Goal: Task Accomplishment & Management: Manage account settings

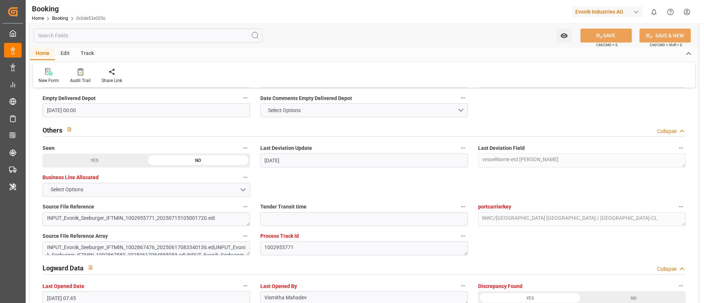
scroll to position [1320, 0]
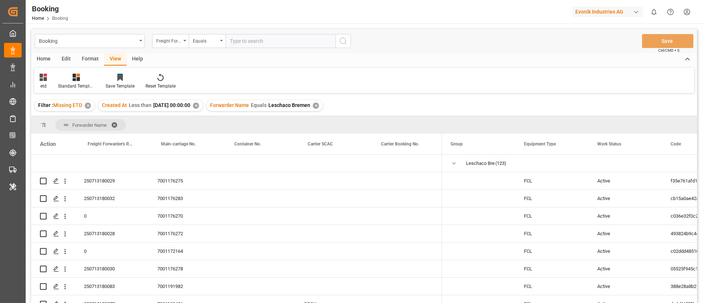
scroll to position [605, 0]
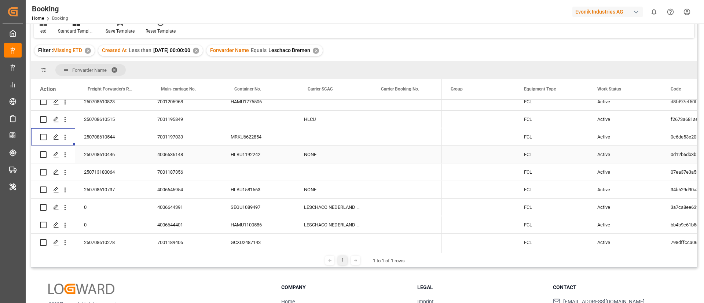
click at [173, 155] on div "4006636148" at bounding box center [185, 154] width 73 height 17
click at [101, 158] on div "250708610446" at bounding box center [111, 154] width 73 height 17
drag, startPoint x: 64, startPoint y: 156, endPoint x: 79, endPoint y: 163, distance: 16.7
click at [64, 155] on icon "open menu" at bounding box center [65, 155] width 8 height 8
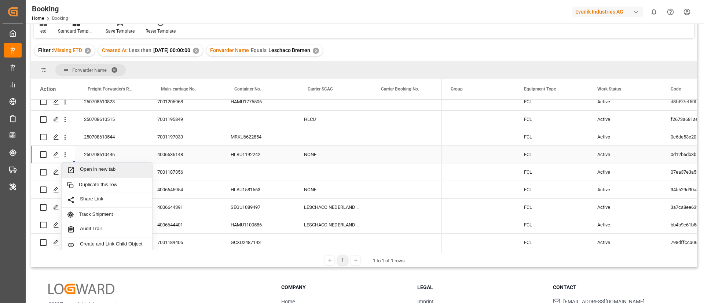
click at [84, 168] on span "Open in new tab" at bounding box center [113, 171] width 67 height 8
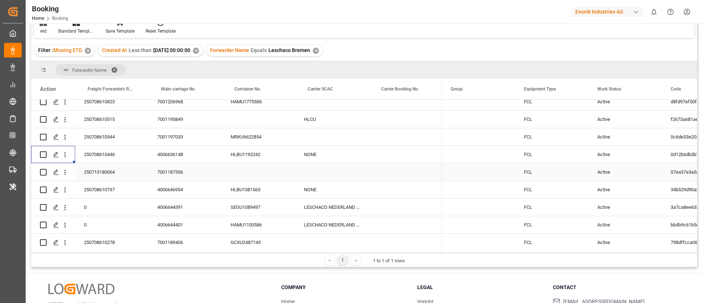
click at [105, 173] on div "250713180064" at bounding box center [111, 172] width 73 height 17
click at [107, 187] on div "250708610737" at bounding box center [111, 189] width 73 height 17
click at [166, 188] on div "4006646954" at bounding box center [185, 189] width 73 height 17
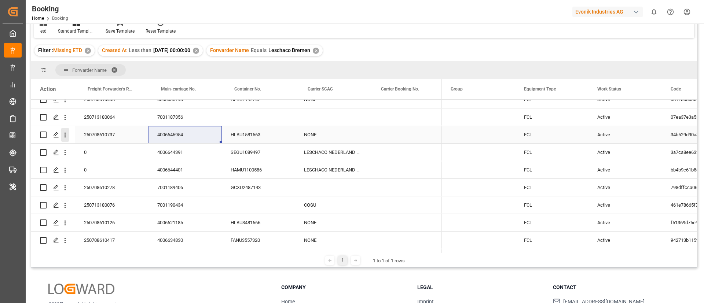
click at [65, 136] on icon "open menu" at bounding box center [65, 135] width 1 height 5
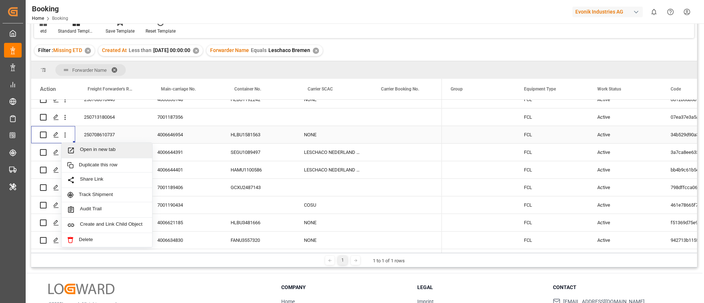
click at [88, 150] on span "Open in new tab" at bounding box center [113, 151] width 67 height 8
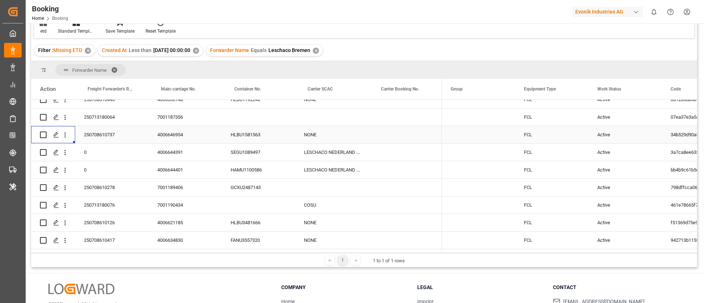
click at [244, 154] on div "SEGU1089497" at bounding box center [258, 152] width 73 height 17
click at [248, 173] on div "HAMU1100586" at bounding box center [258, 169] width 73 height 17
click at [249, 189] on div "GCXU2487143" at bounding box center [258, 187] width 73 height 17
click at [104, 187] on div "250708610278" at bounding box center [111, 187] width 73 height 17
click at [171, 185] on div "7001189406" at bounding box center [185, 187] width 73 height 17
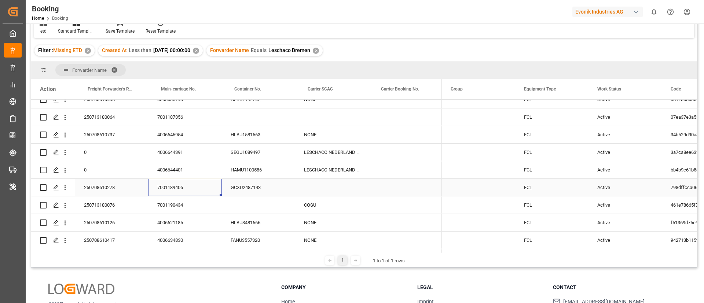
click at [65, 190] on icon "open menu" at bounding box center [65, 188] width 8 height 8
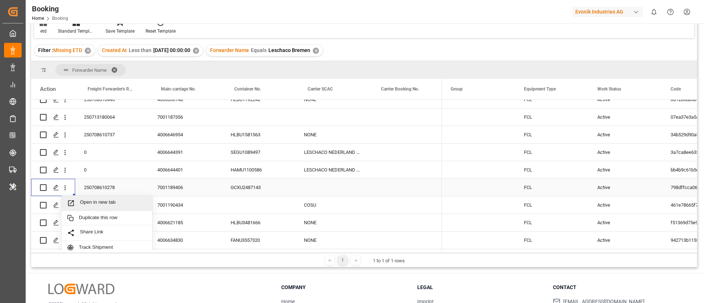
click at [90, 200] on span "Open in new tab" at bounding box center [113, 204] width 67 height 8
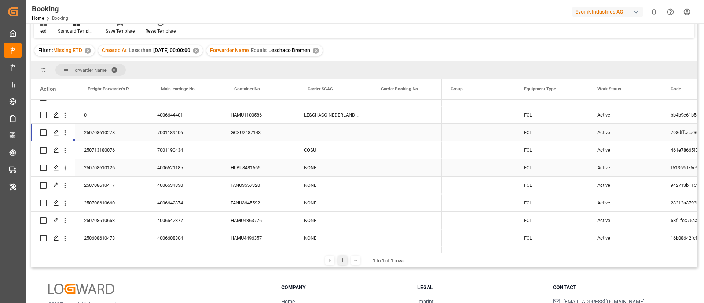
click at [102, 166] on div "250708610126" at bounding box center [111, 167] width 73 height 17
click at [165, 171] on div "4006621185" at bounding box center [185, 167] width 73 height 17
click at [66, 171] on icon "open menu" at bounding box center [65, 168] width 8 height 8
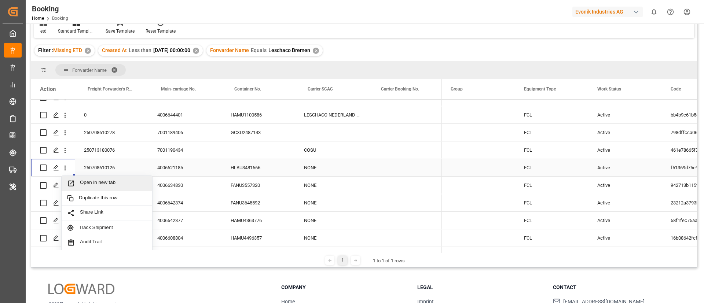
click at [103, 185] on span "Open in new tab" at bounding box center [113, 184] width 67 height 8
click at [112, 190] on div "250708610417" at bounding box center [111, 185] width 73 height 17
click at [171, 189] on div "4006634830" at bounding box center [185, 185] width 73 height 17
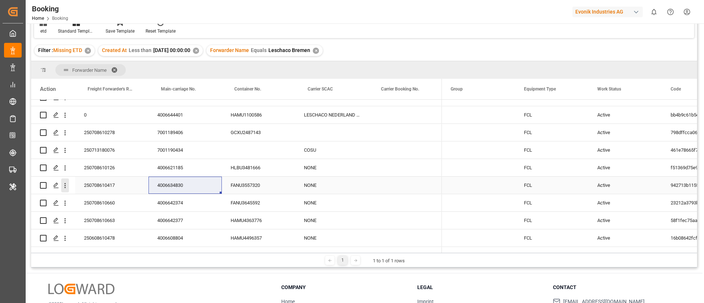
click at [65, 183] on icon "open menu" at bounding box center [65, 186] width 8 height 8
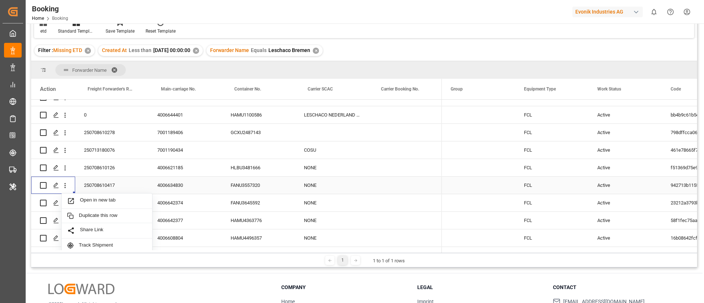
click at [101, 202] on span "Open in new tab" at bounding box center [113, 201] width 67 height 8
click at [101, 208] on div "250708610660" at bounding box center [111, 202] width 73 height 17
click at [153, 201] on div "4006642374" at bounding box center [185, 202] width 73 height 17
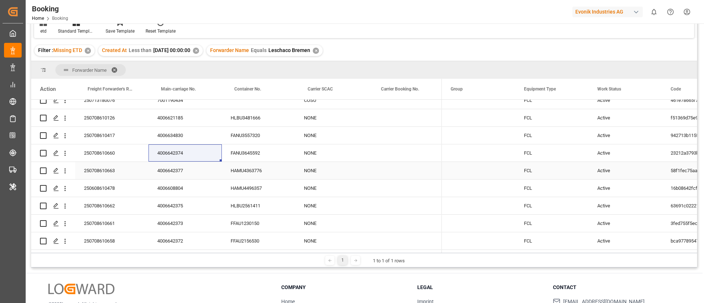
scroll to position [770, 0]
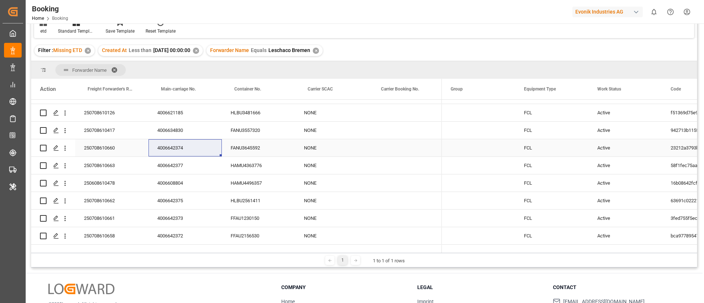
click at [65, 150] on icon "open menu" at bounding box center [65, 148] width 1 height 5
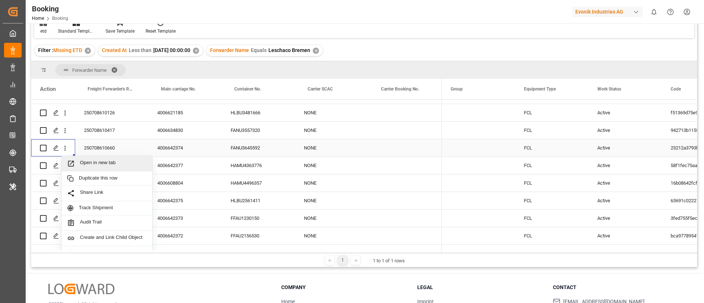
click at [89, 163] on span "Open in new tab" at bounding box center [113, 164] width 67 height 8
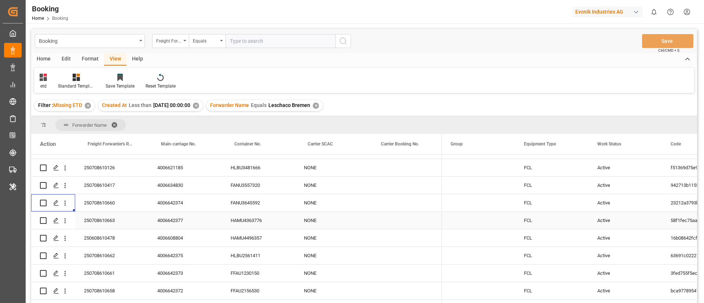
click at [104, 219] on div "250708610663" at bounding box center [111, 220] width 73 height 17
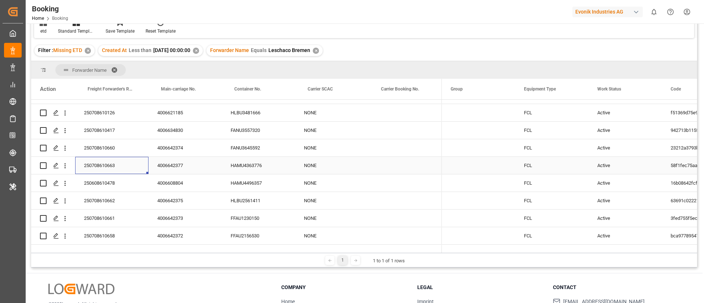
click at [171, 163] on div "4006642377" at bounding box center [185, 165] width 73 height 17
click at [65, 167] on icon "open menu" at bounding box center [65, 166] width 8 height 8
click at [86, 180] on span "Open in new tab" at bounding box center [113, 182] width 67 height 8
click at [105, 180] on div "250608610478" at bounding box center [111, 183] width 73 height 17
click at [173, 184] on div "4006608804" at bounding box center [185, 183] width 73 height 17
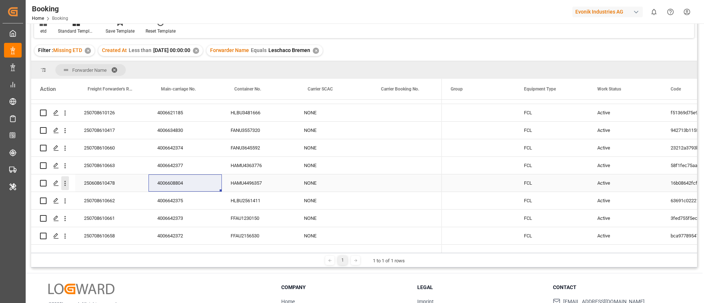
click at [67, 185] on icon "open menu" at bounding box center [65, 184] width 8 height 8
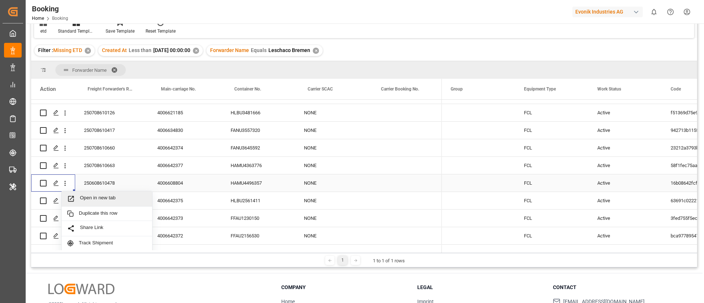
click at [86, 194] on div "Open in new tab" at bounding box center [107, 198] width 91 height 15
click at [103, 204] on div "250708610662" at bounding box center [111, 200] width 73 height 17
click at [169, 203] on div "4006642375" at bounding box center [185, 200] width 73 height 17
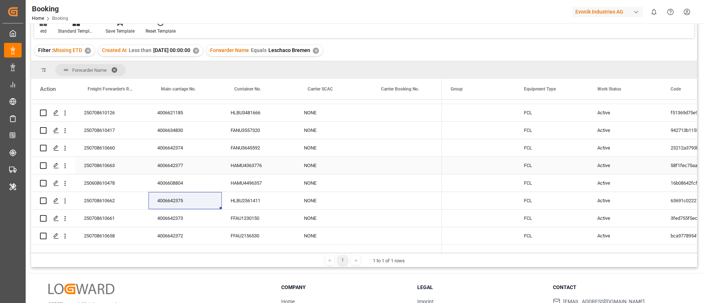
scroll to position [825, 0]
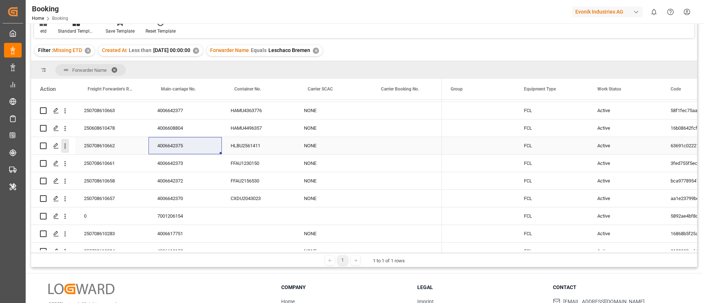
click at [64, 147] on icon "open menu" at bounding box center [65, 146] width 8 height 8
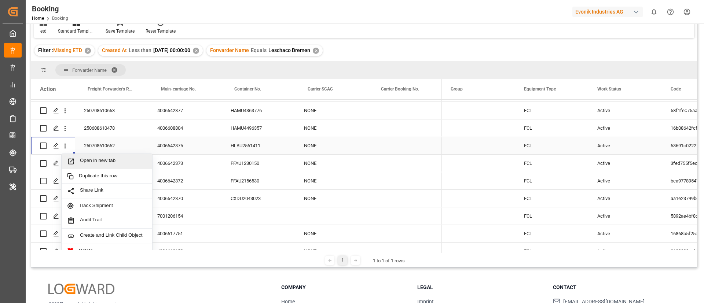
click at [87, 161] on span "Open in new tab" at bounding box center [113, 162] width 67 height 8
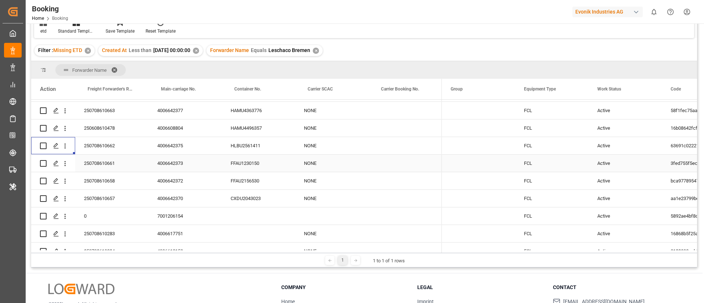
click at [111, 165] on div "250708610661" at bounding box center [111, 163] width 73 height 17
click at [175, 164] on div "4006642373" at bounding box center [185, 163] width 73 height 17
click at [67, 165] on icon "open menu" at bounding box center [65, 164] width 8 height 8
click at [105, 180] on div "250708610658" at bounding box center [111, 180] width 73 height 17
click at [172, 183] on div "4006642372" at bounding box center [185, 180] width 73 height 17
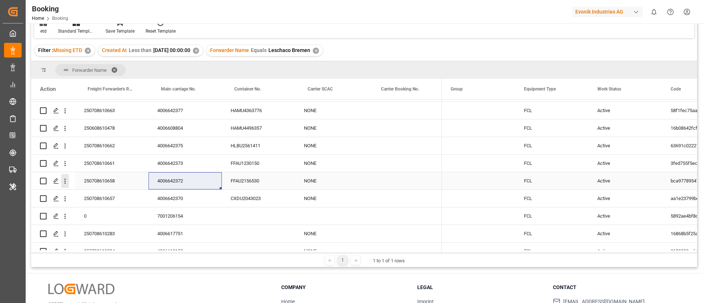
click at [66, 183] on icon "open menu" at bounding box center [65, 182] width 8 height 8
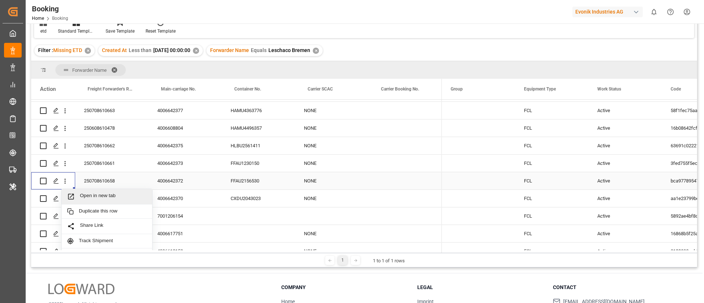
click at [90, 195] on span "Open in new tab" at bounding box center [113, 197] width 67 height 8
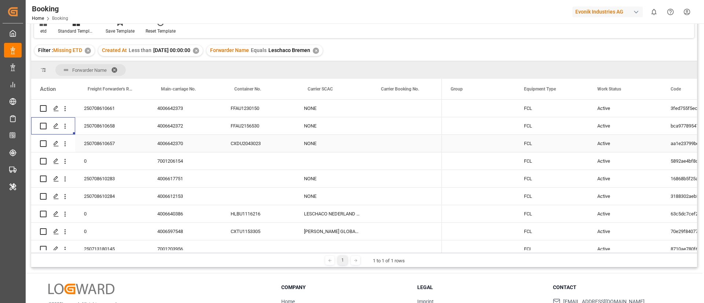
click at [66, 147] on icon "open menu" at bounding box center [65, 144] width 8 height 8
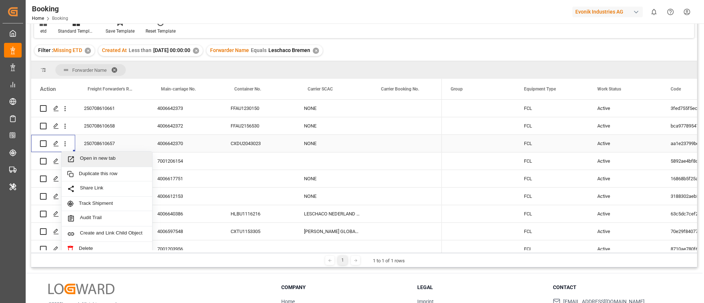
click at [92, 159] on span "Open in new tab" at bounding box center [113, 160] width 67 height 8
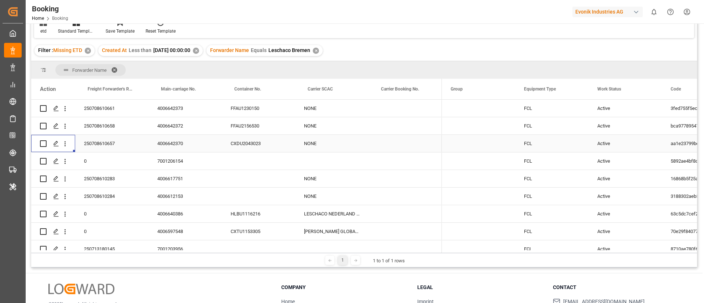
click at [109, 140] on div "250708610657" at bounding box center [111, 143] width 73 height 17
click at [166, 146] on div "4006642370" at bounding box center [185, 143] width 73 height 17
click at [113, 145] on div "250708610657" at bounding box center [111, 143] width 73 height 17
click at [172, 145] on div "4006642370" at bounding box center [185, 143] width 73 height 17
click at [67, 146] on icon "open menu" at bounding box center [65, 144] width 8 height 8
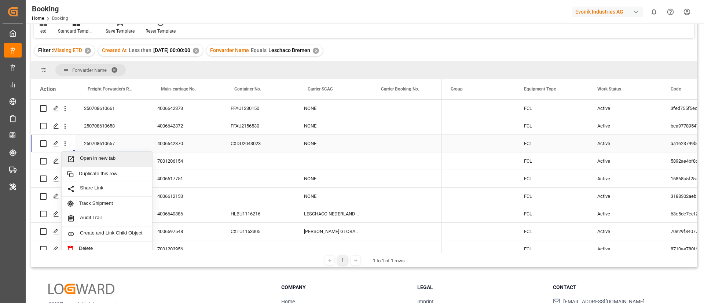
click at [94, 158] on span "Open in new tab" at bounding box center [113, 160] width 67 height 8
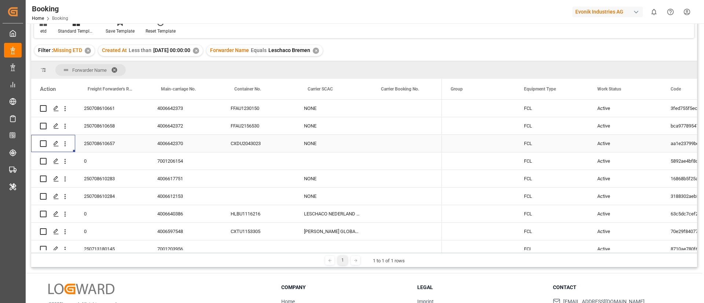
click at [97, 144] on div "250708610657" at bounding box center [111, 143] width 73 height 17
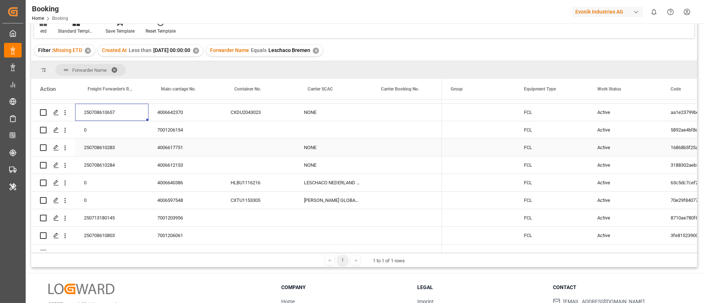
scroll to position [935, 0]
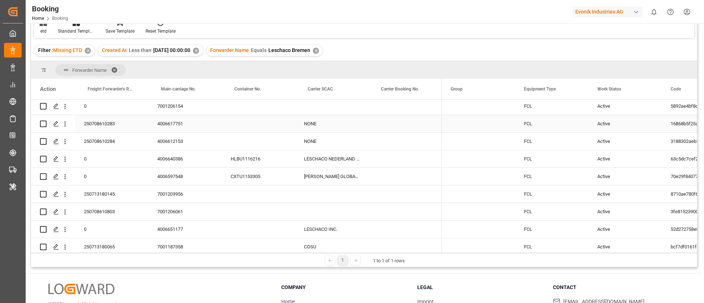
click at [114, 124] on div "250708610283" at bounding box center [111, 123] width 73 height 17
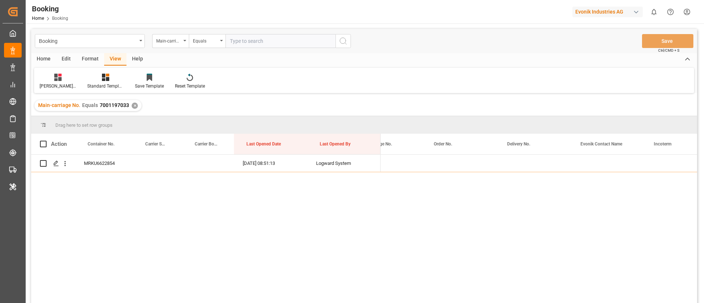
scroll to position [0, 1056]
click at [273, 36] on input "text" at bounding box center [281, 41] width 110 height 14
paste input "4006636148"
type input "4006636148"
click at [341, 38] on circle "search button" at bounding box center [343, 41] width 6 height 6
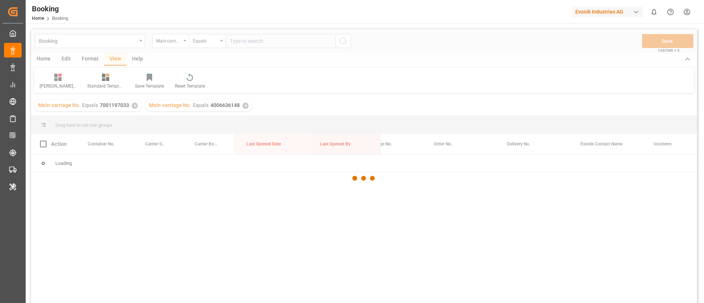
click at [135, 106] on div at bounding box center [364, 178] width 666 height 299
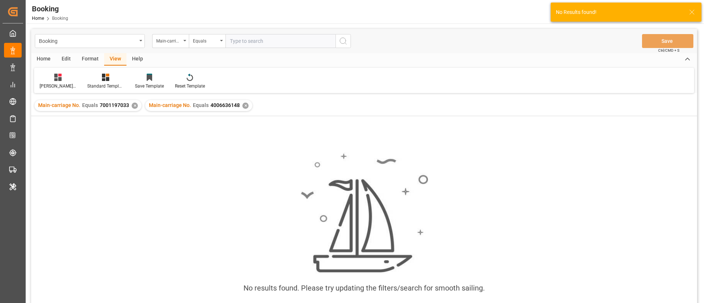
click at [135, 106] on div "✕" at bounding box center [135, 106] width 6 height 6
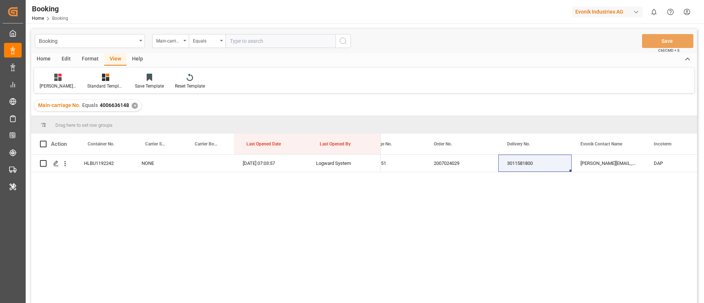
click at [447, 173] on div "4006636148 4006636151 2007024029 3011581800 gwen.brooks@evonik.com DAP Streetbo…" at bounding box center [539, 231] width 317 height 153
click at [441, 165] on div "2007024029" at bounding box center [461, 163] width 73 height 17
click at [527, 165] on div "3011581800" at bounding box center [534, 163] width 73 height 17
click at [280, 39] on input "text" at bounding box center [281, 41] width 110 height 14
paste input "4006646954"
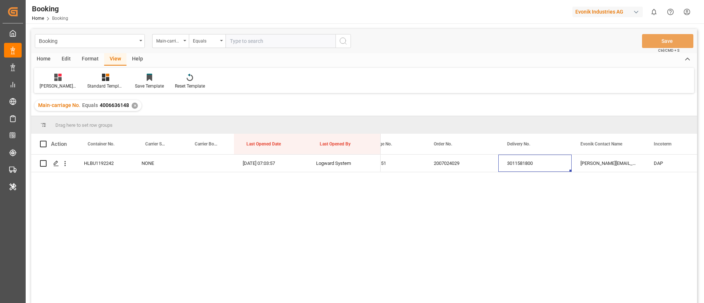
type input "4006646954"
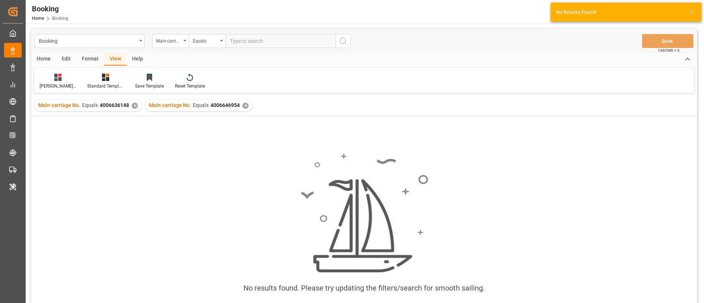
click at [133, 106] on div "✕" at bounding box center [135, 106] width 6 height 6
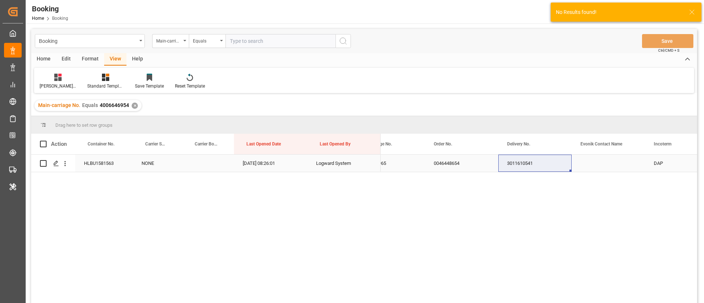
click at [448, 170] on div "0046448654" at bounding box center [461, 163] width 73 height 17
click at [509, 162] on div "3011610541" at bounding box center [534, 163] width 73 height 17
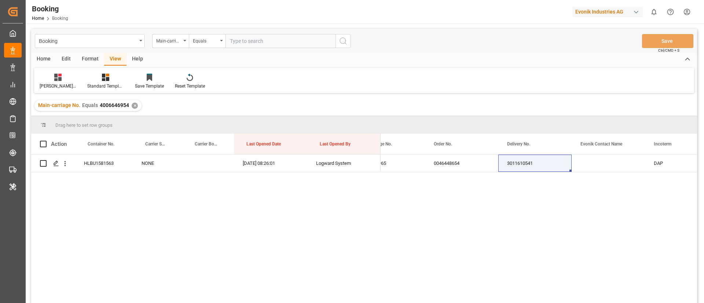
click at [257, 43] on input "text" at bounding box center [281, 41] width 110 height 14
paste input "7001189406"
type input "7001189406"
click at [345, 42] on icon "search button" at bounding box center [343, 41] width 9 height 9
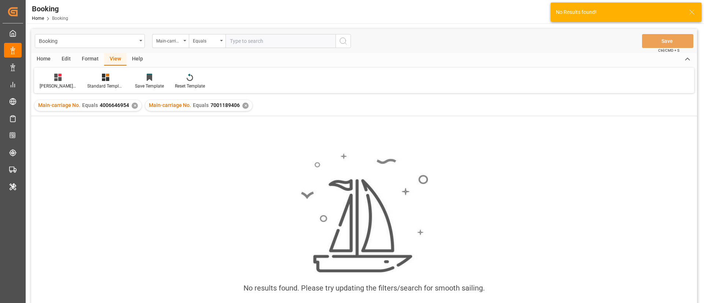
click at [135, 106] on div "✕" at bounding box center [135, 106] width 6 height 6
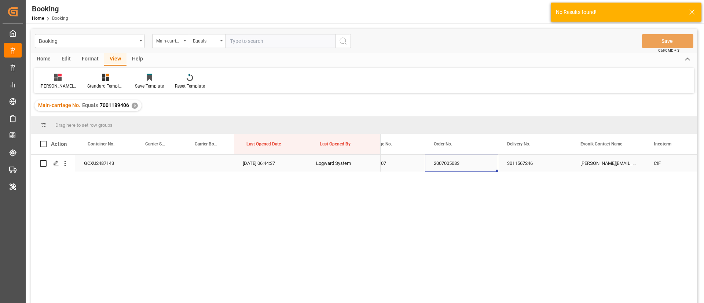
click at [426, 161] on div "2007005083" at bounding box center [461, 163] width 73 height 17
click at [526, 164] on div "3011567246" at bounding box center [534, 163] width 73 height 17
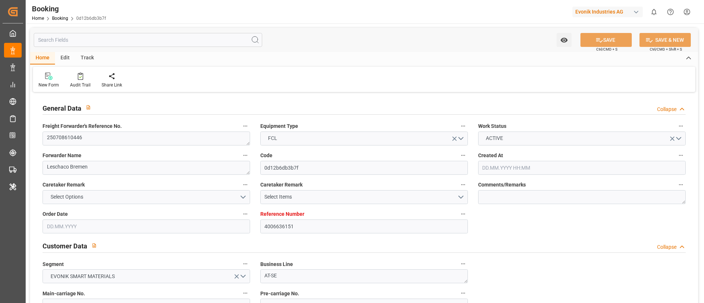
type input "4006636151"
type input "Dummy"
type input "Dummy Carrier"
type input "DEHAM"
type input "[GEOGRAPHIC_DATA], [GEOGRAPHIC_DATA]"
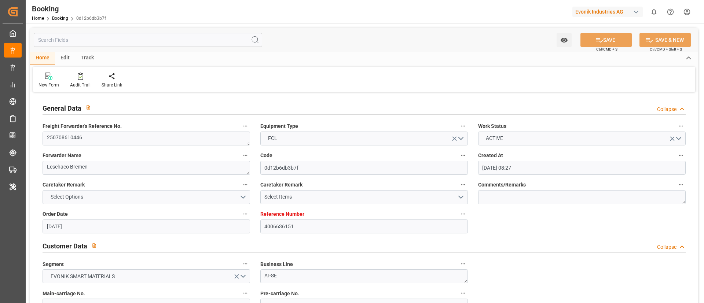
type input "[DATE] 08:27"
type input "[DATE]"
type input "01.07.2025"
type input "07.07.2025"
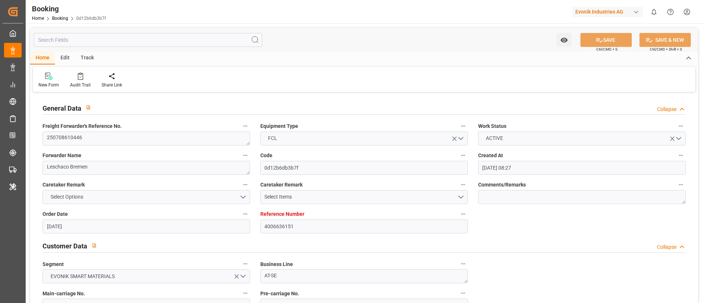
type input "15.07.2025 07:03"
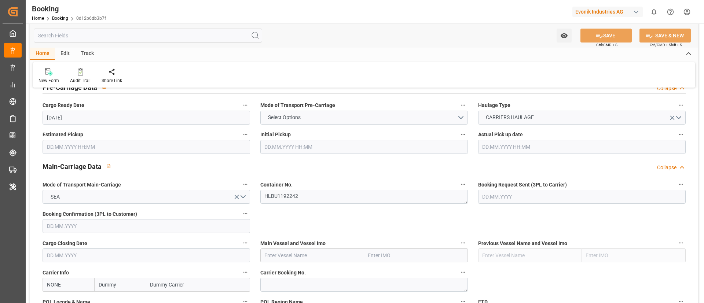
scroll to position [440, 0]
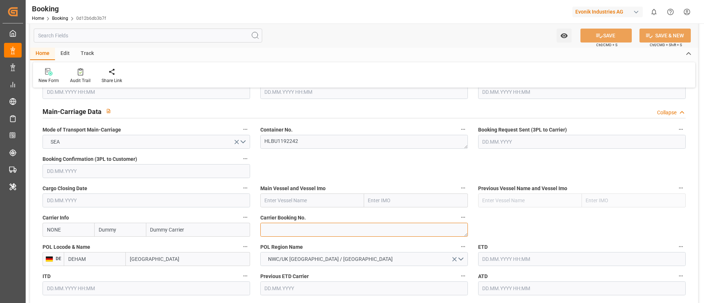
click at [282, 231] on textarea at bounding box center [364, 230] width 208 height 14
paste textarea "32692710"
type textarea "32692710"
click at [79, 230] on input "NONE" at bounding box center [69, 230] width 52 height 14
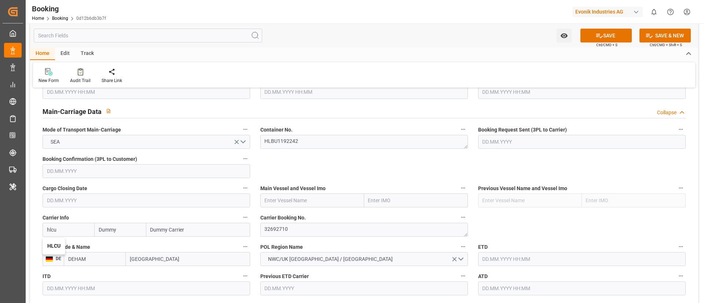
click at [54, 244] on b "HLCU" at bounding box center [53, 246] width 13 height 6
type input "HLCU"
type input "Hapag [PERSON_NAME]"
type input "Hapag [PERSON_NAME] Aktiengesellschaft"
type input "HLCU"
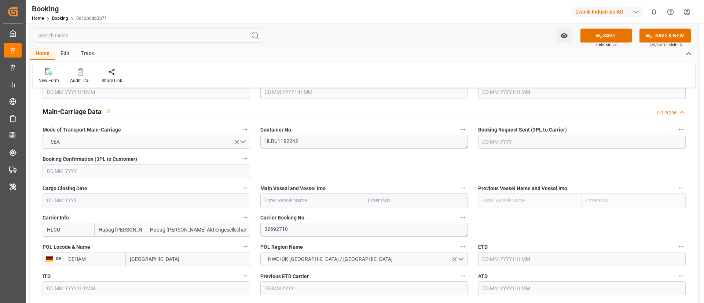
click at [312, 198] on input "text" at bounding box center [312, 201] width 104 height 14
paste input "GSL TEGEA"
click at [290, 215] on b "GSL TEGEA" at bounding box center [278, 217] width 27 height 6
type input "GSL TEGEA"
type input "9222986"
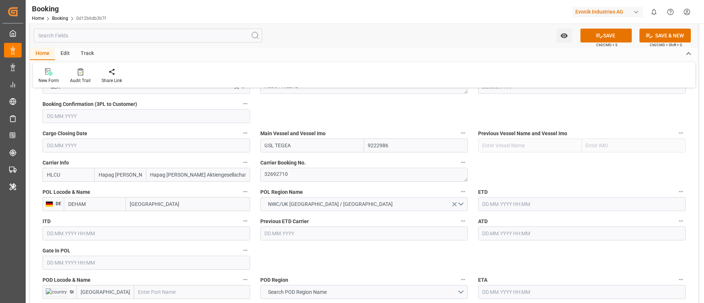
scroll to position [535, 0]
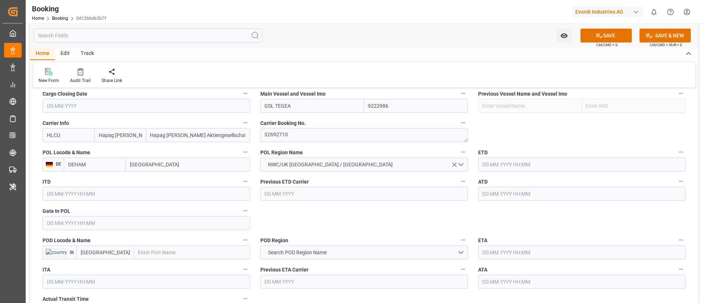
type input "GSL TEGEA"
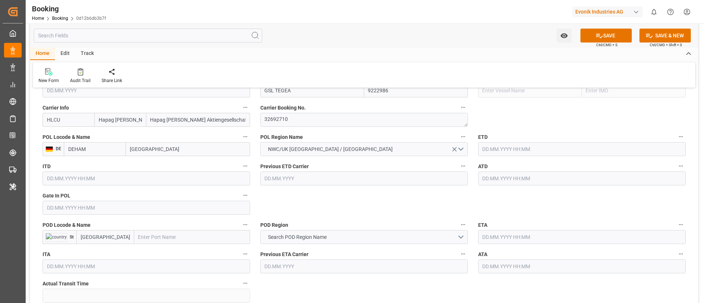
click at [69, 207] on input "text" at bounding box center [147, 208] width 208 height 14
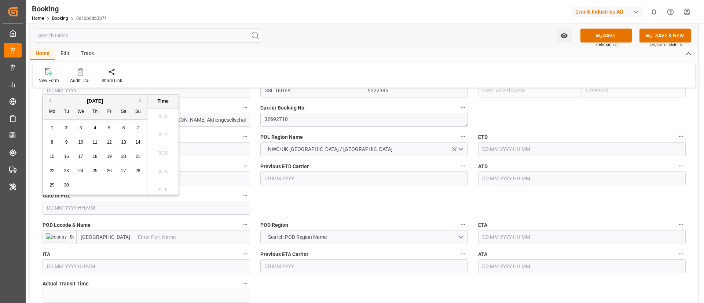
scroll to position [1011, 0]
click at [50, 101] on button "Previous Month" at bounding box center [49, 100] width 4 height 4
click at [70, 140] on div "8" at bounding box center [66, 142] width 9 height 9
type input "08.07.2025 00:00"
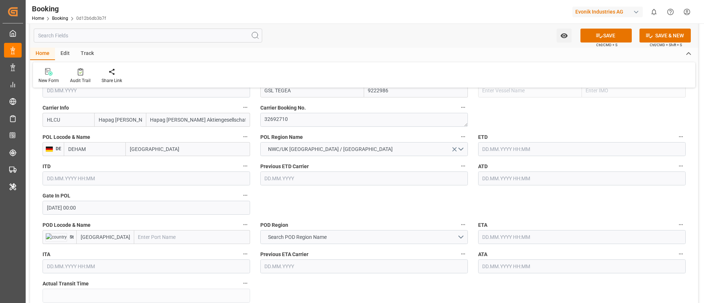
click at [517, 178] on input "text" at bounding box center [582, 179] width 208 height 14
paste input "2025-07-13"
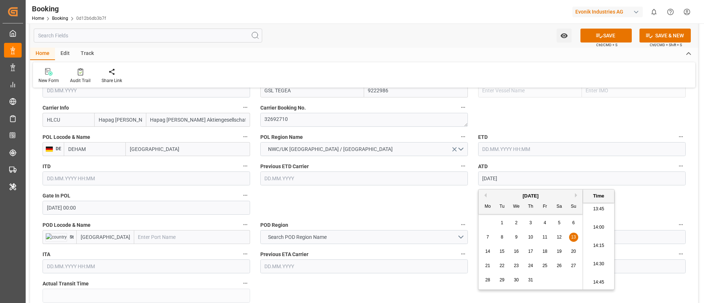
click at [574, 235] on span "13" at bounding box center [573, 237] width 5 height 5
type input "13.07.2025 00:00"
click at [531, 176] on input "13.07.2025 00:00" at bounding box center [582, 179] width 208 height 14
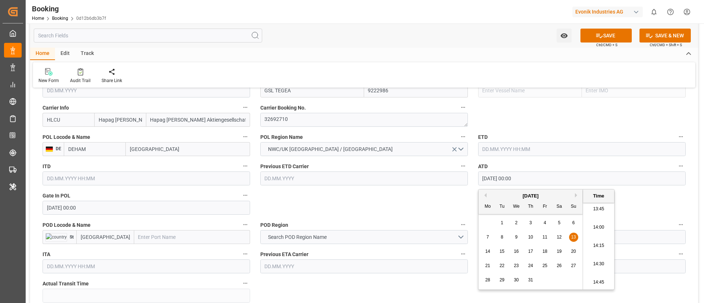
click at [531, 176] on input "13.07.2025 00:00" at bounding box center [582, 179] width 208 height 14
click at [516, 145] on input "text" at bounding box center [582, 149] width 208 height 14
paste input "13.07.2025 00:00"
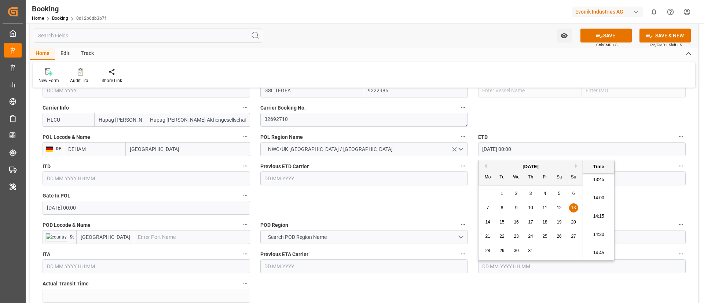
type input "13.07.2025 00:00"
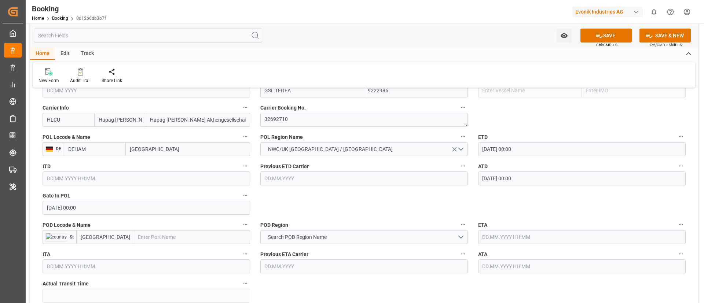
click at [190, 237] on input "text" at bounding box center [192, 237] width 116 height 14
paste input "NORFOLK"
type input "NORFOLK"
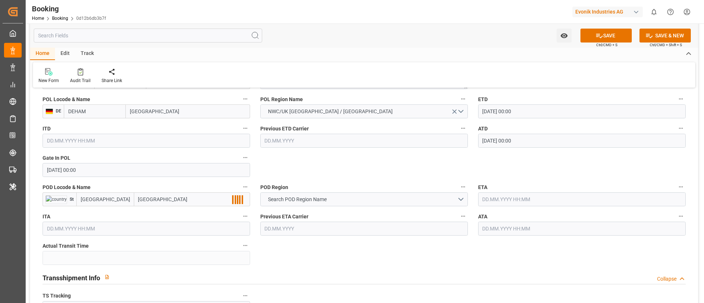
scroll to position [605, 0]
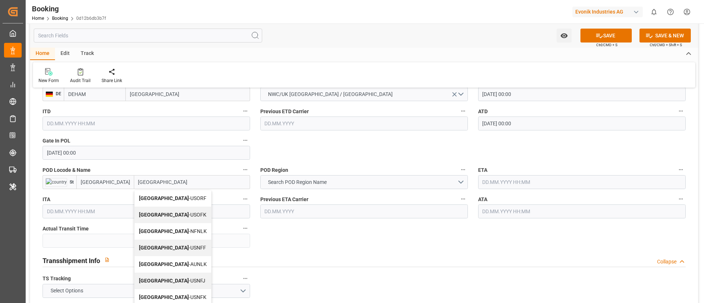
click at [164, 198] on span "Norfolk - USORF" at bounding box center [172, 199] width 67 height 6
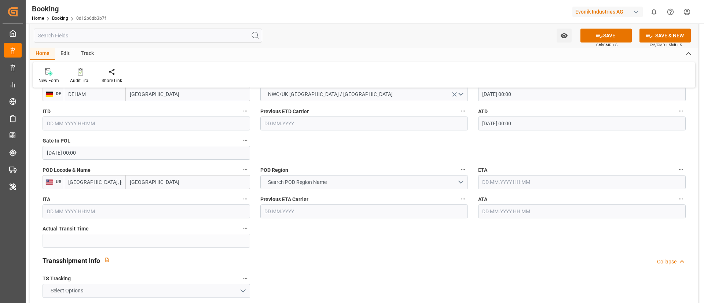
type input "USORF"
type input "Norfolk"
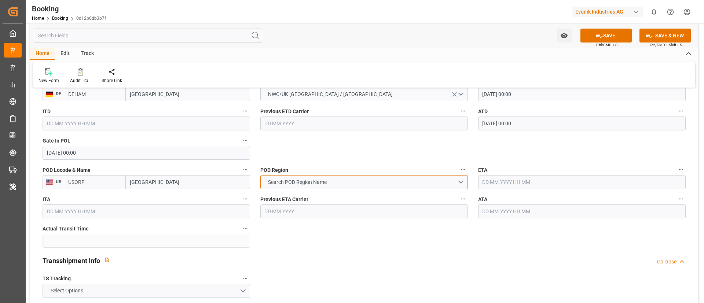
click at [329, 184] on span "Search POD Region Name" at bounding box center [297, 183] width 66 height 8
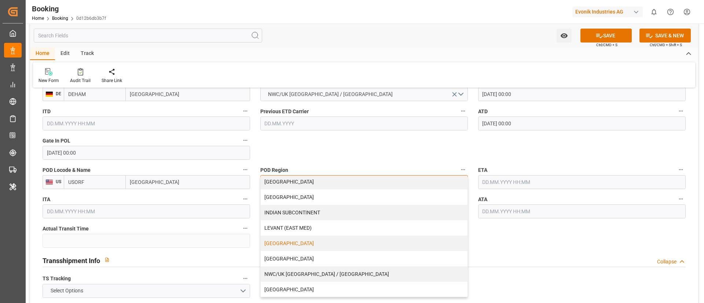
scroll to position [157, 0]
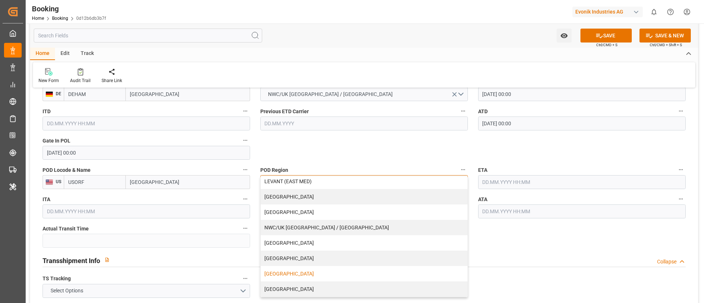
drag, startPoint x: 277, startPoint y: 277, endPoint x: 275, endPoint y: 267, distance: 9.7
click at [277, 276] on div "[GEOGRAPHIC_DATA]" at bounding box center [364, 273] width 207 height 15
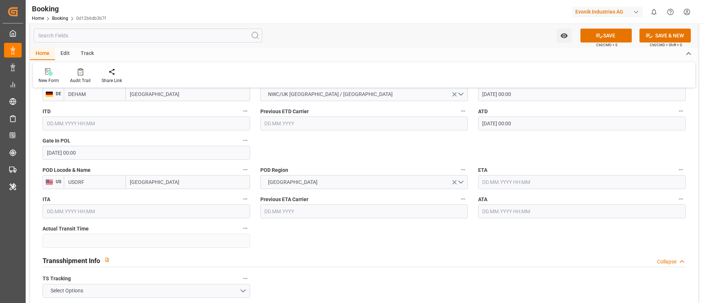
click at [522, 183] on input "text" at bounding box center [582, 182] width 208 height 14
paste input "2025-07-29"
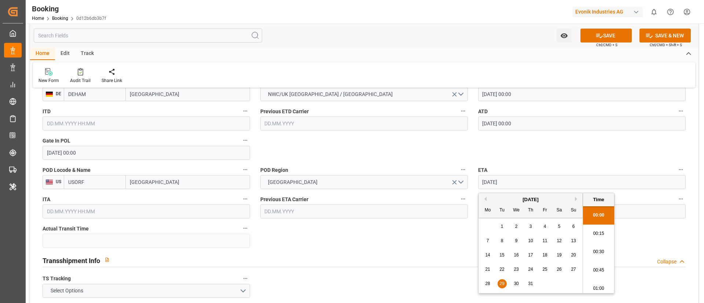
scroll to position [1011, 0]
click at [500, 284] on span "29" at bounding box center [502, 283] width 5 height 5
type input "29.07.2025 00:00"
click at [539, 180] on input "29.07.2025 00:00" at bounding box center [582, 182] width 208 height 14
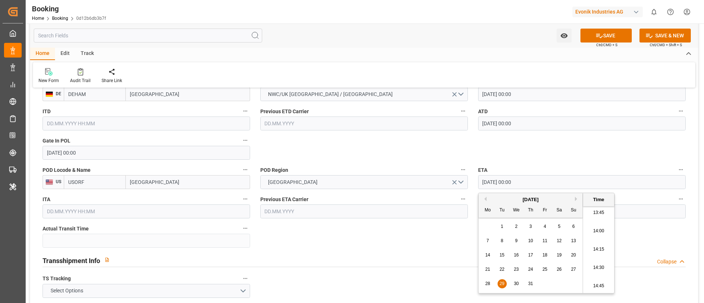
click at [539, 180] on input "29.07.2025 00:00" at bounding box center [582, 182] width 208 height 14
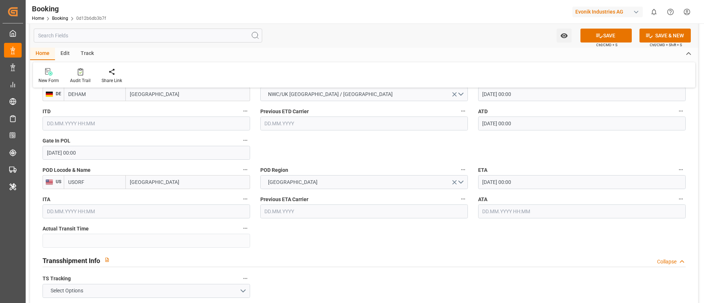
click at [496, 212] on input "text" at bounding box center [582, 212] width 208 height 14
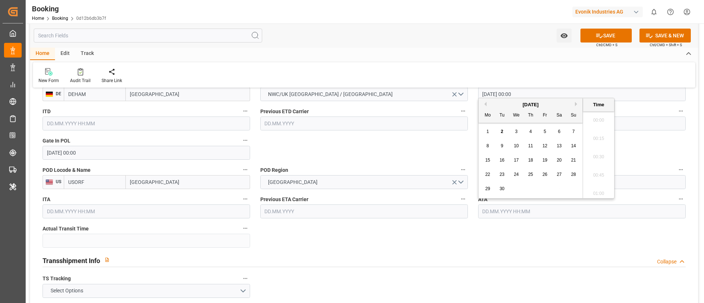
paste input "29.07.2025 00:00"
type input "29.07.2025 00:00"
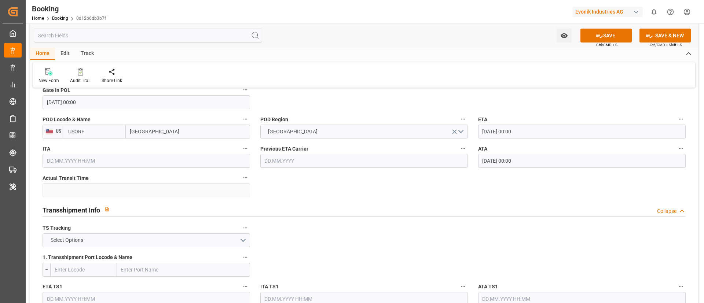
scroll to position [715, 0]
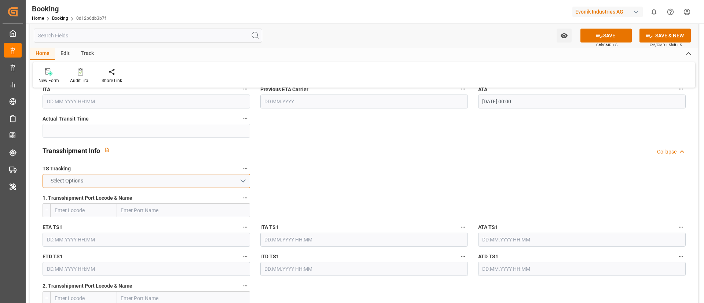
click at [193, 181] on button "Select Options" at bounding box center [147, 181] width 208 height 14
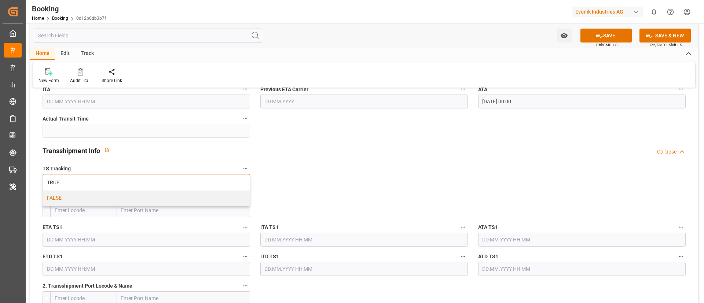
click at [182, 196] on div "FALSE" at bounding box center [146, 198] width 207 height 15
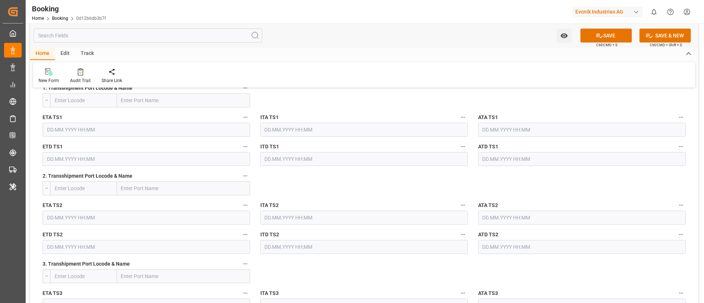
scroll to position [1045, 0]
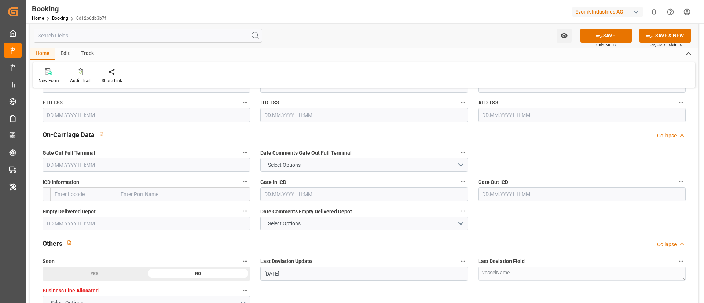
click at [150, 194] on input "text" at bounding box center [183, 194] width 133 height 14
paste input "CLEVELAND"
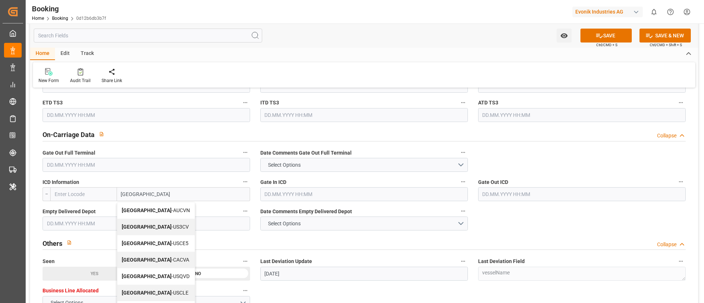
scroll to position [55, 0]
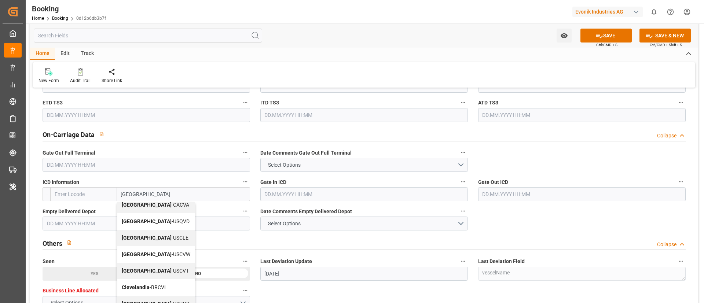
click at [152, 241] on span "Cleveland - USCLE" at bounding box center [155, 238] width 67 height 6
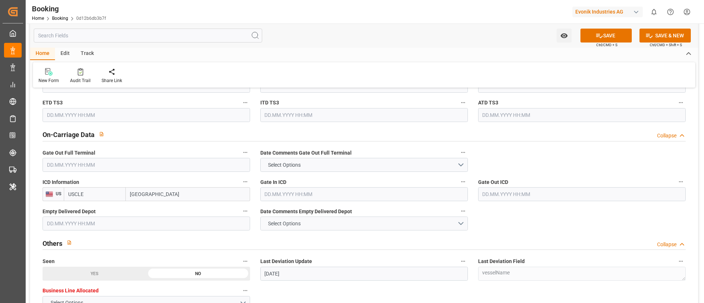
type input "Cleveland"
type input "USCLE"
type input "Cleveland"
click at [105, 162] on input "text" at bounding box center [147, 165] width 208 height 14
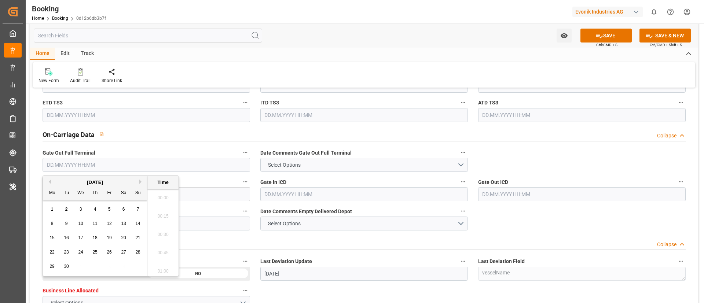
scroll to position [1011, 0]
click at [49, 182] on button "Previous Month" at bounding box center [49, 182] width 4 height 4
click at [82, 264] on span "30" at bounding box center [80, 266] width 5 height 5
type input "30.07.2025 00:00"
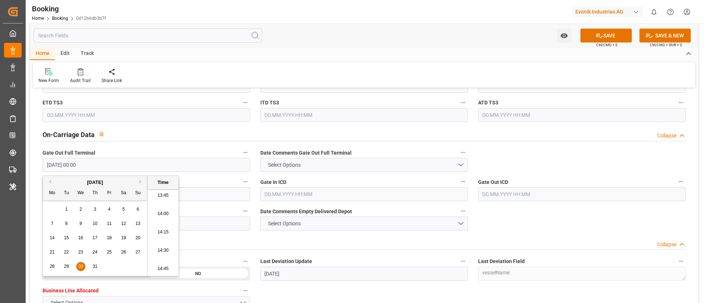
click at [294, 194] on input "text" at bounding box center [364, 194] width 208 height 14
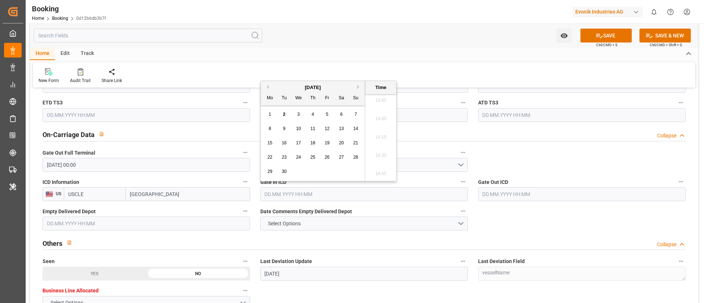
click at [267, 86] on button "Previous Month" at bounding box center [266, 87] width 4 height 4
click at [313, 127] on span "7" at bounding box center [313, 128] width 3 height 5
type input "07.08.2025 00:00"
click at [501, 194] on input "text" at bounding box center [582, 194] width 208 height 14
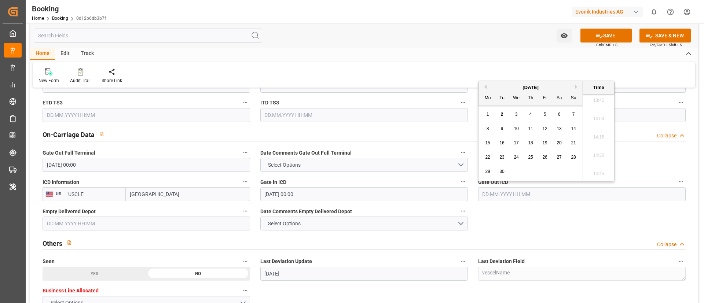
click at [485, 88] on button "Previous Month" at bounding box center [484, 87] width 4 height 4
click at [490, 143] on span "11" at bounding box center [487, 142] width 5 height 5
type input "11.08.2025 00:00"
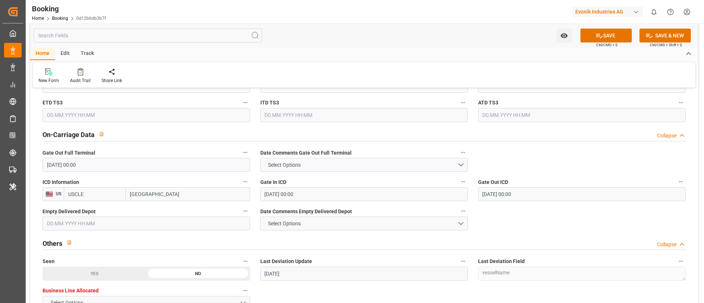
click at [520, 195] on input "11.08.2025 00:00" at bounding box center [582, 194] width 208 height 14
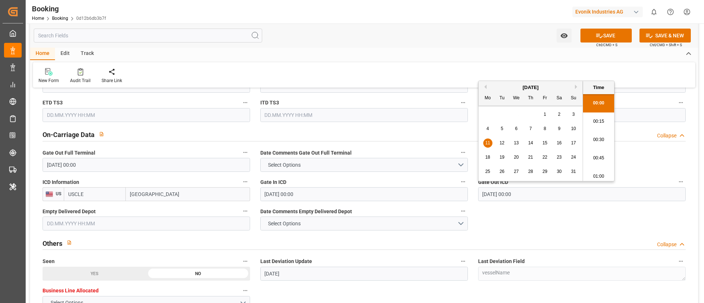
click at [520, 195] on input "11.08.2025 00:00" at bounding box center [582, 194] width 208 height 14
click at [111, 224] on input "text" at bounding box center [147, 224] width 208 height 14
paste input "11.08.2025 00:00"
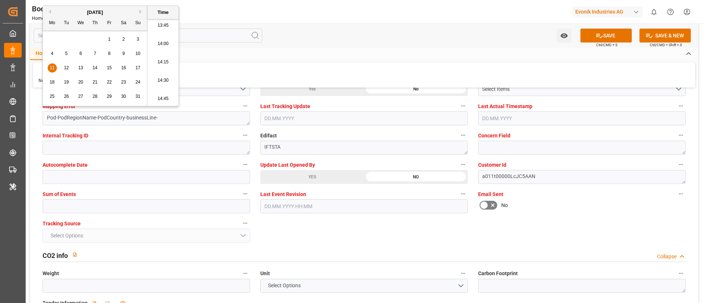
scroll to position [1431, 0]
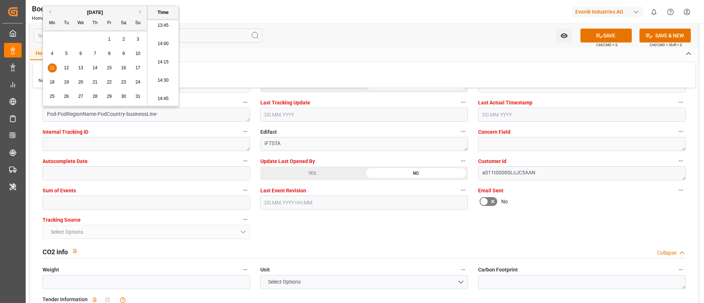
type input "11.08.2025 00:00"
click at [139, 205] on input "text" at bounding box center [147, 203] width 208 height 14
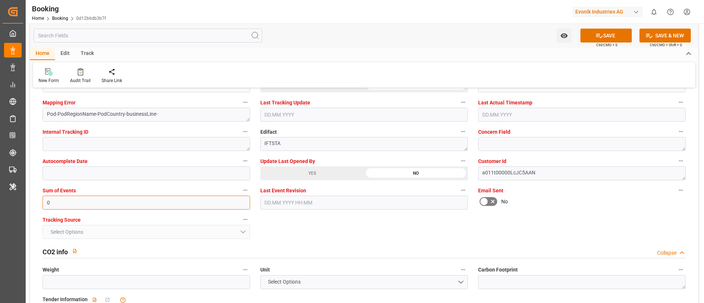
type input "0"
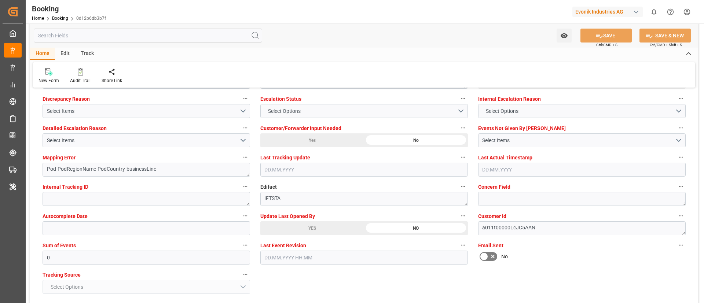
scroll to position [1320, 0]
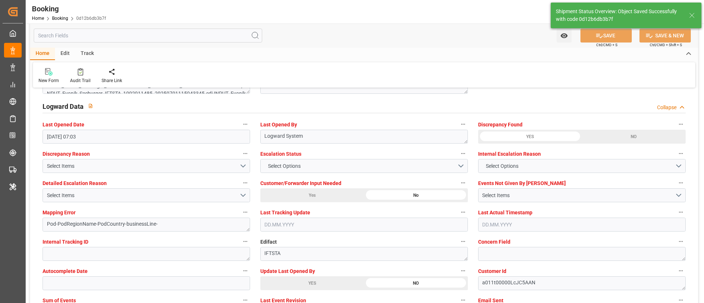
type textarea "NWC/UK North West Continent / UK_USORF_HLCU_AT-SE"
type textarea "Vismitha Mahadev"
type textarea "businessLine-"
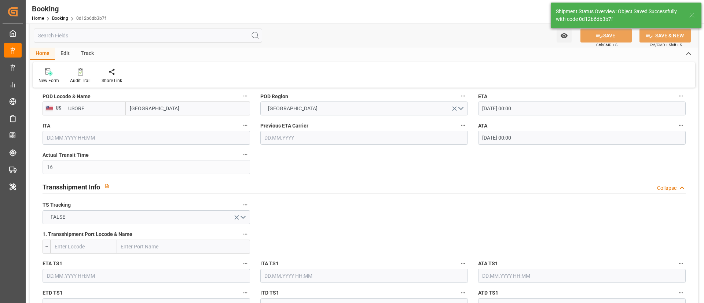
type input "16"
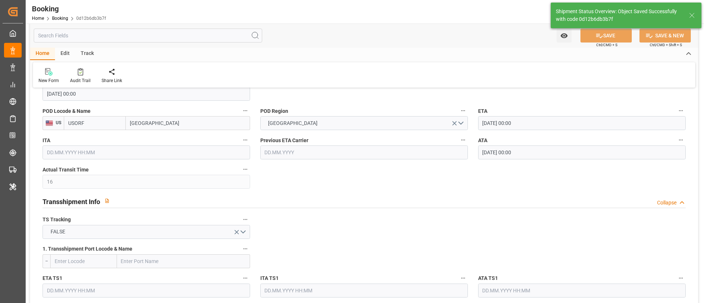
type input "13.07.2025 00:00"
type input "29.07.2025 00:00"
type input "02.09.2025 08:56"
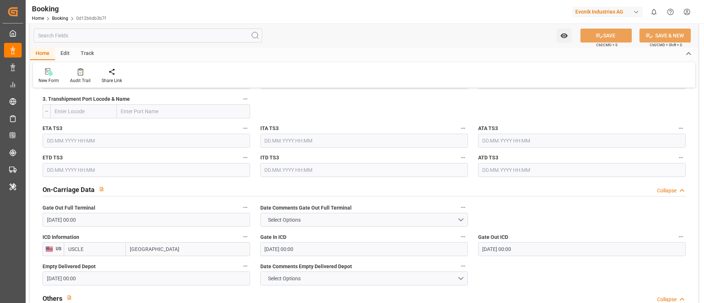
scroll to position [1045, 0]
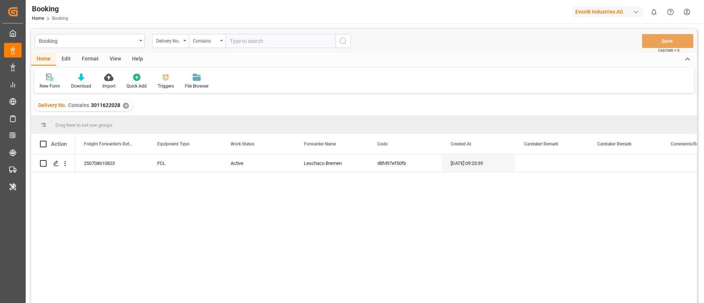
click at [275, 40] on input "text" at bounding box center [281, 41] width 110 height 14
type input "3011581800"
click at [341, 40] on icon "search button" at bounding box center [343, 41] width 9 height 9
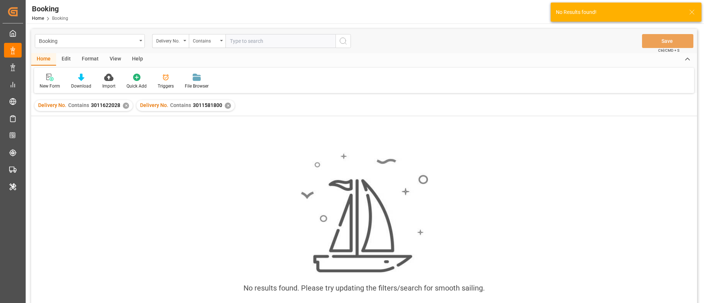
click at [125, 106] on div "✕" at bounding box center [126, 106] width 6 height 6
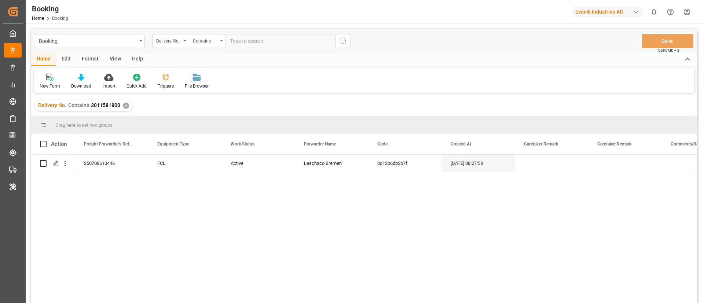
click at [257, 38] on input "text" at bounding box center [281, 41] width 110 height 14
paste input "3011610541"
type input "3011610541"
click at [343, 42] on icon "search button" at bounding box center [343, 41] width 9 height 9
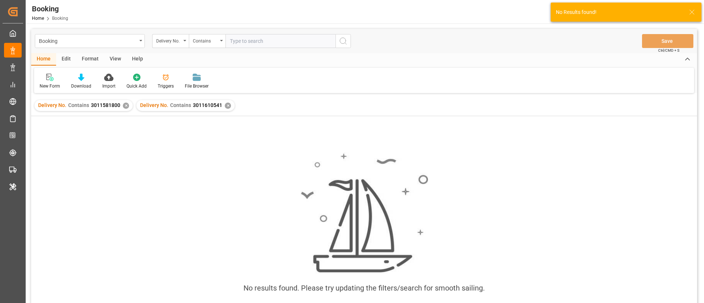
click at [126, 107] on div "✕" at bounding box center [126, 106] width 6 height 6
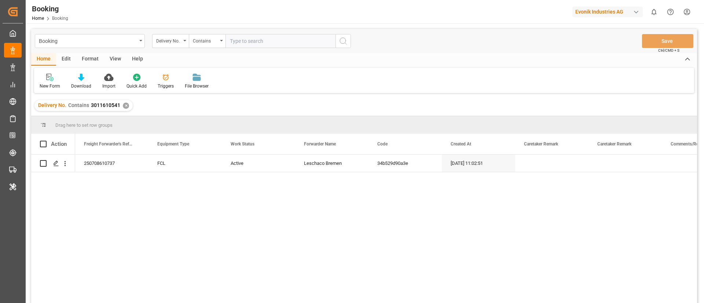
click at [270, 46] on input "text" at bounding box center [281, 41] width 110 height 14
paste input "3011567246"
type input "3011567246"
click at [339, 39] on icon "search button" at bounding box center [343, 41] width 9 height 9
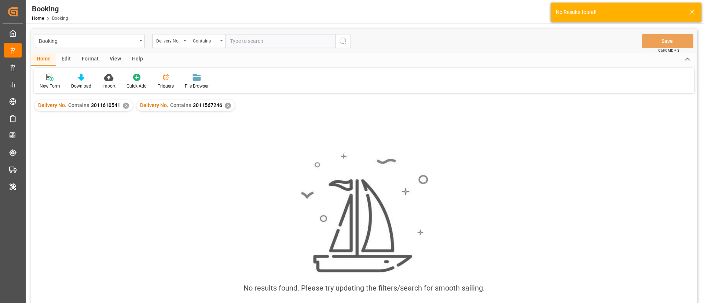
click at [125, 105] on div "✕" at bounding box center [126, 106] width 6 height 6
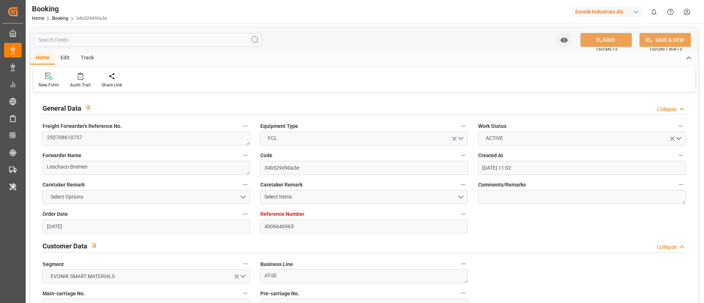
type input "25.06.2025 11:02"
type input "25.06.2025"
type input "04.08.2025"
type input "03.07.2025"
type input "08.07.2025"
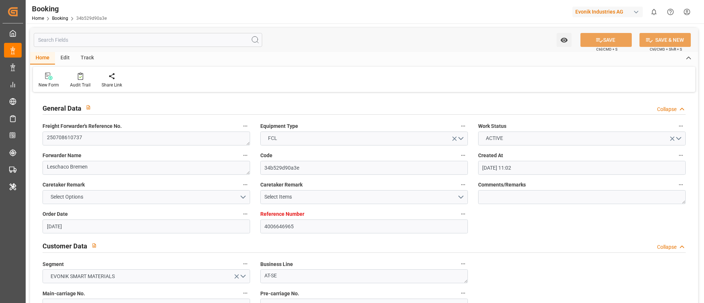
type input "14.07.2025 08:26"
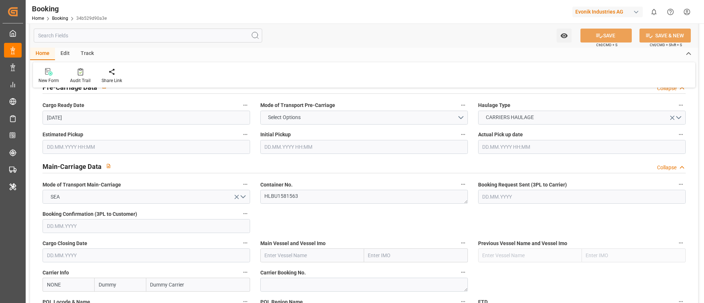
scroll to position [440, 0]
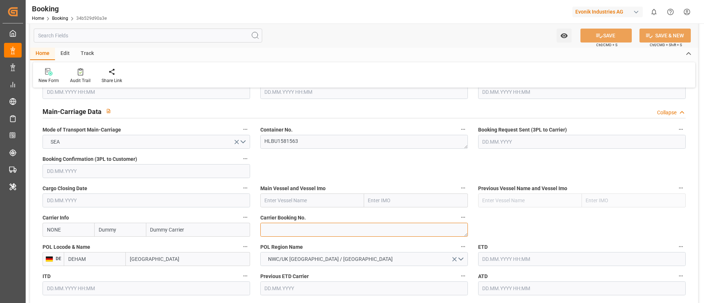
click at [282, 229] on textarea at bounding box center [364, 230] width 208 height 14
paste textarea "33866550"
type textarea "33866550"
click at [80, 228] on input "NONE" at bounding box center [69, 230] width 52 height 14
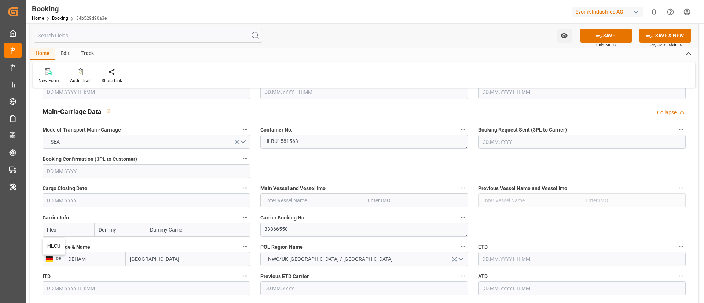
click at [56, 249] on b "HLCU" at bounding box center [53, 246] width 13 height 6
type input "HLCU"
type input "Hapag [PERSON_NAME]"
type input "Hapag [PERSON_NAME] Aktiengesellschaft"
type input "HLCU"
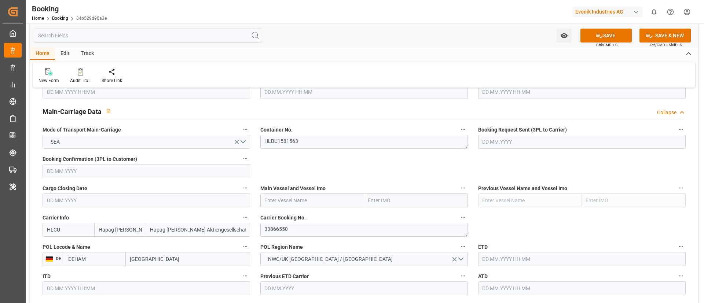
click at [310, 197] on input "text" at bounding box center [312, 201] width 104 height 14
paste input "CAPE CORFU"
click at [291, 216] on b "CAPE CORFU" at bounding box center [280, 217] width 30 height 6
type input "CAPE CORFU"
type input "9857432"
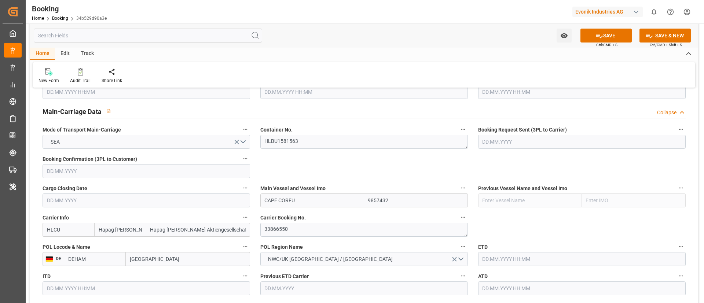
type input "CAPE CORFU"
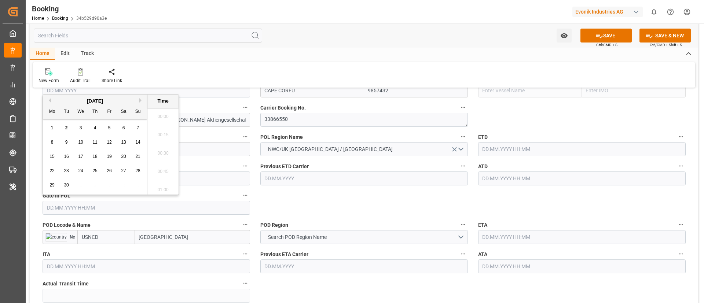
scroll to position [1011, 0]
click at [50, 100] on button "Previous Month" at bounding box center [49, 100] width 4 height 4
click at [110, 144] on span "11" at bounding box center [109, 142] width 5 height 5
type input "[DATE] 00:00"
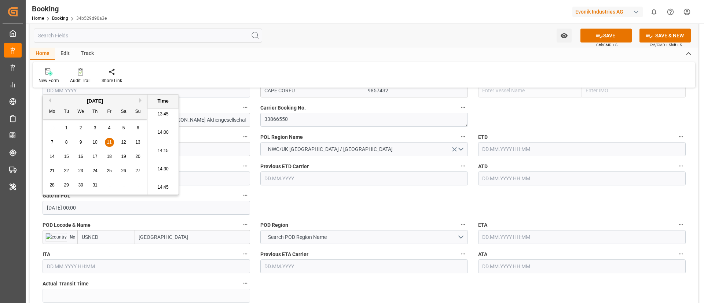
click at [537, 175] on input "text" at bounding box center [582, 179] width 208 height 14
paste input "2025-07-13"
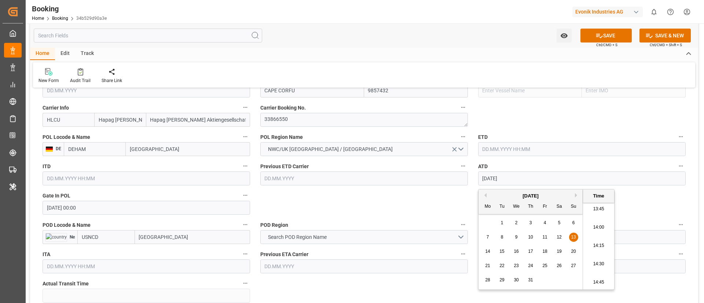
click at [575, 235] on span "13" at bounding box center [573, 237] width 5 height 5
type input "13.07.2025 00:00"
click at [546, 182] on input "13.07.2025 00:00" at bounding box center [582, 179] width 208 height 14
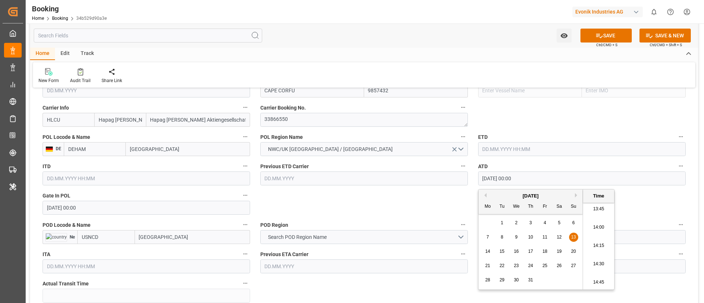
click at [546, 182] on input "13.07.2025 00:00" at bounding box center [582, 179] width 208 height 14
click at [501, 153] on input "text" at bounding box center [582, 149] width 208 height 14
paste input "13.07.2025 00:00"
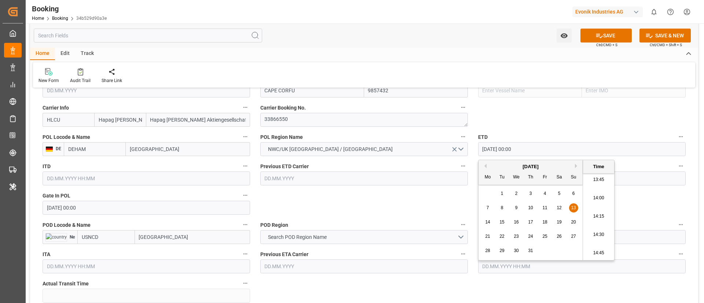
type input "13.07.2025 00:00"
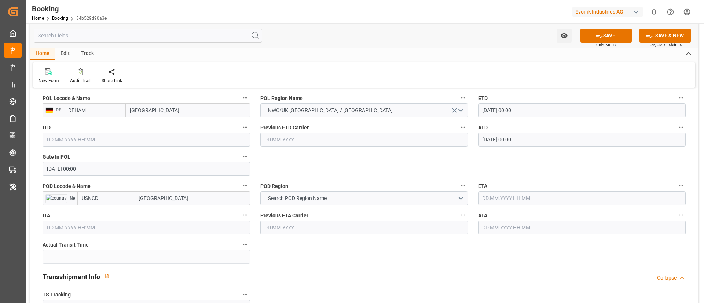
scroll to position [605, 0]
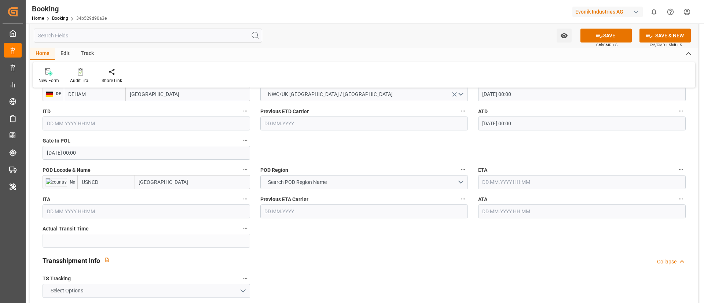
click at [182, 178] on input "New Castle" at bounding box center [192, 182] width 115 height 14
paste input "PHILADELPHIA"
type input "PHILADELPHIA"
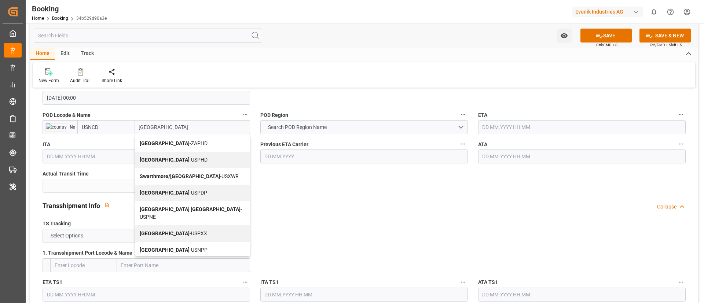
scroll to position [11, 0]
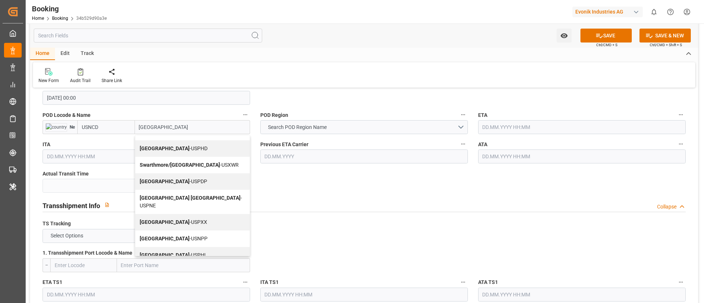
click at [165, 252] on b "[GEOGRAPHIC_DATA]" at bounding box center [165, 255] width 50 height 6
type input "USPHL"
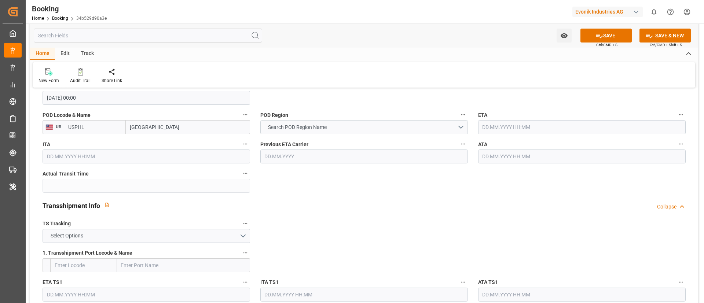
type input "[GEOGRAPHIC_DATA]"
click at [340, 126] on button "Search POD Region Name" at bounding box center [364, 127] width 208 height 14
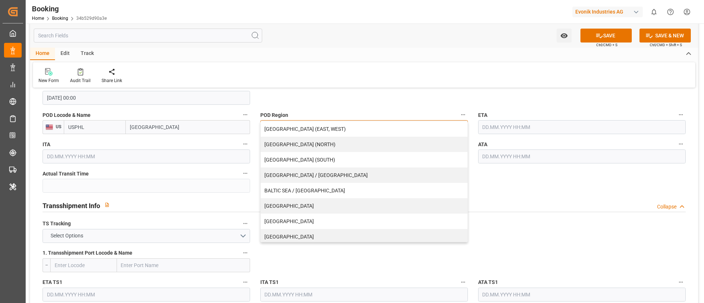
scroll to position [157, 0]
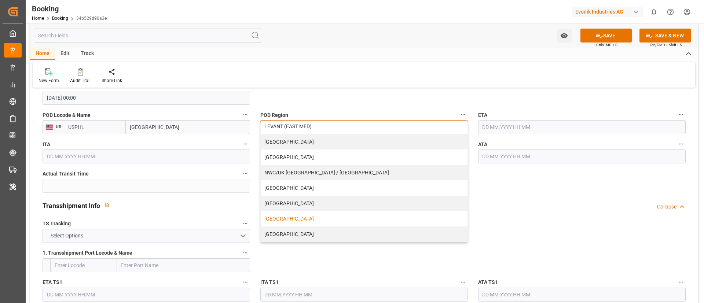
click at [292, 216] on div "[GEOGRAPHIC_DATA]" at bounding box center [364, 218] width 207 height 15
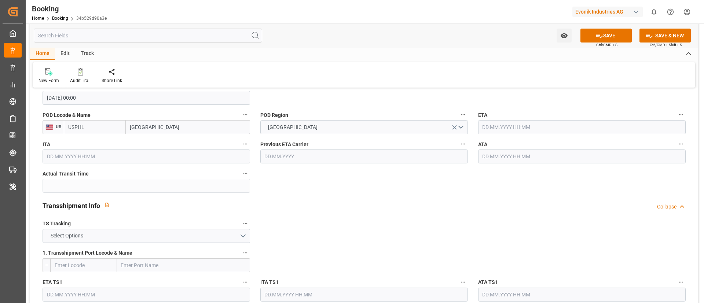
click at [548, 128] on input "text" at bounding box center [582, 127] width 208 height 14
paste input "[DATE]"
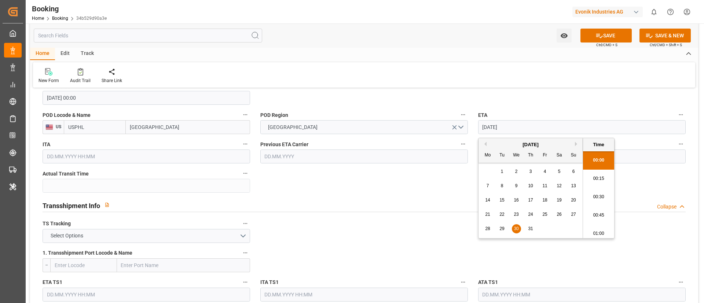
scroll to position [1011, 0]
click at [518, 226] on div "30" at bounding box center [516, 229] width 9 height 9
type input "[DATE] 00:00"
click at [537, 128] on input "[DATE] 00:00" at bounding box center [582, 127] width 208 height 14
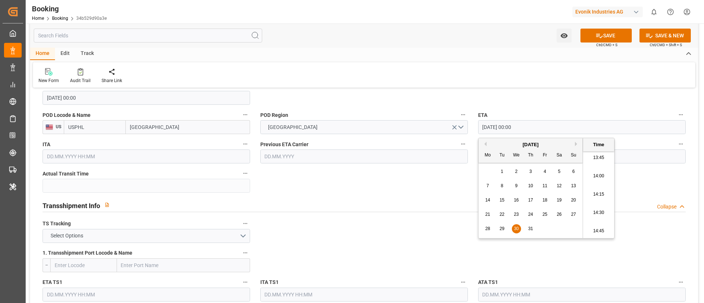
click at [537, 128] on input "[DATE] 00:00" at bounding box center [582, 127] width 208 height 14
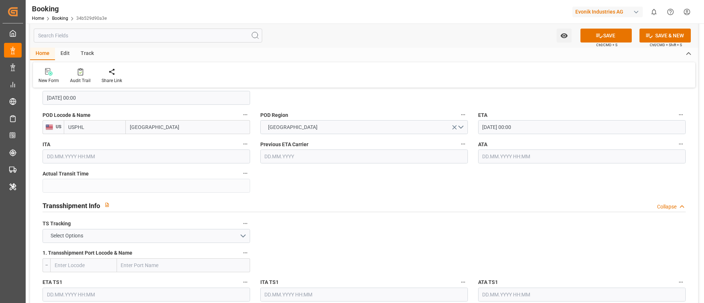
click at [497, 156] on input "text" at bounding box center [582, 157] width 208 height 14
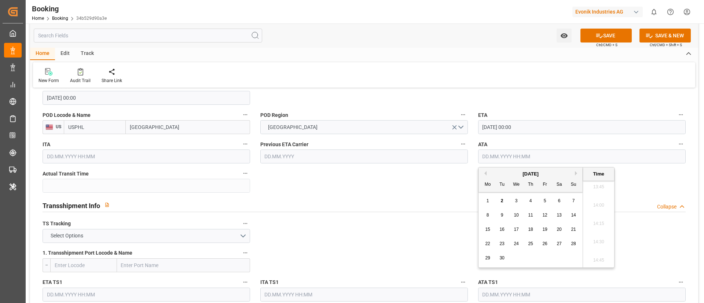
paste input "[DATE] 00:00"
type input "[DATE] 00:00"
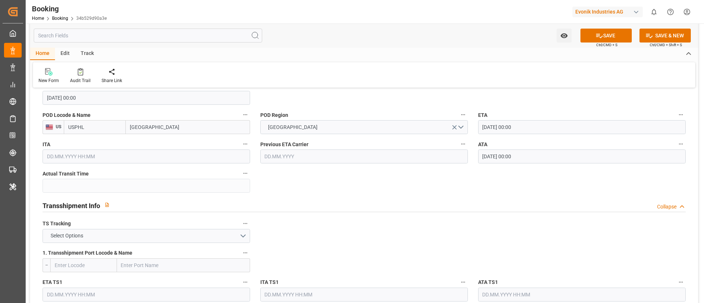
click at [244, 173] on icon "button" at bounding box center [246, 173] width 4 height 1
click at [256, 185] on li "Audits" at bounding box center [265, 186] width 48 height 12
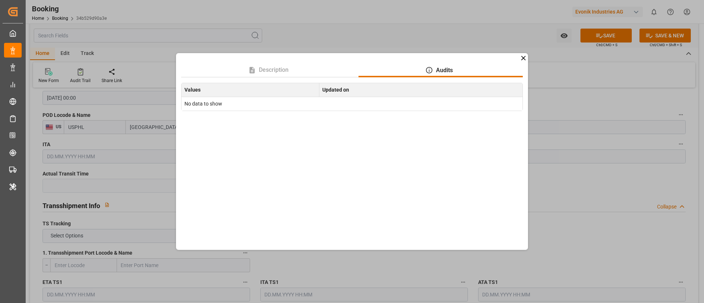
click at [524, 58] on icon at bounding box center [523, 58] width 4 height 4
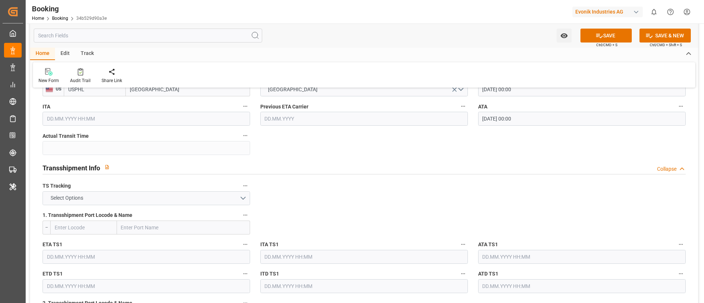
scroll to position [715, 0]
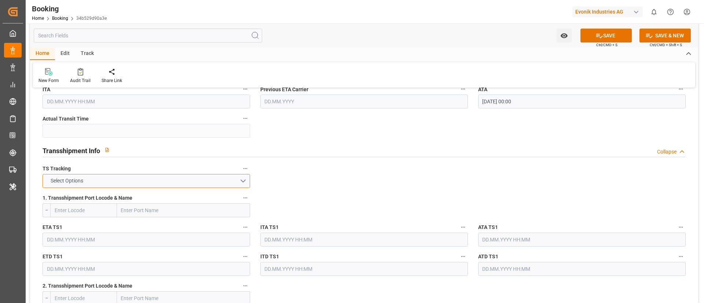
click at [194, 182] on button "Select Options" at bounding box center [147, 181] width 208 height 14
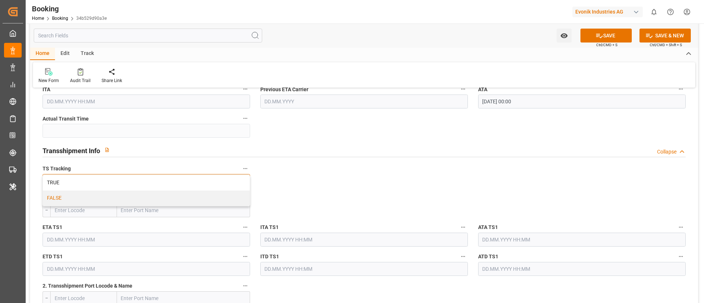
click at [186, 195] on div "FALSE" at bounding box center [146, 198] width 207 height 15
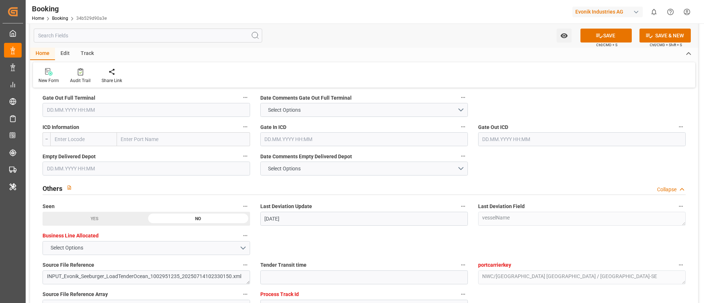
scroll to position [1045, 0]
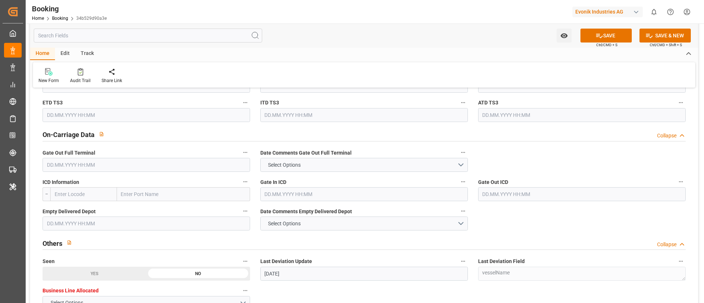
click at [107, 164] on input "text" at bounding box center [147, 165] width 208 height 14
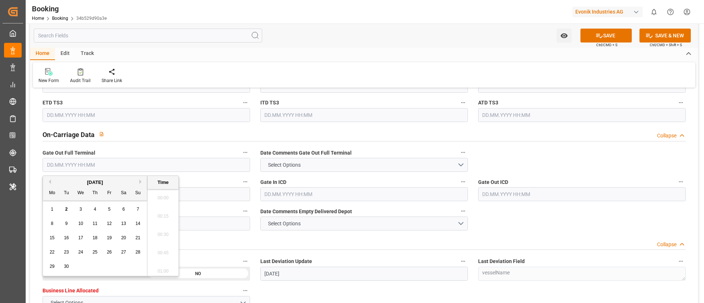
scroll to position [1030, 0]
click at [50, 182] on button "Previous Month" at bounding box center [49, 182] width 4 height 4
click at [67, 226] on span "5" at bounding box center [66, 223] width 3 height 5
type input "[DATE] 00:00"
click at [279, 39] on div "Watch Option SAVE Ctrl/CMD + S SAVE & NEW Ctrl/CMD + Shift + S" at bounding box center [364, 35] width 668 height 24
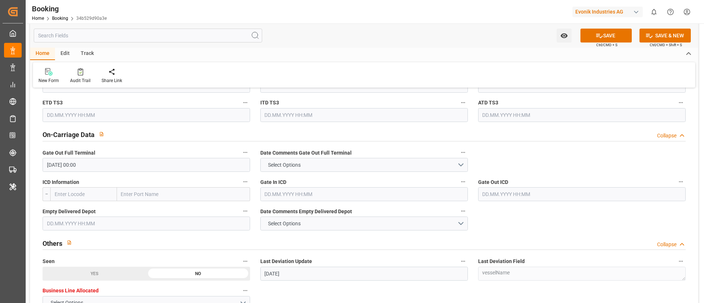
click at [120, 223] on input "text" at bounding box center [147, 224] width 208 height 14
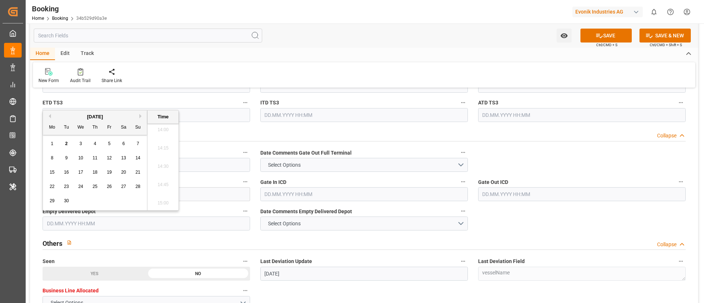
click at [50, 115] on button "Previous Month" at bounding box center [49, 116] width 4 height 4
click at [111, 158] on div "8" at bounding box center [109, 158] width 9 height 9
type input "08.08.2025 00:00"
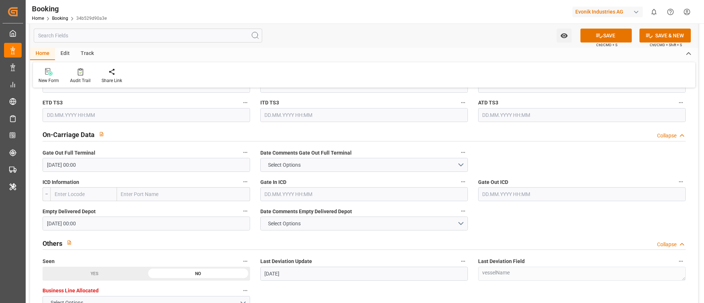
click at [330, 58] on div "Home Edit Track" at bounding box center [364, 54] width 668 height 12
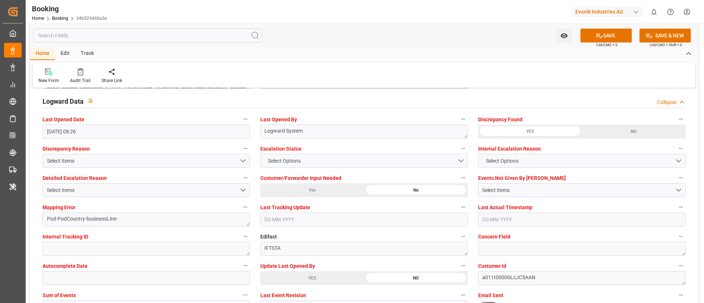
scroll to position [1375, 0]
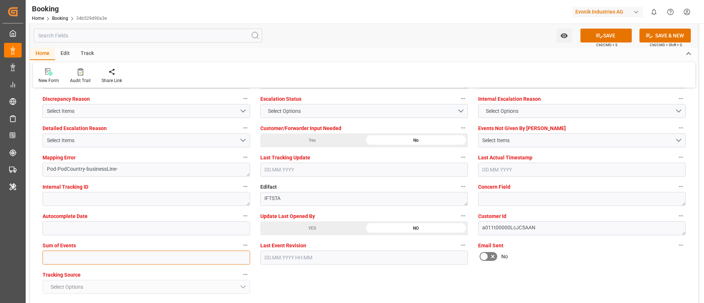
click at [151, 256] on input "text" at bounding box center [147, 258] width 208 height 14
type input "0"
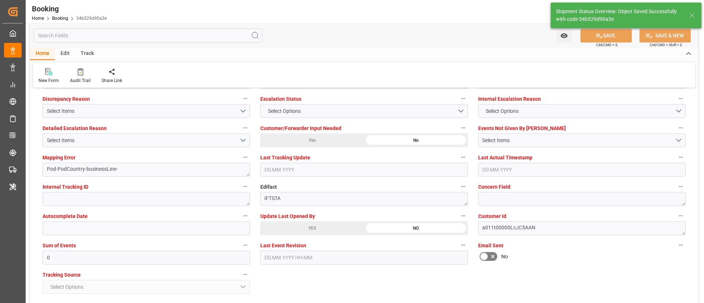
type textarea "NWC/UK North West Continent / UK_USPHL_HLCU_AT-SE"
type textarea "Vismitha Mahadev"
type textarea "businessLine-"
type input "17"
type input "13.07.2025 00:00"
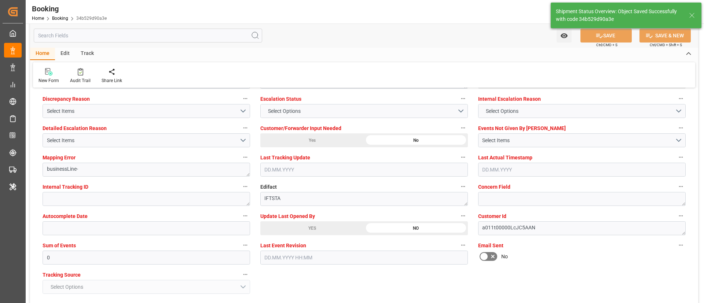
type input "[DATE] 00:00"
type input "02.09.2025 09:06"
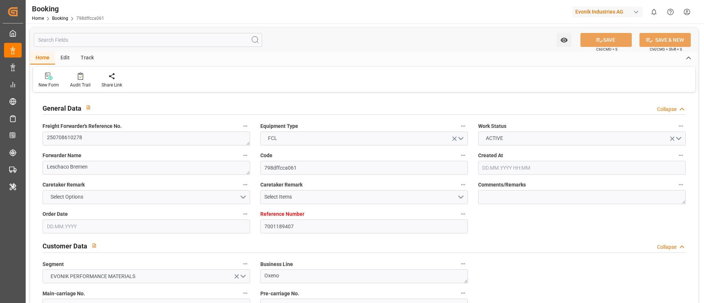
type input "7001189407"
type input "EUNWC"
type input "USPHL"
type input "[DATE] 08:32"
type input "[DATE]"
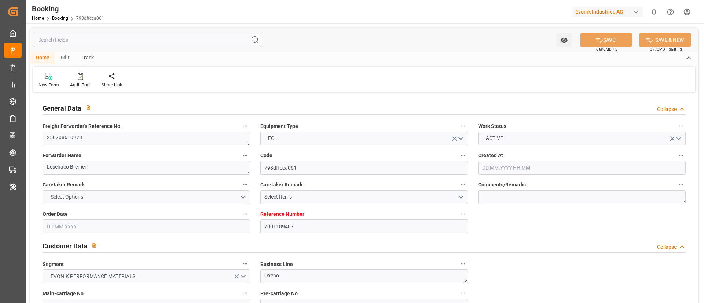
type input "[DATE]"
type input "[DATE] 06:44"
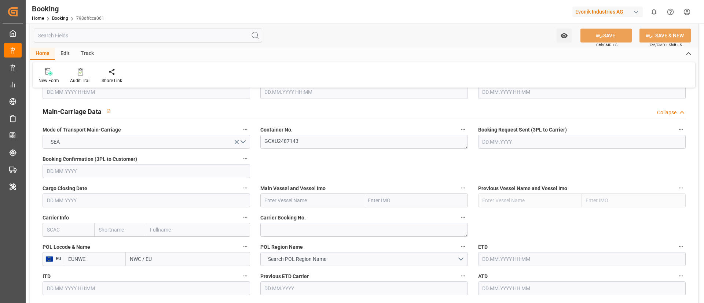
scroll to position [495, 0]
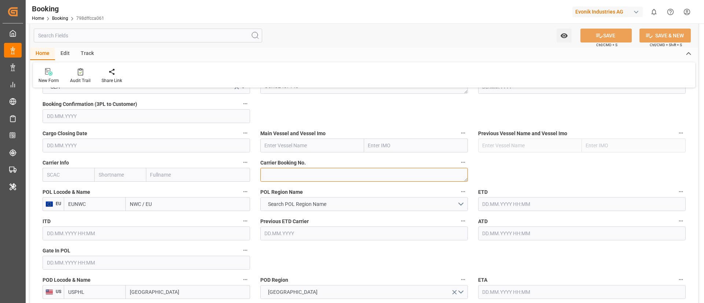
click at [290, 176] on textarea at bounding box center [364, 175] width 208 height 14
paste textarea "45107879"
type textarea "45107879"
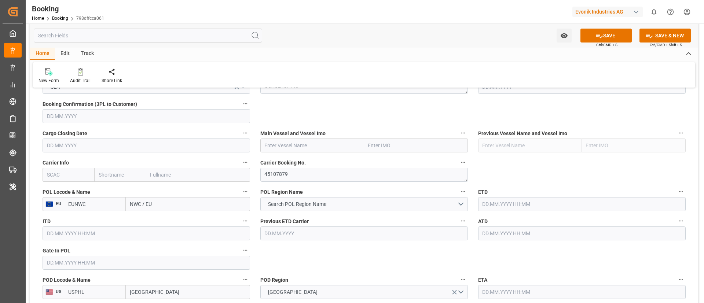
click at [76, 176] on input "text" at bounding box center [69, 175] width 52 height 14
click at [55, 187] on div "HLCU" at bounding box center [54, 191] width 22 height 17
type input "HLCU"
type input "Hapag [PERSON_NAME]"
type input "Hapag [PERSON_NAME] Aktiengesellschaft"
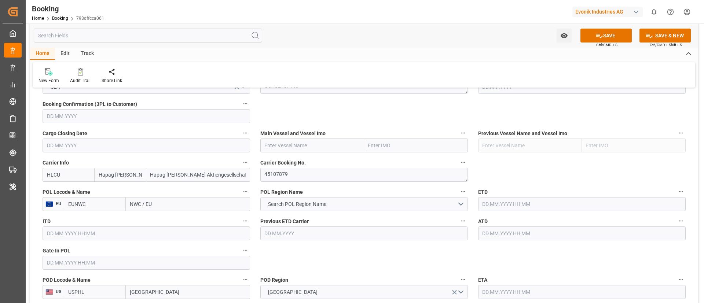
type input "HLCU"
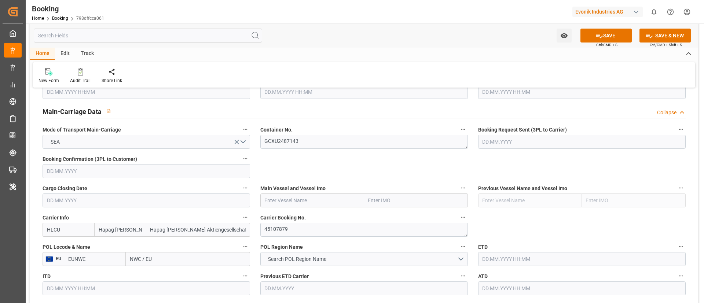
click at [310, 202] on input "text" at bounding box center [312, 201] width 104 height 14
paste input "CAPE CORFU"
click at [282, 216] on b "CAPE CORFU" at bounding box center [280, 217] width 30 height 6
type input "CAPE CORFU"
type input "9857432"
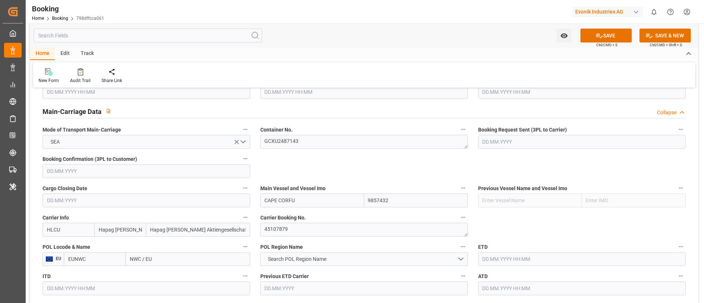
type input "CAPE CORFU"
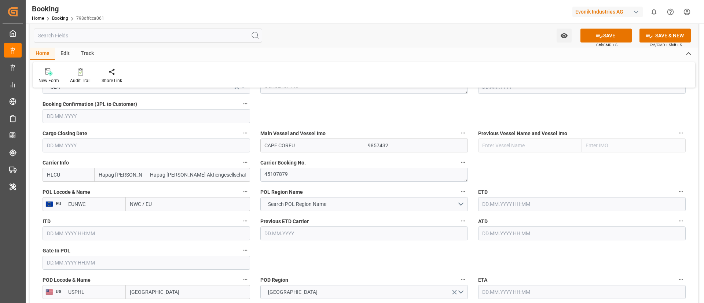
click at [169, 207] on input "NWC / EU" at bounding box center [188, 204] width 124 height 14
paste input "[GEOGRAPHIC_DATA]"
type input "[GEOGRAPHIC_DATA]"
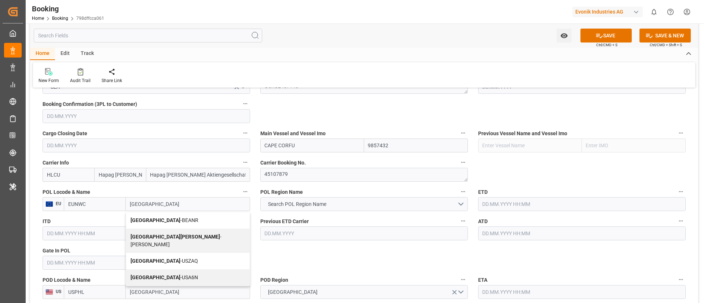
click at [151, 219] on span "Antwerp - BEANR" at bounding box center [165, 221] width 68 height 6
type input "BEANR"
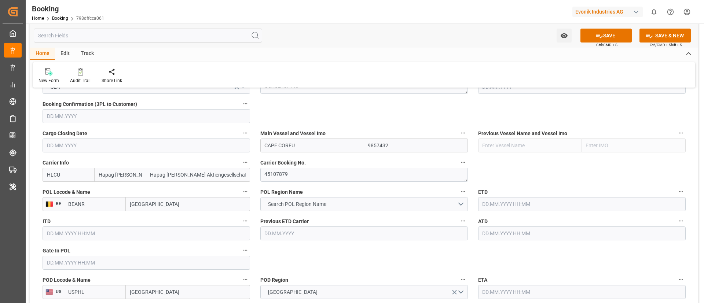
type input "[GEOGRAPHIC_DATA]"
click at [293, 205] on span "Search POL Region Name" at bounding box center [297, 205] width 66 height 8
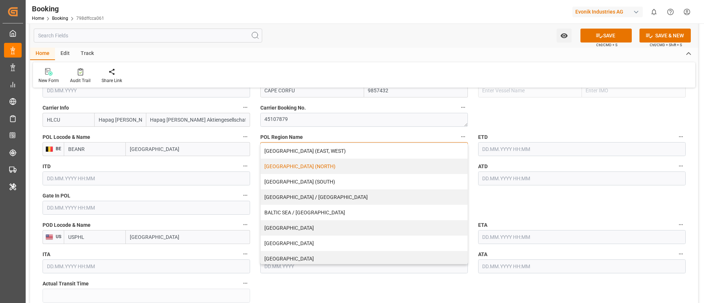
scroll to position [110, 0]
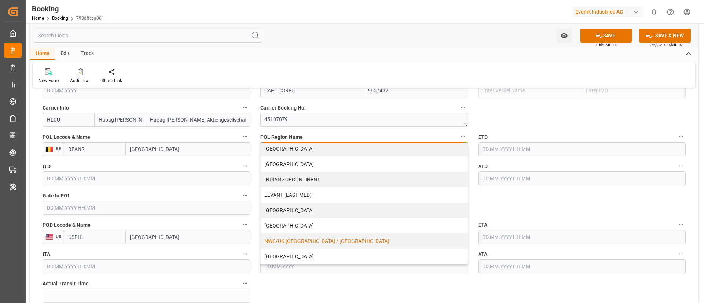
click at [300, 239] on div "NWC/UK [GEOGRAPHIC_DATA] / [GEOGRAPHIC_DATA]" at bounding box center [364, 241] width 207 height 15
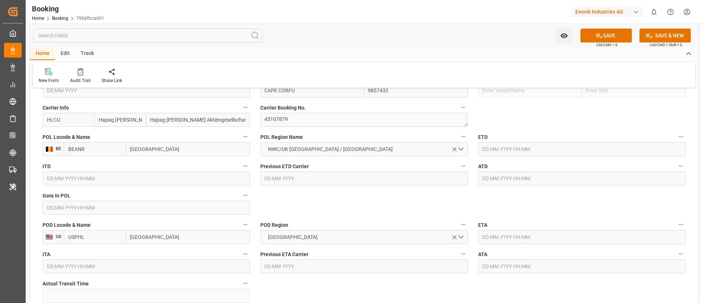
click at [101, 208] on input "text" at bounding box center [147, 208] width 208 height 14
paste input "[DATE]"
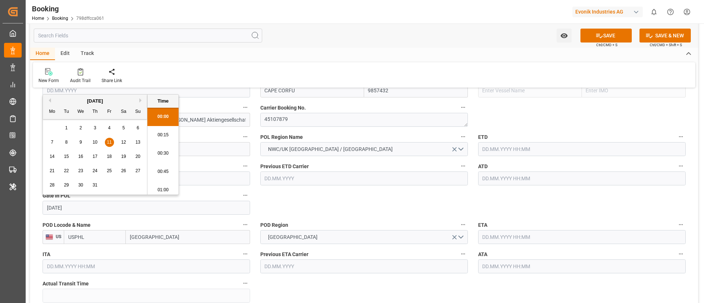
scroll to position [1030, 0]
click at [109, 143] on span "11" at bounding box center [109, 142] width 5 height 5
type input "[DATE] 00:00"
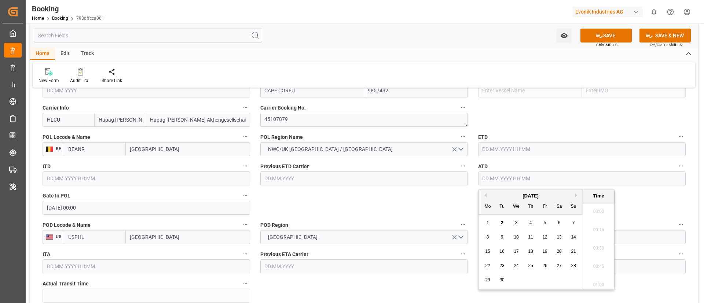
click at [495, 176] on input "text" at bounding box center [582, 179] width 208 height 14
paste input "[DATE]"
click at [501, 251] on span "15" at bounding box center [502, 251] width 5 height 5
type input "[DATE] 00:00"
click at [531, 180] on input "[DATE] 00:00" at bounding box center [582, 179] width 208 height 14
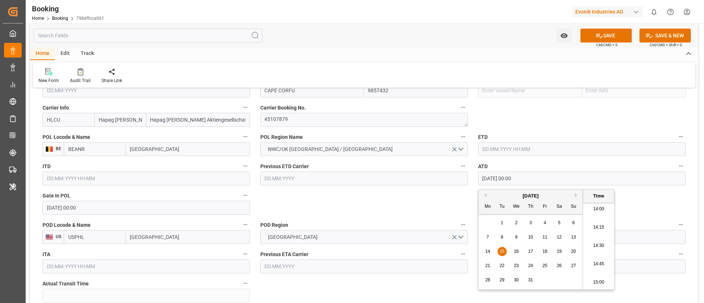
click at [531, 180] on input "[DATE] 00:00" at bounding box center [582, 179] width 208 height 14
click at [520, 145] on input "text" at bounding box center [582, 149] width 208 height 14
paste input "[DATE] 00:00"
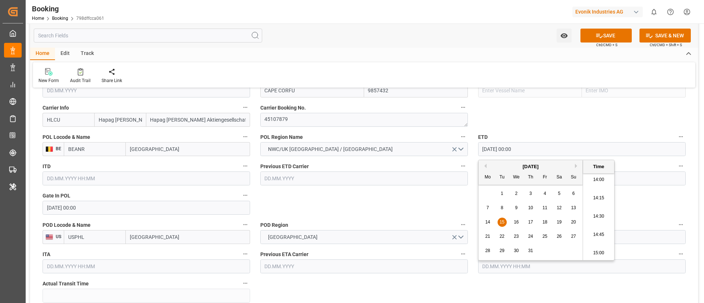
type input "[DATE] 00:00"
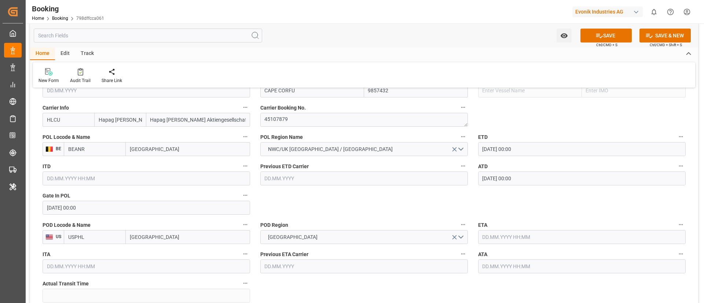
scroll to position [605, 0]
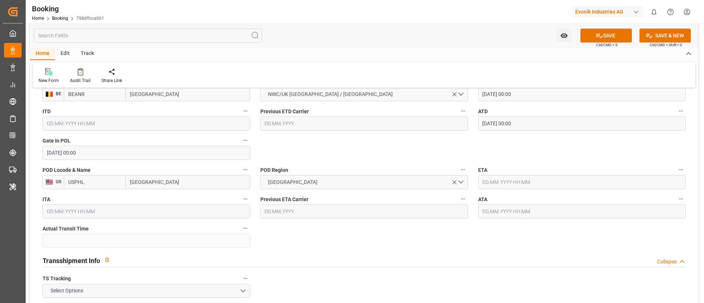
click at [496, 184] on input "text" at bounding box center [582, 182] width 208 height 14
paste input "[DATE]"
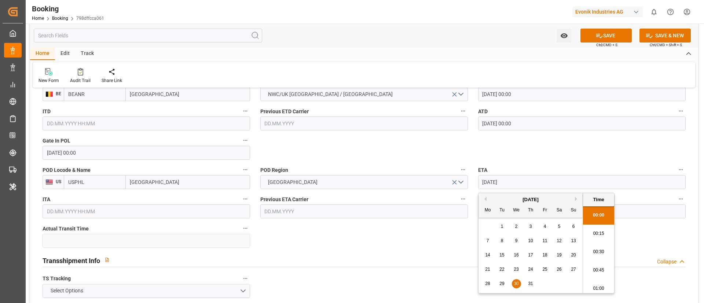
scroll to position [1030, 0]
click at [518, 284] on span "30" at bounding box center [516, 283] width 5 height 5
type input "[DATE] 00:00"
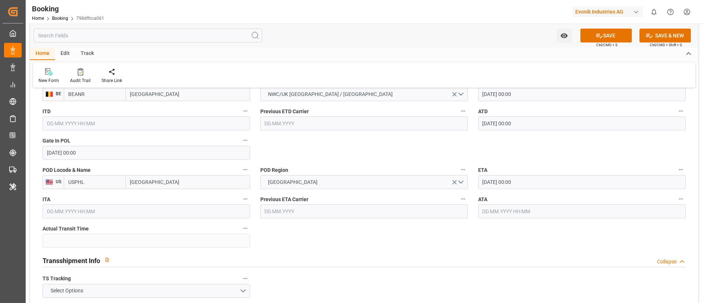
click at [530, 182] on input "[DATE] 00:00" at bounding box center [582, 182] width 208 height 14
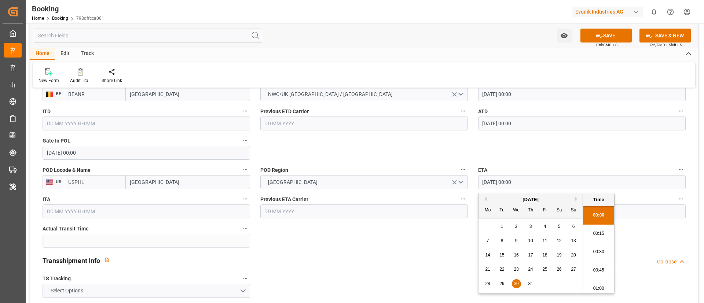
click at [530, 182] on input "[DATE] 00:00" at bounding box center [582, 182] width 208 height 14
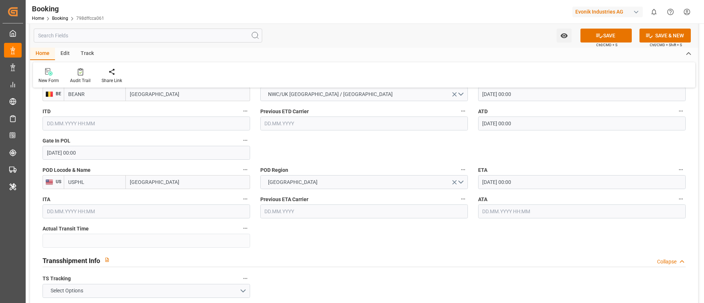
click at [530, 211] on input "text" at bounding box center [582, 212] width 208 height 14
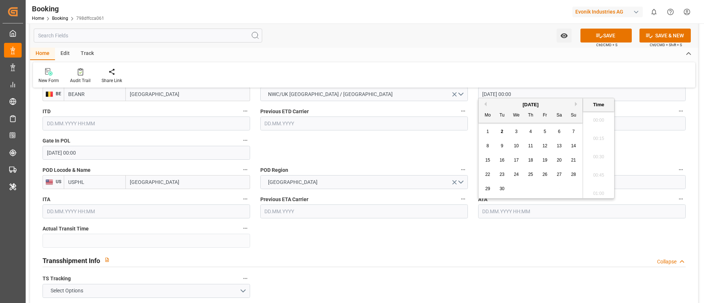
paste input "[DATE] 00:00"
type input "[DATE] 00:00"
click at [519, 190] on span "30" at bounding box center [516, 188] width 5 height 5
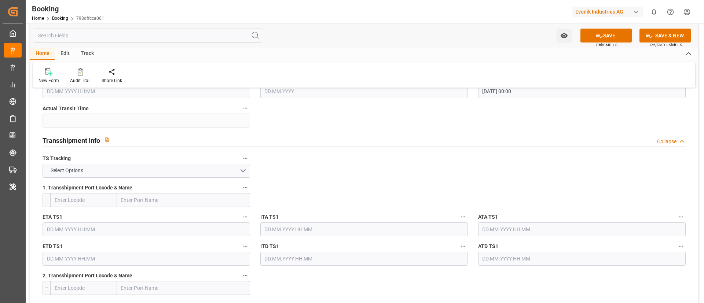
scroll to position [770, 0]
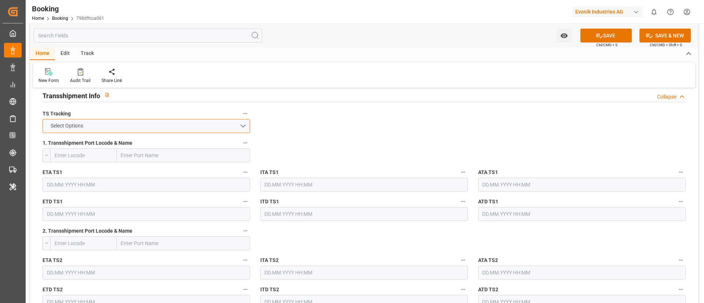
click at [217, 127] on button "Select Options" at bounding box center [147, 126] width 208 height 14
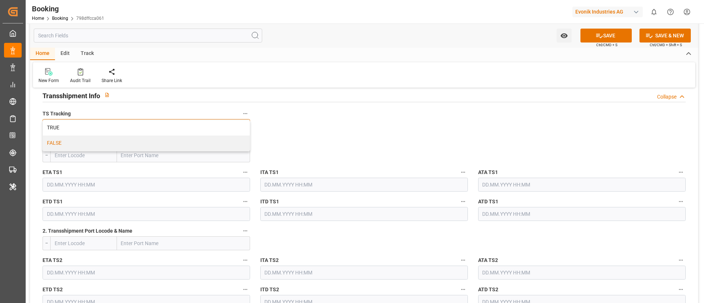
click at [194, 146] on div "FALSE" at bounding box center [146, 143] width 207 height 15
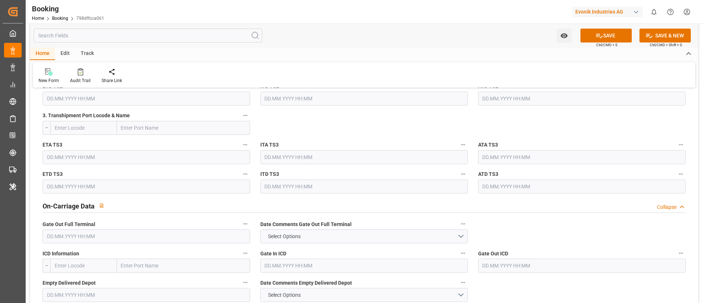
scroll to position [990, 0]
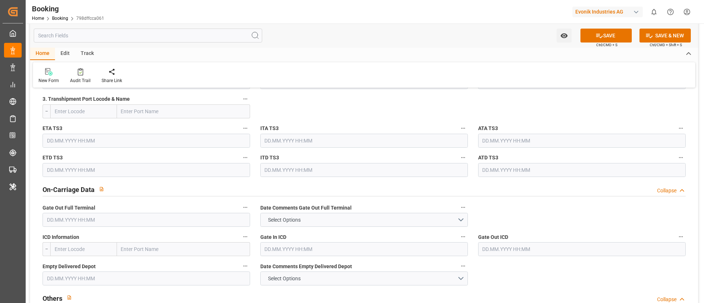
click at [182, 222] on input "text" at bounding box center [147, 220] width 208 height 14
paste input "[DATE]"
type input "[DATE] 00:00"
click at [112, 274] on input "text" at bounding box center [147, 279] width 208 height 14
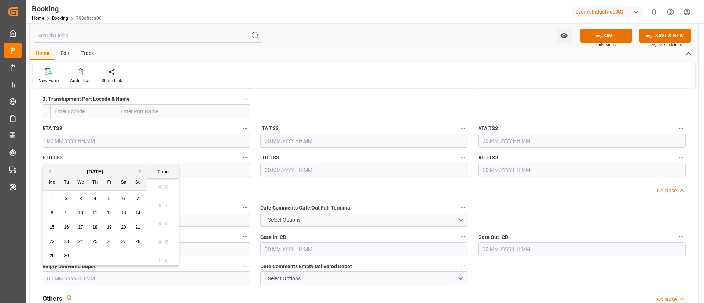
paste input "[DATE]"
click at [68, 214] on div "5" at bounding box center [66, 213] width 9 height 9
type input "[DATE] 00:00"
click at [320, 67] on div "New Form Audit Trail Share Link" at bounding box center [364, 74] width 662 height 25
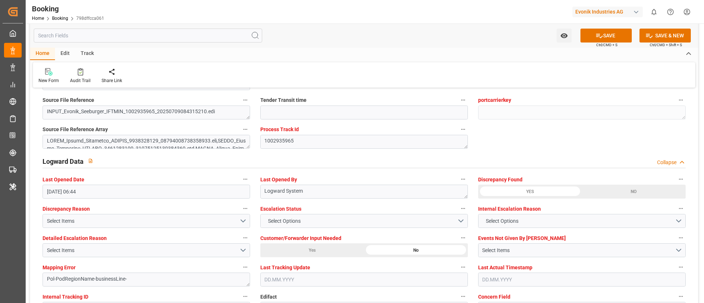
scroll to position [1431, 0]
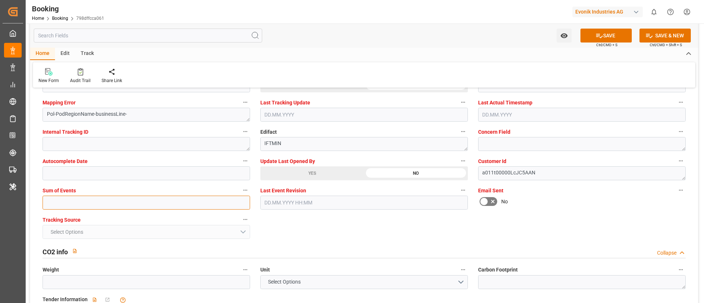
click at [102, 200] on input "text" at bounding box center [147, 203] width 208 height 14
type input "0"
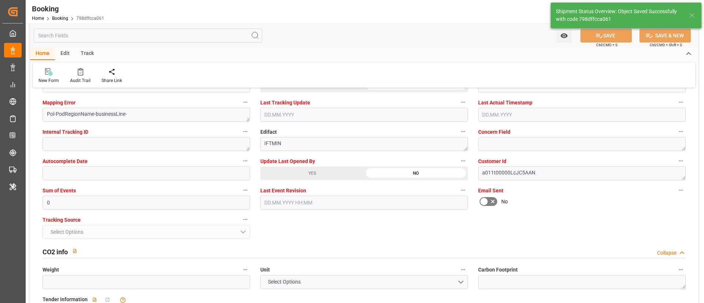
type textarea "NWC/UK North West Continent / UK_USPHL_HLCU_Oxeno"
type textarea "Vismitha Mahadev"
type textarea "businessLine-"
type input "15"
type input "15.07.2025 00:00"
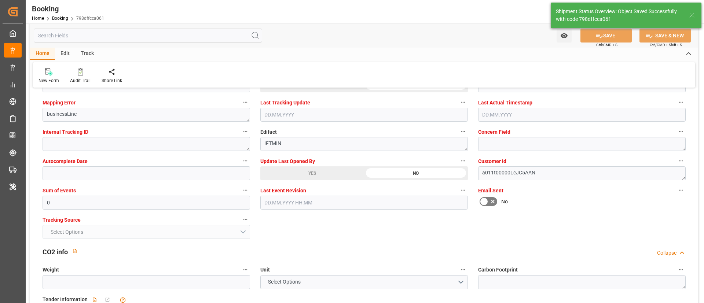
type input "30.07.2025 00:00"
type input "02.09.2025 09:19"
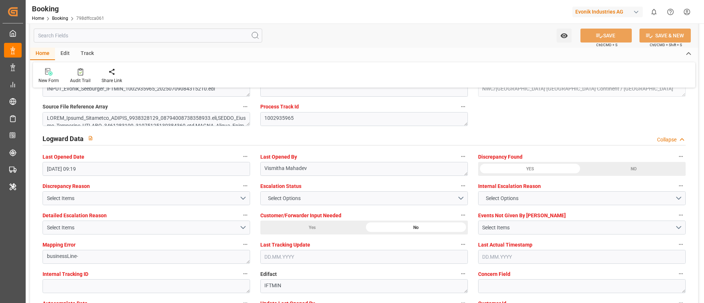
scroll to position [1265, 0]
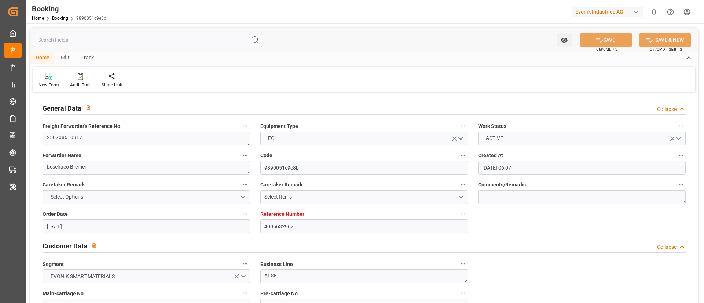
click at [60, 15] on div "Home Booking 9890051c9e8b" at bounding box center [69, 18] width 74 height 8
click at [60, 22] on div "Booking Home Booking 9890051c9e8b" at bounding box center [69, 11] width 80 height 23
click at [58, 19] on link "Booking" at bounding box center [60, 18] width 16 height 5
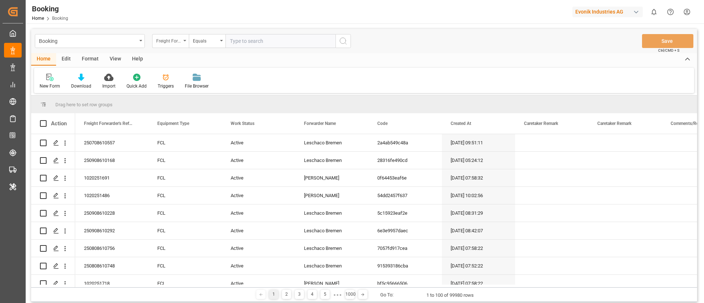
click at [175, 41] on div "Freight Forwarder's Reference No." at bounding box center [168, 40] width 25 height 8
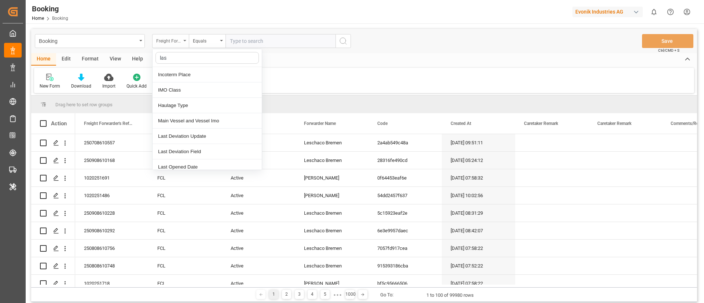
type input "last"
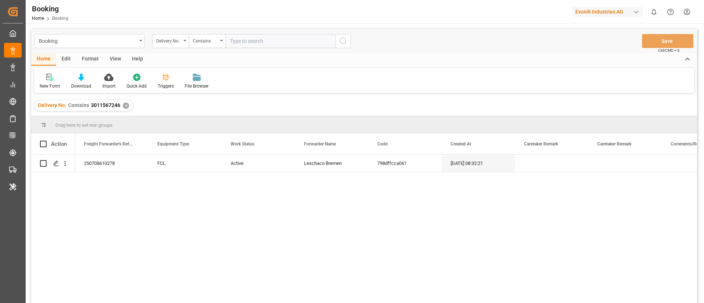
click at [265, 38] on input "text" at bounding box center [281, 41] width 110 height 14
paste input "3011541650"
type input "3011541650"
click at [345, 37] on icon "search button" at bounding box center [343, 41] width 9 height 9
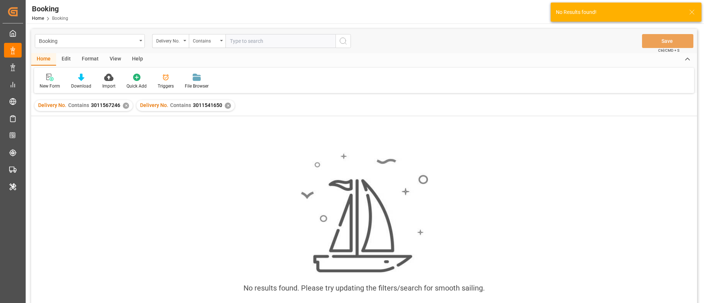
click at [124, 105] on div "✕" at bounding box center [126, 106] width 6 height 6
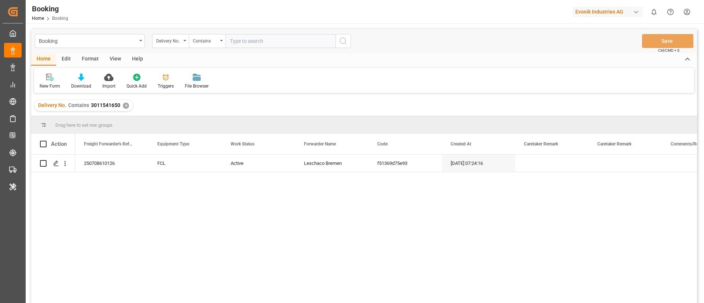
click at [260, 41] on input "text" at bounding box center [281, 41] width 110 height 14
paste input "3011541650"
type input "3011541650"
click at [342, 42] on icon "search button" at bounding box center [343, 41] width 9 height 9
click at [125, 106] on div "✕" at bounding box center [126, 106] width 6 height 6
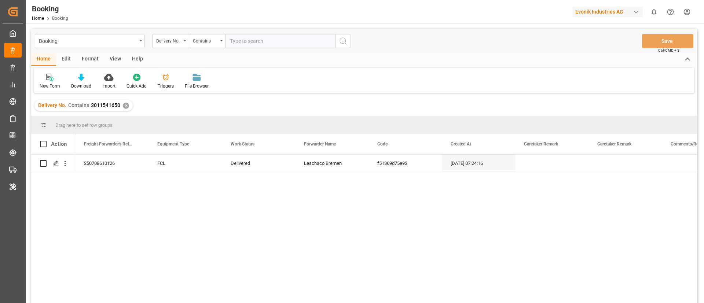
click at [289, 37] on input "text" at bounding box center [281, 41] width 110 height 14
paste input "3011598103"
type input "3011598103"
click at [343, 39] on icon "search button" at bounding box center [343, 41] width 9 height 9
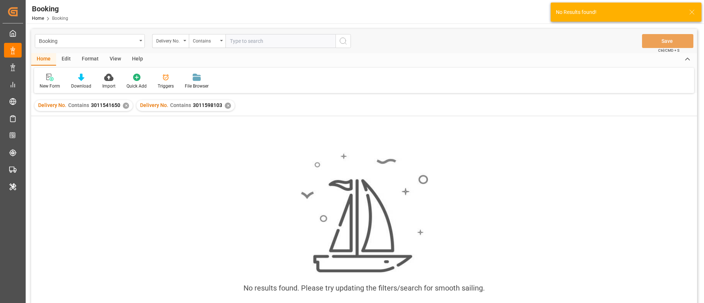
click at [127, 106] on div "✕" at bounding box center [126, 106] width 6 height 6
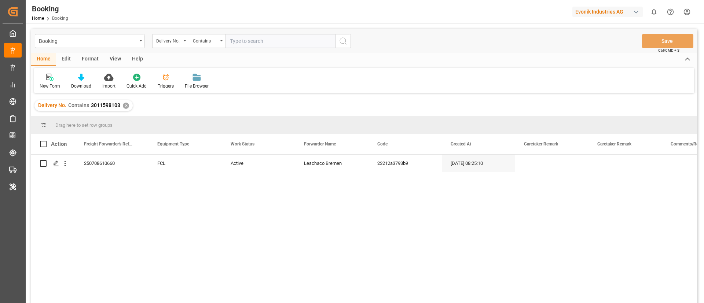
click at [294, 44] on input "text" at bounding box center [281, 41] width 110 height 14
paste input "3011598131"
type input "3011598131"
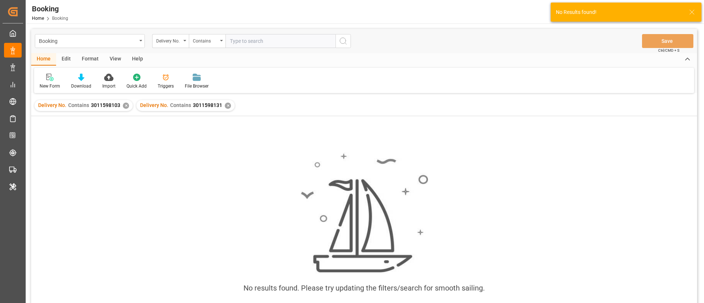
click at [124, 103] on div "✕" at bounding box center [126, 106] width 6 height 6
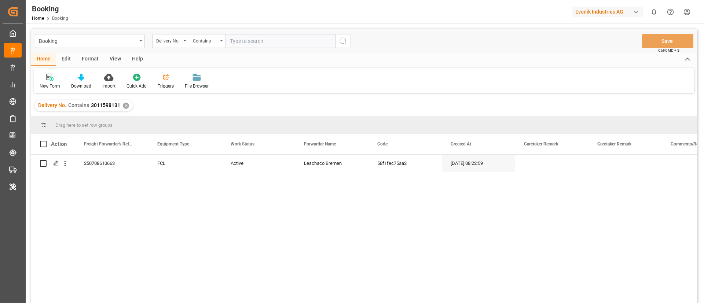
click at [270, 41] on input "text" at bounding box center [281, 41] width 110 height 14
paste input "3011598095"
type input "3011598095"
click at [343, 41] on icon "search button" at bounding box center [343, 41] width 9 height 9
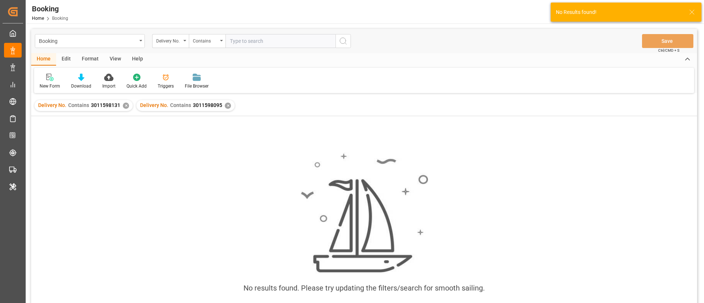
click at [124, 106] on div "✕" at bounding box center [126, 106] width 6 height 6
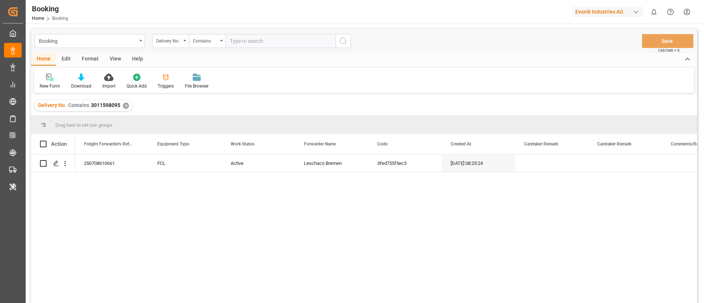
click at [264, 41] on input "text" at bounding box center [281, 41] width 110 height 14
paste input "3011598093"
type input "3011598093"
click at [341, 43] on icon "search button" at bounding box center [343, 41] width 9 height 9
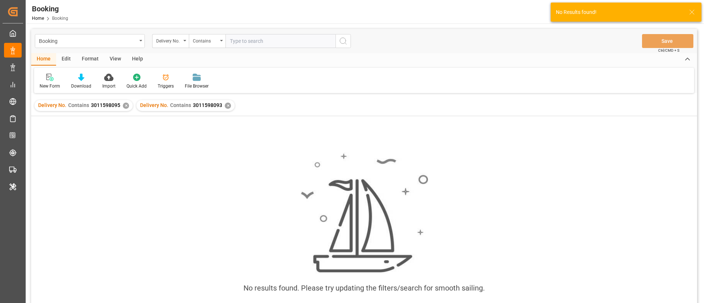
click at [124, 104] on div "✕" at bounding box center [126, 106] width 6 height 6
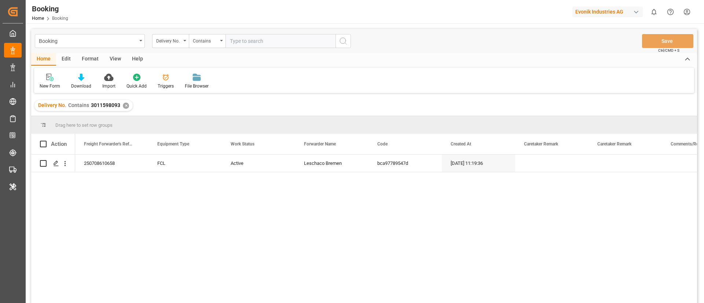
click at [251, 39] on input "text" at bounding box center [281, 41] width 110 height 14
paste input "3011598121"
type input "3011598121"
click at [342, 37] on icon "search button" at bounding box center [343, 41] width 9 height 9
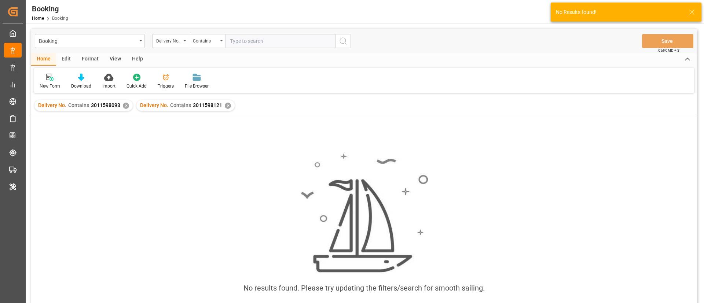
click at [125, 106] on div "✕" at bounding box center [126, 106] width 6 height 6
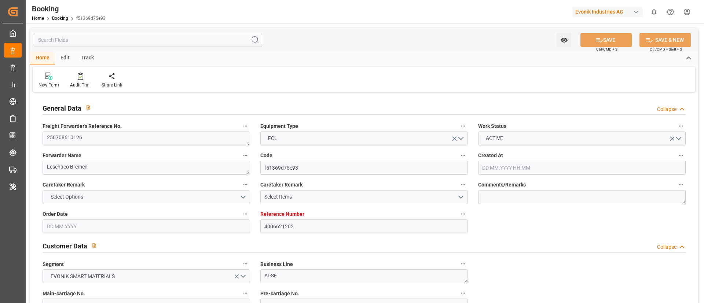
type input "4006621202"
type input "Dummy"
type input "Dummy Carrier"
type input "DEHAM"
type input "[GEOGRAPHIC_DATA], [GEOGRAPHIC_DATA]"
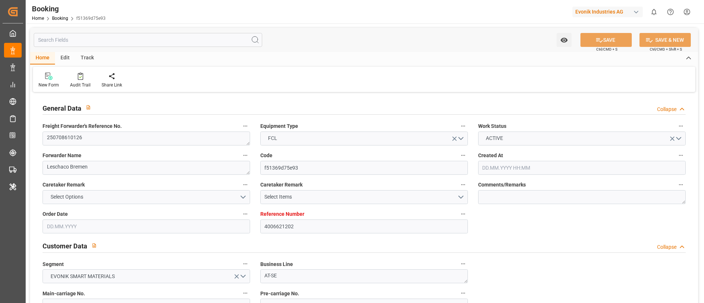
type input "07.06.2025 07:24"
type input "07.06.2025"
type input "22.07.2025"
type input "30.06.2025"
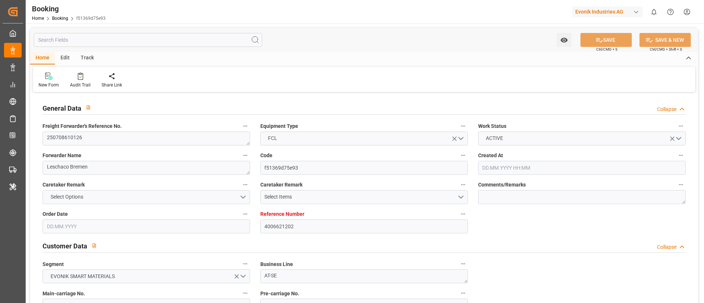
type input "08.07.2025 06:29"
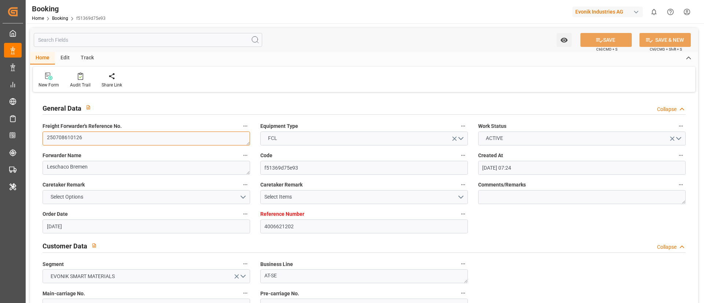
click at [186, 136] on textarea "250708610126" at bounding box center [147, 139] width 208 height 14
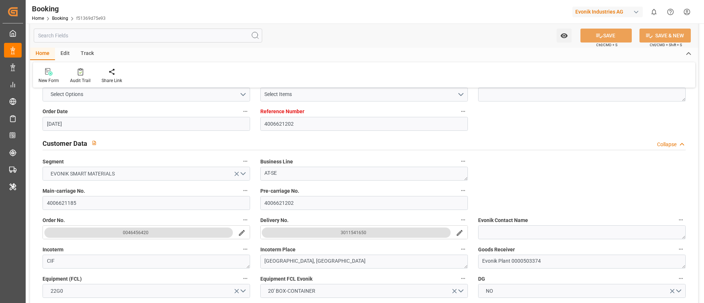
scroll to position [165, 0]
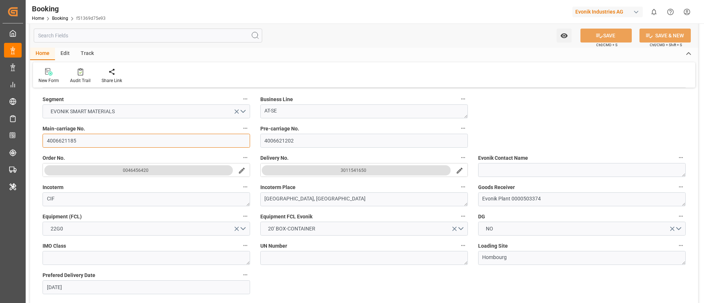
click at [180, 142] on input "4006621185" at bounding box center [147, 141] width 208 height 14
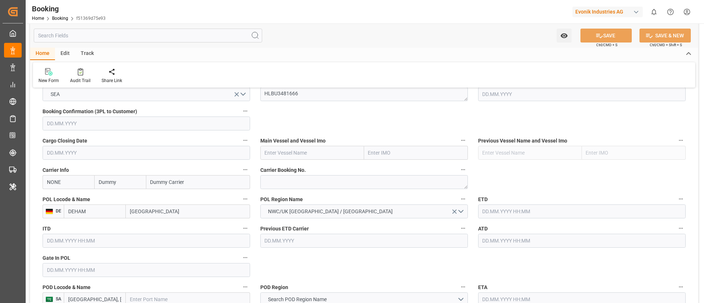
scroll to position [495, 0]
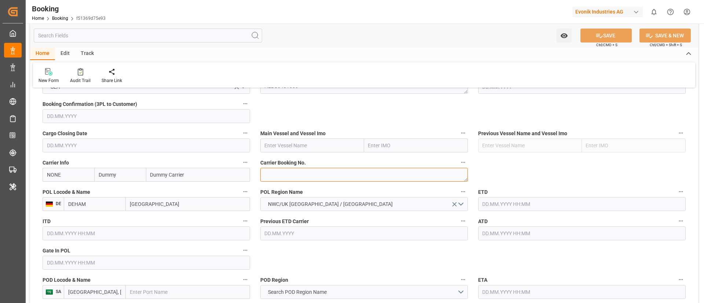
click at [305, 175] on textarea at bounding box center [364, 175] width 208 height 14
paste textarea "93265425"
type textarea "93265425"
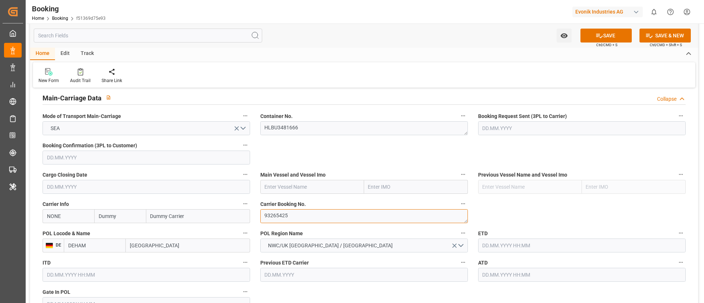
scroll to position [440, 0]
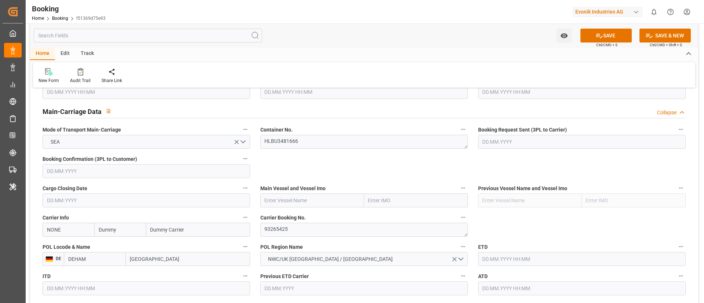
click at [81, 233] on input "NONE" at bounding box center [69, 230] width 52 height 14
click at [52, 245] on b "HLCU" at bounding box center [53, 246] width 13 height 6
type input "HLCU"
type input "Hapag [PERSON_NAME]"
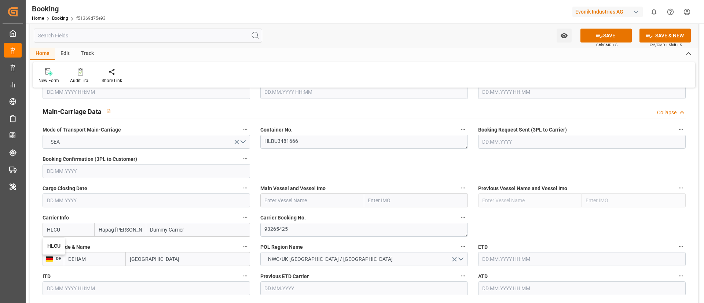
type input "Hapag [PERSON_NAME] Aktiengesellschaft"
type input "HLCU"
click at [315, 200] on input "text" at bounding box center [312, 201] width 104 height 14
paste input "CARTAGENA EXPRESS"
click at [297, 216] on b "CARTAGENA EXPRESS" at bounding box center [291, 217] width 53 height 6
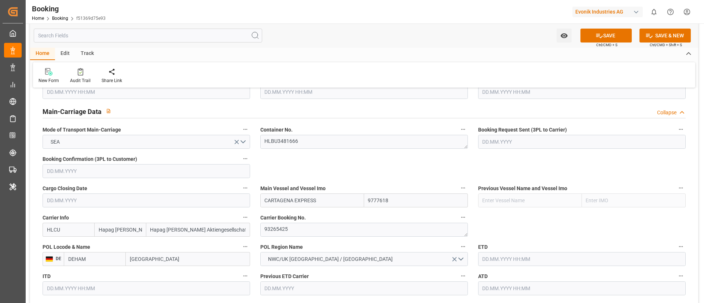
type input "CARTAGENA EXPRESS"
type input "9777618"
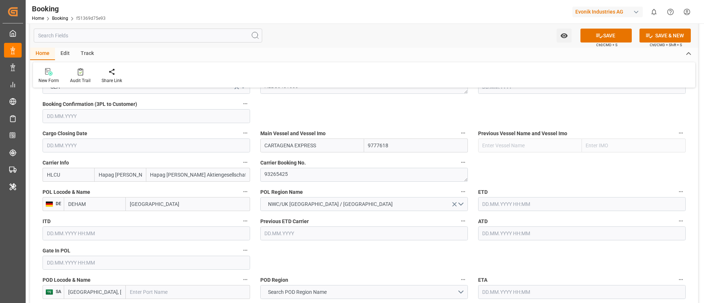
type input "CARTAGENA EXPRESS"
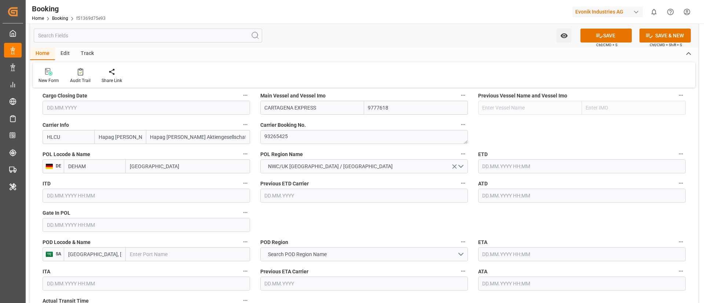
scroll to position [550, 0]
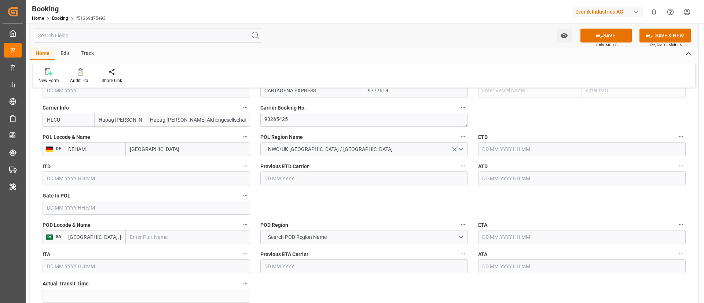
click at [123, 208] on input "text" at bounding box center [147, 208] width 208 height 14
paste input "2025-07-02"
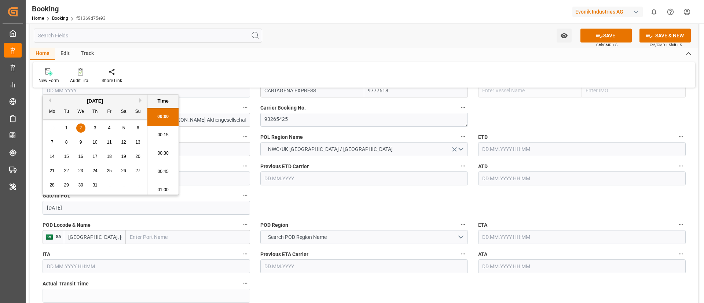
scroll to position [1085, 0]
click at [81, 126] on span "2" at bounding box center [81, 127] width 3 height 5
type input "02.07.2025 00:00"
click at [527, 178] on input "text" at bounding box center [582, 179] width 208 height 14
paste input "2025-07-08"
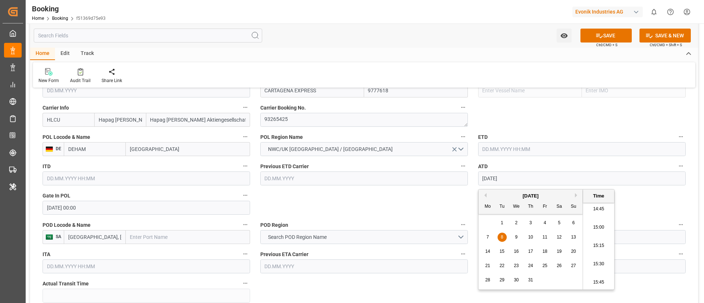
click at [501, 237] on span "8" at bounding box center [502, 237] width 3 height 5
type input "08.07.2025 00:00"
click at [531, 179] on input "08.07.2025 00:00" at bounding box center [582, 179] width 208 height 14
click at [531, 178] on input "08.07.2025 00:00" at bounding box center [582, 179] width 208 height 14
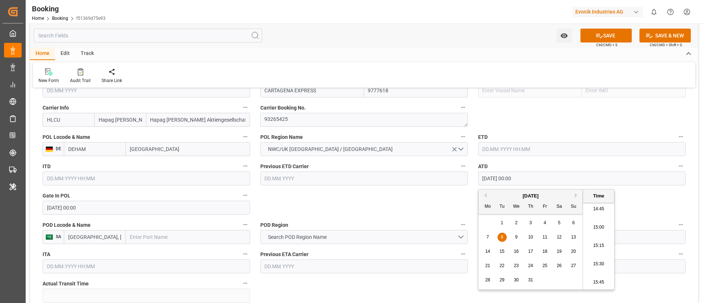
click at [523, 150] on input "text" at bounding box center [582, 149] width 208 height 14
paste input "08.07.2025 00:00"
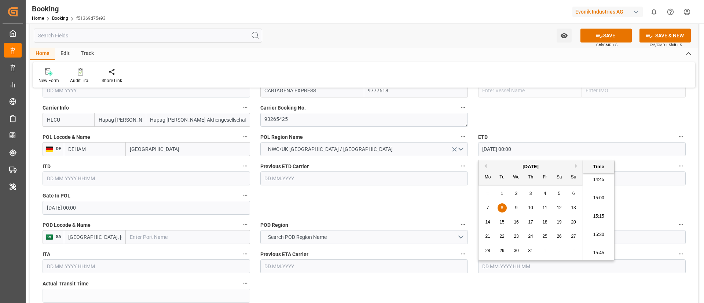
type input "08.07.2025 00:00"
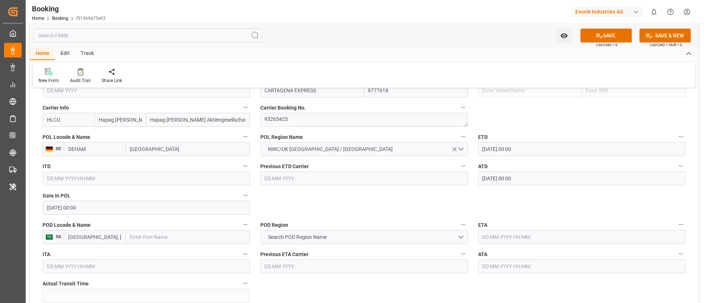
scroll to position [605, 0]
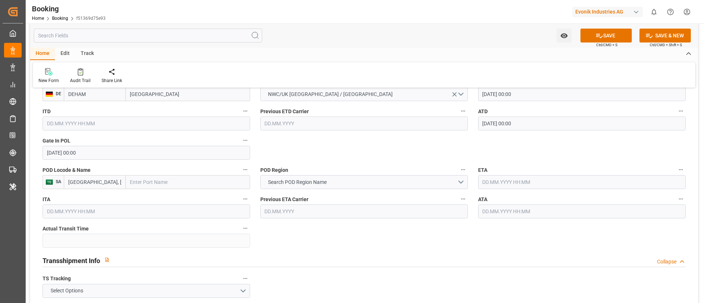
click at [159, 176] on input "text" at bounding box center [188, 182] width 124 height 14
paste input "SAN ANTONIO"
type input "SAN ANTONIO"
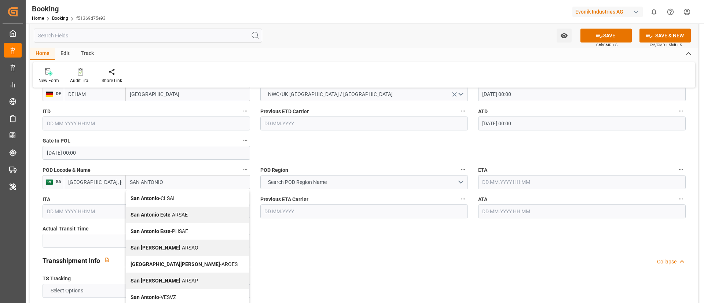
click at [163, 200] on span "San Antonio - CLSAI" at bounding box center [153, 199] width 44 height 6
type input "CLSAI"
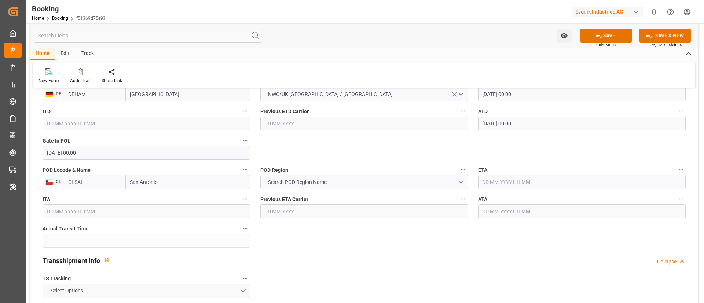
type input "San Antonio"
click at [299, 184] on span "Search POD Region Name" at bounding box center [297, 183] width 66 height 8
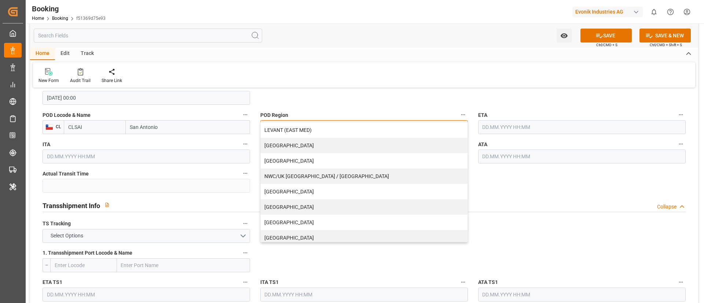
scroll to position [157, 0]
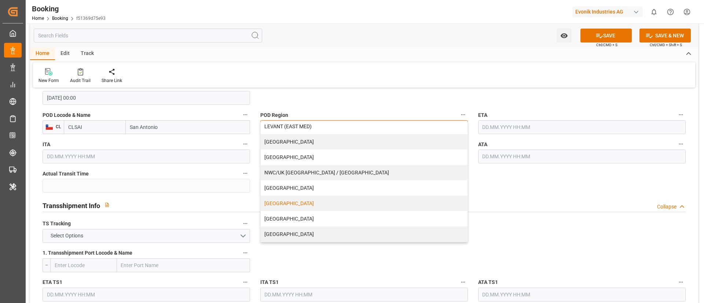
click at [295, 202] on div "[GEOGRAPHIC_DATA]" at bounding box center [364, 203] width 207 height 15
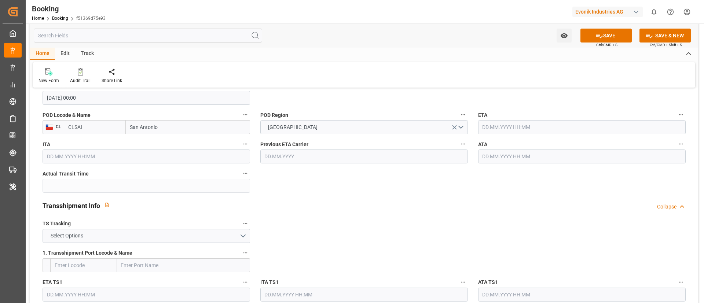
click at [497, 153] on input "text" at bounding box center [582, 157] width 208 height 14
paste input "2025-08-13"
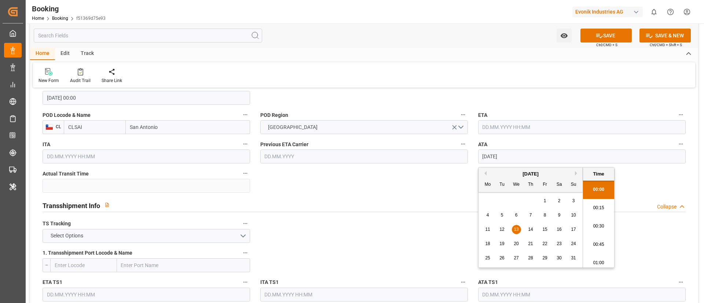
scroll to position [1085, 0]
click at [516, 228] on span "13" at bounding box center [516, 229] width 5 height 5
type input "13.08.2025 00:00"
click at [529, 157] on input "13.08.2025 00:00" at bounding box center [582, 157] width 208 height 14
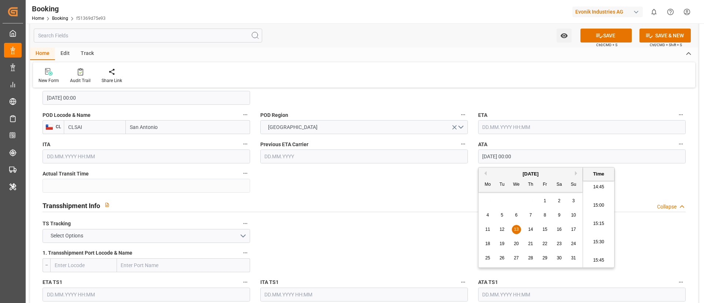
click at [529, 157] on input "13.08.2025 00:00" at bounding box center [582, 157] width 208 height 14
click at [514, 127] on input "text" at bounding box center [582, 127] width 208 height 14
paste input "13.08.2025 00:00"
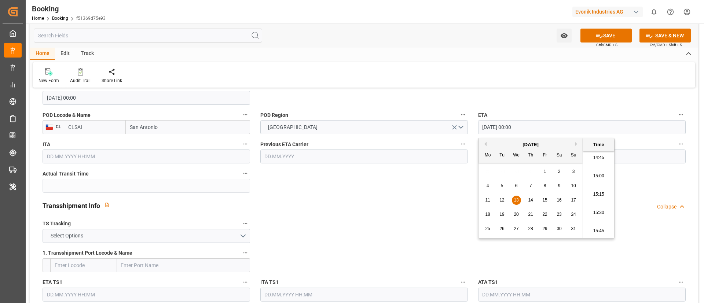
type input "13.08.2025 00:00"
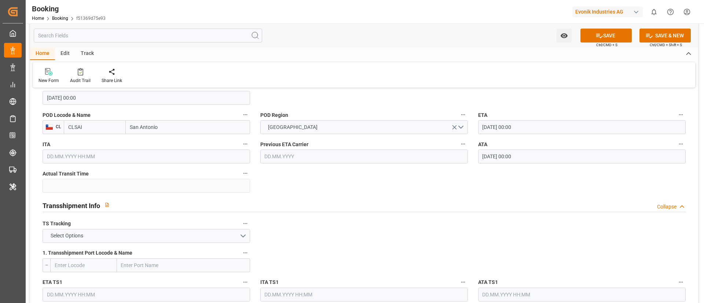
scroll to position [715, 0]
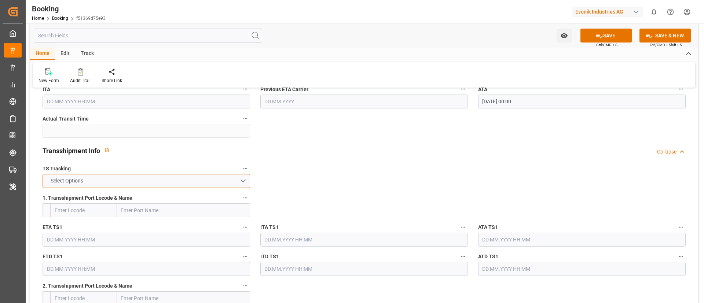
click at [218, 182] on button "Select Options" at bounding box center [147, 181] width 208 height 14
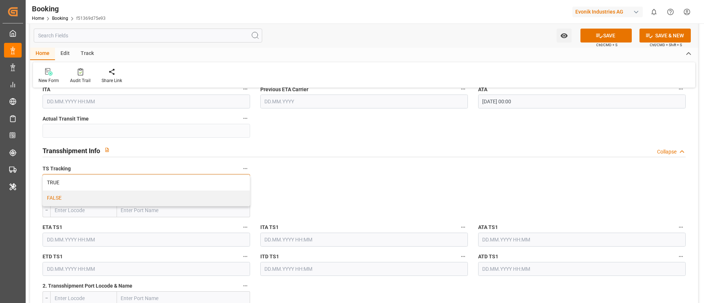
click at [208, 197] on div "FALSE" at bounding box center [146, 198] width 207 height 15
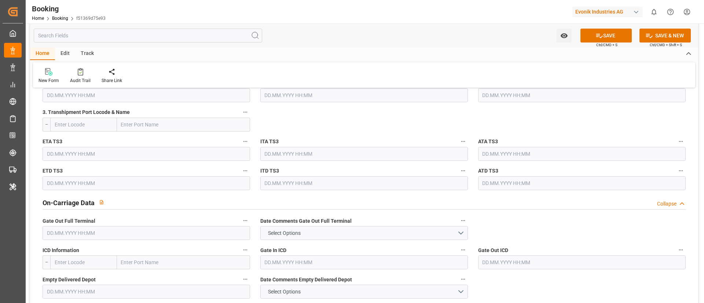
scroll to position [1045, 0]
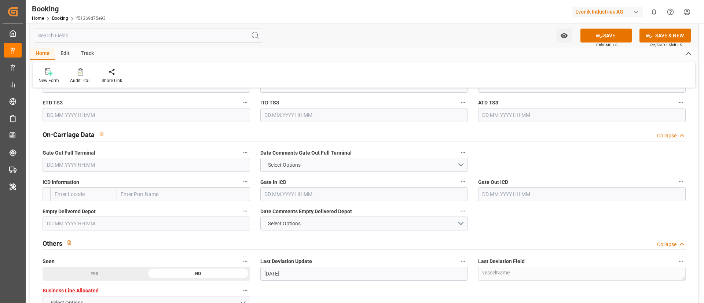
click at [103, 164] on input "text" at bounding box center [147, 165] width 208 height 14
paste input "2025-08-19"
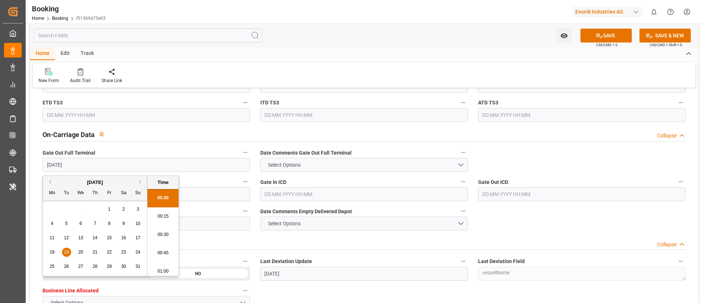
scroll to position [1085, 0]
click at [65, 250] on span "19" at bounding box center [66, 252] width 5 height 5
type input "19.08.2025 00:00"
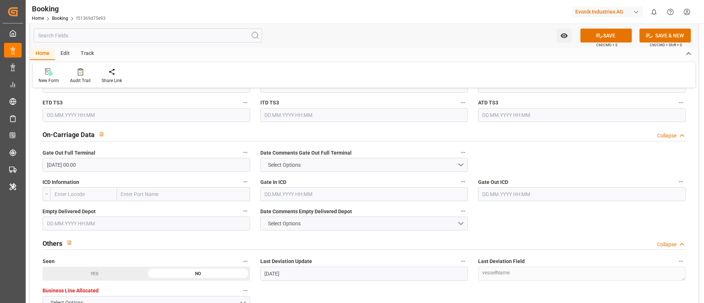
click at [314, 66] on div "New Form Audit Trail Share Link" at bounding box center [364, 74] width 662 height 25
click at [147, 221] on input "text" at bounding box center [147, 224] width 208 height 14
paste input "2025-08-20"
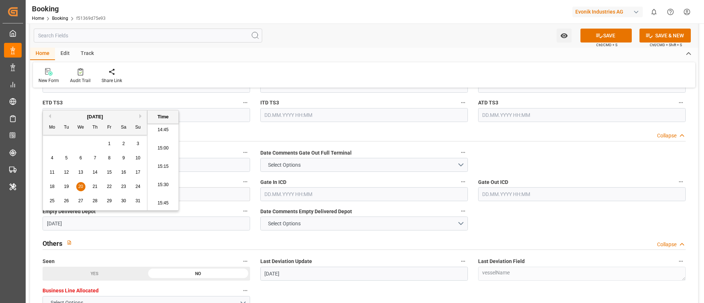
click at [79, 183] on div "20" at bounding box center [80, 187] width 9 height 9
type input "20.08.2025 00:00"
click at [321, 44] on div "Watch Option SAVE Ctrl/CMD + S SAVE & NEW Ctrl/CMD + Shift + S" at bounding box center [364, 35] width 668 height 24
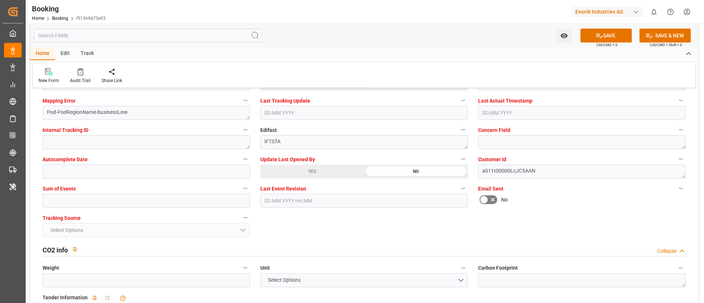
scroll to position [1486, 0]
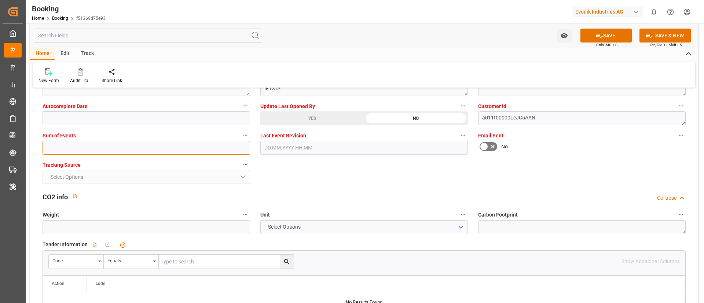
click at [159, 146] on input "text" at bounding box center [147, 148] width 208 height 14
type input "0"
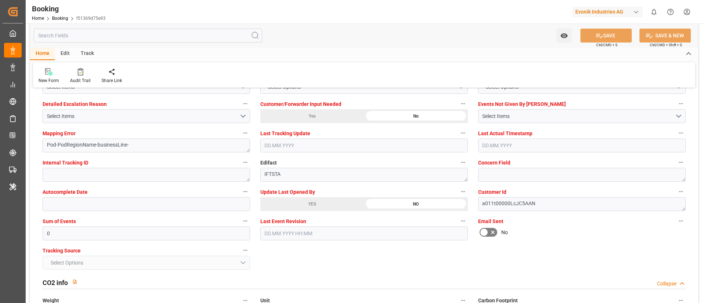
scroll to position [1375, 0]
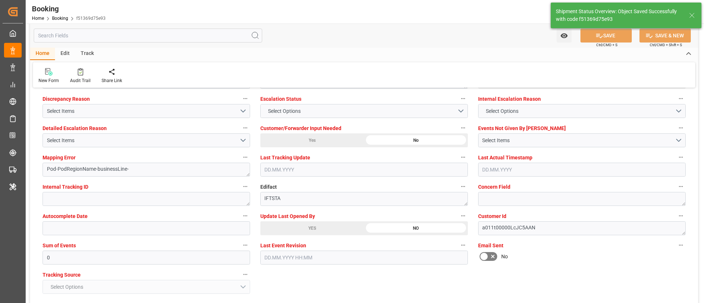
type textarea "NWC/UK North West Continent / UK_CLSAI_HLCU_AT-SE"
type textarea "Vismitha Mahadev"
type textarea "businessLine-"
type input "36"
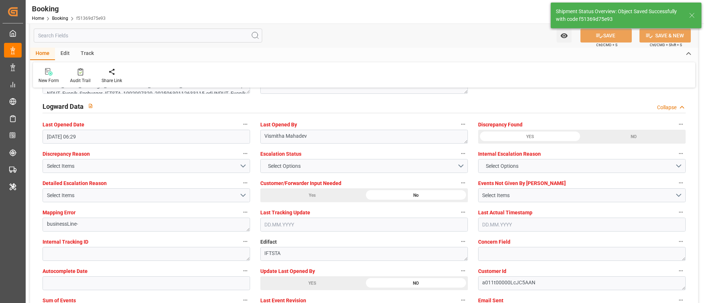
type input "08.07.2025 00:00"
type input "13.08.2025 00:00"
type input "02.09.2025 09:49"
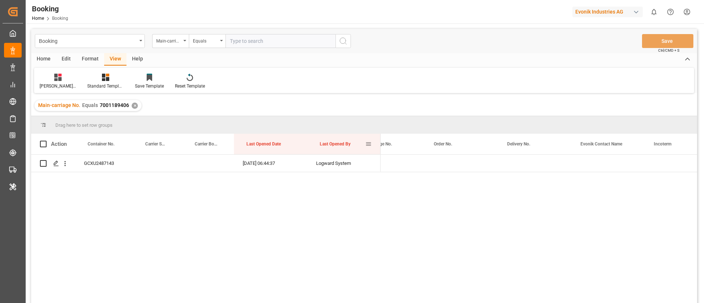
scroll to position [0, 1056]
click at [279, 41] on input "text" at bounding box center [281, 41] width 110 height 14
paste input "4006621185"
type input "4006621185"
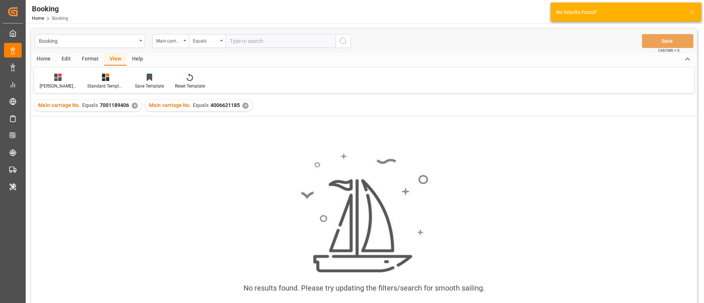
click at [134, 105] on div "✕" at bounding box center [135, 106] width 6 height 6
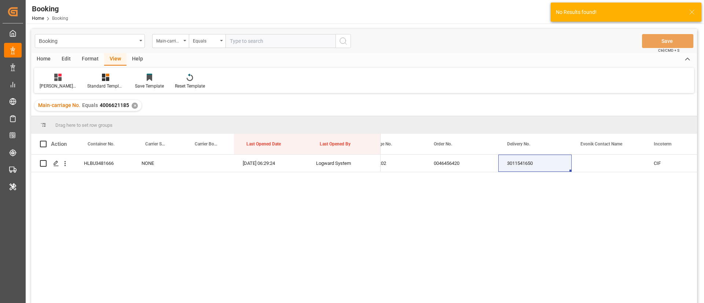
click at [438, 172] on div "4006621185 4006621202 0046456420 3011541650 CIF [GEOGRAPHIC_DATA]" at bounding box center [539, 231] width 317 height 153
click at [442, 170] on div "0046456420" at bounding box center [461, 163] width 73 height 17
click at [516, 167] on div "3011541650" at bounding box center [534, 163] width 73 height 17
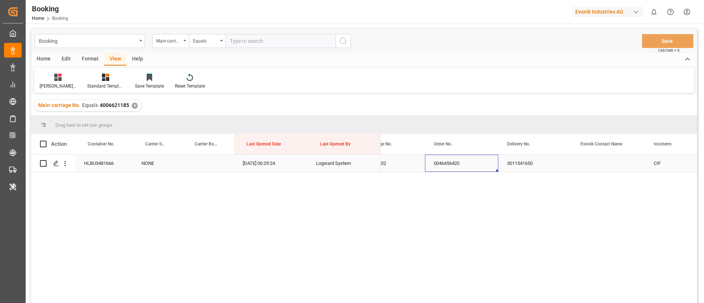
drag, startPoint x: 465, startPoint y: 164, endPoint x: 531, endPoint y: 162, distance: 66.1
click at [474, 165] on div "0046456420" at bounding box center [461, 163] width 73 height 17
click at [531, 162] on div "3011541650" at bounding box center [534, 163] width 73 height 17
click at [251, 43] on input "text" at bounding box center [281, 41] width 110 height 14
paste input "4006642374"
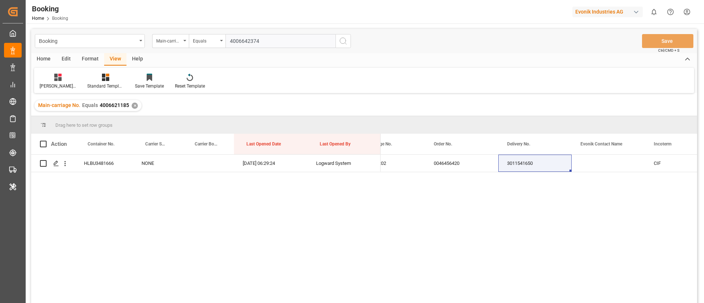
type input "4006642374"
click at [345, 43] on icon "search button" at bounding box center [343, 41] width 9 height 9
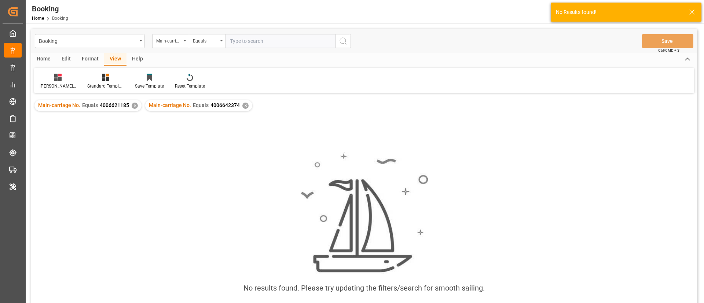
click at [134, 104] on div "✕" at bounding box center [135, 106] width 6 height 6
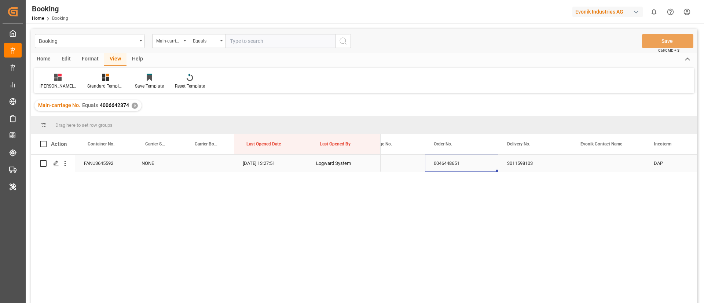
click at [461, 167] on div "0046448651" at bounding box center [461, 163] width 73 height 17
click at [515, 163] on div "3011598103" at bounding box center [534, 163] width 73 height 17
click at [253, 41] on input "text" at bounding box center [281, 41] width 110 height 14
paste input "4006642377"
type input "4006642377"
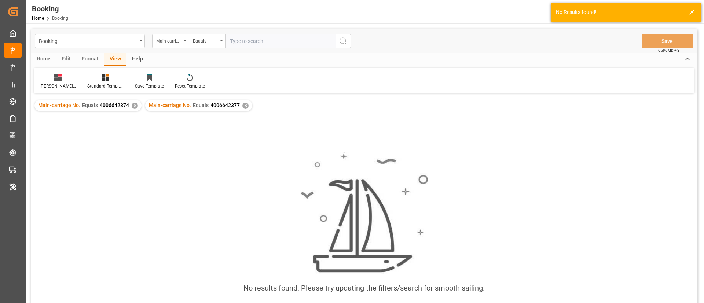
click at [133, 105] on div "✕" at bounding box center [135, 106] width 6 height 6
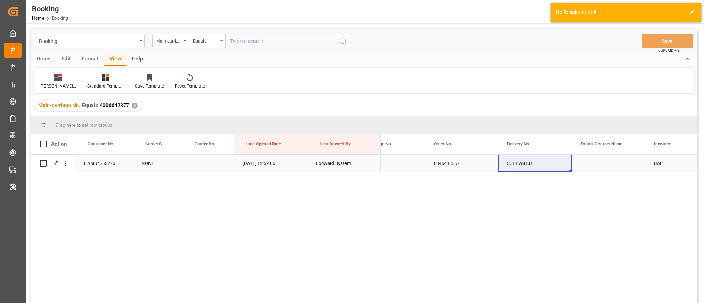
click at [438, 165] on div "0046448657" at bounding box center [461, 163] width 73 height 17
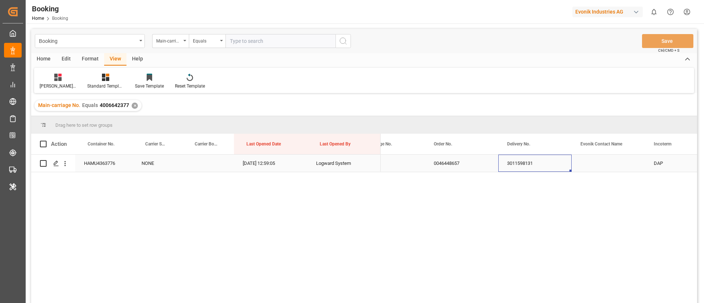
click at [518, 163] on div "3011598131" at bounding box center [534, 163] width 73 height 17
click at [243, 42] on input "text" at bounding box center [281, 41] width 110 height 14
paste input "4006608804"
type input "4006608804"
click at [342, 39] on icon "search button" at bounding box center [343, 41] width 9 height 9
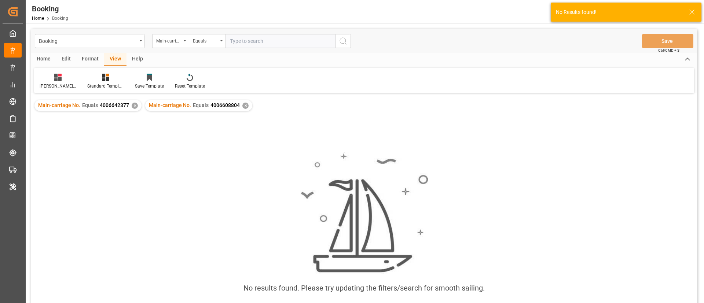
click at [132, 104] on div "✕" at bounding box center [135, 106] width 6 height 6
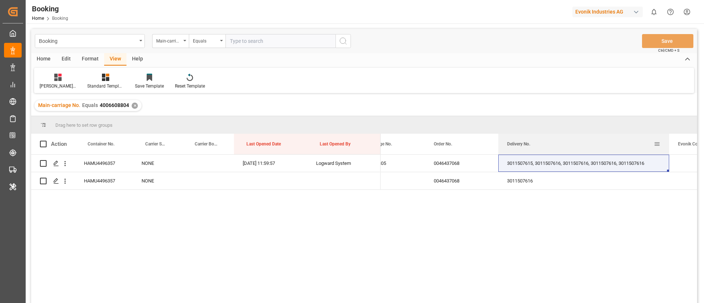
drag, startPoint x: 571, startPoint y: 145, endPoint x: 669, endPoint y: 145, distance: 97.6
click at [669, 145] on div at bounding box center [669, 144] width 3 height 21
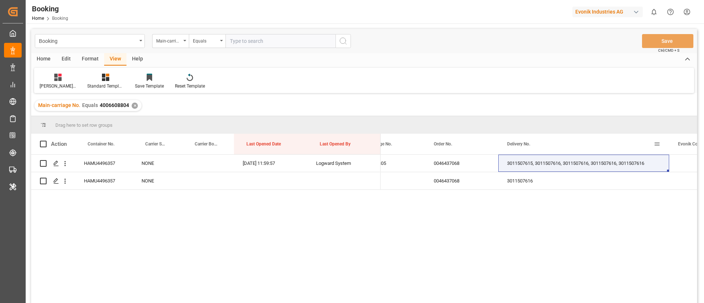
click at [256, 42] on input "text" at bounding box center [281, 41] width 110 height 14
paste input "4006642375"
type input "4006642375"
click at [344, 40] on icon "search button" at bounding box center [343, 41] width 9 height 9
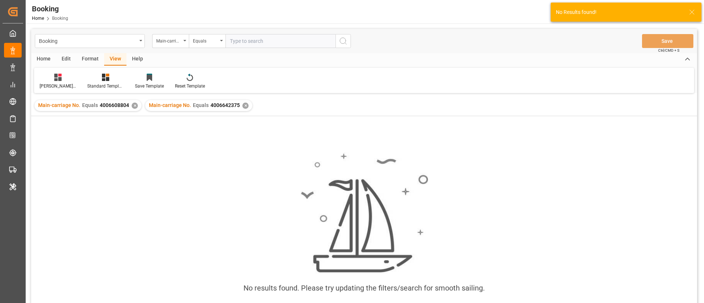
click at [135, 106] on div "✕" at bounding box center [135, 106] width 6 height 6
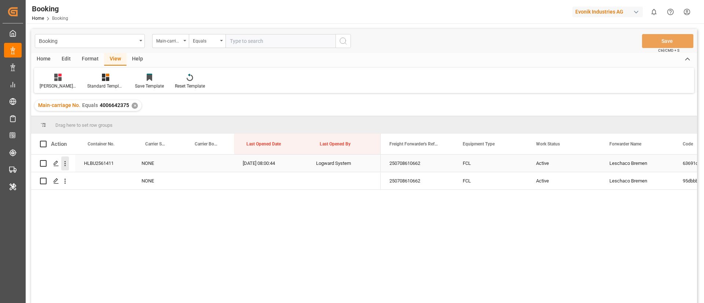
click at [65, 163] on icon "open menu" at bounding box center [65, 164] width 8 height 8
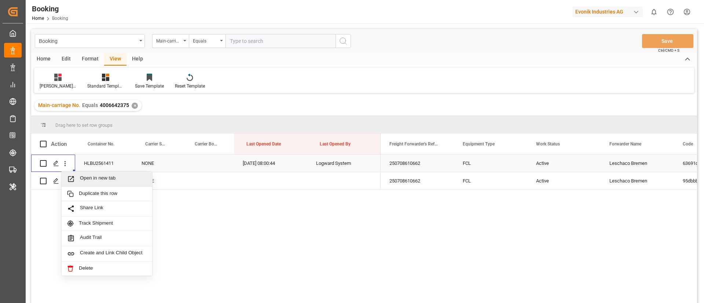
click at [99, 176] on span "Open in new tab" at bounding box center [113, 179] width 67 height 8
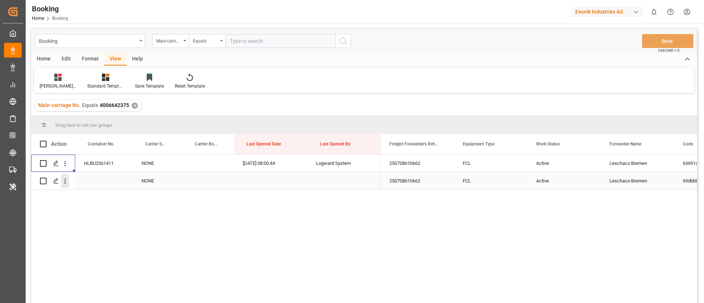
click at [66, 183] on icon "open menu" at bounding box center [65, 182] width 8 height 8
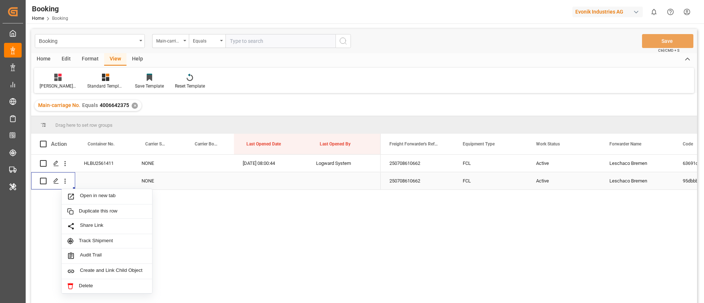
click at [123, 201] on div "Open in new tab" at bounding box center [107, 196] width 91 height 15
click at [540, 178] on div "Active" at bounding box center [563, 180] width 73 height 17
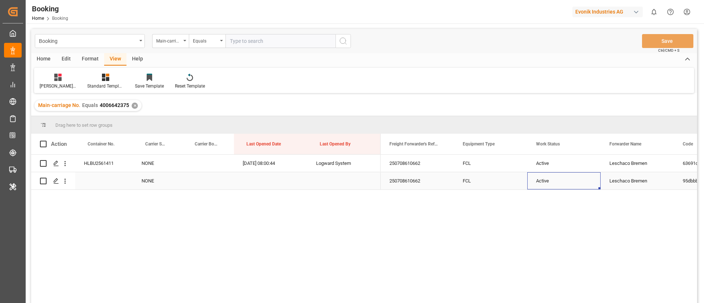
click at [540, 178] on div "Active" at bounding box center [563, 180] width 73 height 17
click at [540, 178] on span "Active" at bounding box center [546, 177] width 14 height 8
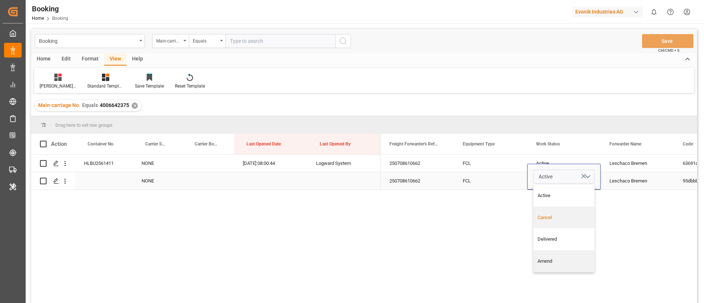
click at [544, 217] on div "Cancel" at bounding box center [564, 217] width 53 height 7
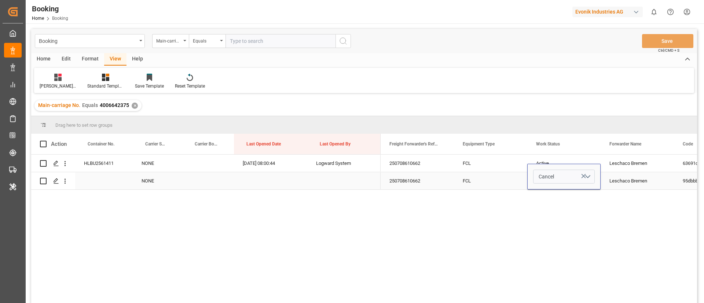
click at [505, 176] on div "FCL" at bounding box center [490, 180] width 73 height 17
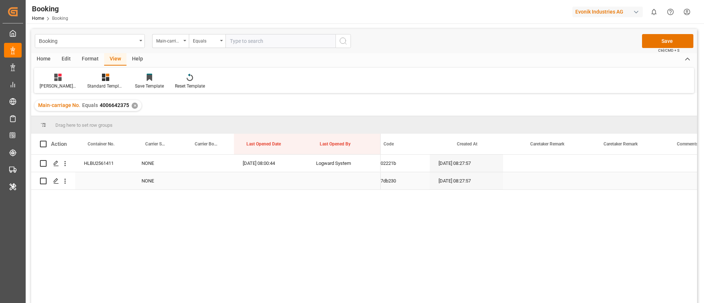
scroll to position [0, 328]
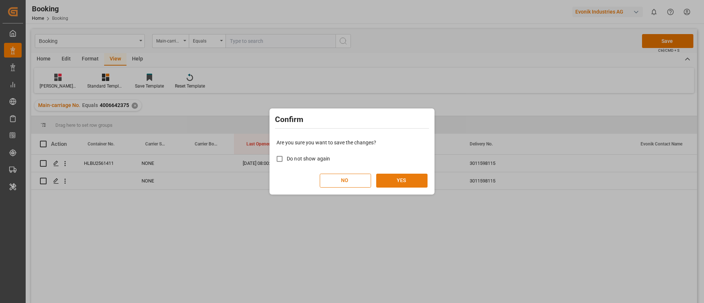
click at [409, 183] on button "YES" at bounding box center [401, 181] width 51 height 14
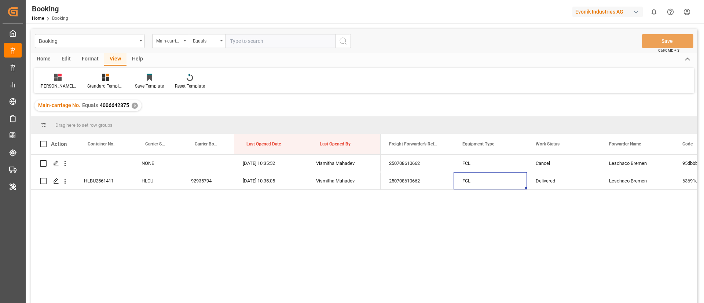
click at [249, 36] on input "text" at bounding box center [281, 41] width 110 height 14
paste input "4006642373"
type input "4006642373"
click at [346, 41] on icon "search button" at bounding box center [343, 41] width 9 height 9
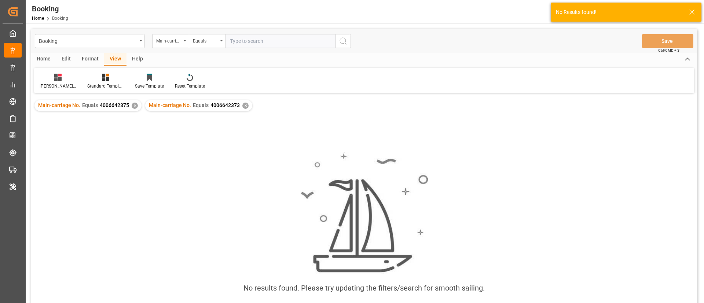
click at [133, 105] on div "✕" at bounding box center [135, 106] width 6 height 6
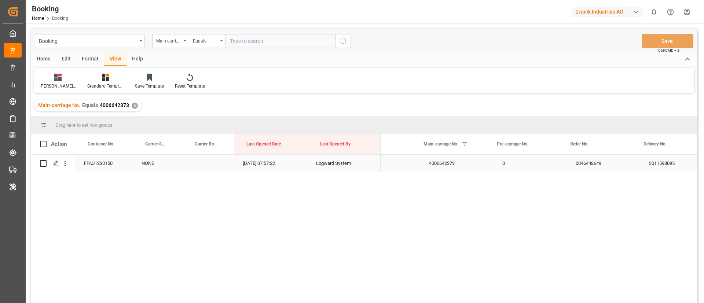
scroll to position [0, 986]
click at [461, 162] on div "3011598095" at bounding box center [538, 163] width 171 height 17
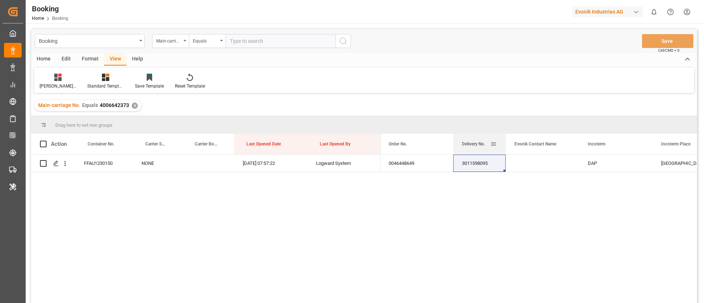
drag, startPoint x: 624, startPoint y: 139, endPoint x: 505, endPoint y: 139, distance: 118.5
click at [505, 139] on div at bounding box center [505, 144] width 3 height 21
click at [265, 39] on input "text" at bounding box center [281, 41] width 110 height 14
paste input "4006642372"
type input "4006642372"
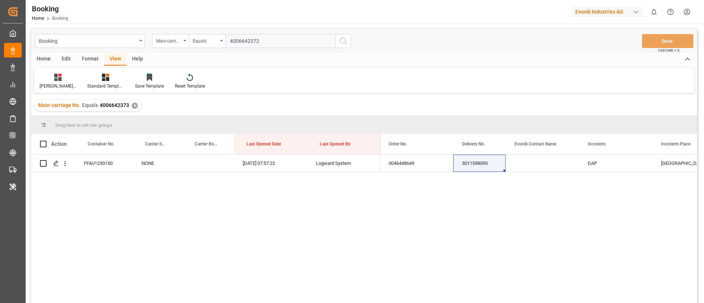
click at [342, 39] on icon "search button" at bounding box center [343, 41] width 9 height 9
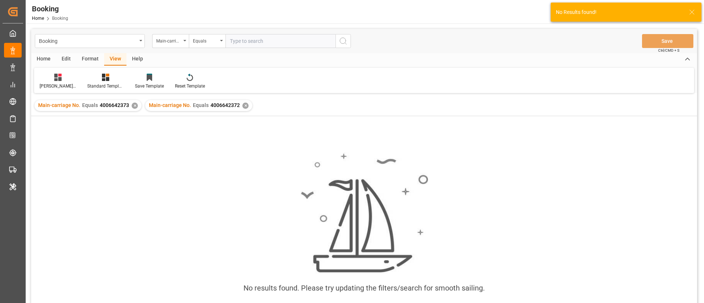
click at [134, 103] on div "✕" at bounding box center [135, 106] width 6 height 6
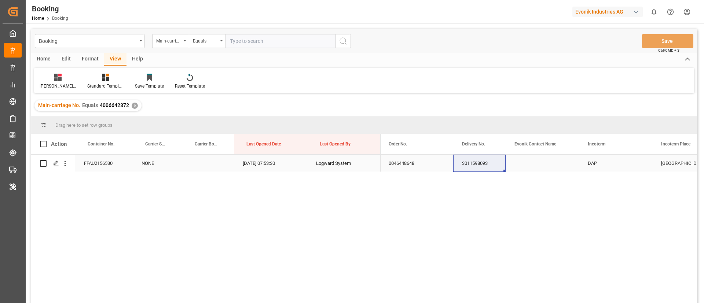
click at [394, 166] on div "0046448648" at bounding box center [416, 163] width 73 height 17
click at [462, 164] on div "3011598093" at bounding box center [479, 163] width 52 height 17
click at [242, 35] on input "text" at bounding box center [281, 41] width 110 height 14
paste input "4006642370"
type input "4006642370"
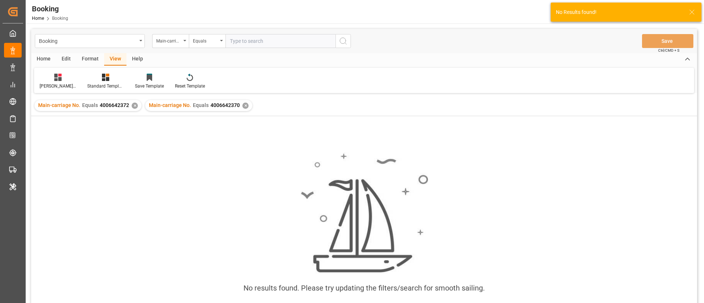
click at [135, 104] on div "✕" at bounding box center [135, 106] width 6 height 6
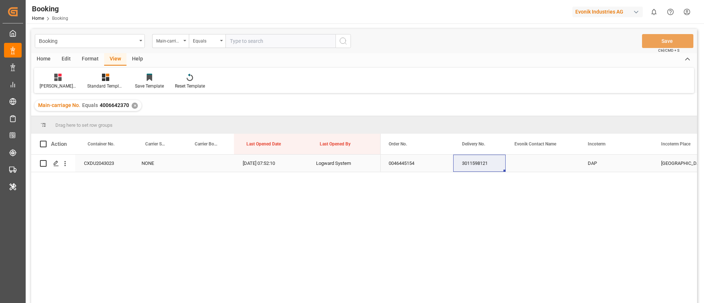
click at [429, 164] on div "0046445154" at bounding box center [416, 163] width 73 height 17
click at [468, 166] on div "3011598121" at bounding box center [479, 163] width 52 height 17
click at [245, 46] on input "text" at bounding box center [281, 41] width 110 height 14
paste input "4006598629"
type input "4006598629"
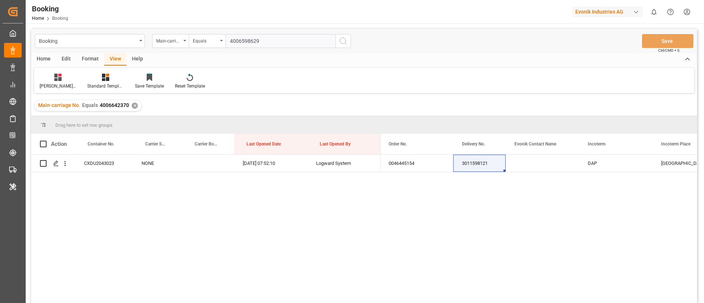
click at [341, 39] on icon "search button" at bounding box center [343, 41] width 9 height 9
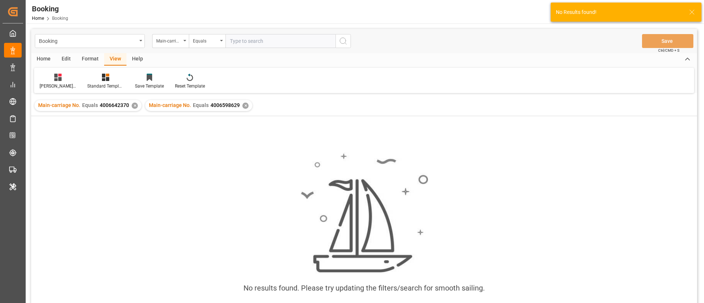
click at [134, 107] on div "✕" at bounding box center [135, 106] width 6 height 6
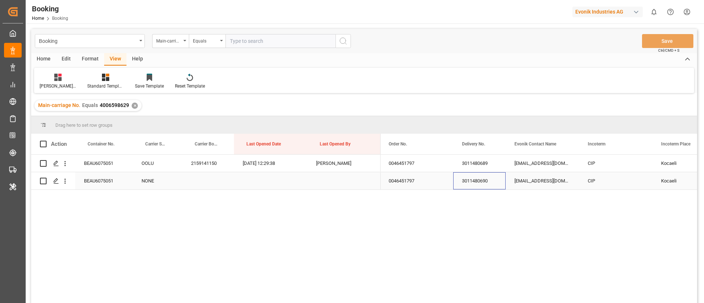
click at [475, 182] on div "3011480690" at bounding box center [479, 180] width 52 height 17
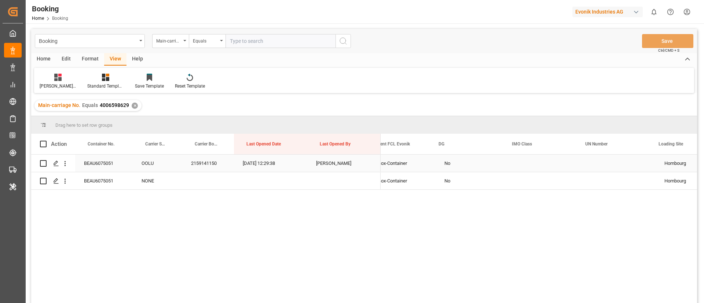
scroll to position [0, 1619]
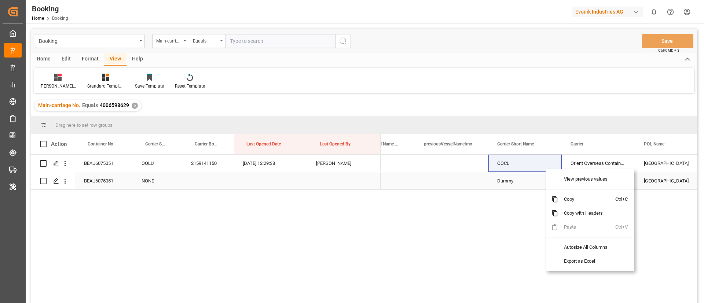
click at [457, 175] on div "Press SPACE to select this row." at bounding box center [451, 180] width 73 height 17
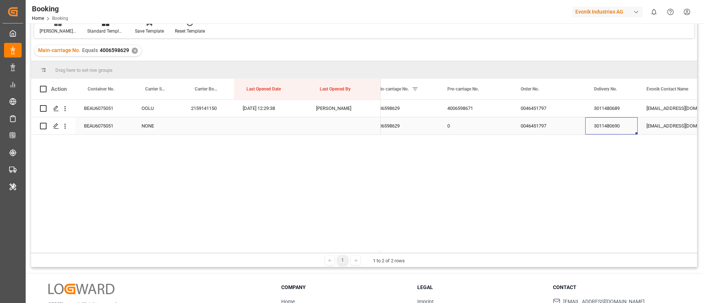
click at [611, 124] on div "3011480690" at bounding box center [611, 125] width 52 height 17
click at [66, 109] on icon "open menu" at bounding box center [65, 109] width 8 height 8
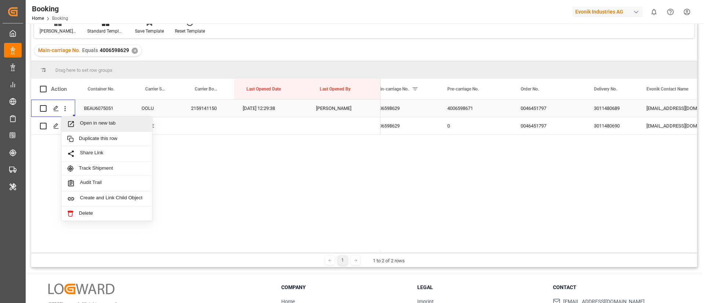
click at [92, 121] on span "Open in new tab" at bounding box center [113, 124] width 67 height 8
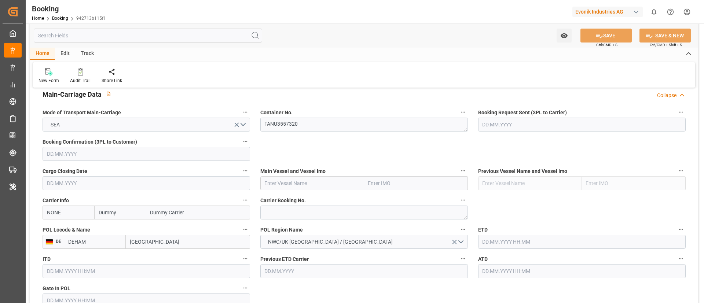
scroll to position [440, 0]
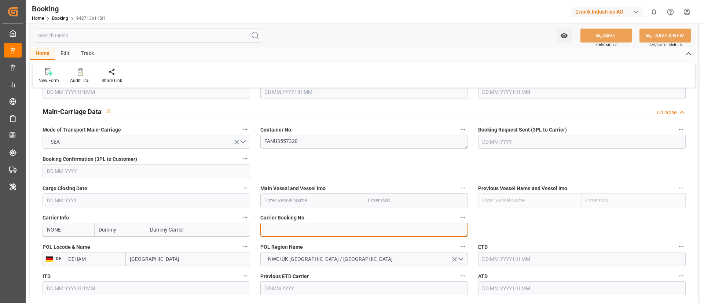
click at [295, 229] on textarea at bounding box center [364, 230] width 208 height 14
paste textarea "12529153"
type textarea "12529153"
click at [61, 230] on input "NONE" at bounding box center [69, 230] width 52 height 14
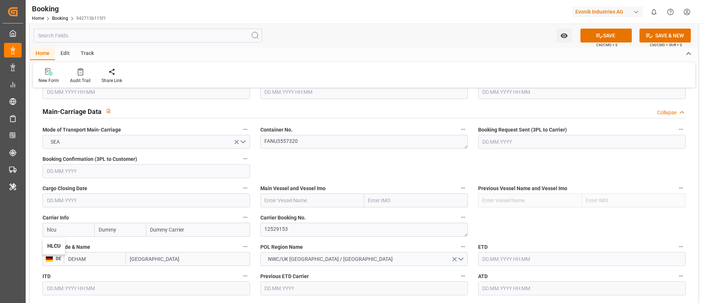
click at [53, 244] on b "HLCU" at bounding box center [53, 246] width 13 height 6
type input "HLCU"
type input "Hapag [PERSON_NAME]"
type input "Hapag [PERSON_NAME] Aktiengesellschaft"
type input "HLCU"
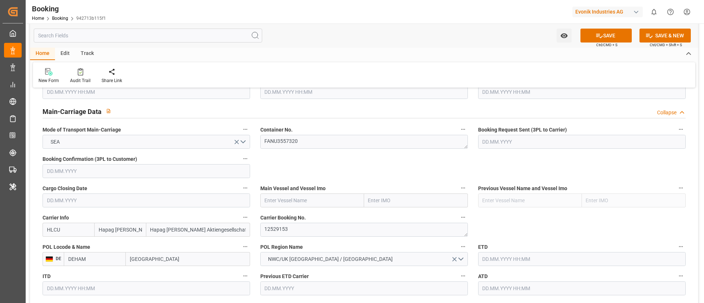
click at [307, 199] on input "text" at bounding box center [312, 201] width 104 height 14
paste input "AL RIFFA"
click at [288, 216] on span "AL RIFFA - 9525912" at bounding box center [286, 217] width 43 height 6
type input "AL RIFFA"
type input "9525912"
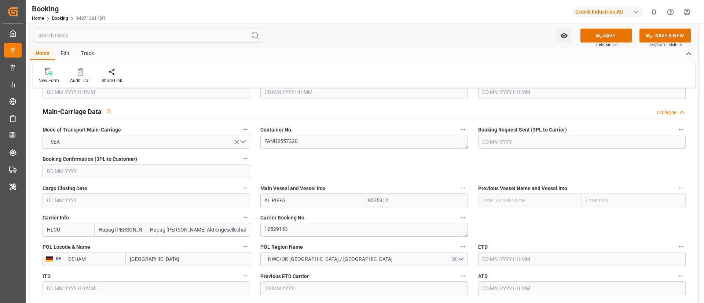
type input "AL RIFFA"
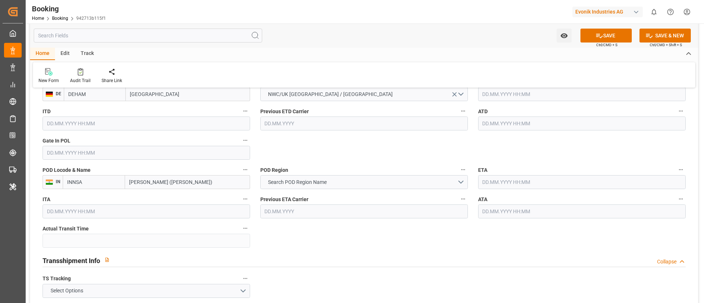
click at [131, 153] on input "text" at bounding box center [147, 153] width 208 height 14
paste input "2025-07-02"
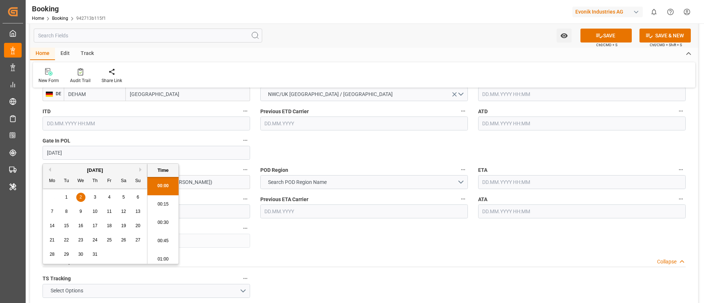
scroll to position [1085, 0]
click at [80, 194] on div "2" at bounding box center [80, 197] width 9 height 9
type input "02.07.2025 00:00"
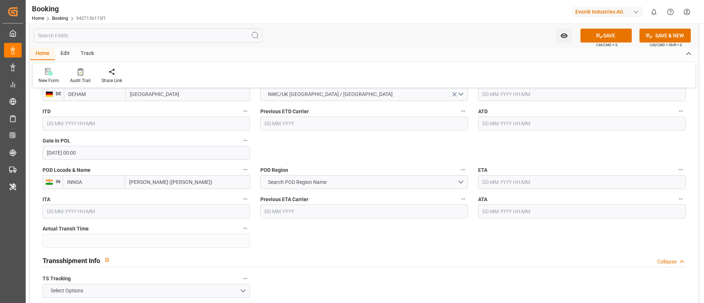
click at [521, 125] on input "text" at bounding box center [582, 124] width 208 height 14
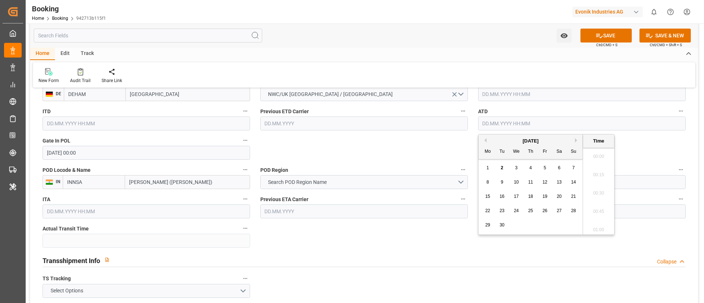
paste input "2025-07-08"
click at [500, 181] on div "8" at bounding box center [502, 182] width 9 height 9
type input "08.07.2025 00:00"
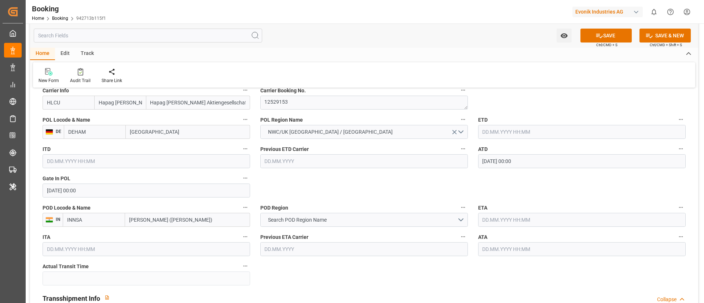
scroll to position [550, 0]
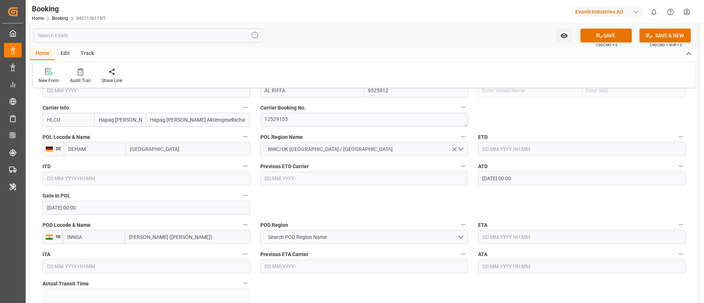
click at [532, 178] on input "08.07.2025 00:00" at bounding box center [582, 179] width 208 height 14
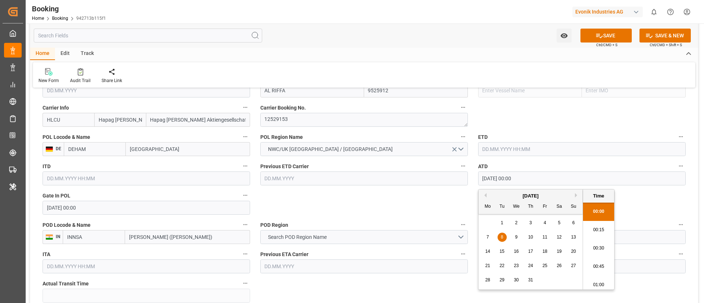
click at [532, 178] on input "08.07.2025 00:00" at bounding box center [582, 179] width 208 height 14
click at [503, 148] on input "text" at bounding box center [582, 149] width 208 height 14
paste input "08.07.2025 00:00"
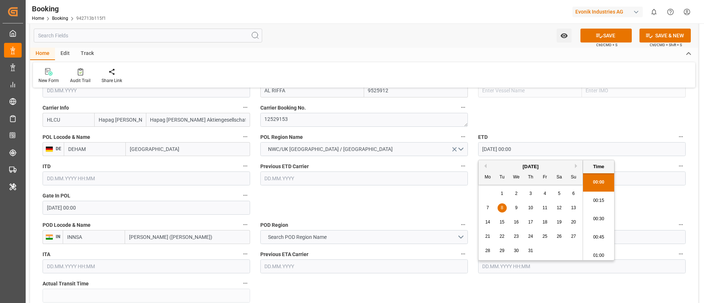
scroll to position [1085, 0]
type input "08.07.2025 00:00"
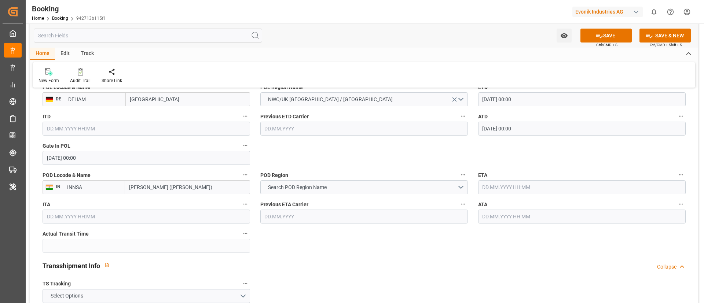
scroll to position [605, 0]
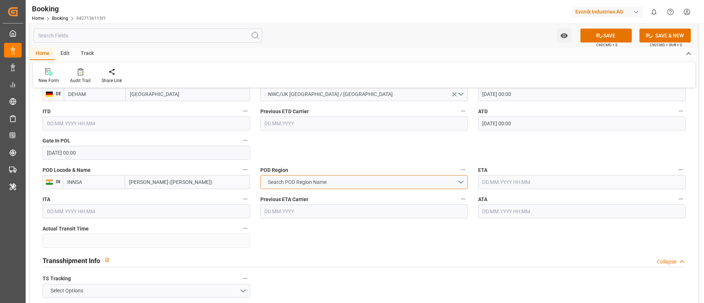
click at [343, 184] on button "Search POD Region Name" at bounding box center [364, 182] width 208 height 14
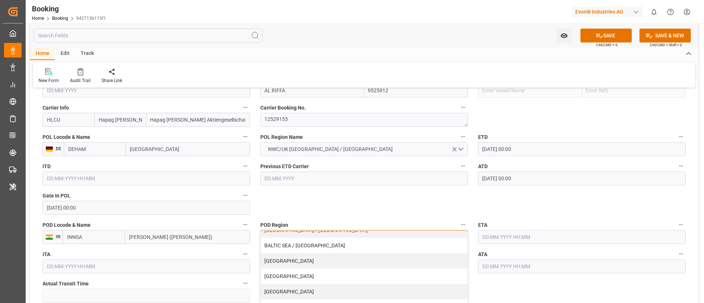
scroll to position [660, 0]
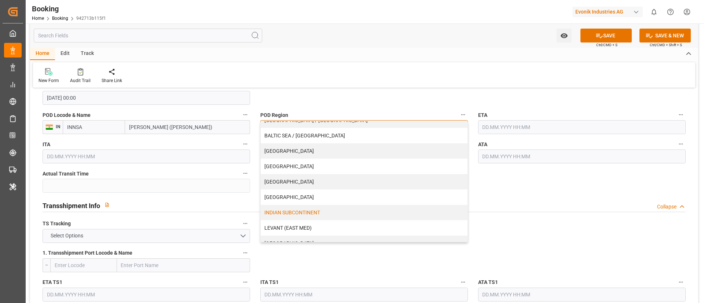
click at [305, 211] on div "INDIAN SUBCONTINENT" at bounding box center [364, 212] width 207 height 15
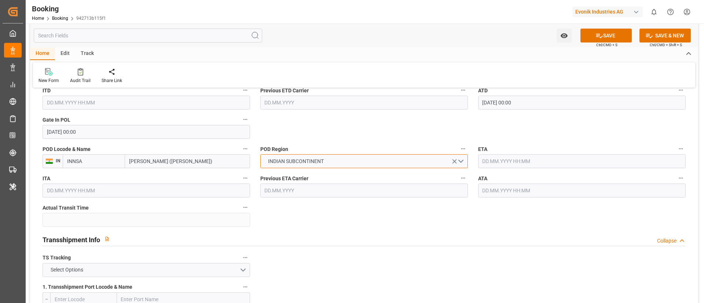
scroll to position [605, 0]
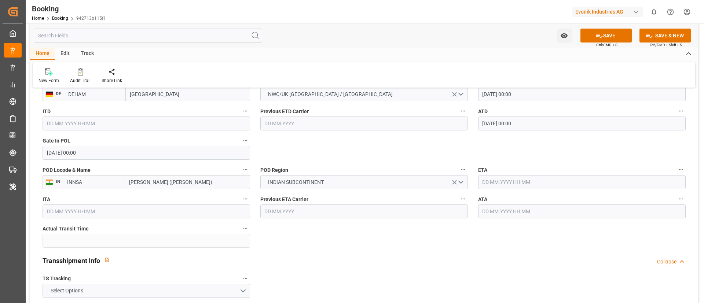
click at [506, 186] on input "text" at bounding box center [582, 182] width 208 height 14
paste input "2025-08-21"
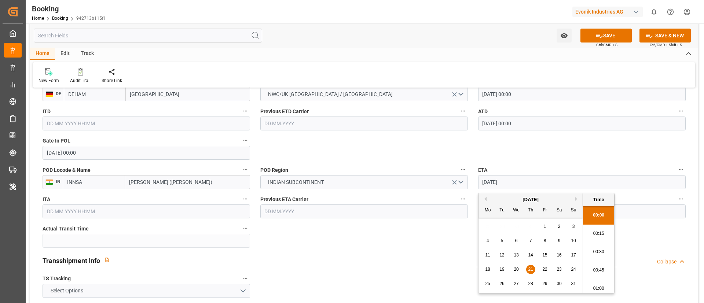
scroll to position [1085, 0]
click at [530, 268] on span "21" at bounding box center [530, 269] width 5 height 5
type input "21.08.2025 00:00"
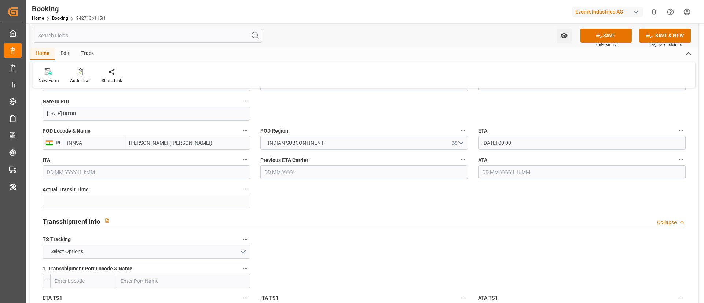
scroll to position [660, 0]
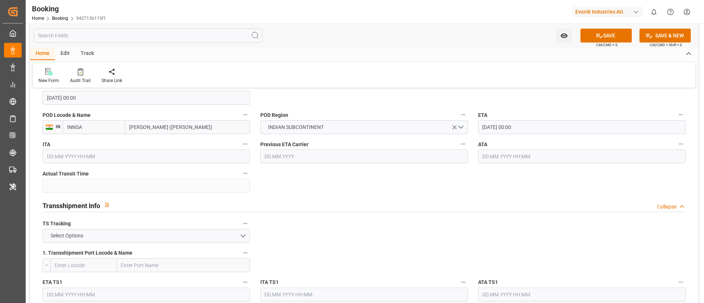
click at [529, 128] on input "21.08.2025 00:00" at bounding box center [582, 127] width 208 height 14
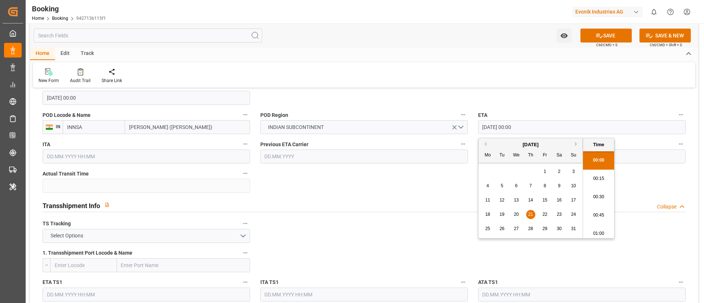
click at [529, 128] on input "21.08.2025 00:00" at bounding box center [582, 127] width 208 height 14
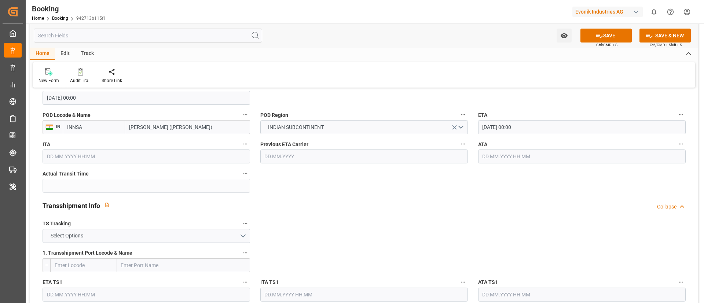
click at [504, 156] on input "text" at bounding box center [582, 157] width 208 height 14
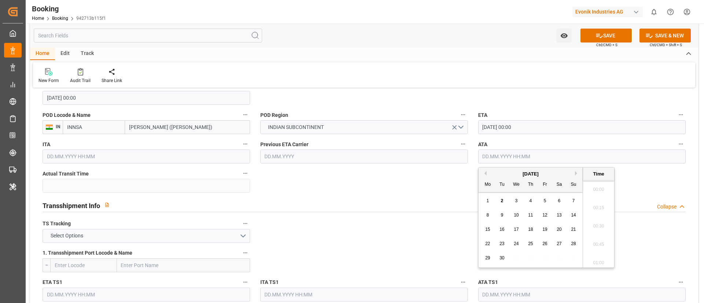
paste input "21.08.2025 00:00"
type input "21.08.2025 00:00"
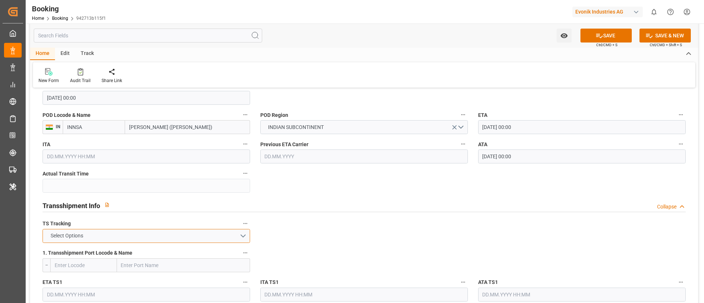
click at [210, 235] on button "Select Options" at bounding box center [147, 236] width 208 height 14
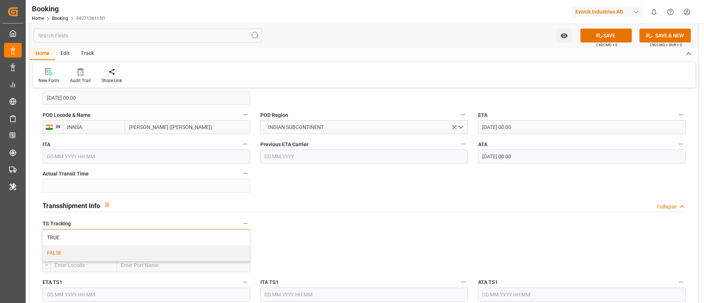
click at [198, 252] on div "FALSE" at bounding box center [146, 253] width 207 height 15
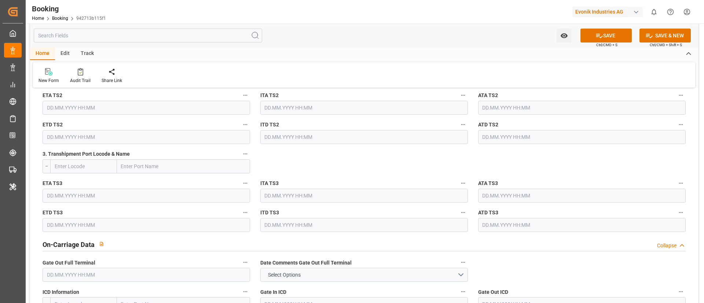
scroll to position [990, 0]
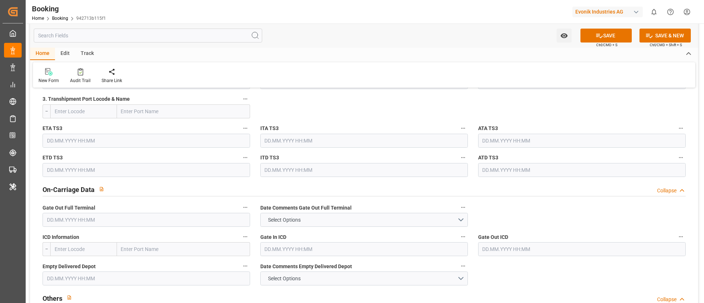
click at [158, 218] on input "text" at bounding box center [147, 220] width 208 height 14
paste input "2025-08-22"
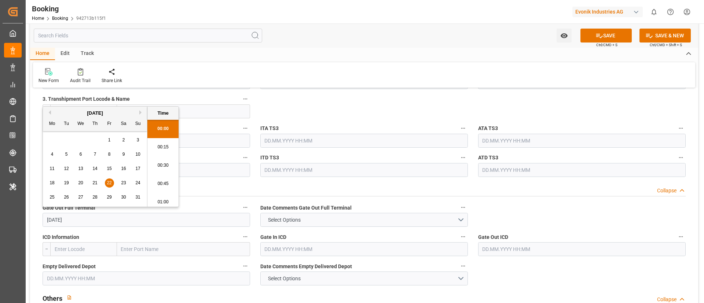
scroll to position [1085, 0]
click at [111, 180] on span "22" at bounding box center [109, 182] width 5 height 5
type input "22.08.2025 00:00"
click at [110, 280] on input "text" at bounding box center [147, 279] width 208 height 14
paste input "2025-08-28"
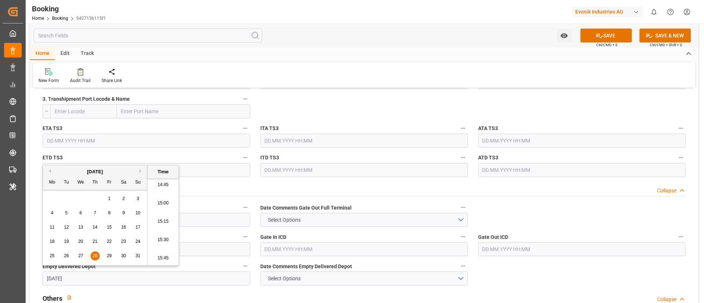
click at [96, 252] on div "28" at bounding box center [95, 256] width 9 height 9
type input "28.08.2025 00:00"
click at [328, 55] on div "Home Edit Track" at bounding box center [364, 54] width 668 height 12
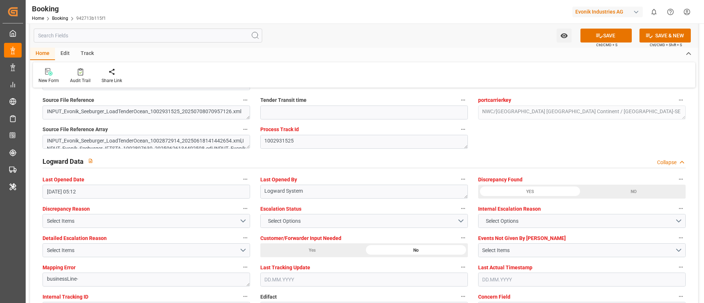
scroll to position [1431, 0]
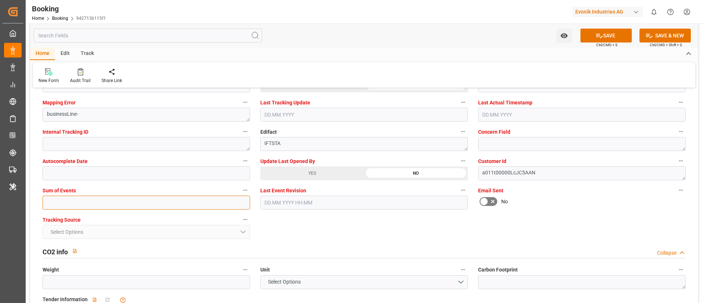
click at [170, 202] on input "text" at bounding box center [147, 203] width 208 height 14
type input "0"
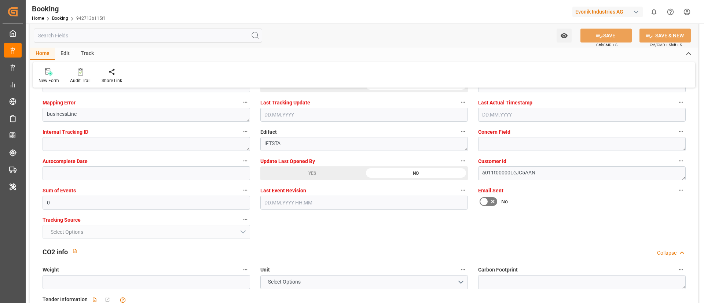
scroll to position [1375, 0]
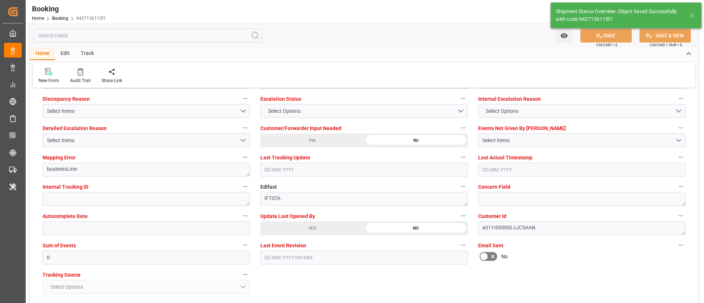
type textarea "NWC/UK North West Continent / UK_INNSA_HLCU_AT-SE"
type textarea "Vismitha Mahadev"
type input "AL RIFFA"
type input "44"
type input "08.07.2025 00:00"
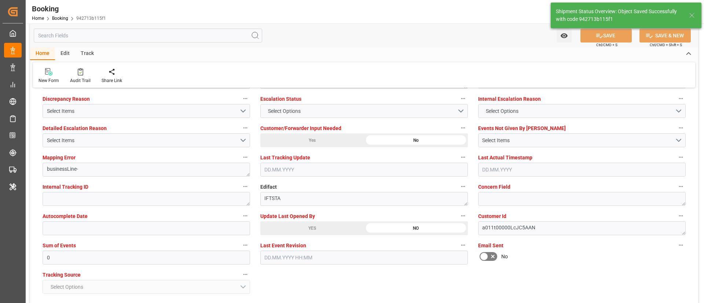
type input "21.08.2025 00:00"
type input "02.09.2025 09:53"
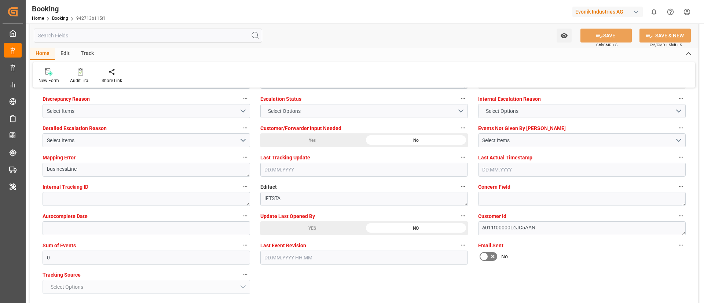
scroll to position [1320, 0]
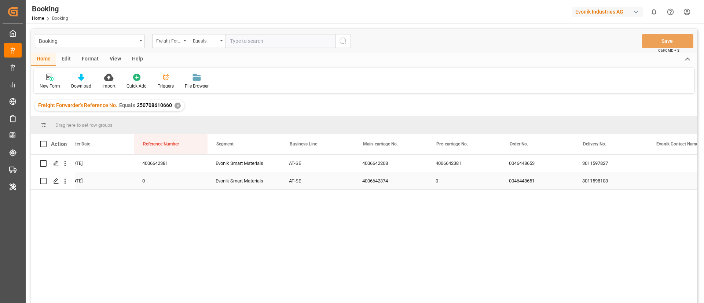
scroll to position [0, 675]
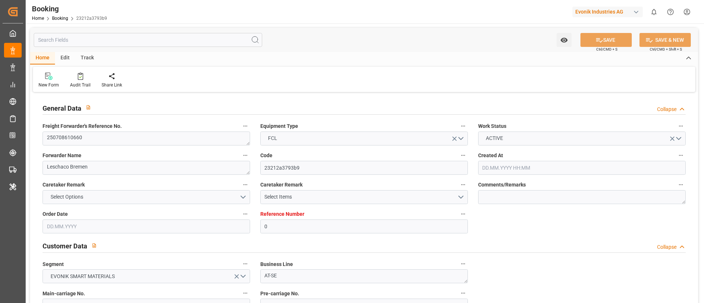
type input "0"
type input "Dummy"
type input "Dummy Carrier"
type input "DEHAM"
type input "USNCD"
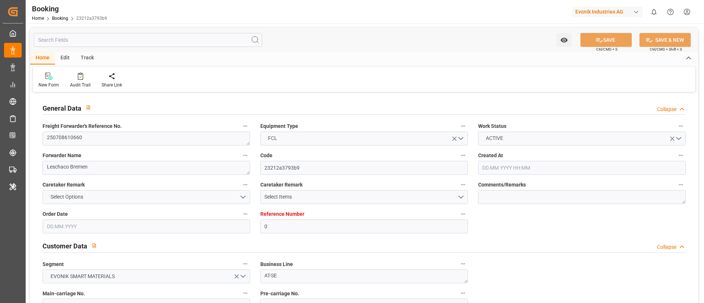
type input "[DATE] 08:25"
type input "[DATE]"
type input "[DATE] 13:27"
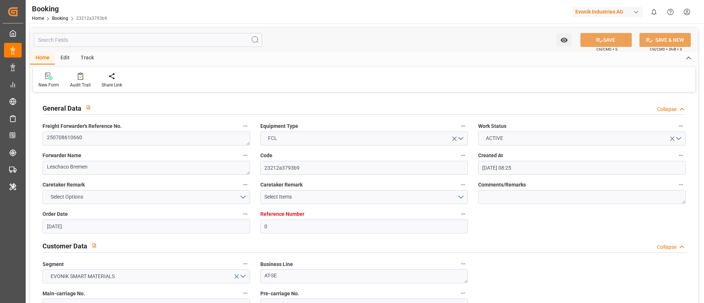
scroll to position [440, 0]
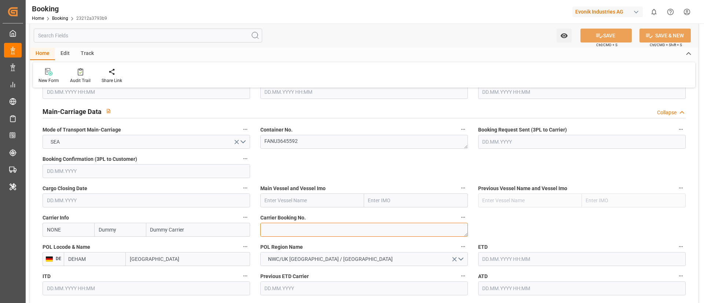
click at [271, 229] on textarea at bounding box center [364, 230] width 208 height 14
paste textarea "37536800"
type textarea "37536800"
click at [83, 230] on input "NONE" at bounding box center [69, 230] width 52 height 14
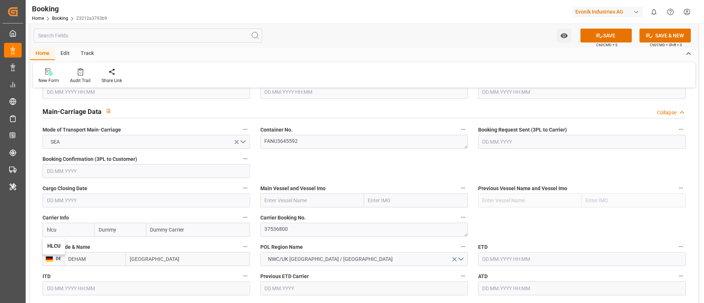
click at [50, 247] on b "HLCU" at bounding box center [53, 246] width 13 height 6
type input "HLCU"
type input "Hapag Lloyd"
type input "Hapag Lloyd Aktiengesellschaft"
type input "HLCU"
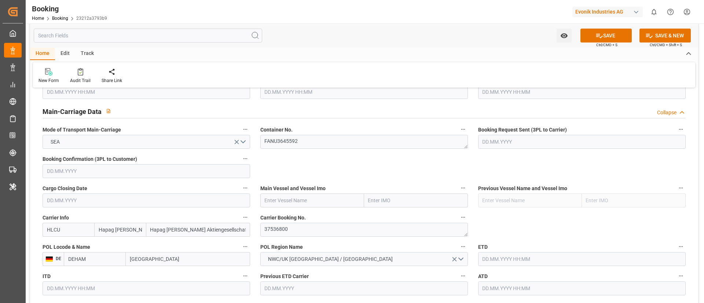
click at [300, 200] on input "text" at bounding box center [312, 201] width 104 height 14
paste input "VAGA MAERSK"
click at [291, 216] on b "VAGA MAERSK" at bounding box center [282, 217] width 35 height 6
type input "VAGA MAERSK"
type input "9778545"
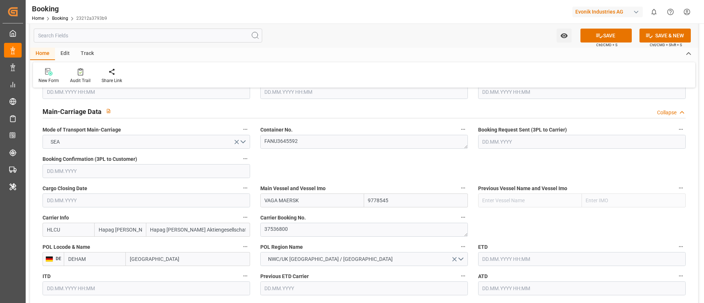
scroll to position [495, 0]
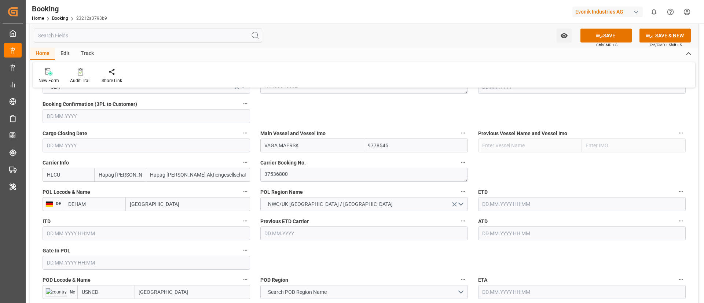
type input "VAGA MAERSK"
click at [171, 205] on input "[GEOGRAPHIC_DATA]" at bounding box center [188, 204] width 124 height 14
paste input "[GEOGRAPHIC_DATA]"
type input "[GEOGRAPHIC_DATA]"
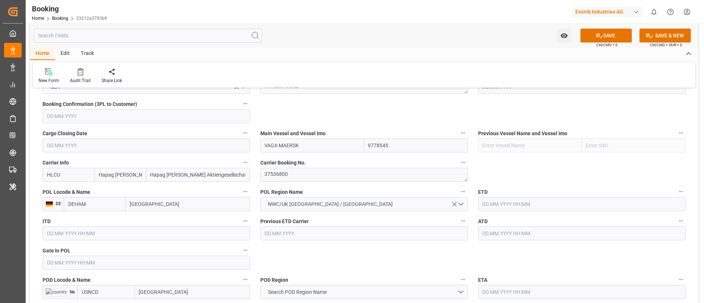
type input "DEBRV"
type input "[GEOGRAPHIC_DATA]"
click at [104, 264] on input "text" at bounding box center [147, 263] width 208 height 14
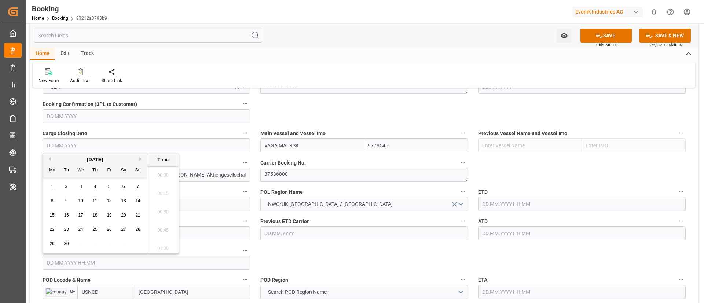
paste input "[DATE]"
click at [97, 183] on div "3" at bounding box center [95, 187] width 9 height 9
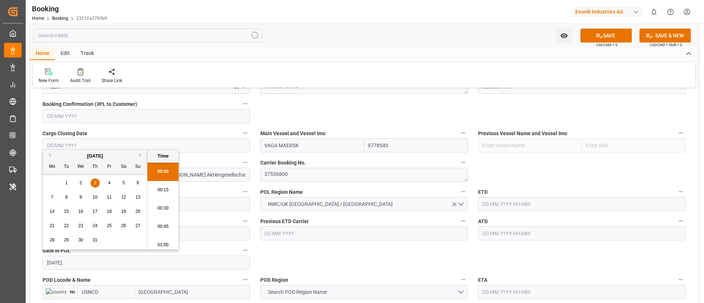
type input "[DATE] 00:00"
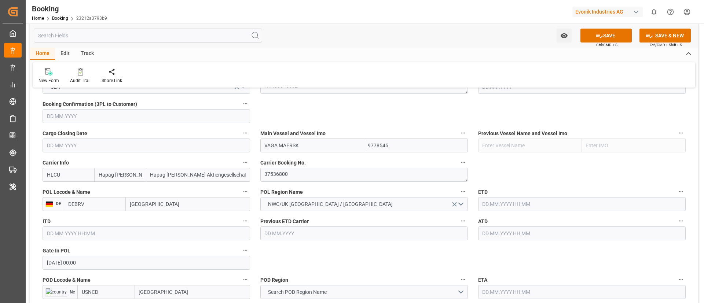
click at [518, 228] on input "text" at bounding box center [582, 234] width 208 height 14
paste input "[DATE]"
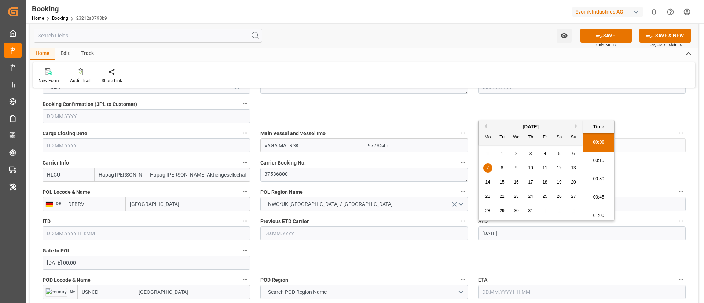
scroll to position [1085, 0]
click at [492, 168] on div "7" at bounding box center [487, 168] width 9 height 9
type input "[DATE] 00:00"
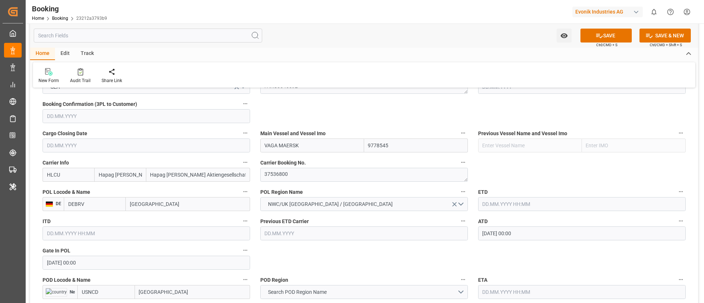
click at [526, 234] on input "[DATE] 00:00" at bounding box center [582, 234] width 208 height 14
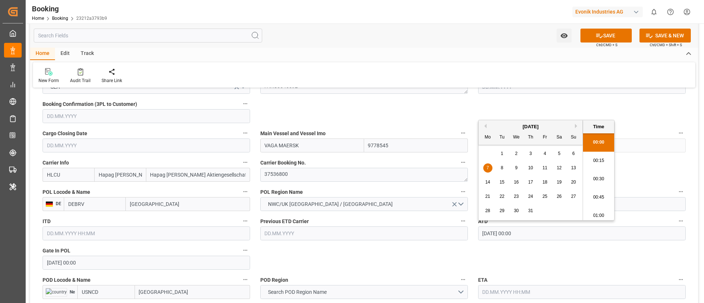
click at [526, 234] on input "[DATE] 00:00" at bounding box center [582, 234] width 208 height 14
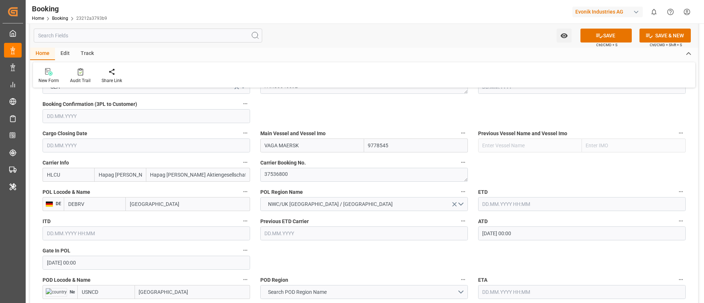
click at [504, 201] on input "text" at bounding box center [582, 204] width 208 height 14
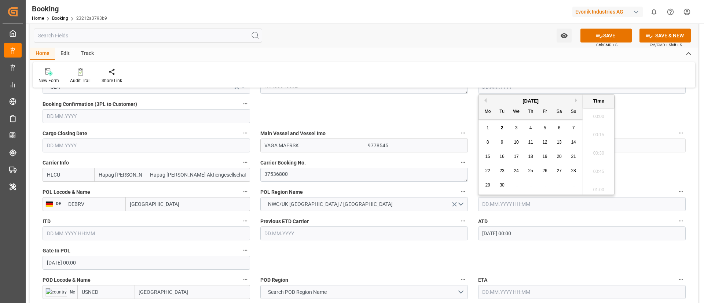
paste input "[DATE] 00:00"
type input "[DATE] 00:00"
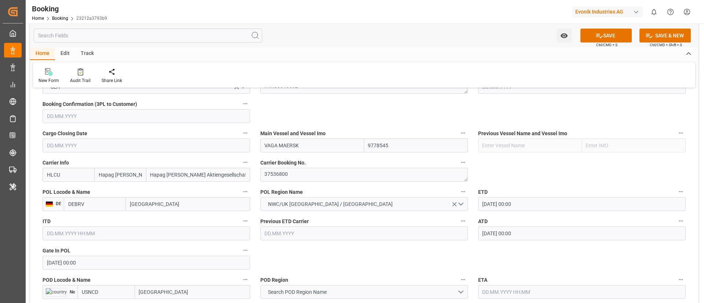
scroll to position [605, 0]
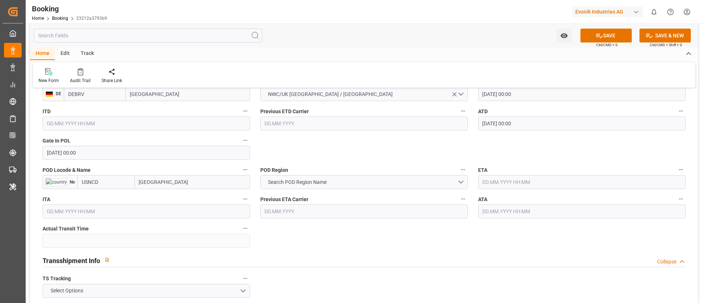
click at [175, 183] on input "[GEOGRAPHIC_DATA]" at bounding box center [192, 182] width 115 height 14
paste input "[GEOGRAPHIC_DATA]"
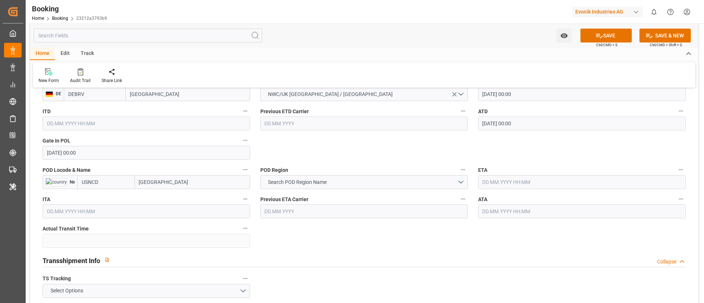
type input "[GEOGRAPHIC_DATA]"
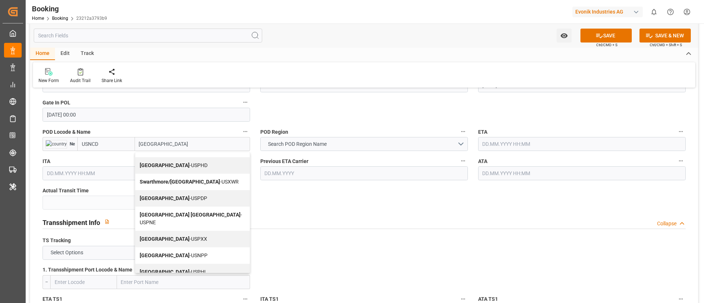
scroll to position [660, 0]
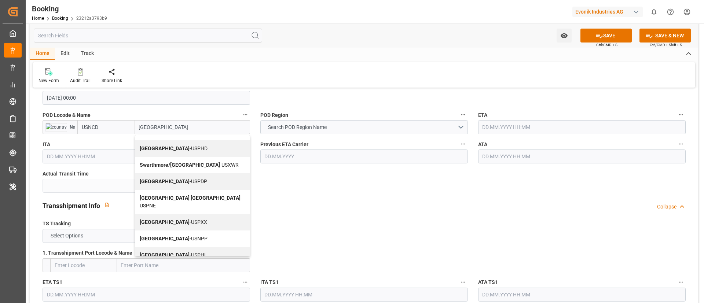
click at [173, 252] on span "Philadelphia - USPHL" at bounding box center [173, 255] width 67 height 6
type input "USPHL"
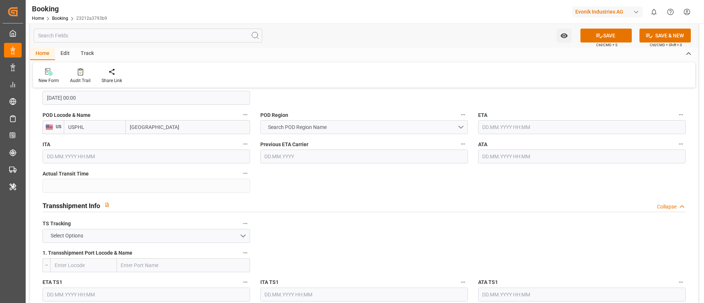
scroll to position [605, 0]
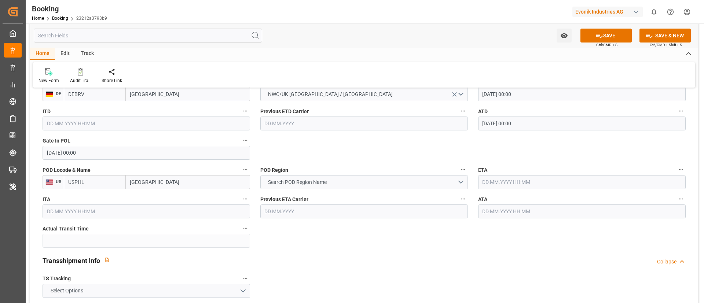
type input "[GEOGRAPHIC_DATA]"
click at [376, 181] on button "Search POD Region Name" at bounding box center [364, 182] width 208 height 14
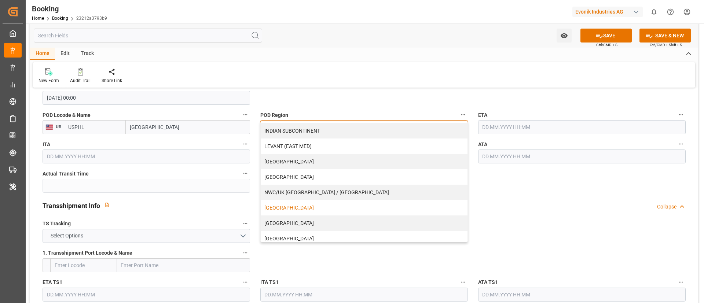
scroll to position [157, 0]
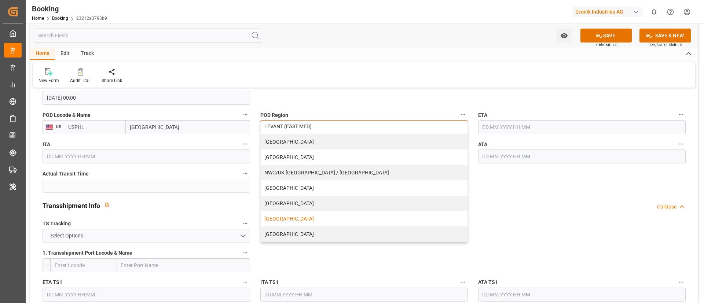
click at [281, 218] on div "USA" at bounding box center [364, 218] width 207 height 15
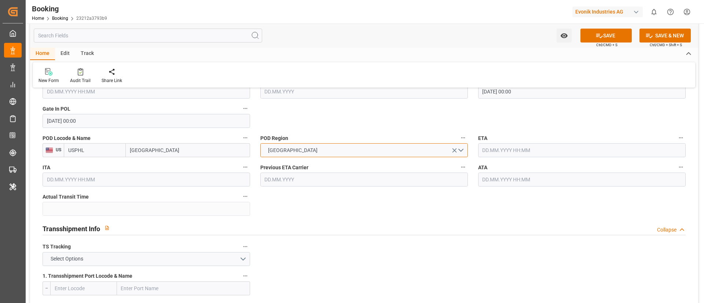
scroll to position [605, 0]
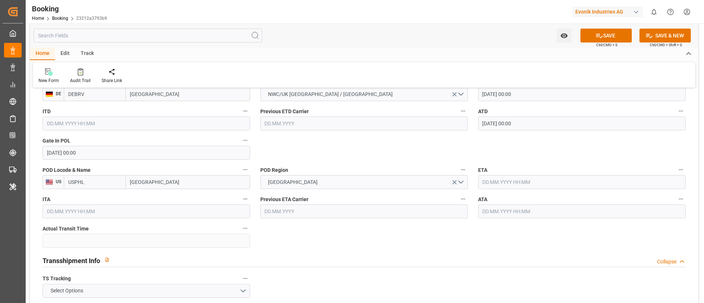
click at [509, 179] on input "text" at bounding box center [582, 182] width 208 height 14
paste input "2025-07-30"
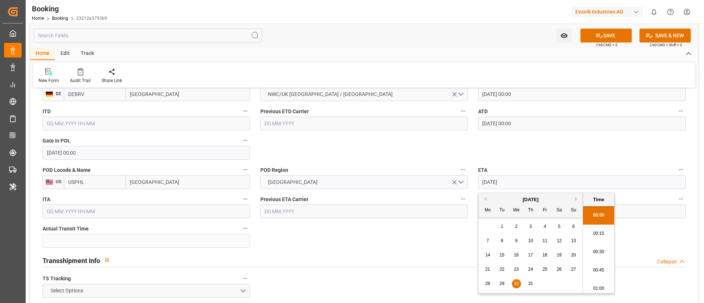
click at [518, 282] on span "30" at bounding box center [516, 283] width 5 height 5
type input "30.07.2025 00:00"
click at [535, 182] on input "30.07.2025 00:00" at bounding box center [582, 182] width 208 height 14
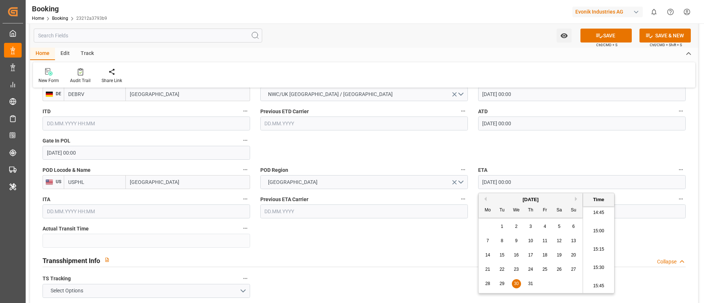
click at [535, 182] on input "30.07.2025 00:00" at bounding box center [582, 182] width 208 height 14
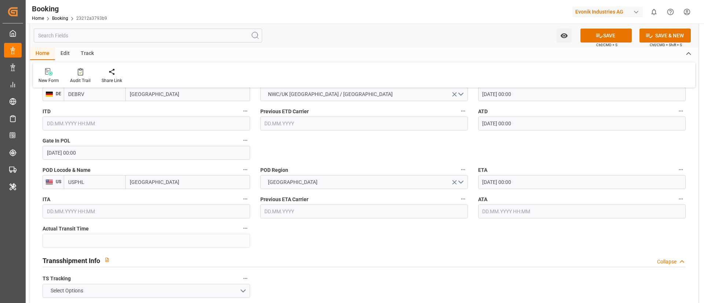
click at [498, 214] on input "text" at bounding box center [582, 212] width 208 height 14
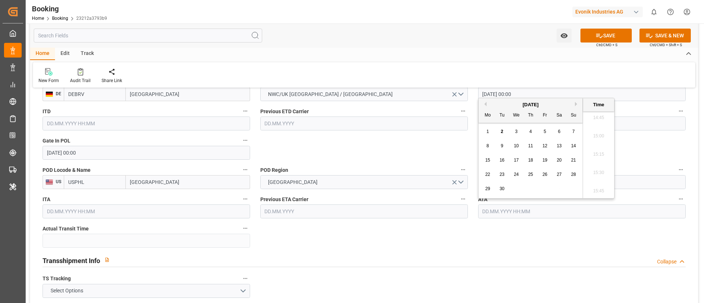
paste input "30.07.2025 00:00"
type input "30.07.2025 00:00"
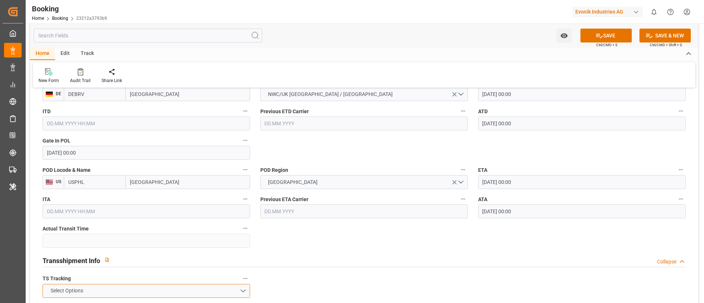
click at [232, 284] on button "Select Options" at bounding box center [147, 291] width 208 height 14
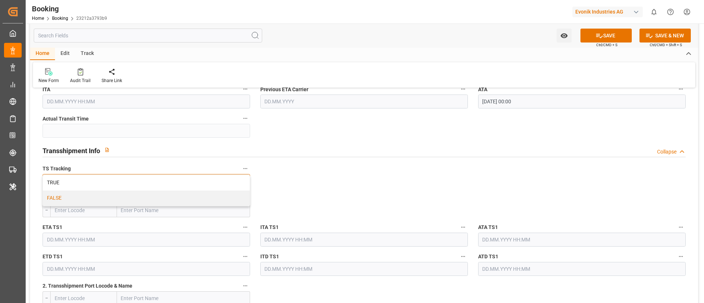
click at [205, 197] on div "FALSE" at bounding box center [146, 198] width 207 height 15
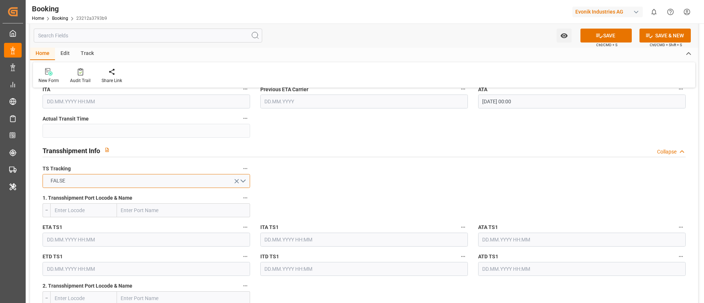
click at [204, 178] on button "FALSE" at bounding box center [147, 181] width 208 height 14
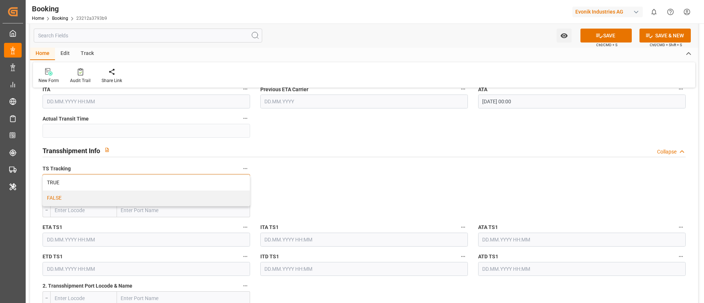
click at [204, 178] on div "TRUE" at bounding box center [146, 182] width 207 height 15
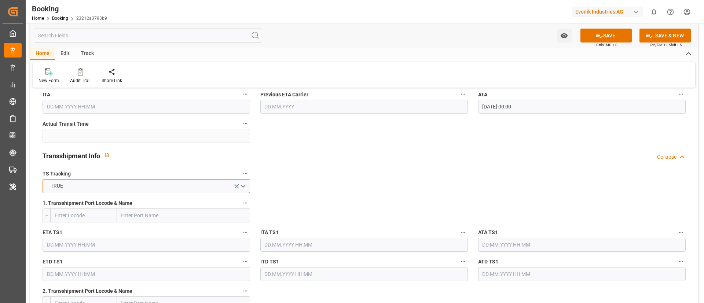
scroll to position [770, 0]
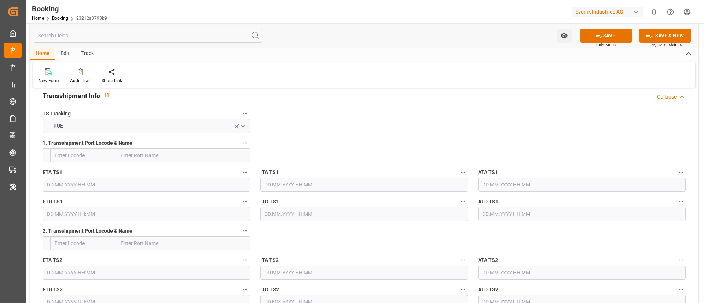
click at [154, 152] on input "text" at bounding box center [183, 156] width 133 height 14
paste input "ANTWERP"
type input "ANTWERP"
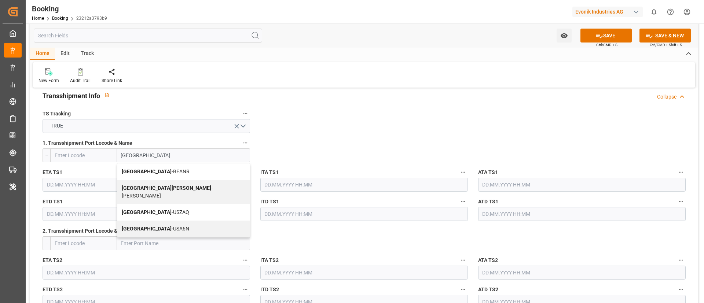
click at [143, 171] on span "Antwerp - BEANR" at bounding box center [156, 172] width 68 height 6
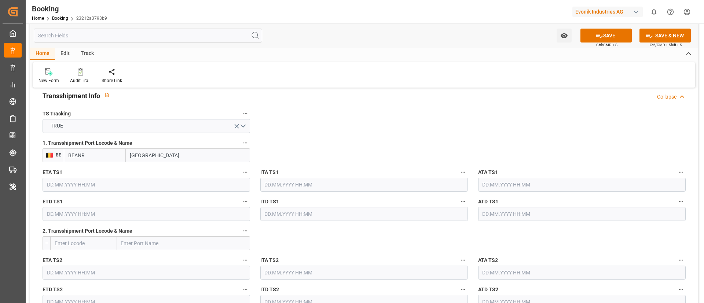
type input "BEANR"
type input "Antwerp"
click at [149, 186] on input "text" at bounding box center [147, 185] width 208 height 14
paste input "2025-07-09"
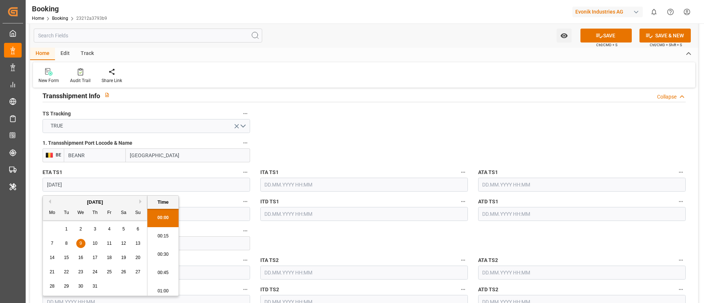
scroll to position [1103, 0]
click at [80, 243] on span "9" at bounding box center [81, 243] width 3 height 5
type input "09.07.2025 00:00"
click at [145, 185] on input "09.07.2025 00:00" at bounding box center [147, 185] width 208 height 14
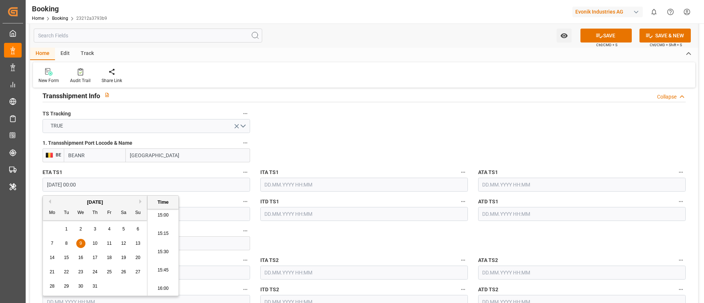
click at [145, 185] on input "09.07.2025 00:00" at bounding box center [147, 185] width 208 height 14
click at [495, 184] on input "text" at bounding box center [582, 185] width 208 height 14
paste input "09.07.2025 00:00"
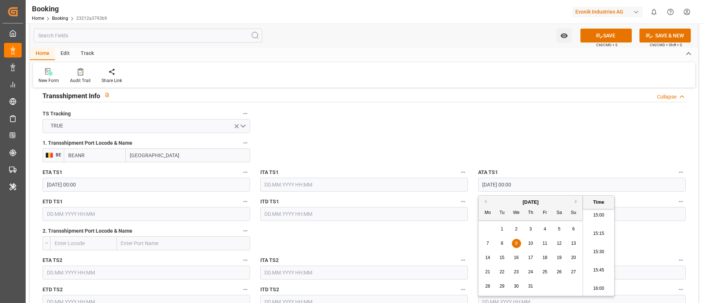
type input "09.07.2025 00:00"
click at [154, 211] on input "text" at bounding box center [147, 214] width 208 height 14
paste input "2025-07-15"
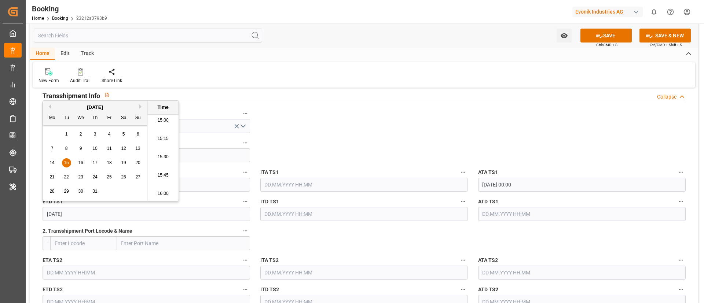
click at [68, 163] on span "15" at bounding box center [66, 162] width 5 height 5
type input "[DATE] 00:00"
click at [99, 213] on input "[DATE] 00:00" at bounding box center [147, 214] width 208 height 14
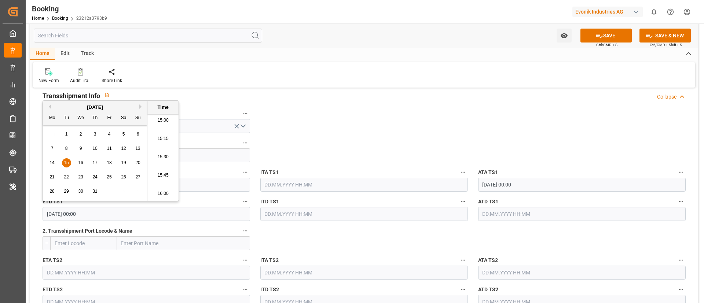
click at [497, 214] on input "text" at bounding box center [582, 214] width 208 height 14
paste input "[DATE] 00:00"
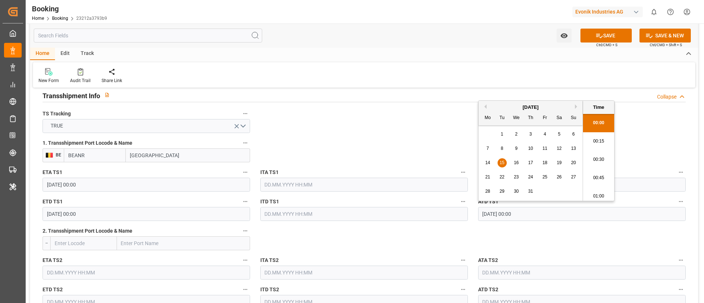
type input "[DATE] 00:00"
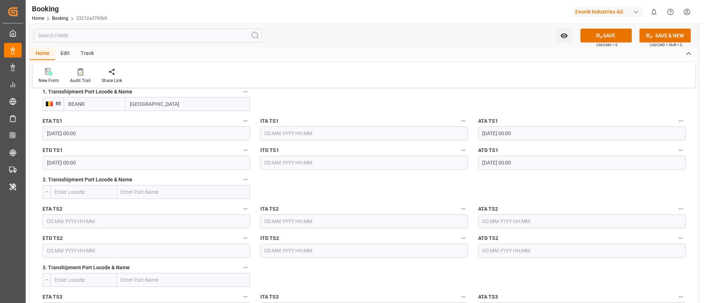
scroll to position [990, 0]
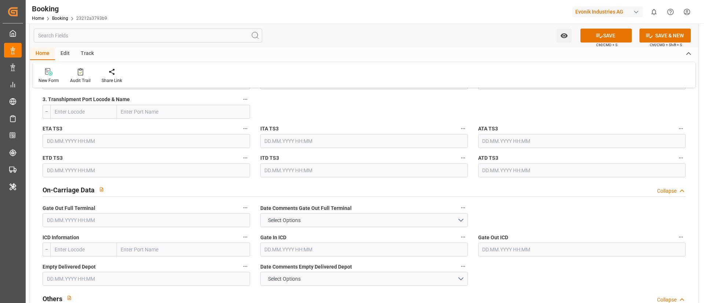
paste input "2025-08-06"
click at [136, 220] on input "text" at bounding box center [147, 220] width 208 height 14
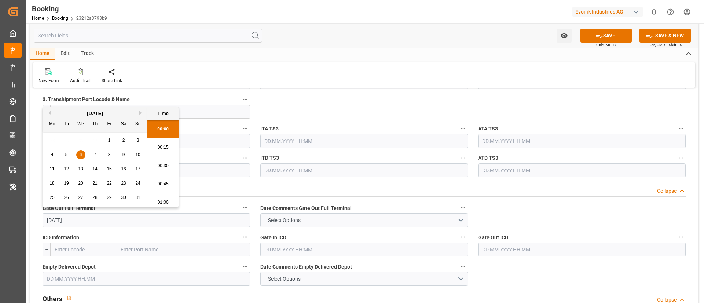
scroll to position [1103, 0]
click at [83, 155] on div "6" at bounding box center [80, 155] width 9 height 9
type input "06.08.2025 00:00"
click at [304, 46] on div "Watch Option SAVE Ctrl/CMD + S SAVE & NEW Ctrl/CMD + Shift + S" at bounding box center [364, 35] width 668 height 24
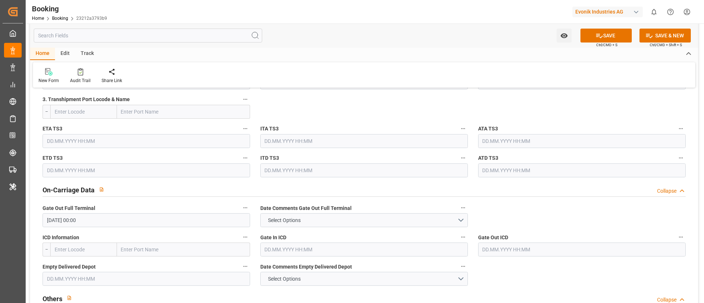
scroll to position [1022, 0]
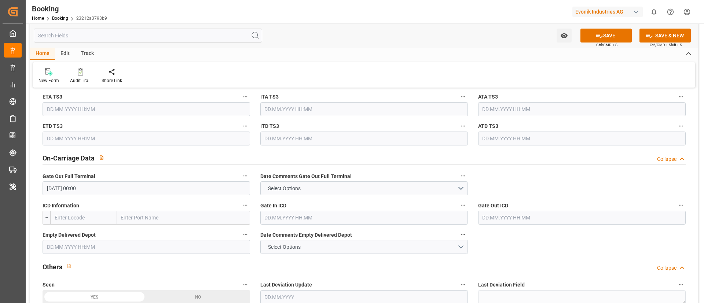
paste input "2025-08-08"
click at [167, 248] on input "text" at bounding box center [147, 247] width 208 height 14
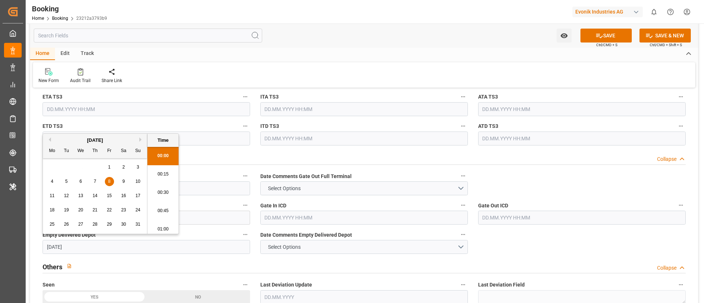
scroll to position [1103, 0]
click at [110, 182] on span "8" at bounding box center [109, 181] width 3 height 5
type input "08.08.2025 00:00"
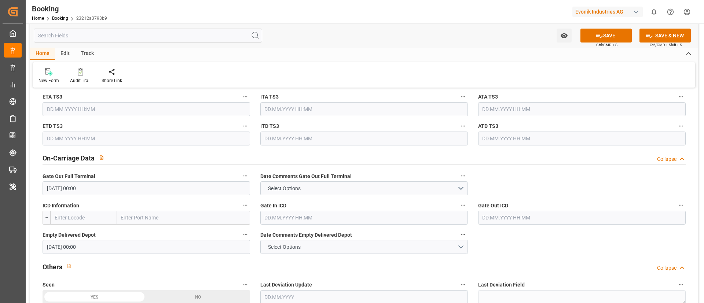
click at [287, 43] on div "Watch Option SAVE Ctrl/CMD + S SAVE & NEW Ctrl/CMD + Shift + S" at bounding box center [364, 35] width 668 height 24
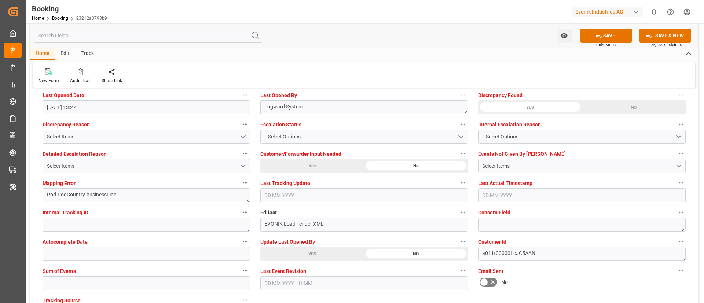
scroll to position [1454, 0]
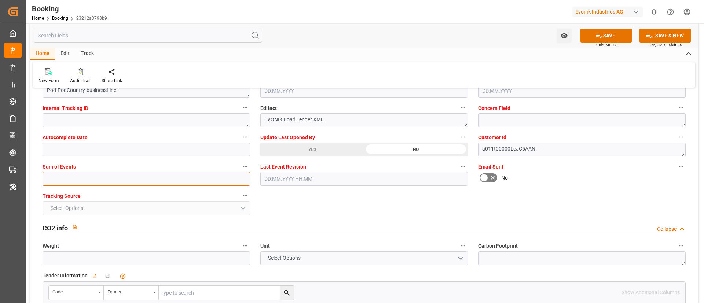
click at [165, 180] on input "text" at bounding box center [147, 179] width 208 height 14
type input "0"
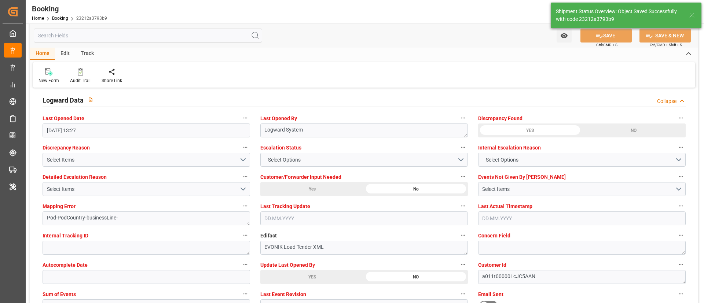
type textarea "NWC/[GEOGRAPHIC_DATA] [GEOGRAPHIC_DATA] Continent / [GEOGRAPHIC_DATA]-SE"
type textarea "Vismitha Mahadev"
type textarea "businessLine-"
type textarea "Yes"
type input "23"
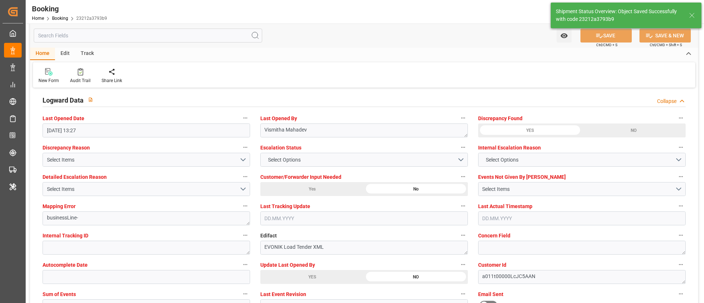
type input "[DATE] 00:00"
type input "02.09.2025 10:04"
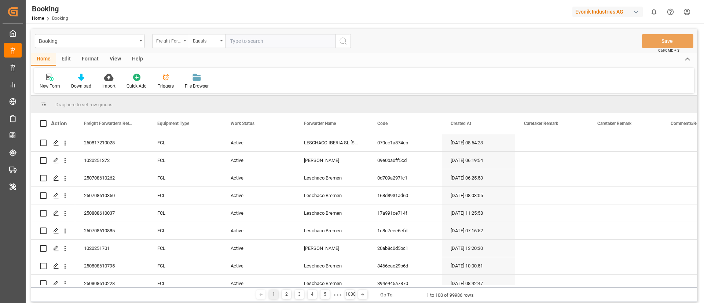
click at [182, 43] on div "Freight Forwarder's Reference No." at bounding box center [170, 41] width 37 height 14
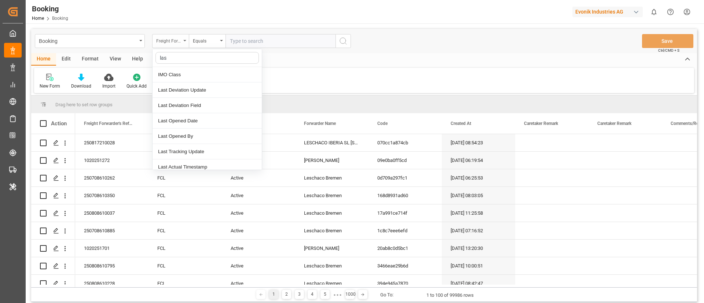
type input "last"
click at [187, 105] on div "Last Opened Date" at bounding box center [207, 105] width 109 height 15
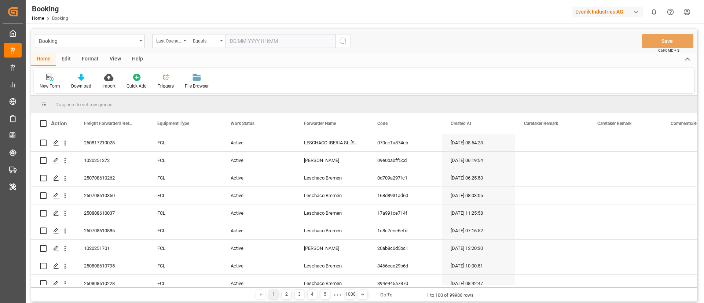
click at [264, 39] on input "text" at bounding box center [281, 41] width 110 height 14
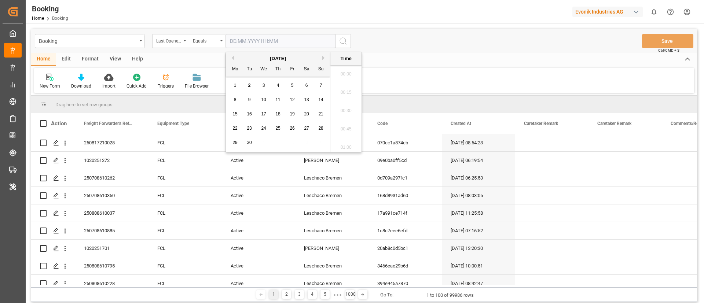
scroll to position [1103, 0]
click at [249, 86] on span "2" at bounding box center [249, 85] width 3 height 5
type input "[DATE] 00:00"
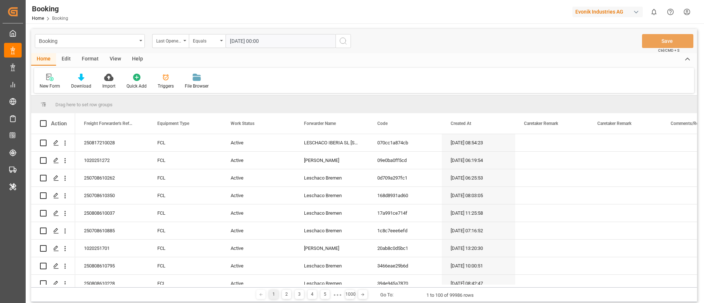
click at [345, 42] on icon "search button" at bounding box center [343, 41] width 9 height 9
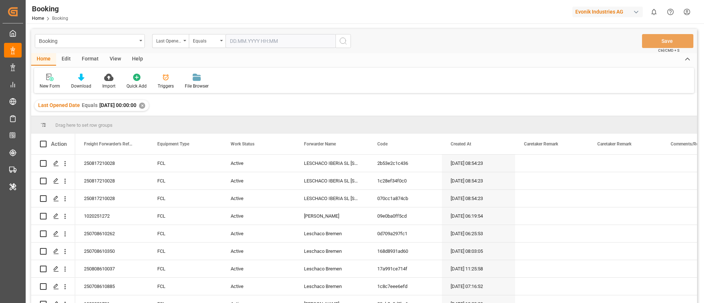
click at [110, 58] on div "View" at bounding box center [115, 59] width 22 height 12
click at [48, 81] on icon at bounding box center [46, 77] width 7 height 7
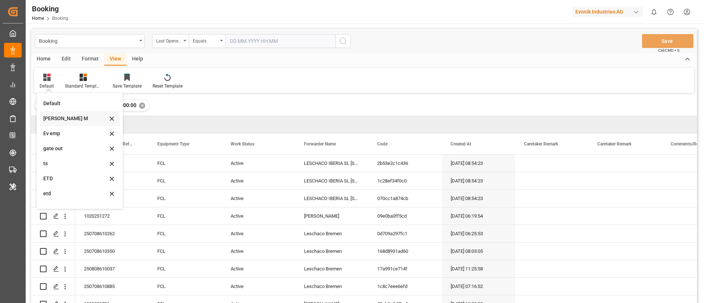
click at [59, 115] on div "[PERSON_NAME] M" at bounding box center [75, 119] width 64 height 8
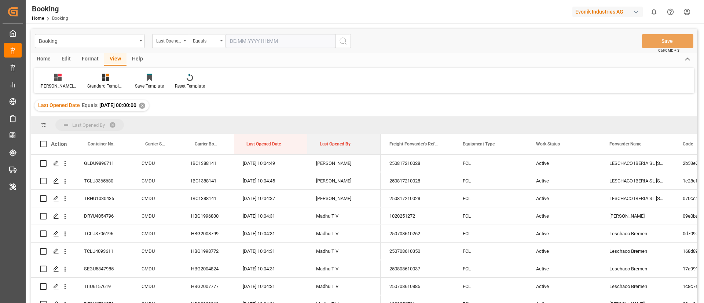
drag, startPoint x: 327, startPoint y: 143, endPoint x: 330, endPoint y: 123, distance: 20.9
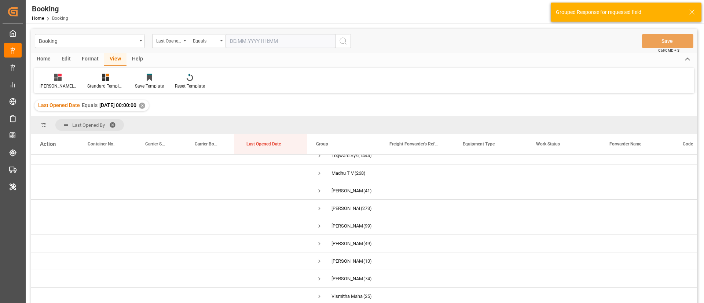
scroll to position [109, 0]
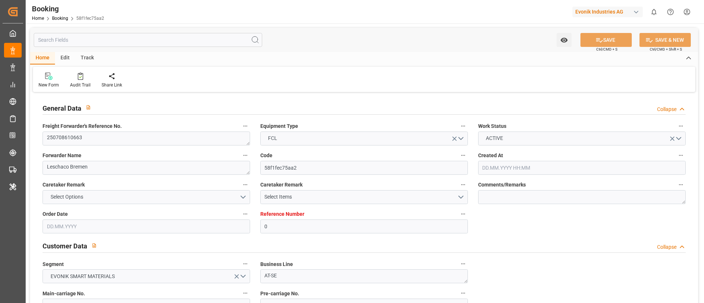
type input "0"
type input "Dummy"
type input "Dummy Carrier"
type input "DEHAM"
type input "USNCD"
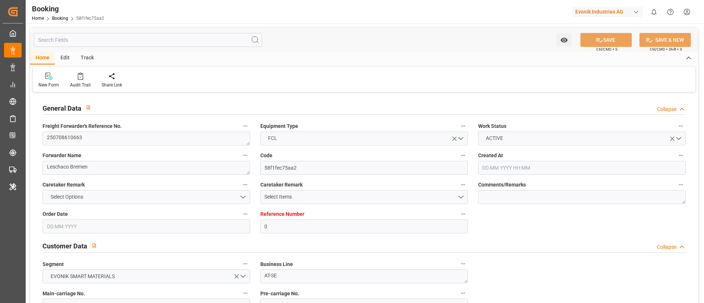
type input "[DATE] 08:22"
type input "[DATE]"
type input "[DATE] 12:59"
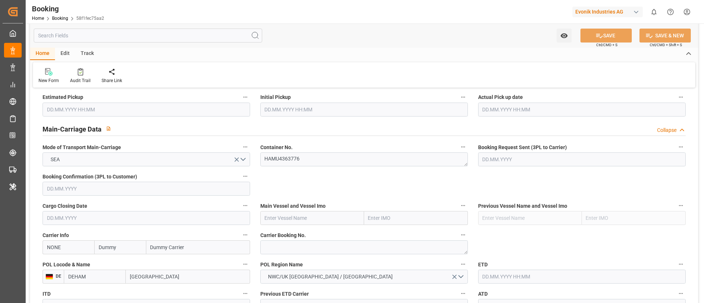
scroll to position [440, 0]
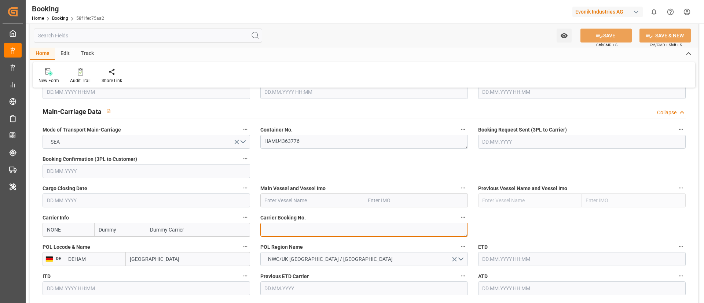
click at [286, 231] on textarea at bounding box center [364, 230] width 208 height 14
paste textarea "31712262"
type textarea "31712262"
click at [77, 231] on input "NONE" at bounding box center [69, 230] width 52 height 14
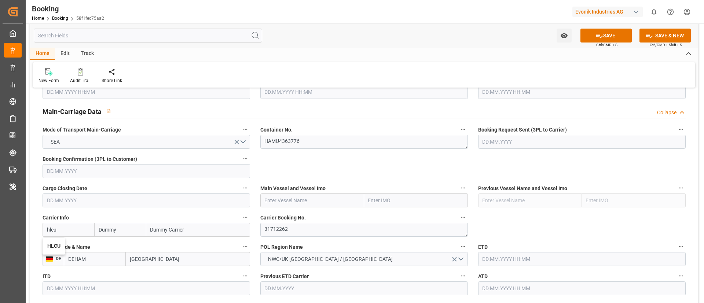
click at [54, 243] on b "HLCU" at bounding box center [53, 246] width 13 height 6
type input "HLCU"
type input "Hapag Lloyd"
type input "Hapag Lloyd Aktiengesellschaft"
type input "HLCU"
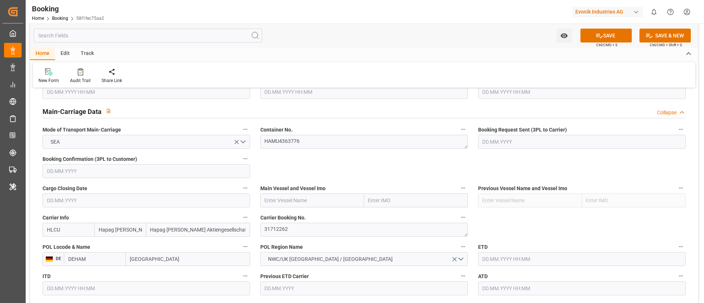
click at [294, 199] on input "text" at bounding box center [312, 201] width 104 height 14
paste input "VAGA MAERSK"
click at [288, 218] on b "VAGA MAERSK" at bounding box center [282, 217] width 35 height 6
type input "VAGA MAERSK"
type input "9778545"
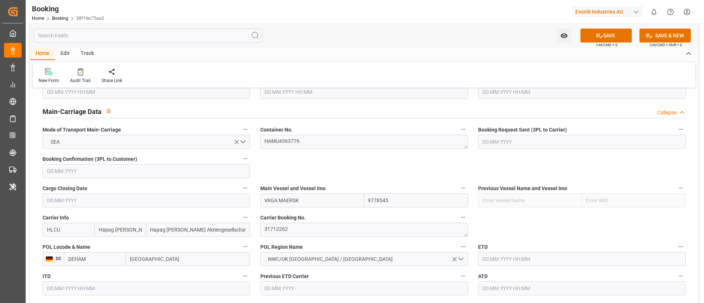
type input "VAGA MAERSK"
click at [162, 255] on input "[GEOGRAPHIC_DATA]" at bounding box center [188, 259] width 124 height 14
paste input "[GEOGRAPHIC_DATA]"
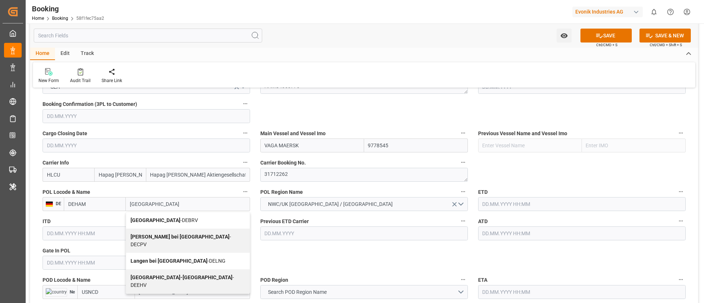
click at [163, 220] on span "Bremerhaven - DEBRV" at bounding box center [164, 221] width 67 height 6
type input "Bremerhaven"
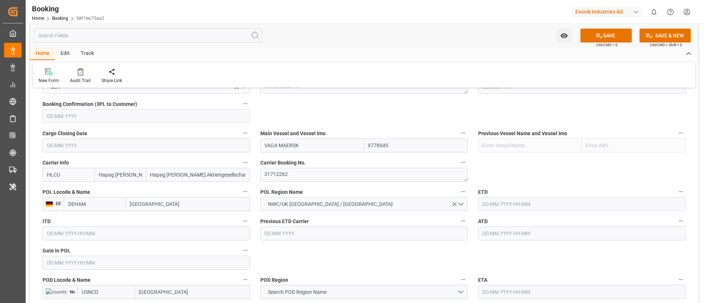
type input "DEBRV"
click at [108, 264] on input "text" at bounding box center [147, 263] width 208 height 14
paste input "[DATE]"
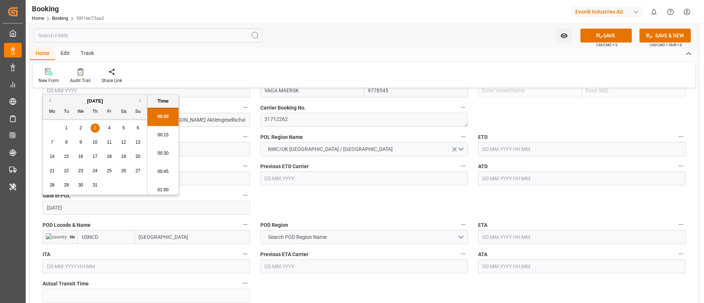
scroll to position [1103, 0]
click at [96, 128] on span "3" at bounding box center [95, 127] width 3 height 5
type input "[DATE] 00:00"
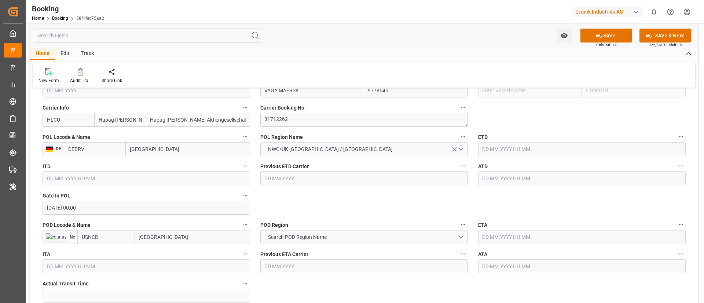
click at [506, 183] on input "text" at bounding box center [582, 179] width 208 height 14
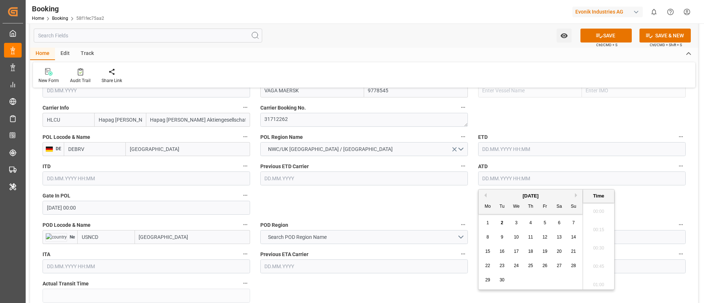
paste input "[DATE]"
click at [489, 231] on div "7 8 9 10 11 12 13" at bounding box center [531, 237] width 100 height 14
drag, startPoint x: 489, startPoint y: 238, endPoint x: 465, endPoint y: 219, distance: 31.0
click at [489, 238] on div "7" at bounding box center [487, 237] width 9 height 9
type input "07.07.2025 00:00"
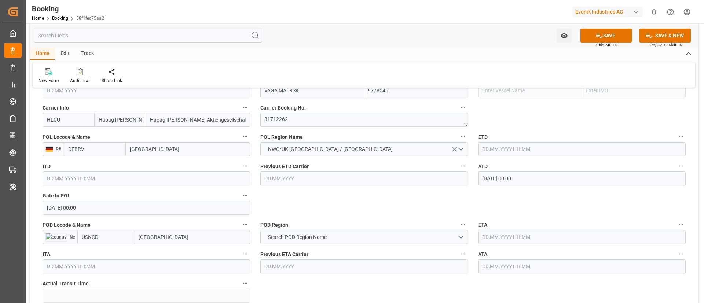
click at [529, 175] on input "07.07.2025 00:00" at bounding box center [582, 179] width 208 height 14
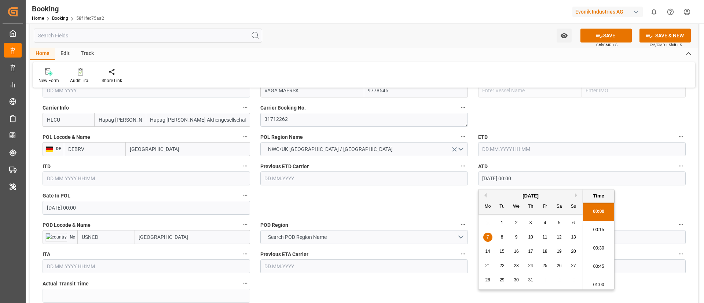
click at [529, 175] on input "07.07.2025 00:00" at bounding box center [582, 179] width 208 height 14
click at [515, 145] on input "text" at bounding box center [582, 149] width 208 height 14
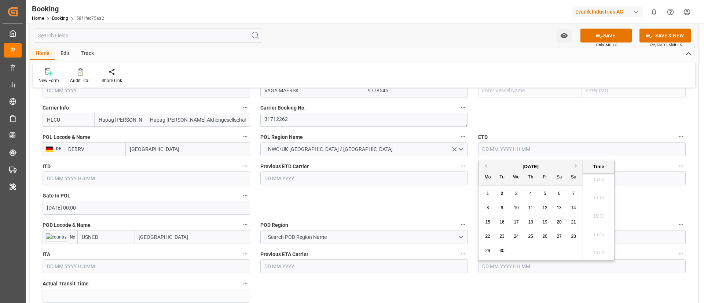
paste input "07.07.2025 00:00"
type input "07.07.2025 00:00"
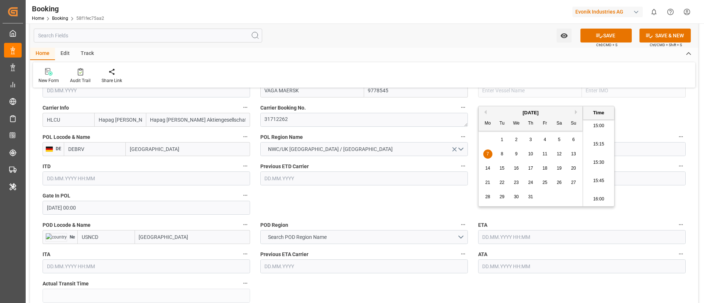
scroll to position [605, 0]
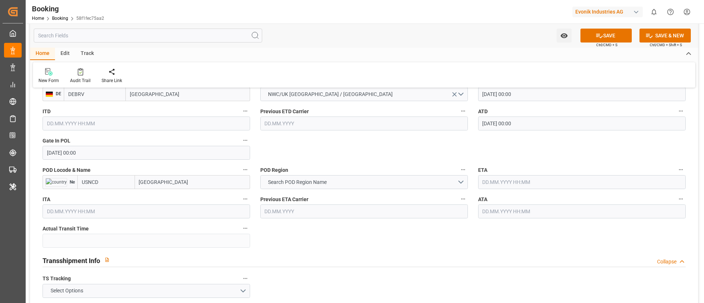
click at [186, 181] on input "[GEOGRAPHIC_DATA]" at bounding box center [192, 182] width 115 height 14
paste input "[GEOGRAPHIC_DATA]"
type input "[GEOGRAPHIC_DATA]"
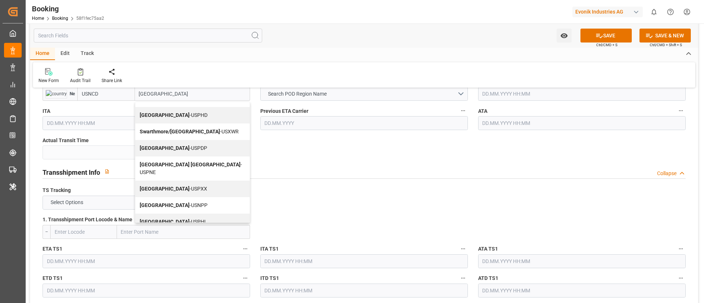
scroll to position [715, 0]
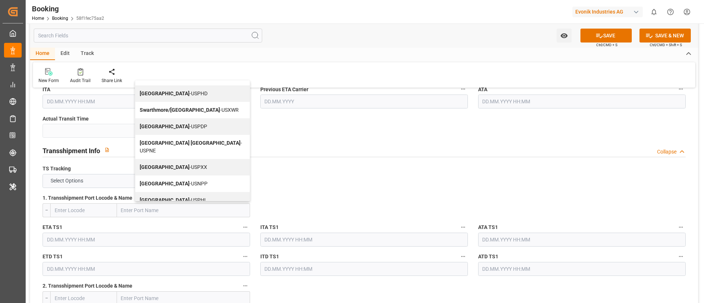
click at [175, 197] on span "Philadelphia - USPHL" at bounding box center [173, 200] width 67 height 6
type input "USPHL"
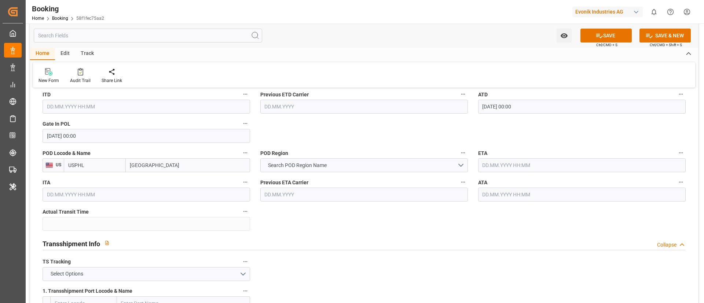
scroll to position [605, 0]
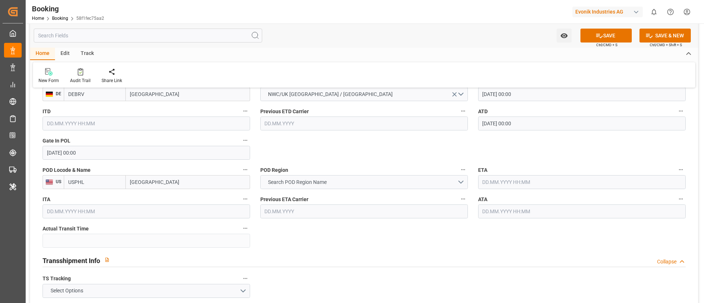
type input "[GEOGRAPHIC_DATA]"
click at [313, 181] on span "Search POD Region Name" at bounding box center [297, 183] width 66 height 8
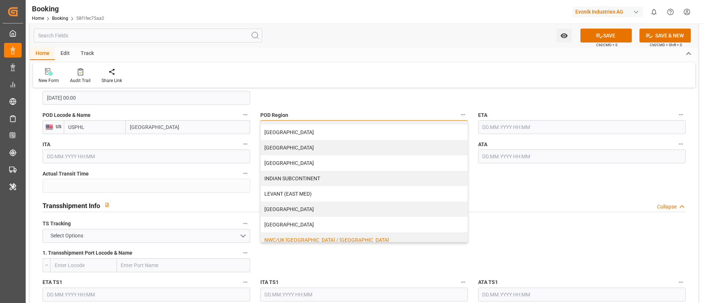
scroll to position [157, 0]
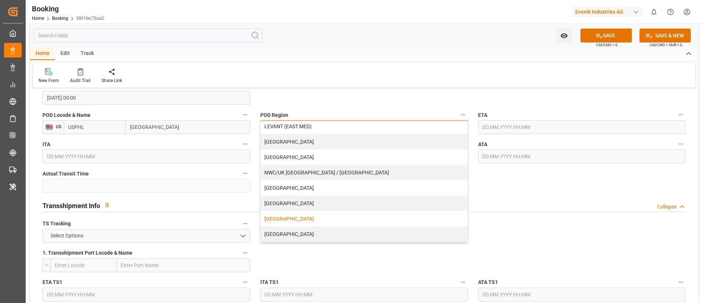
click at [287, 218] on div "[GEOGRAPHIC_DATA]" at bounding box center [364, 218] width 207 height 15
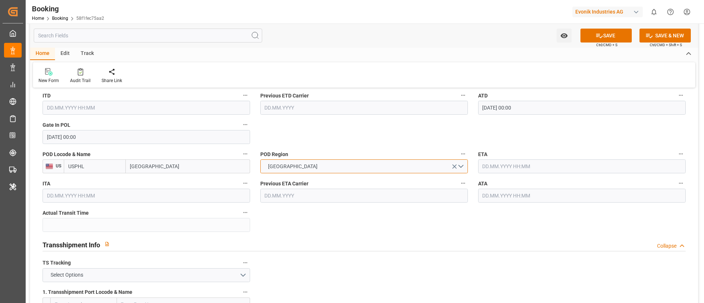
scroll to position [605, 0]
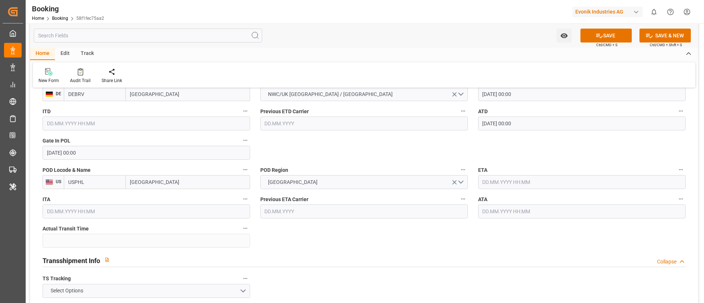
click at [514, 183] on input "text" at bounding box center [582, 182] width 208 height 14
paste input "[DATE]"
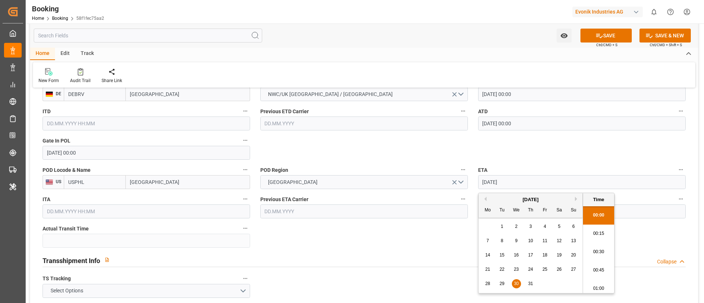
scroll to position [1103, 0]
click at [514, 286] on span "30" at bounding box center [516, 283] width 5 height 5
type input "[DATE] 00:00"
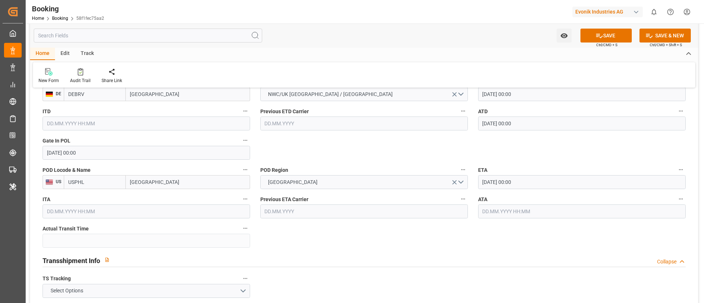
click at [509, 182] on input "[DATE] 00:00" at bounding box center [582, 182] width 208 height 14
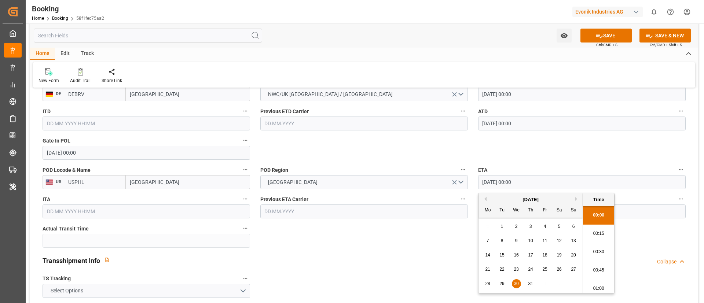
click at [509, 182] on input "[DATE] 00:00" at bounding box center [582, 182] width 208 height 14
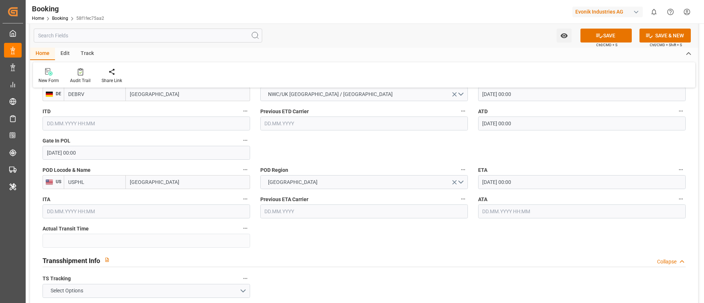
click at [501, 211] on input "text" at bounding box center [582, 212] width 208 height 14
paste input "30.07.2025 00:00"
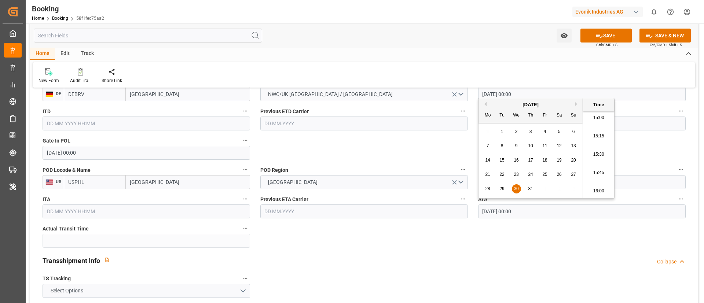
type input "30.07.2025 00:00"
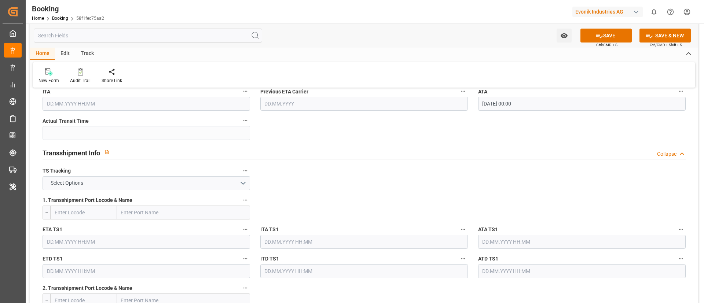
scroll to position [715, 0]
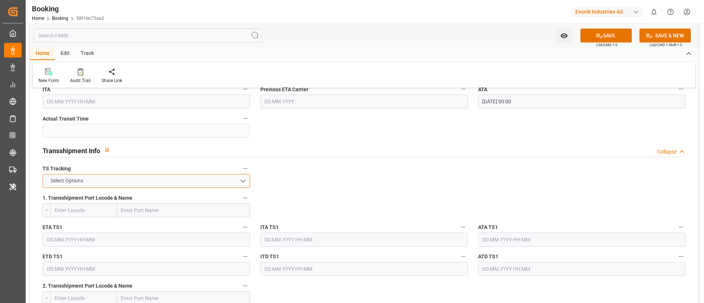
click at [211, 182] on button "Select Options" at bounding box center [147, 181] width 208 height 14
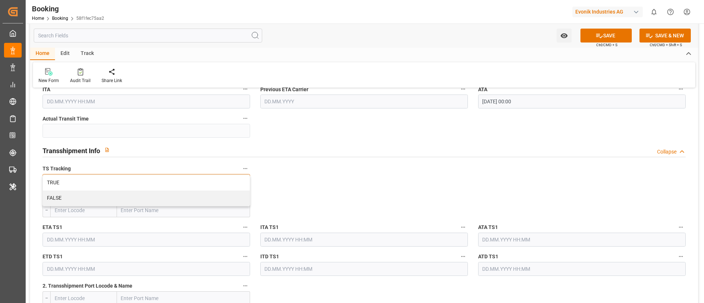
click at [211, 182] on div "TRUE" at bounding box center [146, 182] width 207 height 15
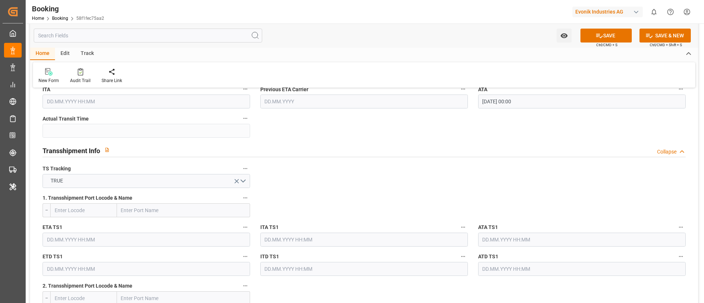
click at [146, 209] on input "text" at bounding box center [183, 211] width 133 height 14
paste input "ANTWERP"
type input "ANTWERP"
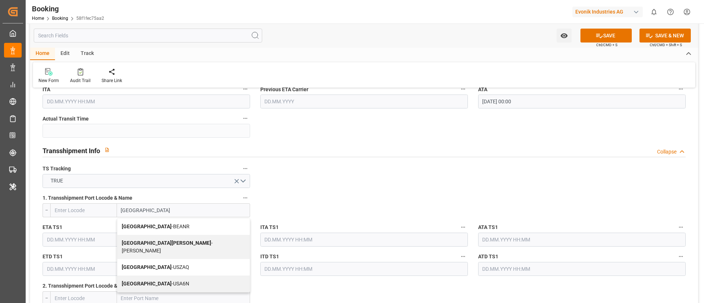
click at [147, 226] on span "Antwerp - BEANR" at bounding box center [156, 227] width 68 height 6
type input "BEANR"
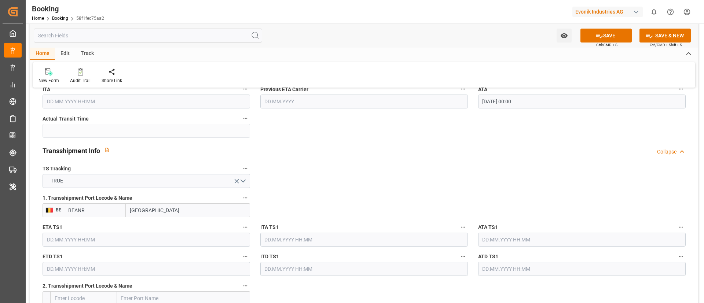
type input "Antwerp"
click at [151, 235] on input "text" at bounding box center [147, 240] width 208 height 14
paste input "2025-07-09"
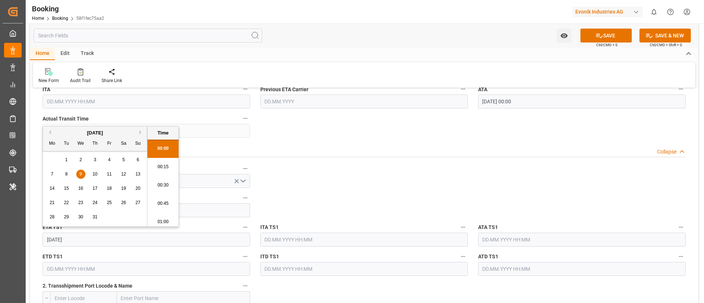
scroll to position [1103, 0]
click at [80, 174] on span "9" at bounding box center [81, 174] width 3 height 5
type input "09.07.2025 00:00"
click at [115, 242] on input "09.07.2025 00:00" at bounding box center [147, 240] width 208 height 14
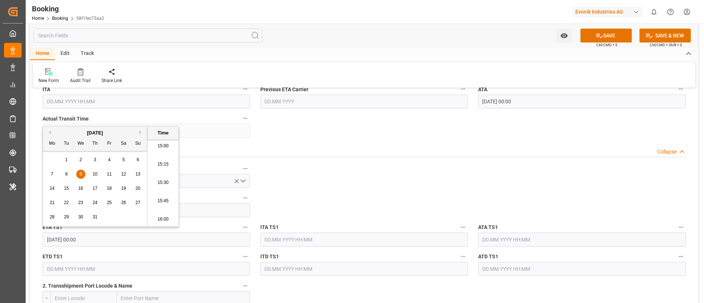
click at [115, 242] on input "09.07.2025 00:00" at bounding box center [147, 240] width 208 height 14
click at [515, 237] on input "text" at bounding box center [582, 240] width 208 height 14
paste input "09.07.2025 00:00"
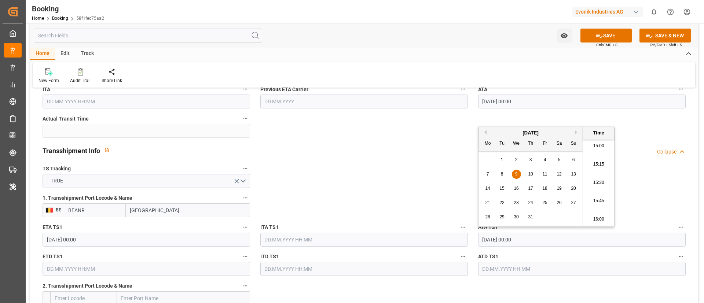
type input "09.07.2025 00:00"
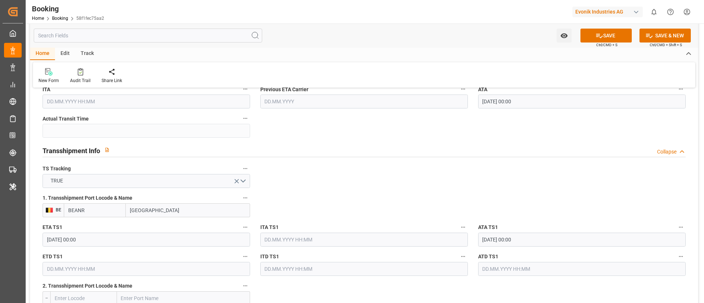
click at [114, 270] on input "text" at bounding box center [147, 269] width 208 height 14
paste input "2025-07-15"
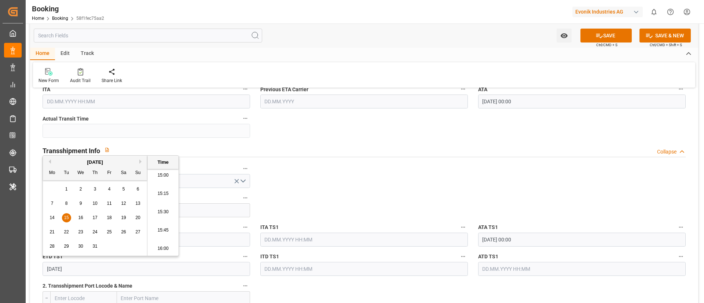
click at [66, 216] on span "15" at bounding box center [66, 217] width 5 height 5
type input "15.07.2025 00:00"
click at [101, 272] on input "15.07.2025 00:00" at bounding box center [147, 269] width 208 height 14
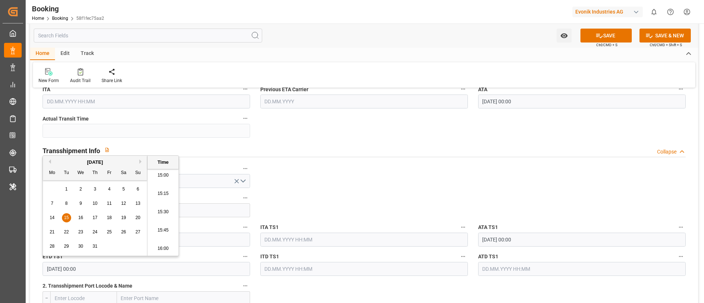
click at [101, 272] on input "15.07.2025 00:00" at bounding box center [147, 269] width 208 height 14
click at [492, 266] on input "text" at bounding box center [582, 269] width 208 height 14
paste input "15.07.2025 00:00"
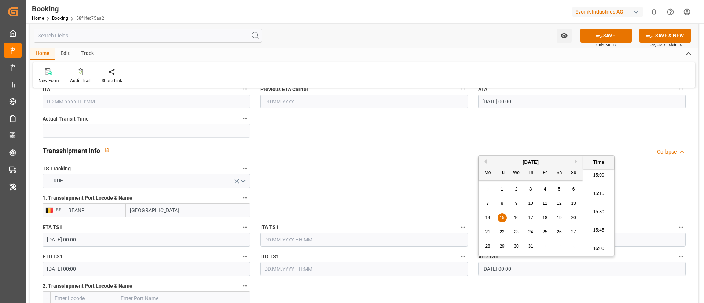
type input "15.07.2025 00:00"
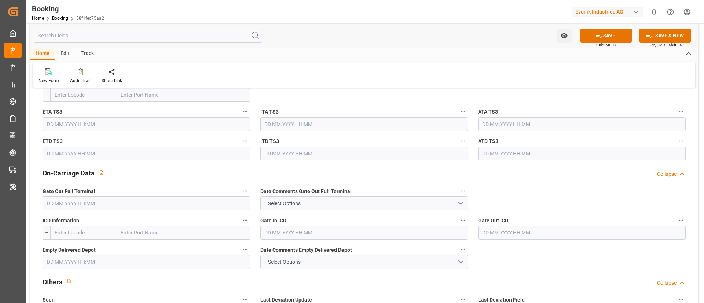
scroll to position [1045, 0]
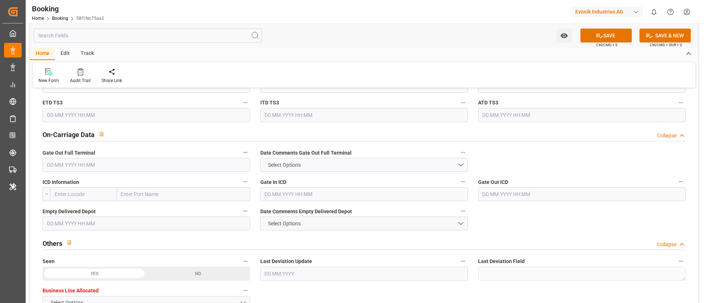
click at [177, 166] on input "text" at bounding box center [147, 165] width 208 height 14
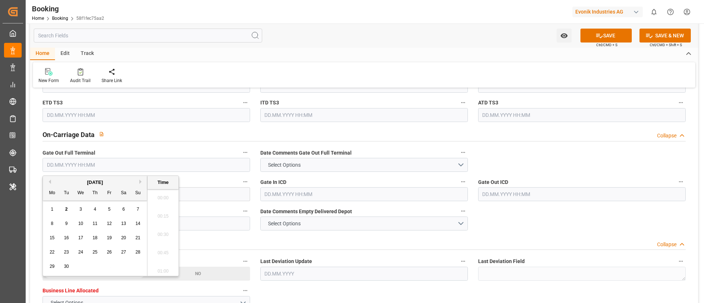
paste input "2025-08-06"
click at [80, 221] on span "6" at bounding box center [81, 223] width 3 height 5
type input "06.08.2025 00:00"
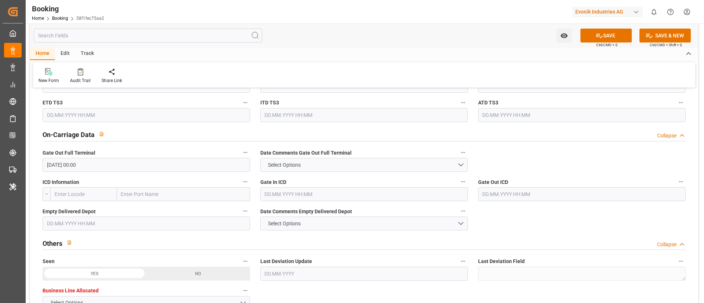
click at [306, 67] on div "New Form Audit Trail Share Link" at bounding box center [364, 74] width 662 height 25
click at [127, 220] on input "text" at bounding box center [147, 224] width 208 height 14
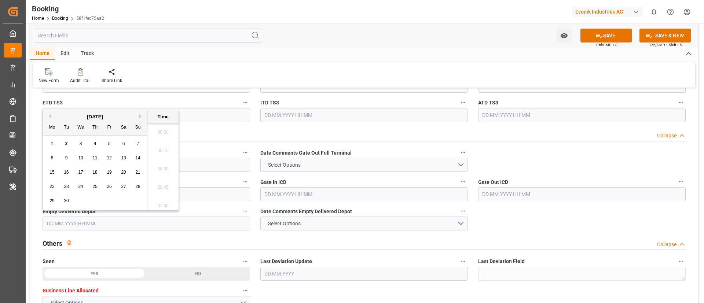
paste input "2025-08-08"
click at [110, 155] on div "8" at bounding box center [109, 158] width 9 height 9
type input "08.08.2025 00:00"
click at [332, 59] on div "Home Edit Track" at bounding box center [364, 54] width 668 height 12
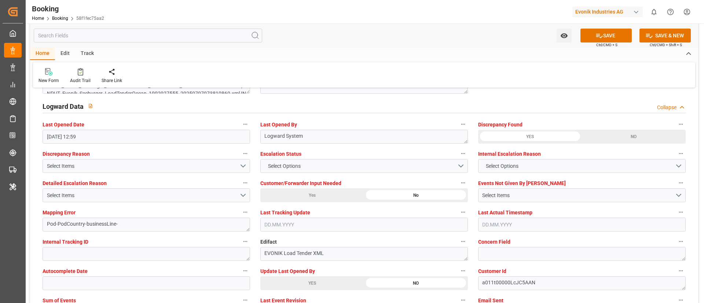
scroll to position [1431, 0]
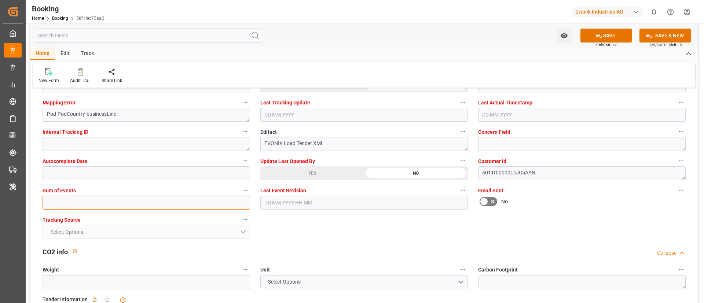
click at [152, 202] on input "text" at bounding box center [147, 203] width 208 height 14
type input "0"
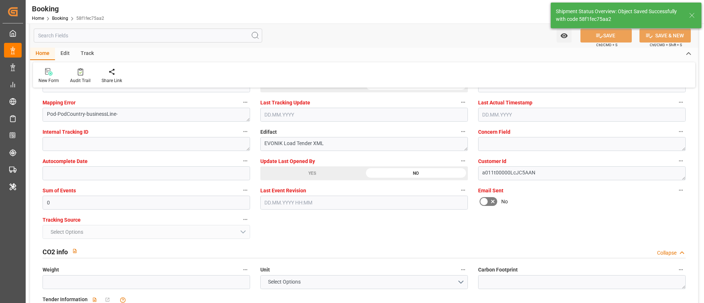
type textarea "NWC/UK North West Continent / UK_USPHL_HLCU_AT-SE"
type textarea "Vismitha Mahadev"
type textarea "businessLine-"
type textarea "Yes"
type input "23"
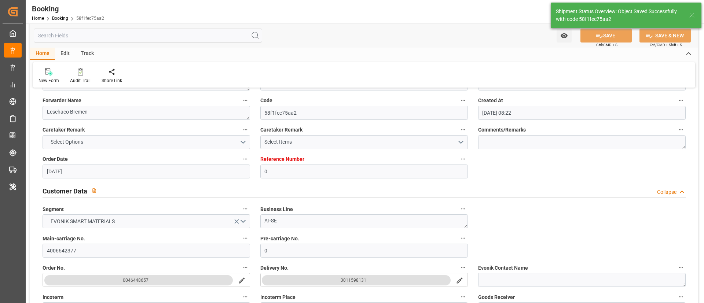
type input "07.07.2025 00:00"
type input "30.07.2025 00:00"
type input "09.07.2025 00:00"
type input "15.07.2025 00:00"
type input "02.09.2025 10:11"
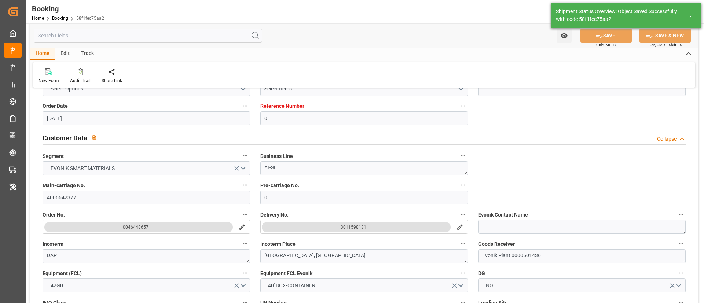
scroll to position [110, 0]
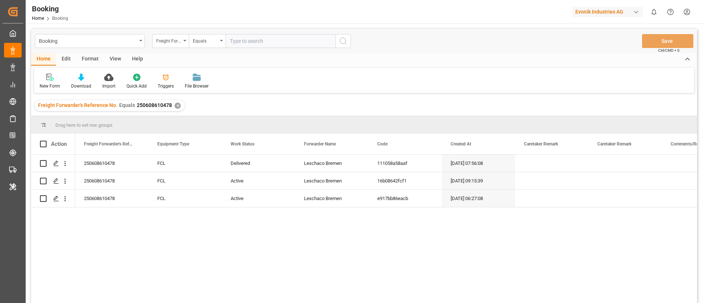
click at [114, 59] on div "View" at bounding box center [115, 59] width 22 height 12
click at [47, 82] on div "Default" at bounding box center [46, 81] width 25 height 16
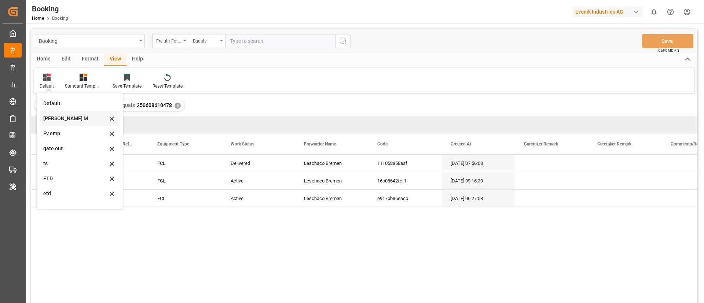
click at [67, 114] on div "[PERSON_NAME] M" at bounding box center [80, 118] width 80 height 15
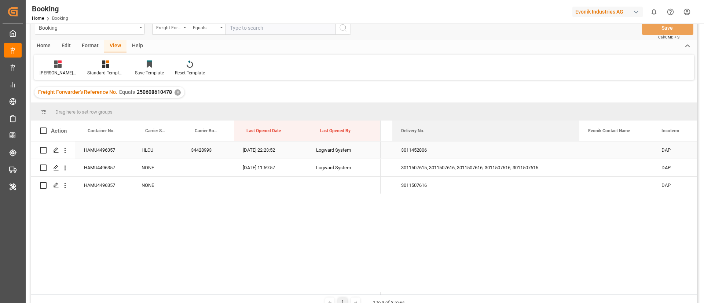
drag, startPoint x: 465, startPoint y: 129, endPoint x: 570, endPoint y: 145, distance: 106.5
click at [577, 141] on div "Action Container No. Carrier SCAC Carrier Booking No." at bounding box center [364, 208] width 666 height 174
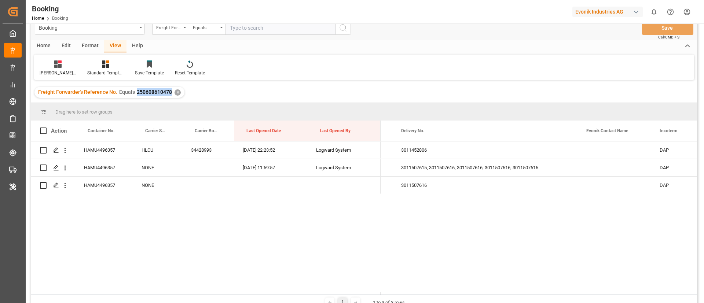
drag, startPoint x: 134, startPoint y: 90, endPoint x: 170, endPoint y: 89, distance: 36.7
click at [170, 89] on div "Freight Forwarder's Reference No. Equals 250608610478 ✕" at bounding box center [109, 92] width 150 height 11
copy span "250608610478"
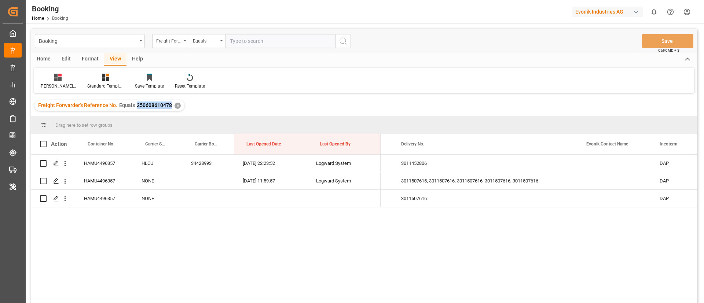
click at [253, 229] on div "HAMU4496357 HLCU 34428993 [DATE] 22:23:52 Logward System HAMU4496357 NONE [DATE…" at bounding box center [364, 230] width 666 height 151
click at [195, 190] on div "Press SPACE to select this row." at bounding box center [208, 198] width 52 height 17
click at [297, 105] on div "Freight Forwarder's Reference No. Equals 250608610478 ✕" at bounding box center [364, 105] width 666 height 21
click at [322, 250] on div "HAMU4496357 HLCU 34428993 [DATE] 22:23:52 Logward System HAMU4496357 NONE [DATE…" at bounding box center [364, 230] width 666 height 151
click at [408, 228] on div "4006588840 0046437068 3011452806 [GEOGRAPHIC_DATA] 4006608805 0046437068 301150…" at bounding box center [539, 231] width 317 height 153
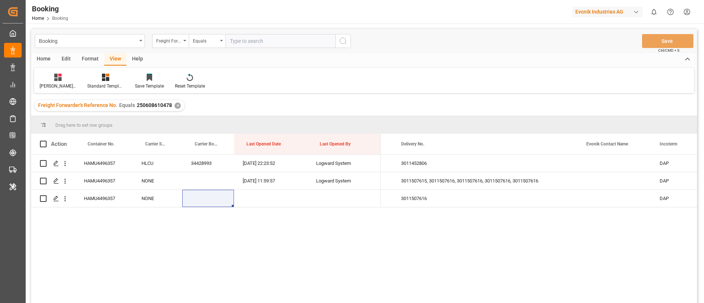
click at [408, 227] on div "4006588840 0046437068 3011452806 [GEOGRAPHIC_DATA] 4006608805 0046437068 301150…" at bounding box center [539, 231] width 317 height 153
click at [260, 150] on div "Last Opened Date" at bounding box center [268, 144] width 45 height 21
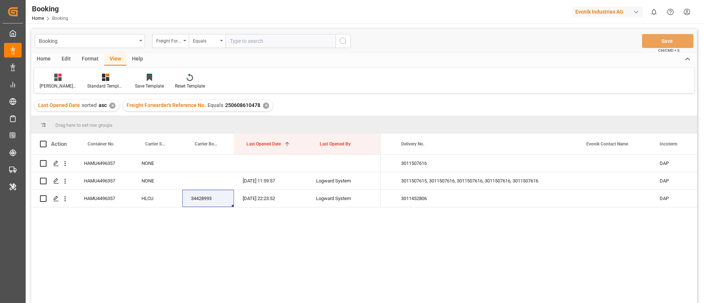
click at [112, 105] on div "✕" at bounding box center [112, 106] width 6 height 6
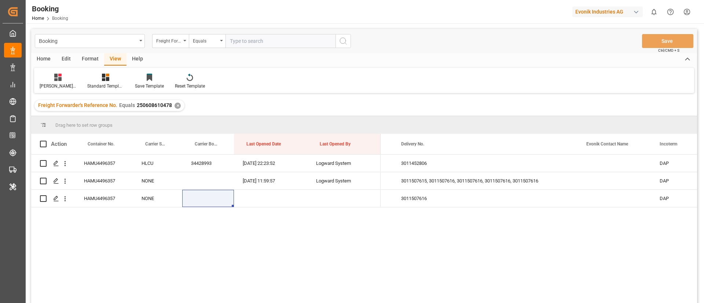
click at [366, 59] on div "Home Edit Format View Help" at bounding box center [364, 59] width 666 height 12
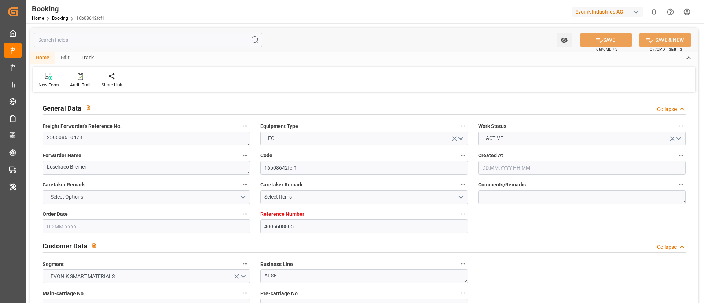
type input "4006608805"
type input "Dummy"
type input "Dummy Carrier"
type input "DEHAM"
type input "USNCD"
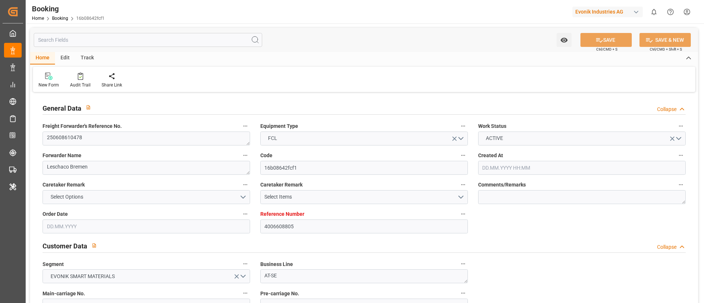
type input "[DATE] 09:15"
type input "[DATE]"
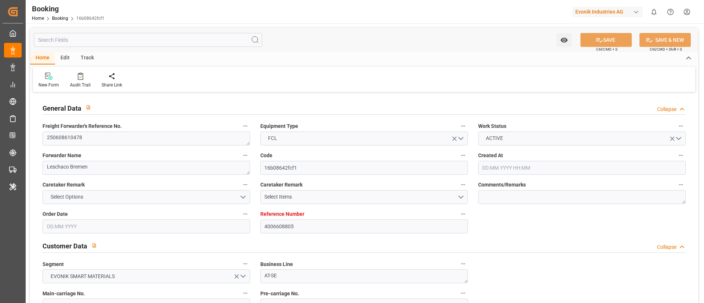
type input "[DATE] 11:59"
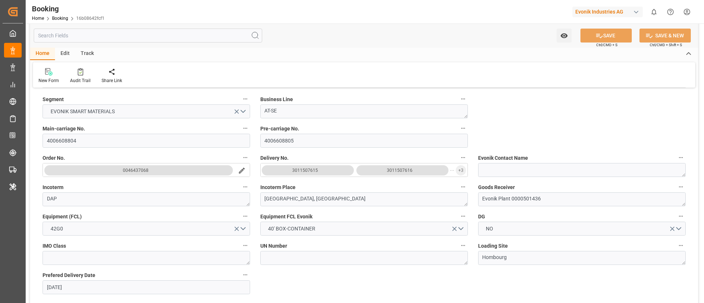
click at [312, 169] on div "3011507615" at bounding box center [305, 170] width 26 height 7
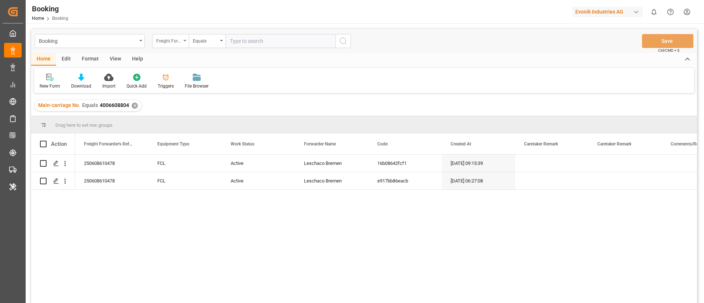
click at [177, 41] on div "Freight Forwarder's Reference No." at bounding box center [168, 40] width 25 height 8
type input "booki"
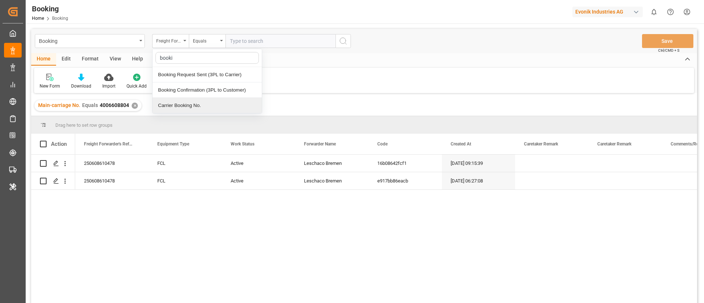
click at [180, 108] on div "Carrier Booking No." at bounding box center [207, 105] width 109 height 15
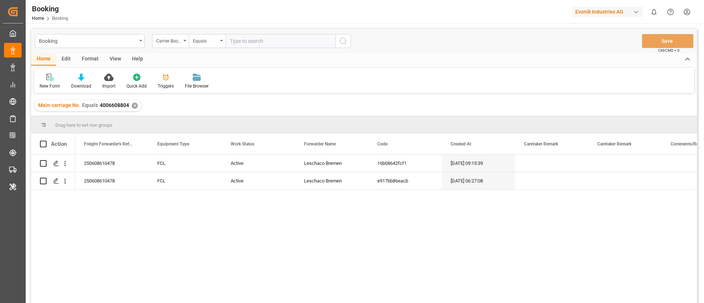
click at [252, 40] on input "text" at bounding box center [281, 41] width 110 height 14
paste input "34428993"
type input "34428993"
click at [342, 44] on icon "search button" at bounding box center [343, 41] width 9 height 9
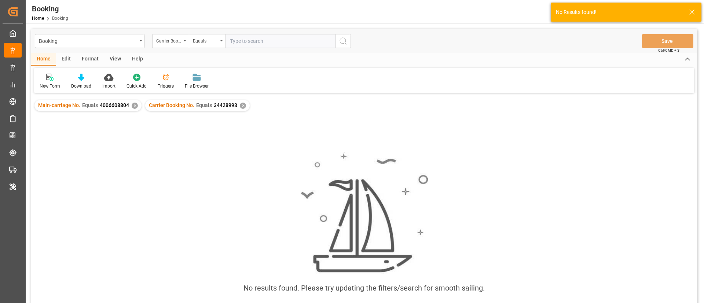
click at [132, 106] on div "✕" at bounding box center [135, 106] width 6 height 6
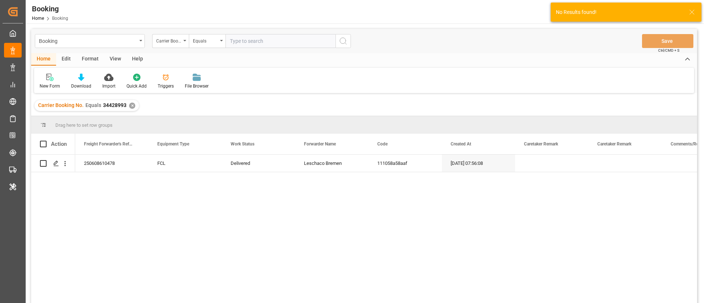
click at [120, 54] on div "View" at bounding box center [115, 59] width 22 height 12
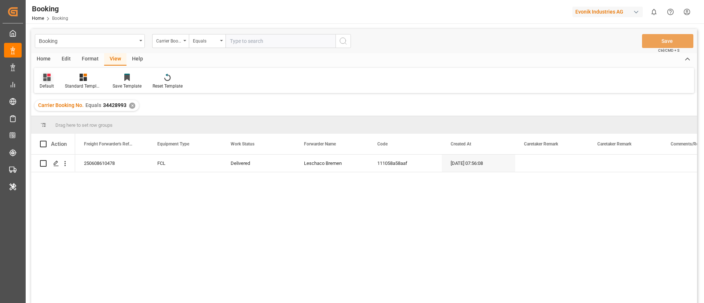
click at [45, 81] on div "Default" at bounding box center [46, 81] width 25 height 16
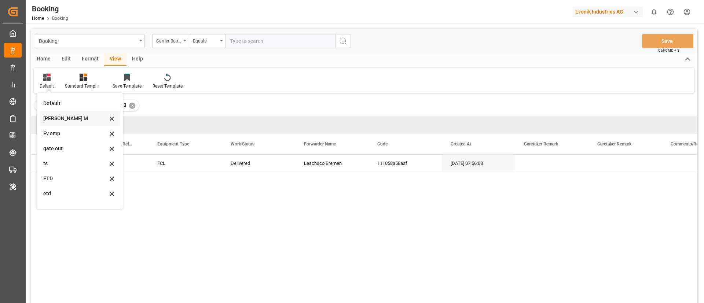
click at [68, 122] on div "[PERSON_NAME] M" at bounding box center [75, 119] width 64 height 8
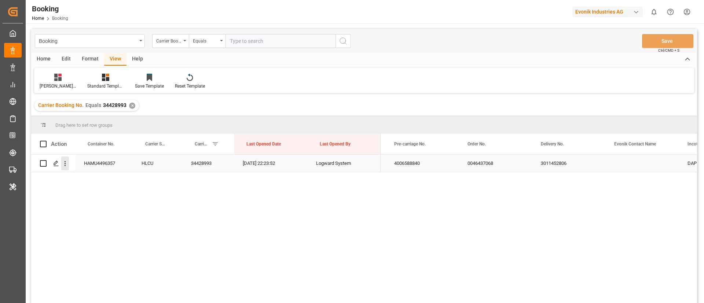
click at [65, 165] on icon "open menu" at bounding box center [65, 163] width 1 height 5
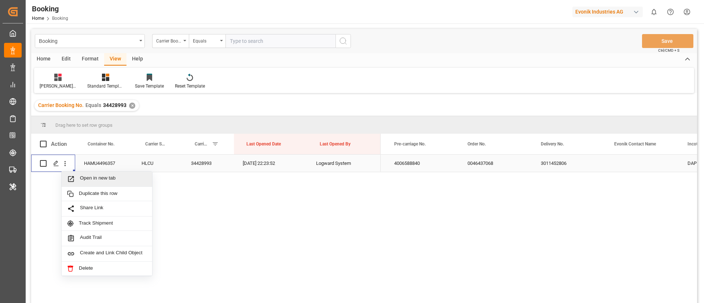
click at [89, 183] on div "Open in new tab" at bounding box center [107, 179] width 91 height 15
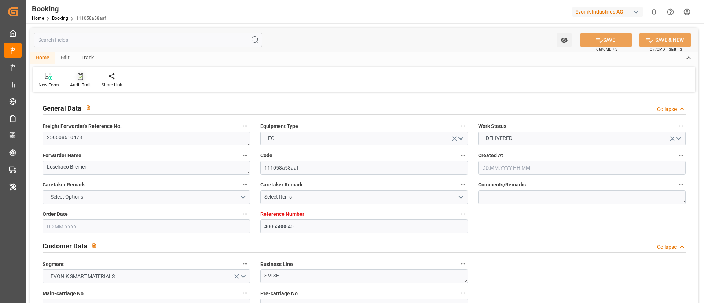
type input "4006588840"
type input "9857432"
type input "9434931"
type input "Hapag [PERSON_NAME]"
type input "Hapag [PERSON_NAME] Aktiengesellschaft"
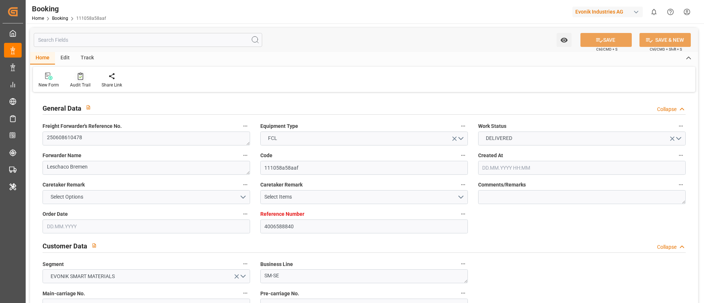
type input "DEHAM"
type input "USPHL"
type input "17"
type input "0"
type input "18"
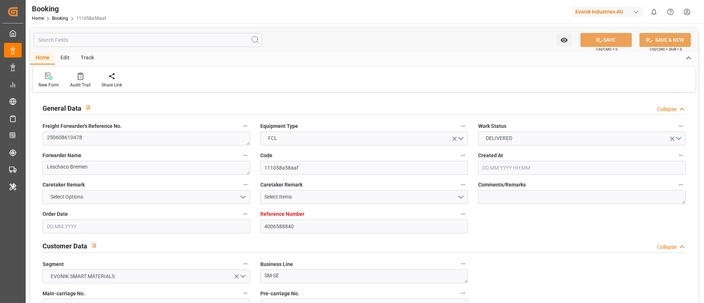
type input "DEHAM"
type input "USPHL"
type input "9857432"
type input "[DATE] 07:56"
type input "[DATE]"
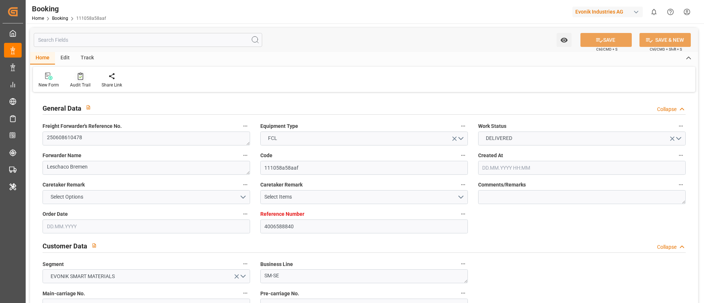
type input "[DATE]"
type input "[DATE] 00:00"
type input "[DATE]"
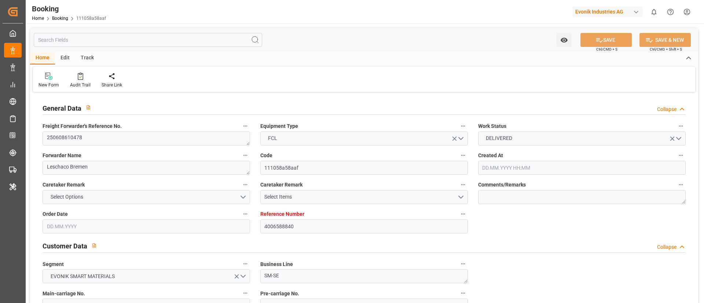
type input "[DATE] 11:00"
type input "[DATE] 00:00"
type input "[DATE]"
type input "[DATE] 16:00"
type input "[DATE] 16:36"
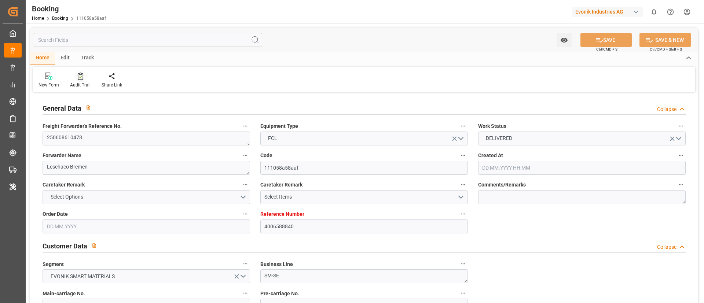
type input "[DATE] 06:00"
type input "[DATE] 00:00"
type input "[DATE]"
type input "[DATE] 08:12"
type input "[DATE] 12:55"
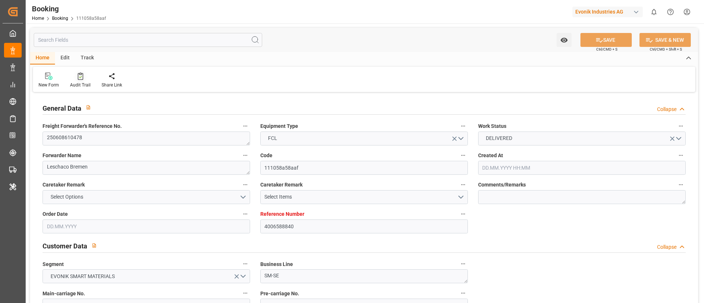
type input "06.08.2025 15:22"
type input "30.05.2025"
type input "06.08.2025 22:23"
type input "06.08.2025"
type input "30.06.2025 06:24"
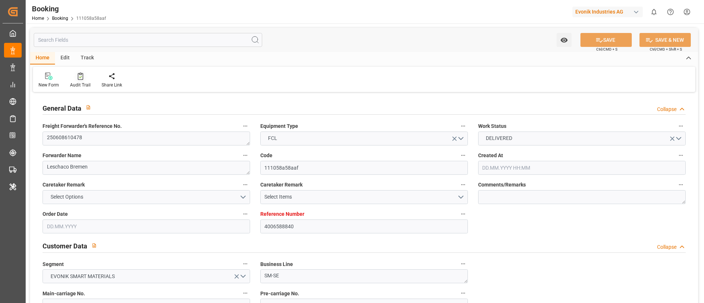
type input "06.08.2025 12:01"
type input "31.07.2025 12:00"
type input "06.07.2025 06:36"
type input "13.07.2025 10:49"
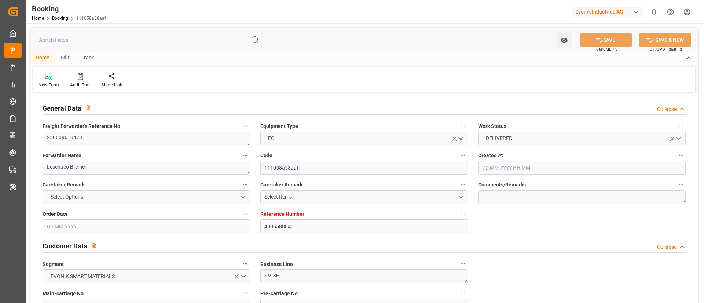
type input "13.07.2025 18:00"
type input "13.07.2025 16:47"
type input "30.07.2025 06:00"
type input "30.07.2025 08:01"
type input "30.07.2025 09:58"
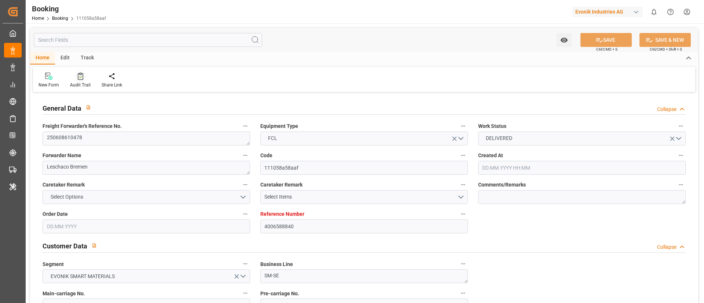
type input "30.07.2025 09:04"
type input "05.08.2025 12:00"
type input "30.07.2025 12:00"
type input "03.08.2025 09:04"
click at [77, 80] on div "Audit Trail" at bounding box center [81, 80] width 32 height 16
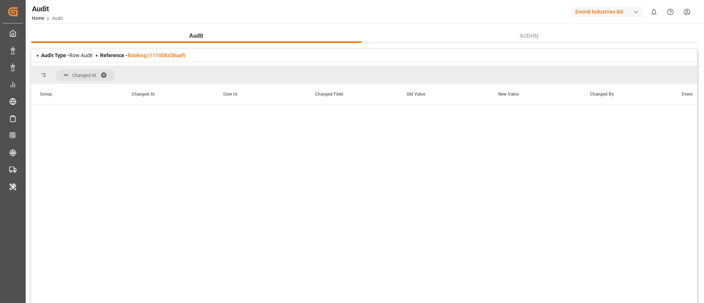
scroll to position [680, 0]
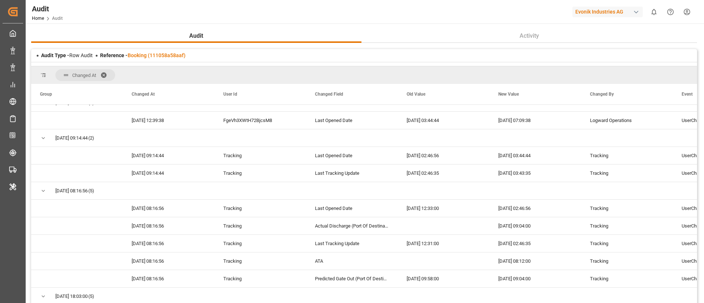
click at [106, 72] on span at bounding box center [107, 75] width 12 height 7
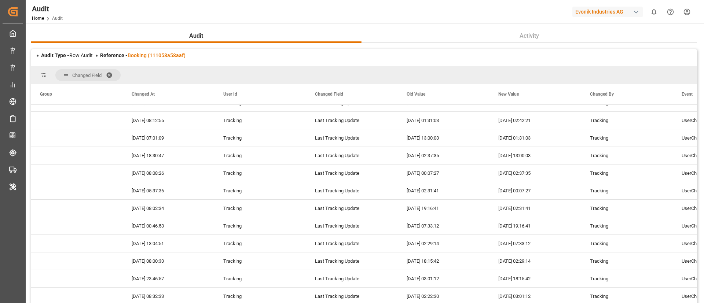
scroll to position [0, 0]
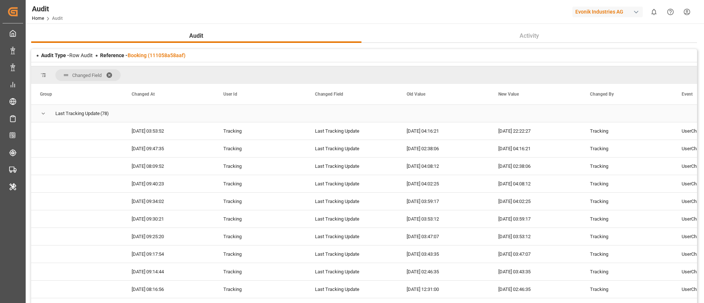
click at [43, 113] on span "Press SPACE to select this row." at bounding box center [43, 113] width 7 height 7
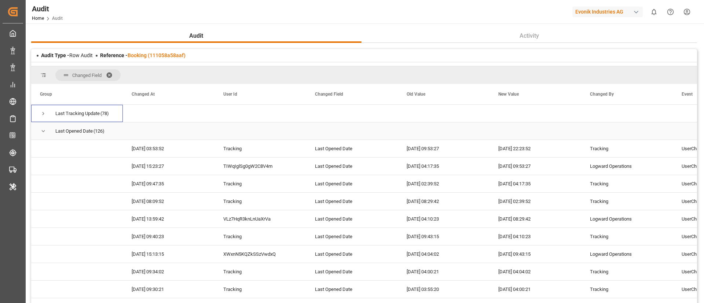
click at [43, 132] on span "Press SPACE to select this row." at bounding box center [43, 131] width 7 height 7
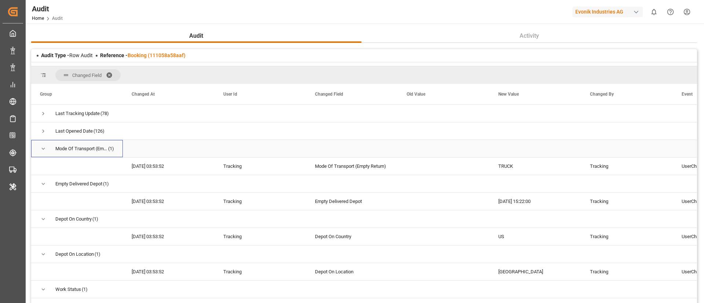
click at [43, 148] on span "Press SPACE to select this row." at bounding box center [43, 149] width 7 height 7
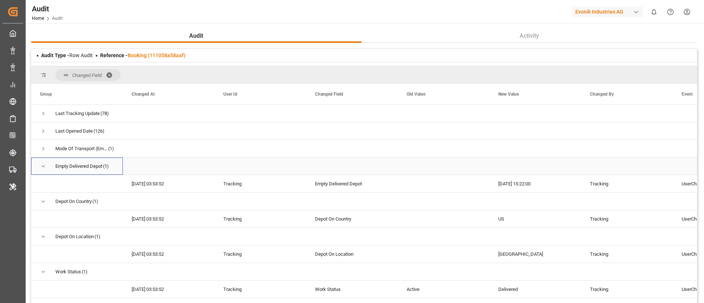
click at [44, 165] on span "Press SPACE to select this row." at bounding box center [43, 166] width 7 height 7
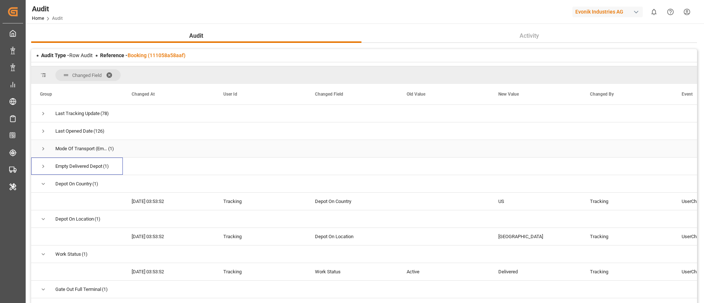
scroll to position [55, 0]
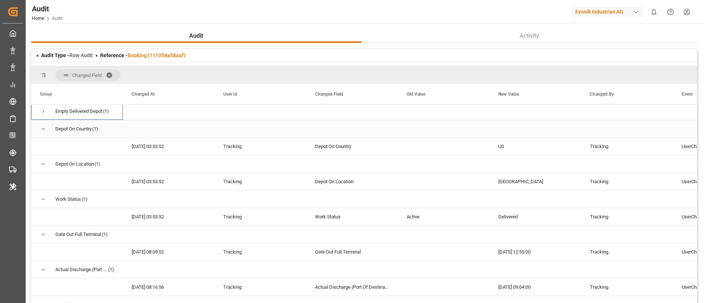
click at [43, 129] on span "Press SPACE to select this row." at bounding box center [43, 129] width 7 height 7
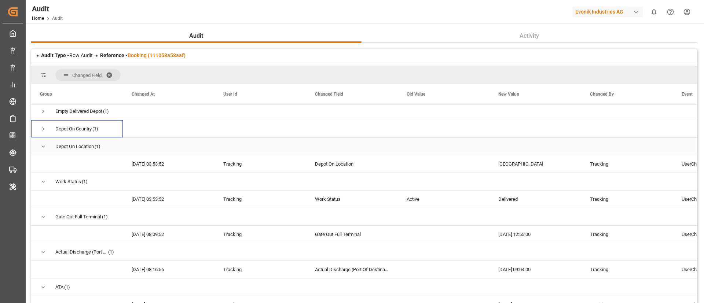
click at [43, 146] on span "Press SPACE to select this row." at bounding box center [43, 146] width 7 height 7
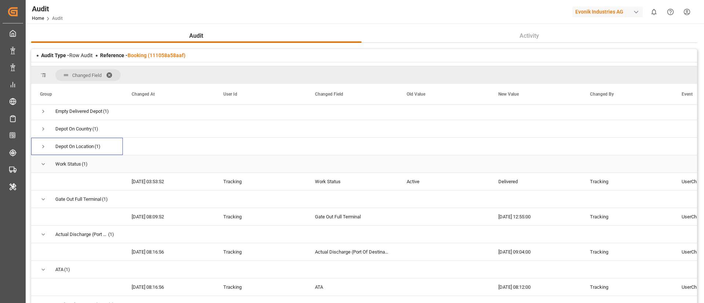
click at [41, 163] on span "Press SPACE to select this row." at bounding box center [43, 164] width 7 height 7
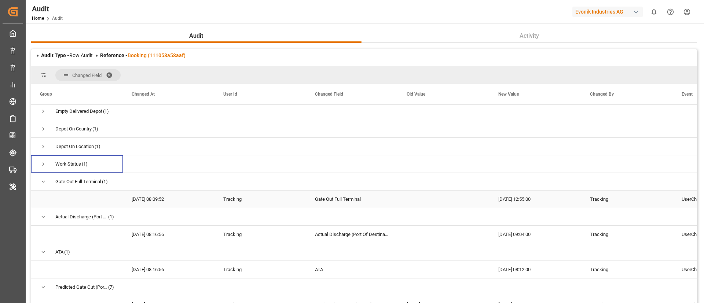
scroll to position [110, 0]
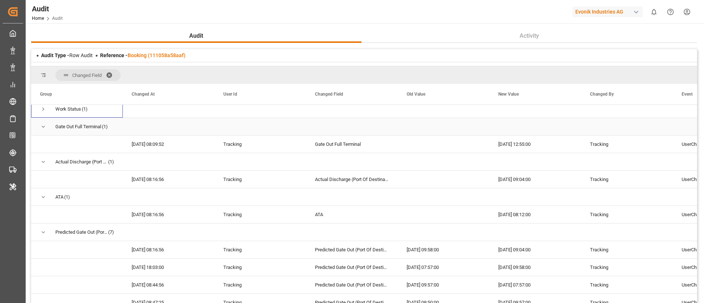
click at [45, 125] on span "Press SPACE to select this row." at bounding box center [43, 127] width 7 height 7
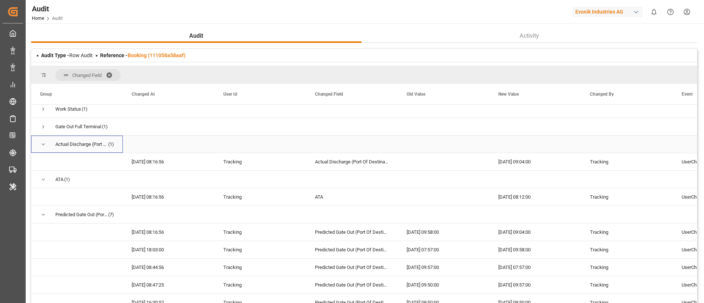
click at [43, 141] on span "Press SPACE to select this row." at bounding box center [43, 144] width 7 height 7
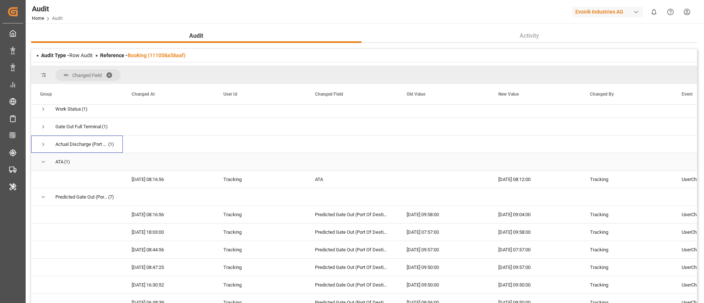
click at [43, 162] on span "Press SPACE to select this row." at bounding box center [43, 162] width 7 height 7
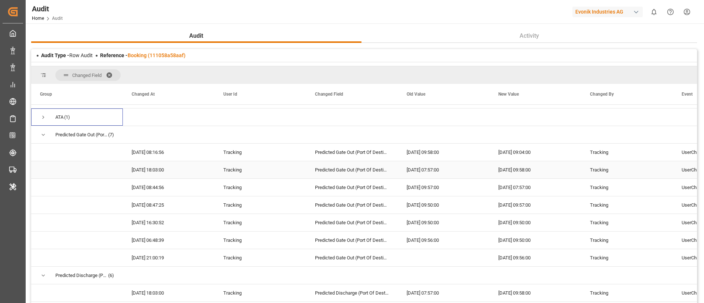
scroll to position [165, 0]
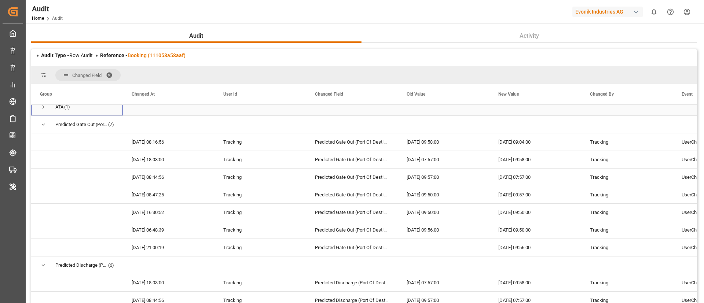
click at [41, 109] on span "Press SPACE to select this row." at bounding box center [43, 107] width 7 height 7
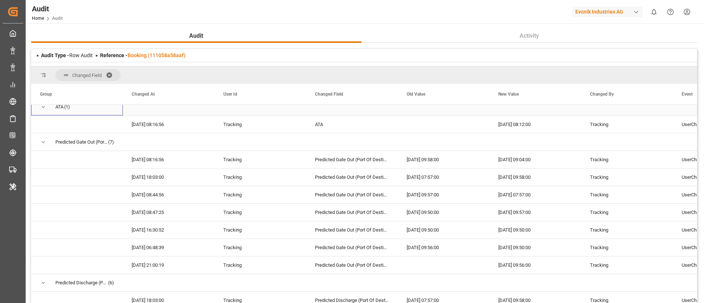
click at [43, 111] on span "Press SPACE to select this row." at bounding box center [43, 107] width 7 height 17
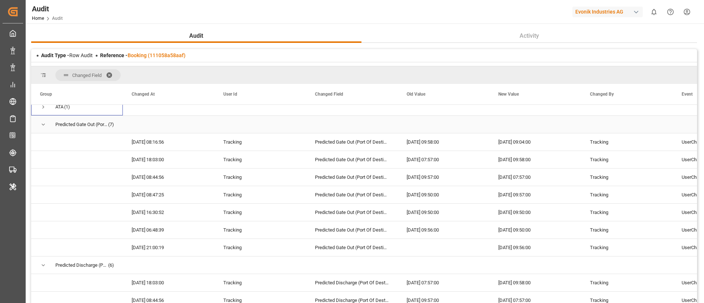
click at [44, 127] on span "Press SPACE to select this row." at bounding box center [43, 124] width 7 height 7
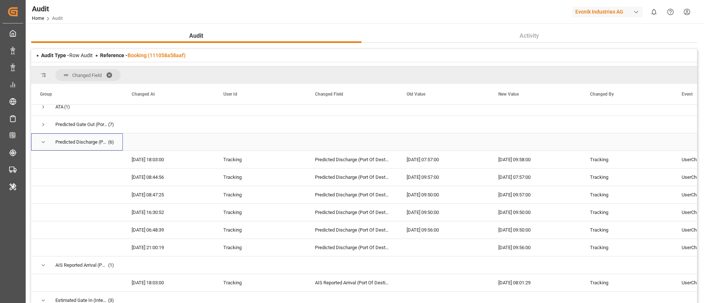
click at [44, 142] on span "Press SPACE to select this row." at bounding box center [43, 142] width 7 height 7
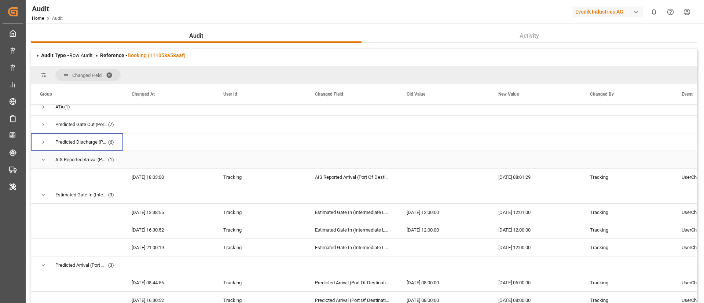
click at [42, 160] on span "Press SPACE to select this row." at bounding box center [43, 160] width 7 height 7
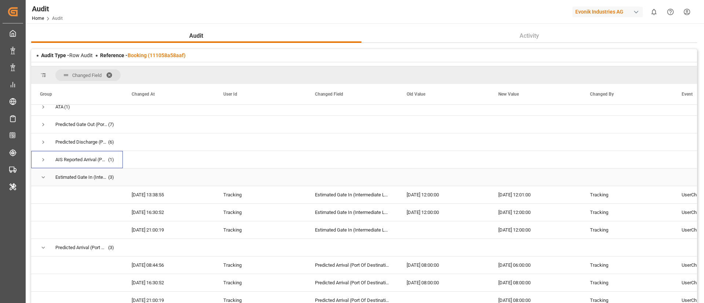
click at [42, 177] on span "Press SPACE to select this row." at bounding box center [43, 177] width 7 height 7
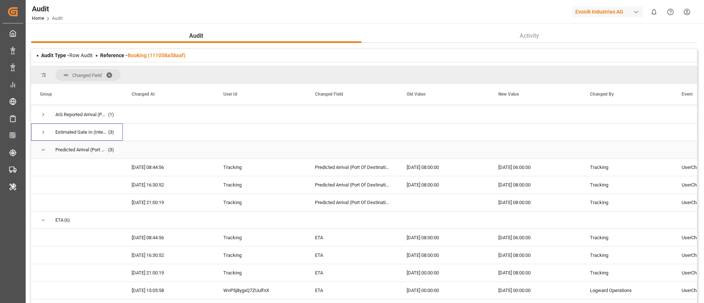
scroll to position [220, 0]
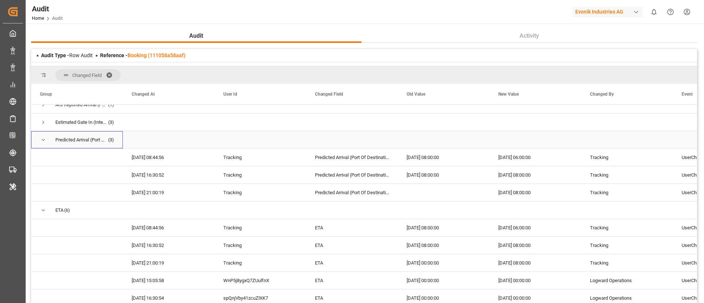
click at [47, 138] on span "Predicted Arrival (Port Of Destination) (3)" at bounding box center [77, 140] width 74 height 17
click at [41, 138] on span "Press SPACE to select this row." at bounding box center [43, 140] width 7 height 7
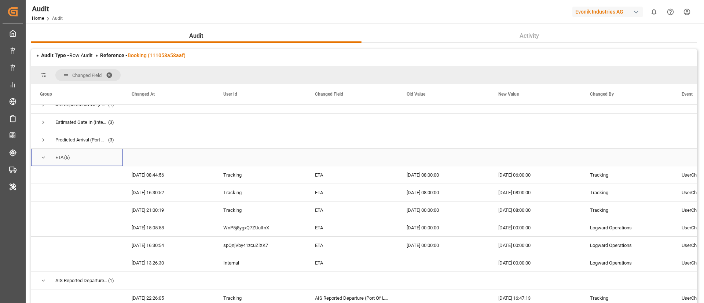
click at [41, 157] on span "Press SPACE to select this row." at bounding box center [43, 157] width 7 height 7
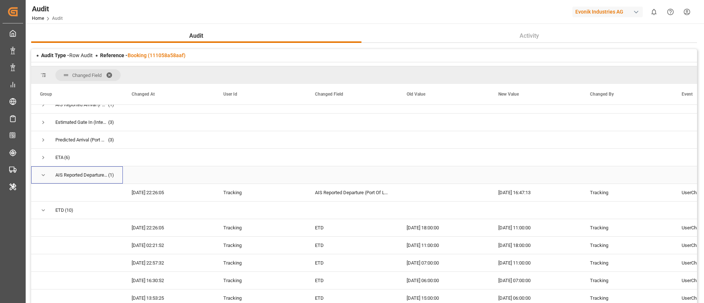
click at [45, 175] on span "Press SPACE to select this row." at bounding box center [43, 175] width 7 height 7
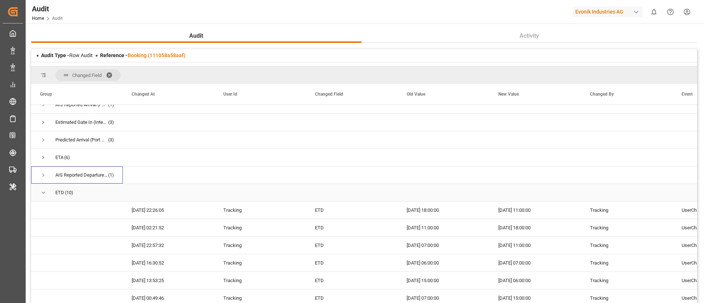
click at [43, 191] on span "Press SPACE to select this row." at bounding box center [43, 193] width 7 height 7
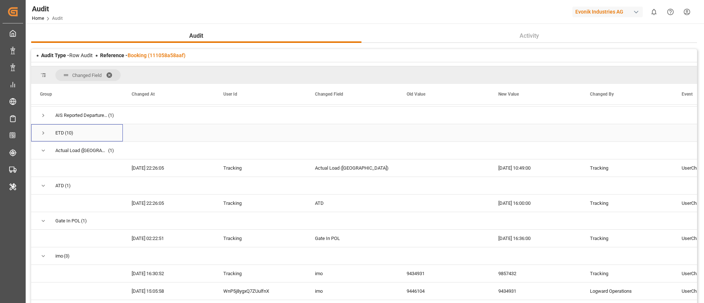
scroll to position [275, 0]
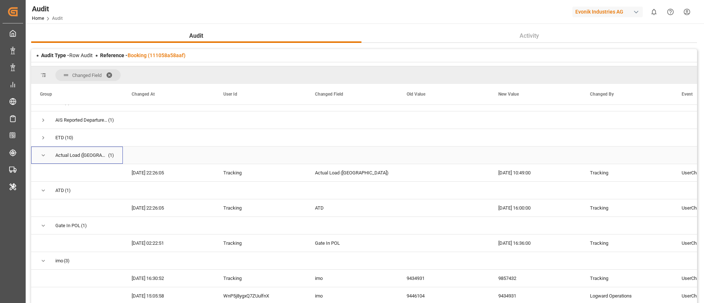
click at [43, 155] on span "Press SPACE to select this row." at bounding box center [43, 155] width 7 height 7
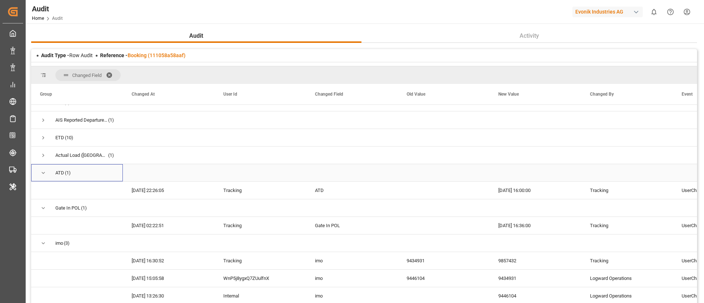
click at [43, 172] on span "Press SPACE to select this row." at bounding box center [43, 173] width 7 height 7
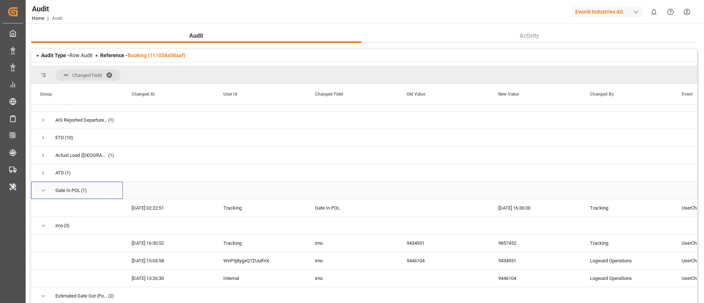
click at [44, 189] on span "Press SPACE to select this row." at bounding box center [43, 190] width 7 height 7
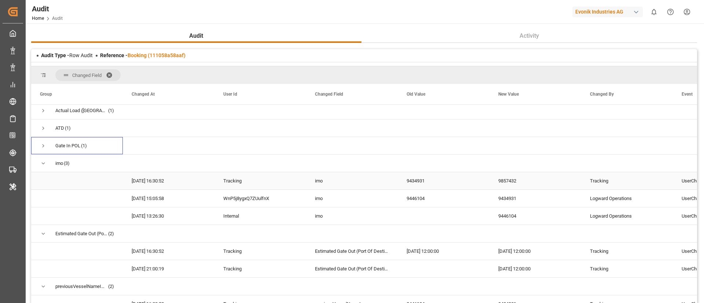
scroll to position [330, 0]
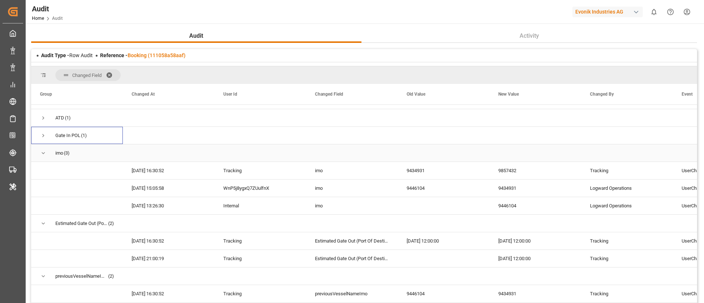
click at [42, 155] on span "Press SPACE to select this row." at bounding box center [43, 153] width 7 height 7
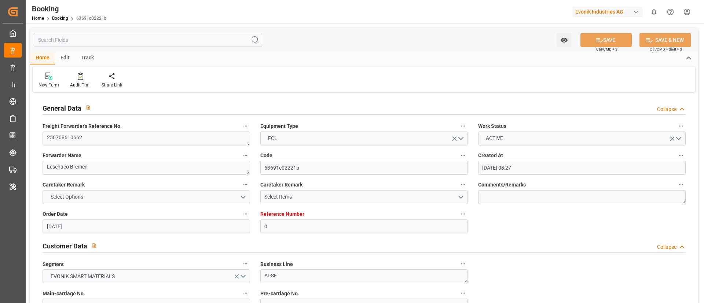
type input "[DATE] 08:27"
type input "[DATE]"
type input "[DATE] 08:00"
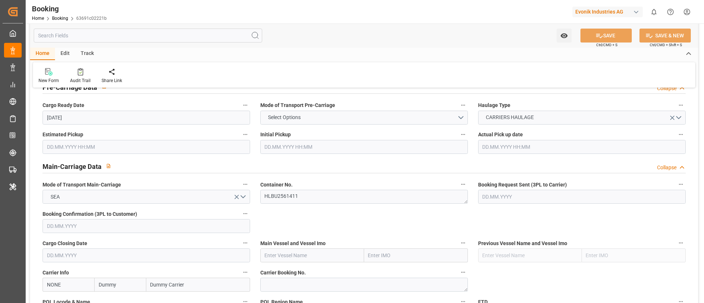
scroll to position [495, 0]
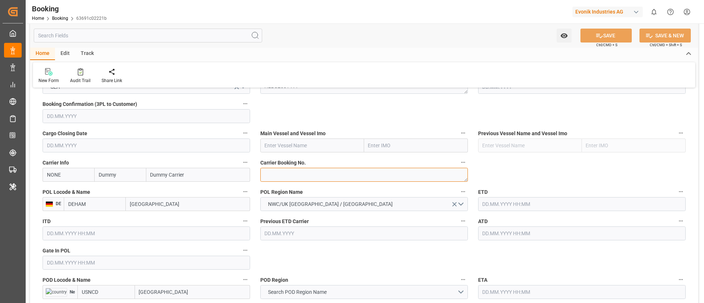
click at [286, 174] on textarea at bounding box center [364, 175] width 208 height 14
paste textarea "92935794"
type textarea "92935794"
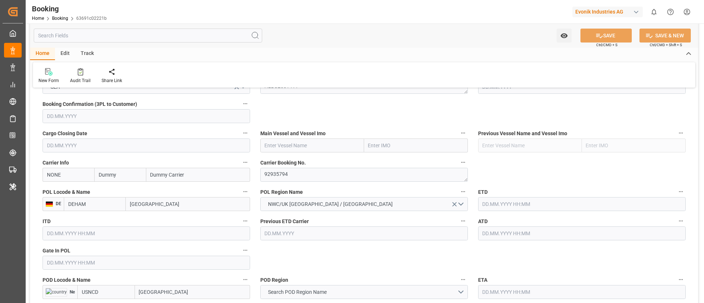
click at [76, 175] on input "NONE" at bounding box center [69, 175] width 52 height 14
click at [51, 190] on b "HLCU" at bounding box center [53, 191] width 13 height 6
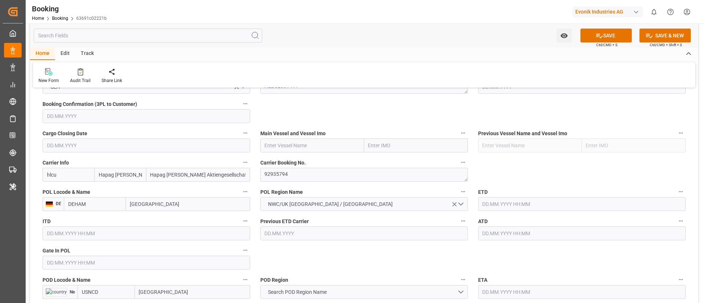
type input "HLCU"
type input "Hapag [PERSON_NAME]"
type input "Hapag [PERSON_NAME] Aktiengesellschaft"
type input "HLCU"
click at [289, 146] on input "text" at bounding box center [312, 146] width 104 height 14
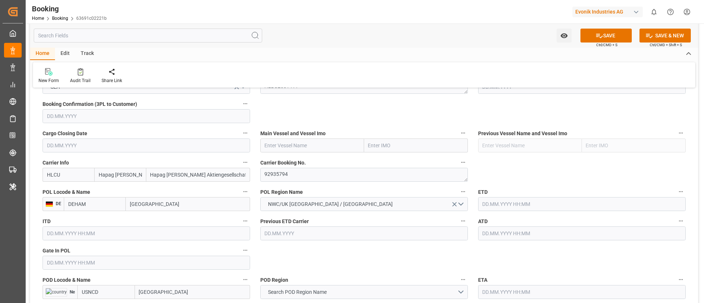
paste input "VAGA MAERSK"
type input "VAGA MAERSK"
click at [284, 161] on b "VAGA MAERSK" at bounding box center [282, 162] width 35 height 6
type input "9778545"
type input "VAGA MAERSK"
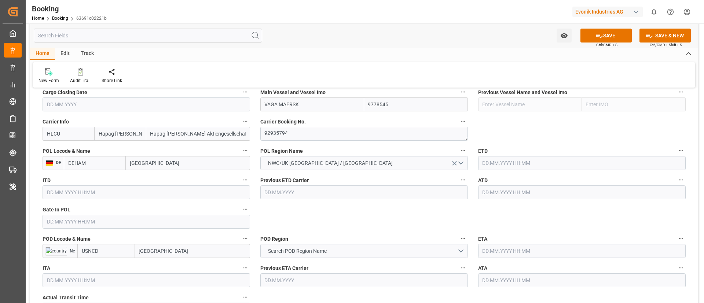
scroll to position [550, 0]
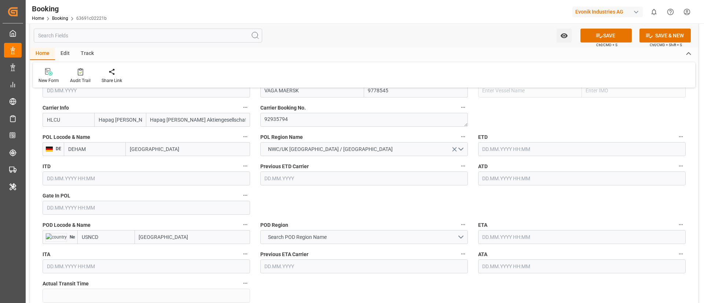
click at [161, 147] on input "[GEOGRAPHIC_DATA]" at bounding box center [188, 149] width 124 height 14
paste input "[GEOGRAPHIC_DATA]"
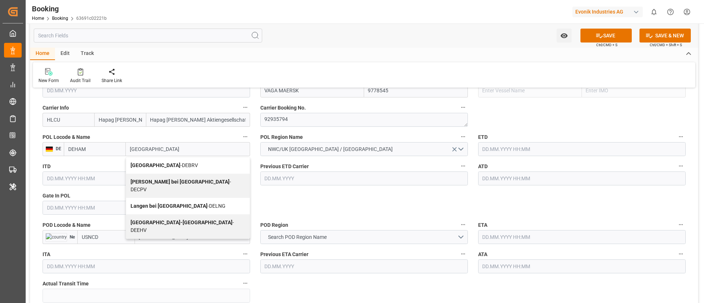
click at [155, 165] on b "[GEOGRAPHIC_DATA]" at bounding box center [156, 165] width 50 height 6
type input "[GEOGRAPHIC_DATA]"
type input "DEBRV"
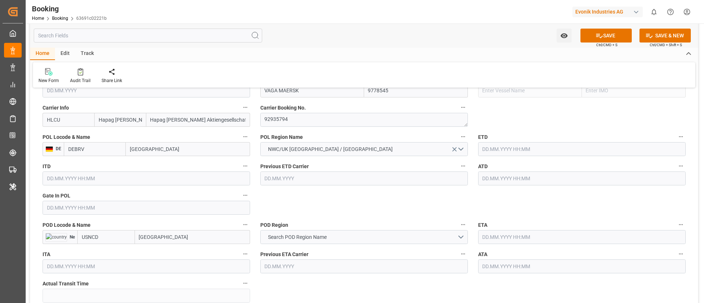
type input "[GEOGRAPHIC_DATA]"
click at [120, 209] on input "text" at bounding box center [147, 208] width 208 height 14
paste input "[DATE]"
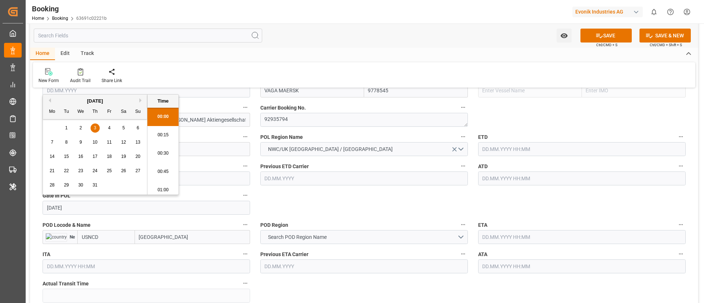
scroll to position [1140, 0]
click at [94, 128] on span "3" at bounding box center [95, 127] width 3 height 5
type input "[DATE] 00:00"
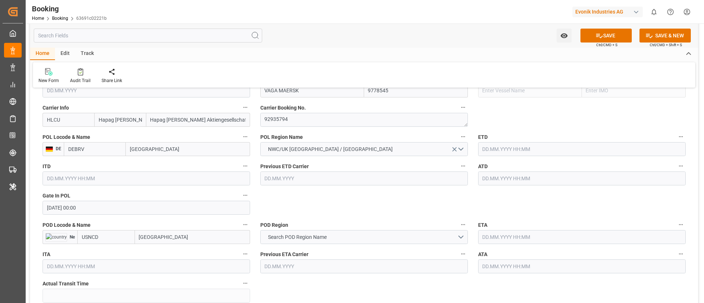
click at [509, 180] on input "text" at bounding box center [582, 179] width 208 height 14
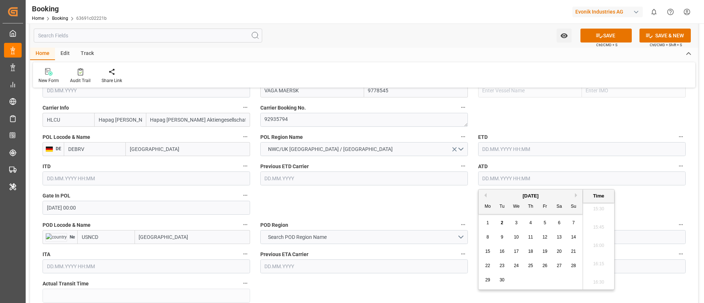
paste input "2025-07-07"
click at [487, 239] on span "7" at bounding box center [488, 237] width 3 height 5
type input "07.07.2025 00:00"
click at [540, 176] on input "07.07.2025 00:00" at bounding box center [582, 179] width 208 height 14
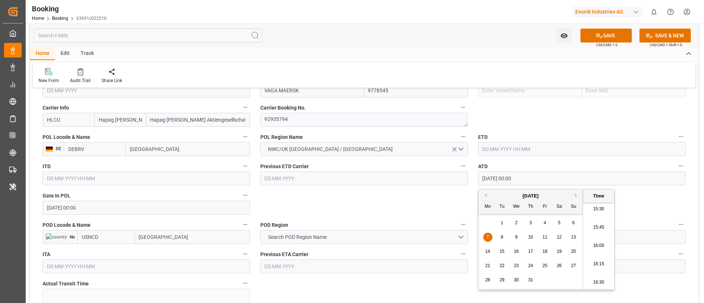
click at [540, 176] on input "07.07.2025 00:00" at bounding box center [582, 179] width 208 height 14
click at [514, 149] on input "text" at bounding box center [582, 149] width 208 height 14
paste input "07.07.2025 00:00"
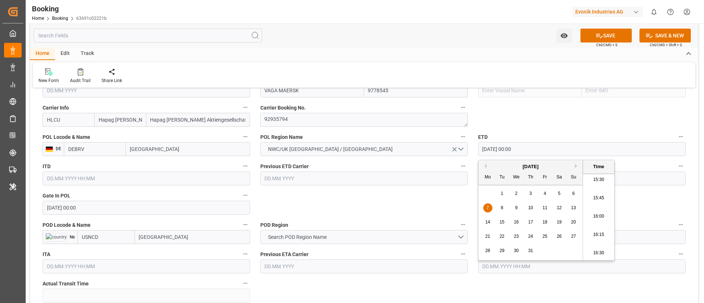
type input "07.07.2025 00:00"
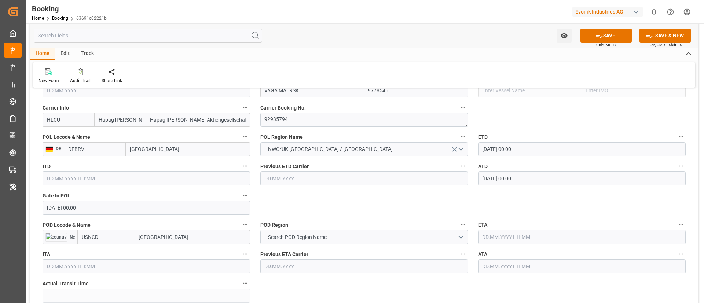
click at [175, 236] on input "[GEOGRAPHIC_DATA]" at bounding box center [192, 237] width 115 height 14
click at [175, 236] on input "New Castle" at bounding box center [192, 237] width 115 height 14
paste input "PHILADELPHIA"
type input "[GEOGRAPHIC_DATA]"
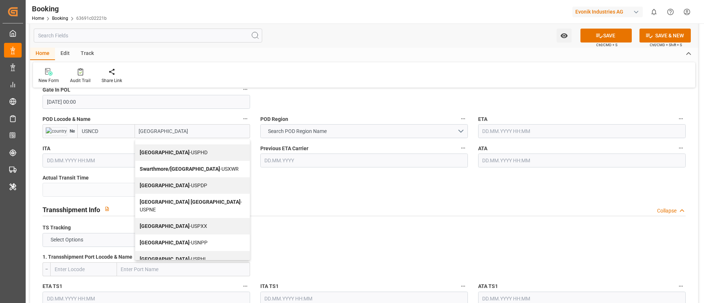
scroll to position [660, 0]
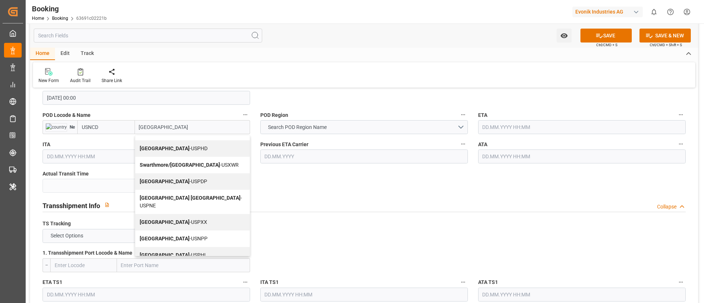
click at [169, 252] on span "Philadelphia - USPHL" at bounding box center [173, 255] width 67 height 6
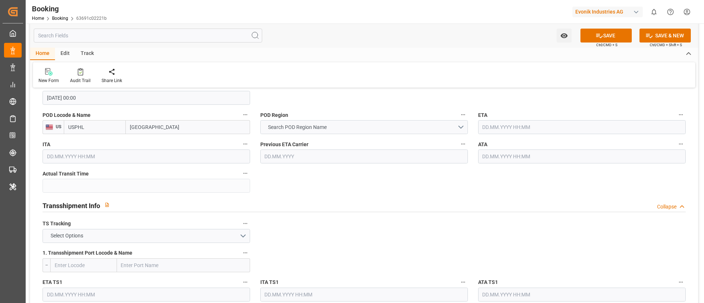
type input "USPHL"
type input "[GEOGRAPHIC_DATA]"
click at [326, 129] on span "Search POD Region Name" at bounding box center [297, 128] width 66 height 8
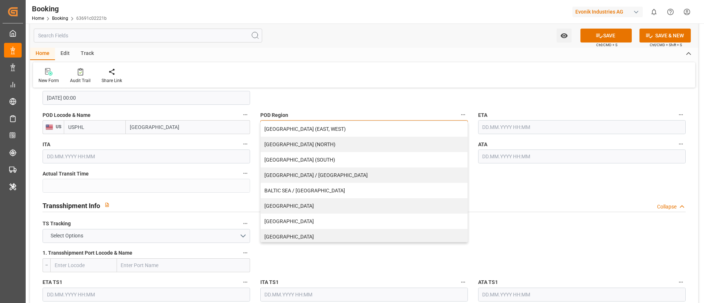
scroll to position [157, 0]
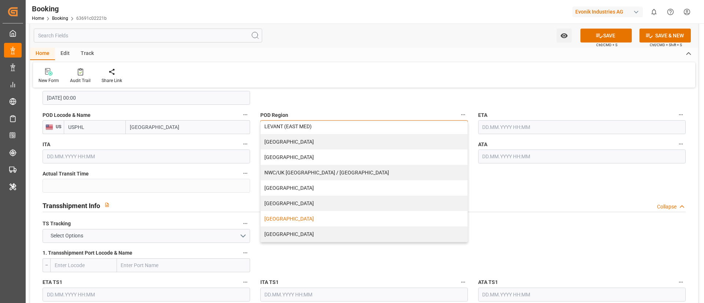
click at [282, 220] on div "[GEOGRAPHIC_DATA]" at bounding box center [364, 218] width 207 height 15
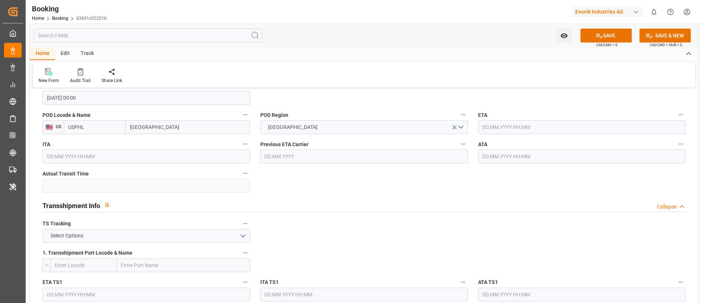
click at [507, 129] on input "text" at bounding box center [582, 127] width 208 height 14
paste input "[DATE]"
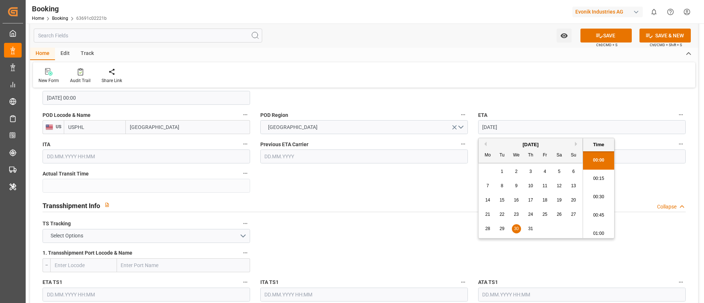
scroll to position [1140, 0]
click at [516, 225] on div "30" at bounding box center [516, 229] width 9 height 9
type input "[DATE] 00:00"
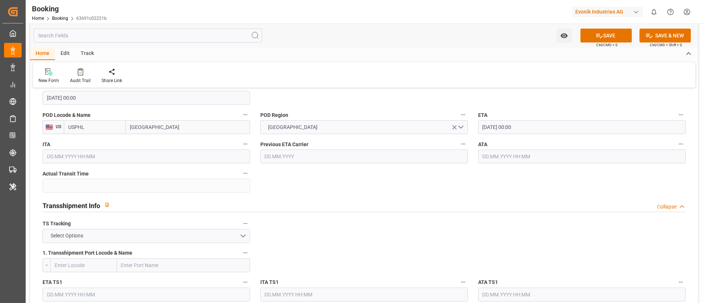
click at [543, 130] on input "[DATE] 00:00" at bounding box center [582, 127] width 208 height 14
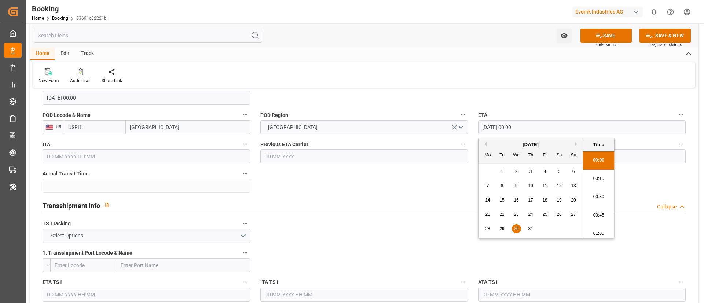
click at [543, 130] on input "[DATE] 00:00" at bounding box center [582, 127] width 208 height 14
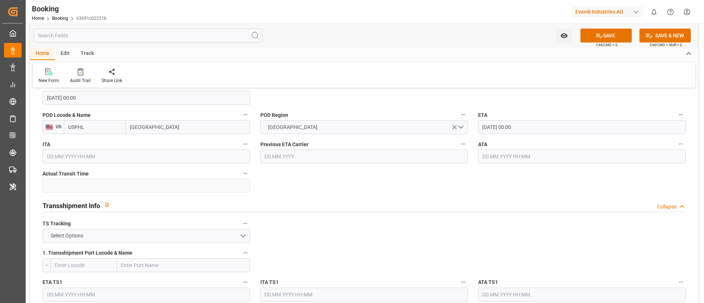
click at [509, 153] on input "text" at bounding box center [582, 157] width 208 height 14
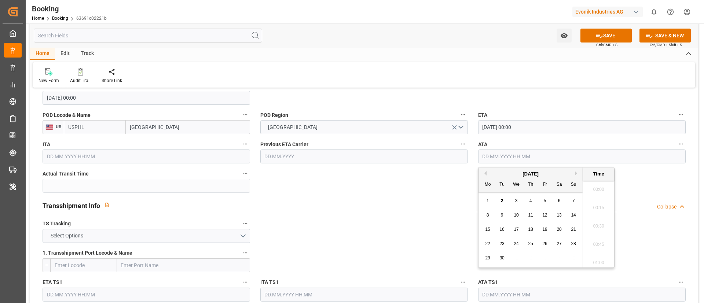
paste input "[DATE] 00:00"
type input "[DATE] 00:00"
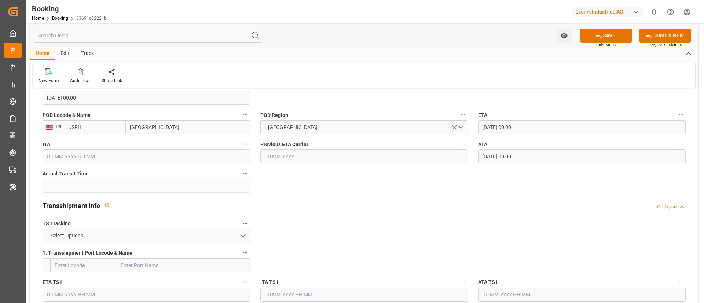
scroll to position [715, 0]
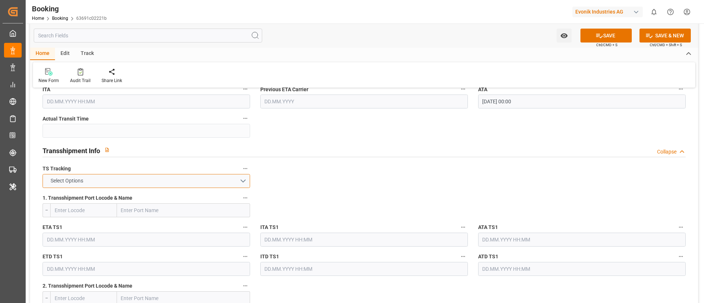
click at [217, 182] on button "Select Options" at bounding box center [147, 181] width 208 height 14
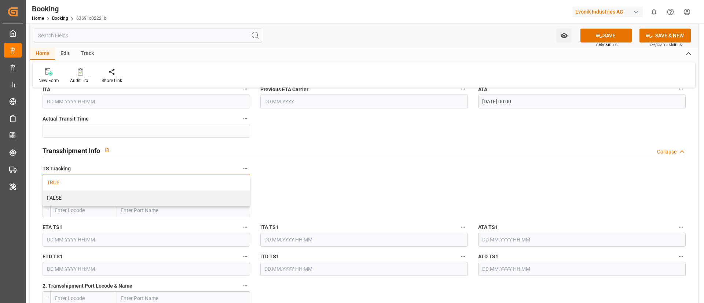
click at [216, 182] on div "TRUE" at bounding box center [146, 182] width 207 height 15
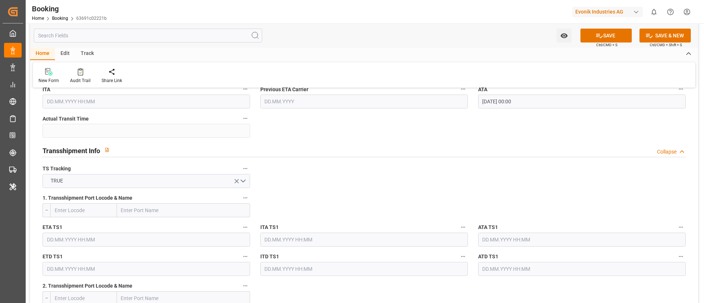
click at [142, 209] on input "text" at bounding box center [183, 211] width 133 height 14
paste input "[GEOGRAPHIC_DATA]"
type input "[GEOGRAPHIC_DATA]"
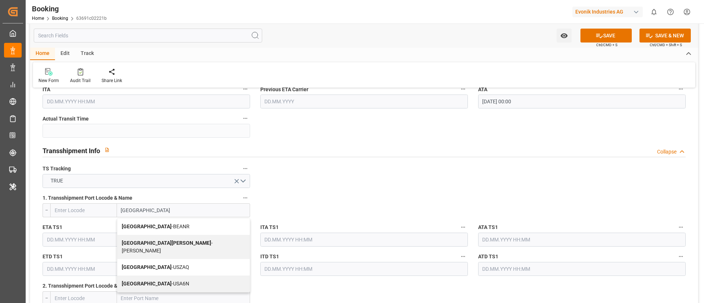
click at [147, 226] on span "Antwerp - BEANR" at bounding box center [156, 227] width 68 height 6
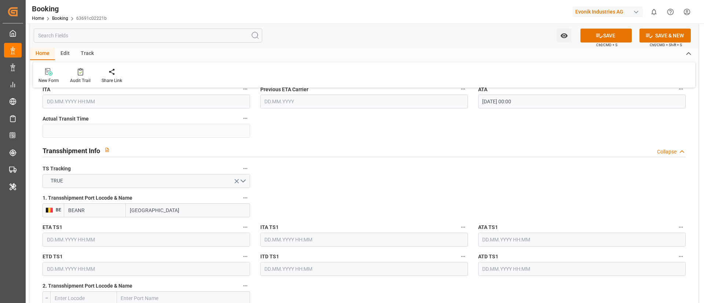
type input "BEANR"
type input "[GEOGRAPHIC_DATA]"
click at [105, 240] on input "text" at bounding box center [147, 240] width 208 height 14
paste input "[DATE]"
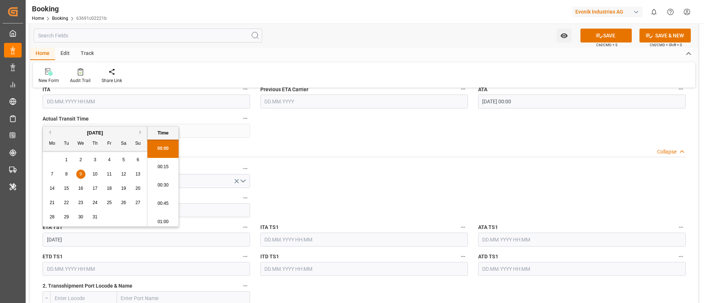
click at [81, 175] on span "9" at bounding box center [81, 174] width 3 height 5
click at [102, 237] on input "[DATE]" at bounding box center [147, 240] width 208 height 14
type input "[DATE] 00:00"
click at [102, 237] on input "[DATE] 00:00" at bounding box center [147, 240] width 208 height 14
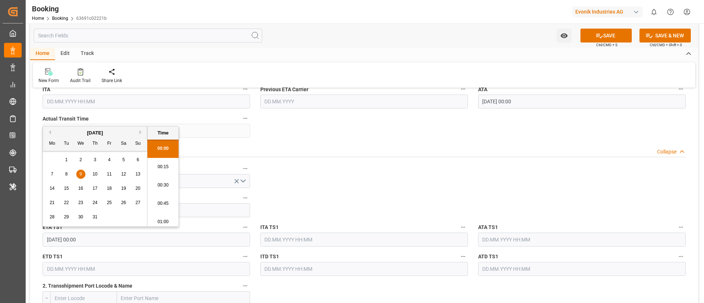
click at [102, 237] on input "[DATE] 00:00" at bounding box center [147, 240] width 208 height 14
click at [520, 241] on input "text" at bounding box center [582, 240] width 208 height 14
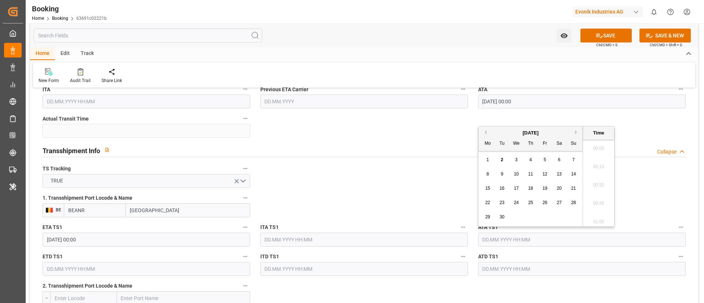
paste input "[DATE] 00:00"
type input "[DATE] 00:00"
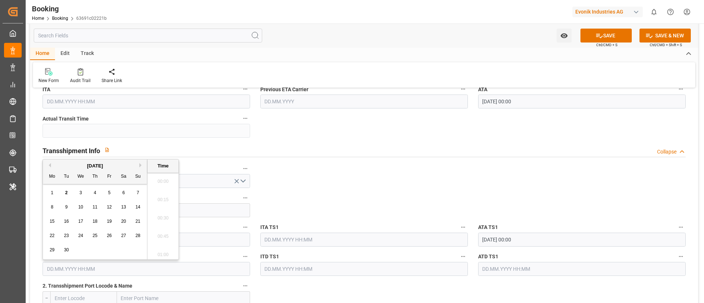
click at [112, 270] on input "text" at bounding box center [147, 269] width 208 height 14
paste input "[DATE]"
click at [65, 222] on div "15" at bounding box center [66, 218] width 9 height 9
type input "[DATE] 00:00"
click at [96, 268] on input "[DATE] 00:00" at bounding box center [147, 269] width 208 height 14
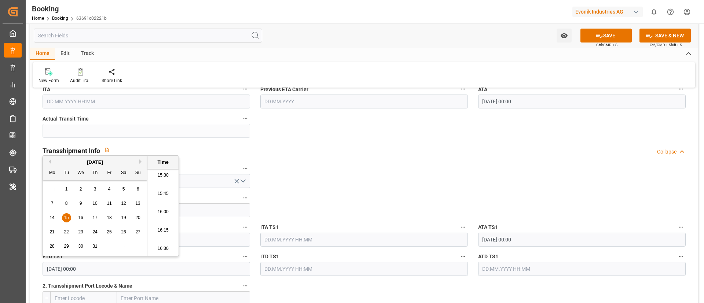
click at [96, 268] on input "[DATE] 00:00" at bounding box center [147, 269] width 208 height 14
click at [487, 268] on input "text" at bounding box center [582, 269] width 208 height 14
paste input "[DATE] 00:00"
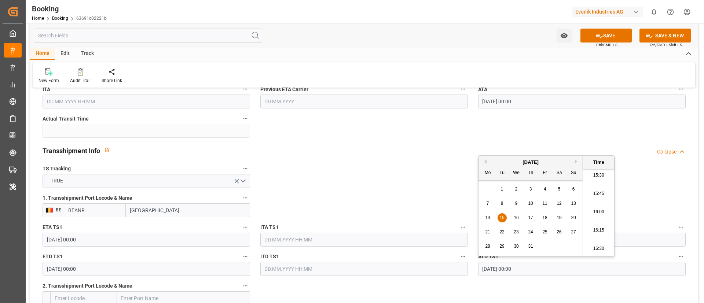
type input "[DATE] 00:00"
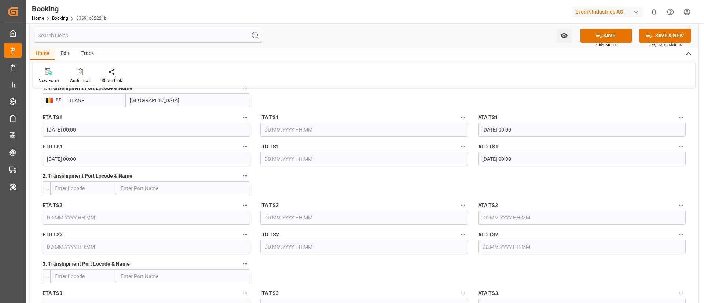
scroll to position [990, 0]
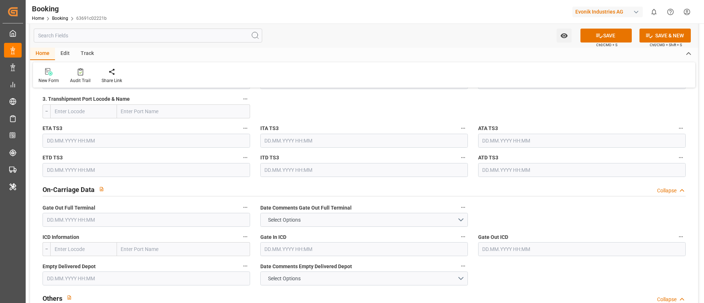
click at [113, 219] on input "text" at bounding box center [147, 220] width 208 height 14
paste input "[DATE]"
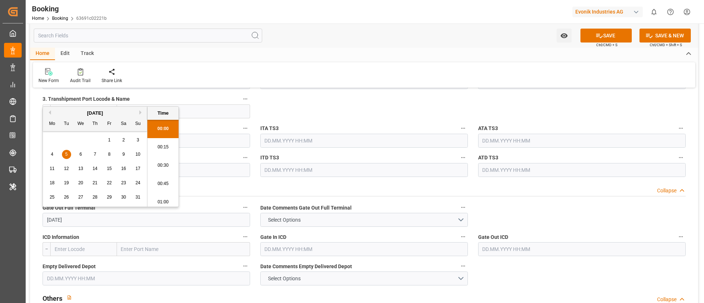
scroll to position [1140, 0]
click at [69, 153] on div "5" at bounding box center [66, 154] width 9 height 9
type input "[DATE] 00:00"
click at [108, 279] on input "text" at bounding box center [147, 279] width 208 height 14
paste input "2025-08-07"
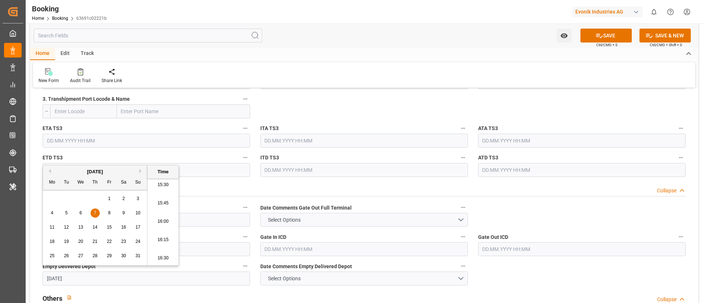
click at [96, 212] on span "7" at bounding box center [95, 213] width 3 height 5
type input "07.08.2025 00:00"
click at [325, 66] on div "New Form Audit Trail Share Link" at bounding box center [364, 74] width 662 height 25
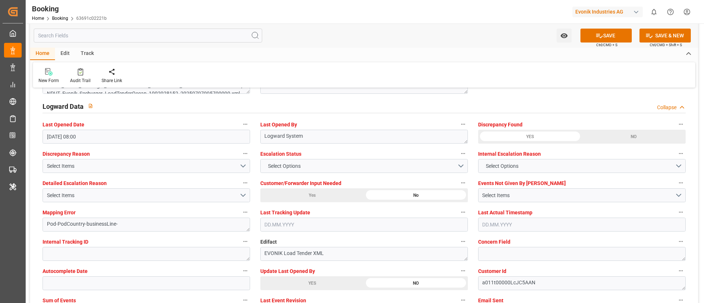
scroll to position [1375, 0]
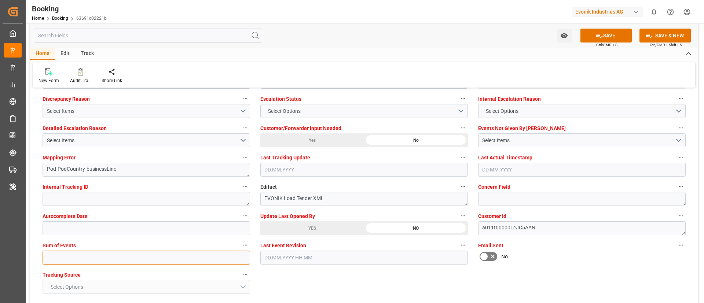
click at [124, 260] on input "text" at bounding box center [147, 258] width 208 height 14
type input "0"
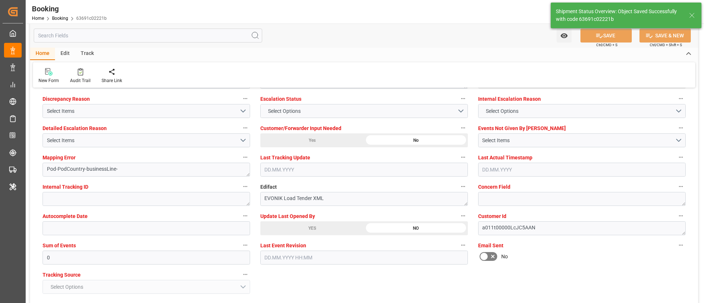
type textarea "NWC/[GEOGRAPHIC_DATA] [GEOGRAPHIC_DATA] Continent / [GEOGRAPHIC_DATA]-SE"
type textarea "Vismitha Mahadev"
type textarea "businessLine-"
type textarea "Yes"
type input "23"
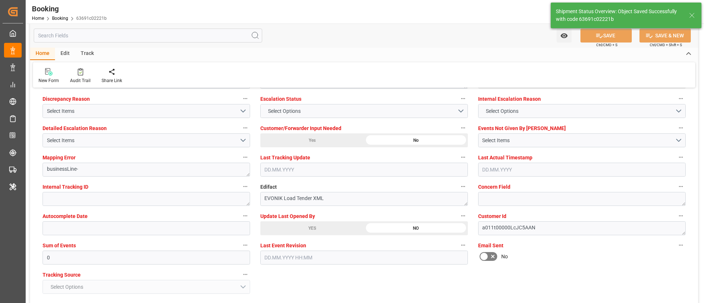
type input "[DATE] 00:00"
type input "02.09.2025 10:35"
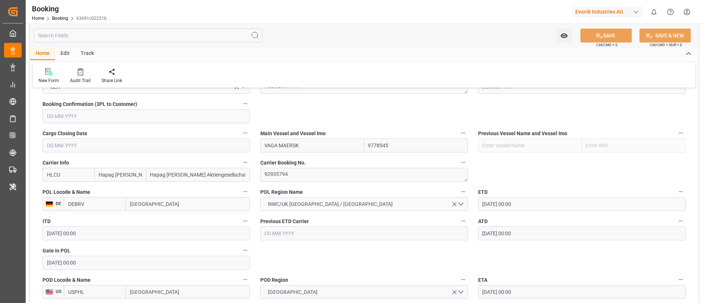
scroll to position [440, 0]
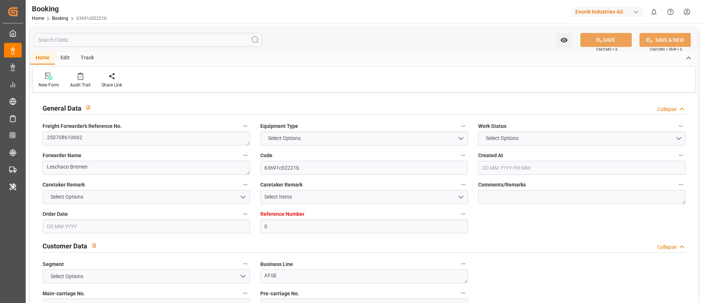
type input "0"
type input "9778545"
type input "Hapag [PERSON_NAME]"
type input "Hapag [PERSON_NAME] Aktiengesellschaft"
type input "DEBRV"
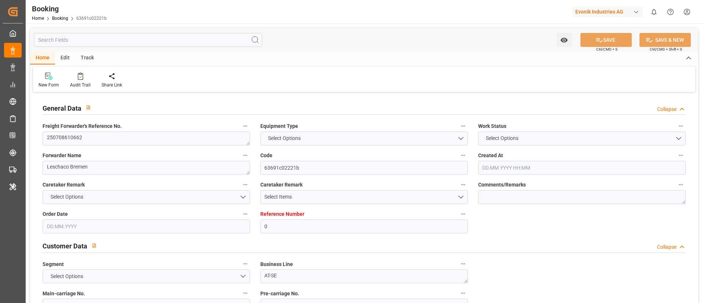
type input "USPHL"
type input "23"
type input "BEANR"
type input "0"
type input "[DATE] 08:27"
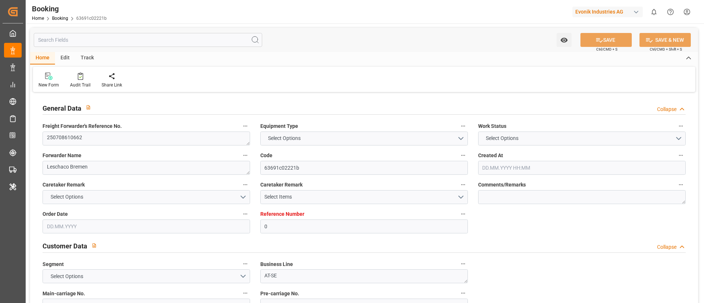
type input "[DATE]"
type input "07.07.2025 00:00"
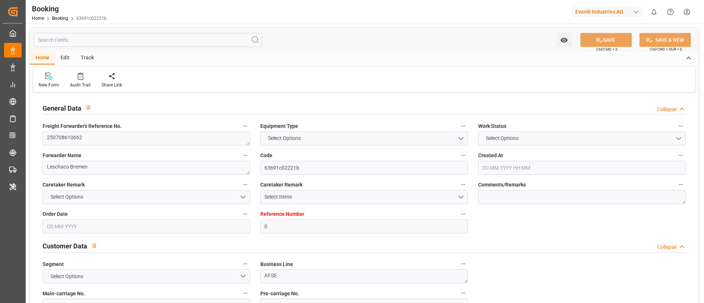
type input "07.07.2025 00:00"
type input "03.07.2025 00:00"
type input "30.07.2025 00:00"
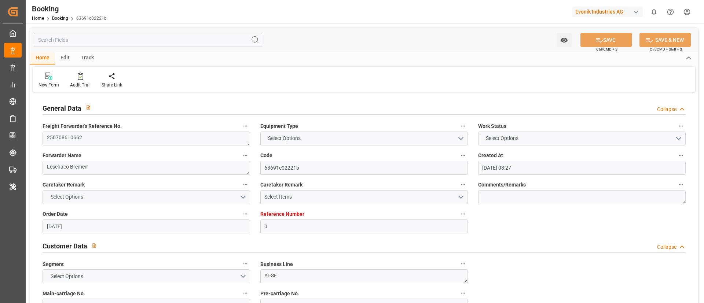
type input "09.07.2025 00:00"
type input "15.07.2025 00:00"
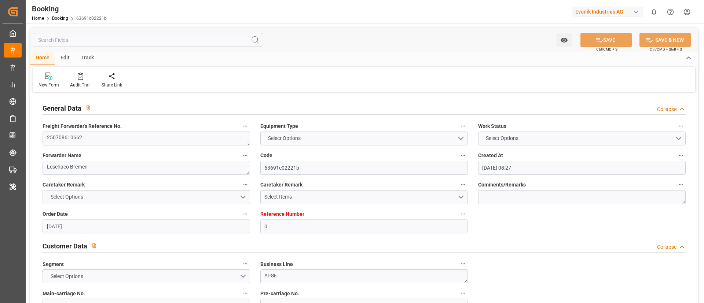
type input "15.07.2025 00:00"
type input "05.08.2025 00:00"
type input "07.08.2025 00:00"
type input "02.09.2025 10:35"
click at [80, 84] on div "Audit Trail" at bounding box center [80, 85] width 21 height 7
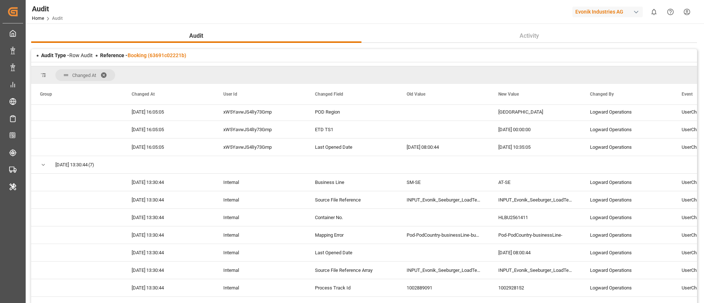
scroll to position [605, 0]
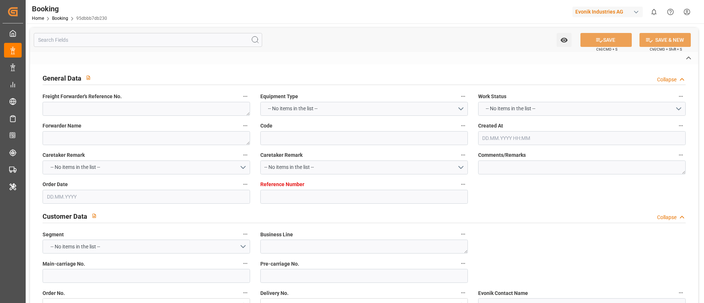
type textarea "250708610662"
type textarea "Leschaco Bremen"
type input "95dbbb7db230"
type input "0"
type textarea "SM-SE"
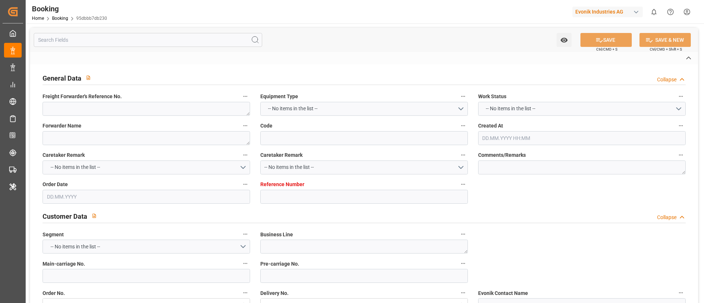
type input "4006642375"
type textarea "DAP"
type textarea "[GEOGRAPHIC_DATA], [GEOGRAPHIC_DATA]"
type textarea "Evonik Plant 0000501436"
type textarea "Hombourg"
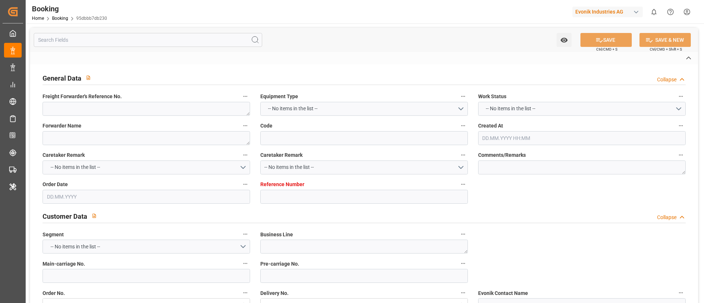
type input "NONE"
type input "[GEOGRAPHIC_DATA]"
type textarea "INPUT_Evonik_Seeburger_LoadTenderOcean_1002889090_20250624102516519.xml"
type textarea "NWC/[GEOGRAPHIC_DATA] [GEOGRAPHIC_DATA] Continent / [GEOGRAPHIC_DATA]-SE"
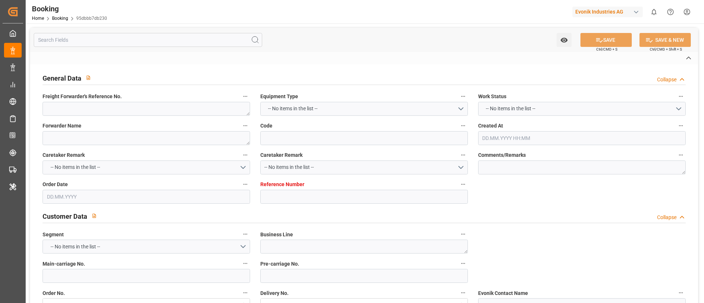
type textarea "INPUT_Evonik_Seeburger_LoadTenderOcean_1002889090_20250624102516519.xml"
type textarea "1002889090"
type textarea "Pod-PodCountry-businessLine-businessLineCode-"
type textarea "EVONIK Load Tender XML"
type textarea "a011t00000LcJC5AAN"
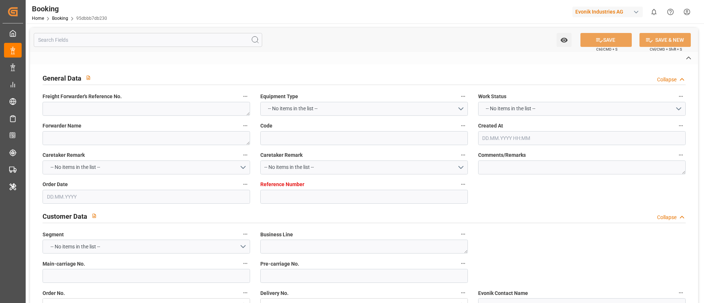
type textarea "No"
type input "0"
type input "Dummy"
type input "Dummy Carrier"
type input "DEHAM"
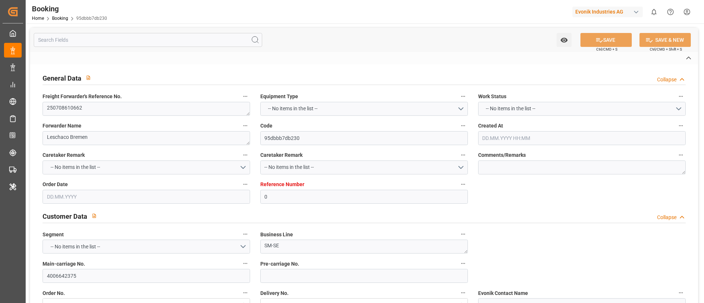
type input "USNCD"
type input "24.06.2025 08:27"
type input "[DATE]"
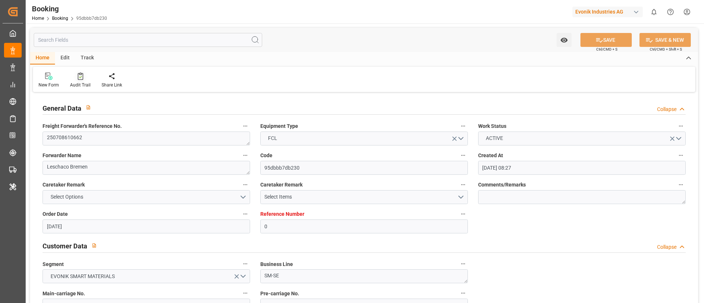
click at [78, 77] on icon at bounding box center [81, 76] width 6 height 7
type input "0"
type input "Dummy"
type input "Dummy Carrier"
type input "DEHAM"
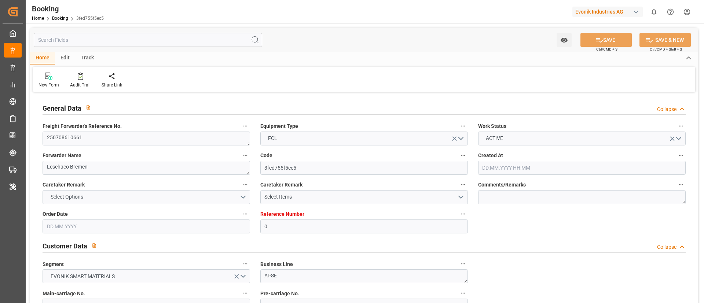
type input "USNCD"
type input "24.06.2025 08:25"
type input "24.06.2025"
type input "[DATE]"
type input "30.06.2025"
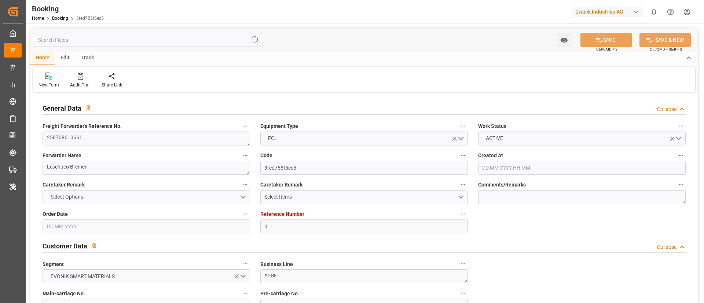
type input "07.07.2025 07:57"
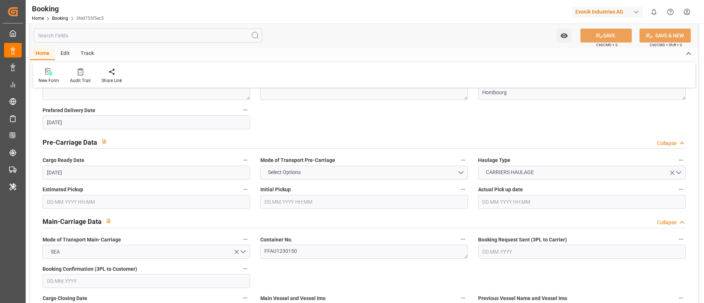
scroll to position [440, 0]
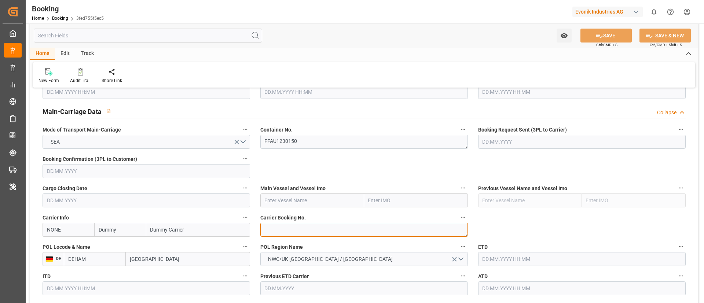
click at [295, 233] on textarea at bounding box center [364, 230] width 208 height 14
paste textarea "93914766"
type textarea "93914766"
click at [277, 201] on input "text" at bounding box center [312, 201] width 104 height 14
paste input "VAGA MAERSK"
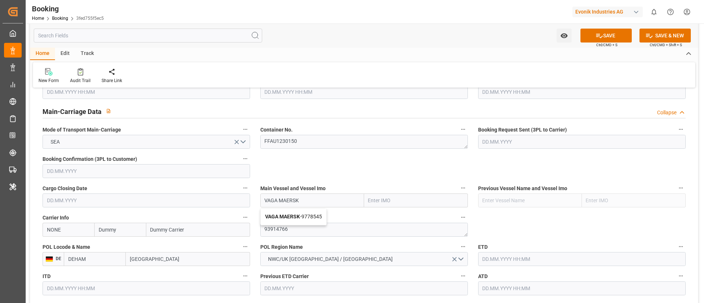
click at [294, 216] on b "VAGA MAERSK" at bounding box center [282, 217] width 35 height 6
type input "VAGA MAERSK"
click at [75, 231] on input "NONE" at bounding box center [69, 230] width 52 height 14
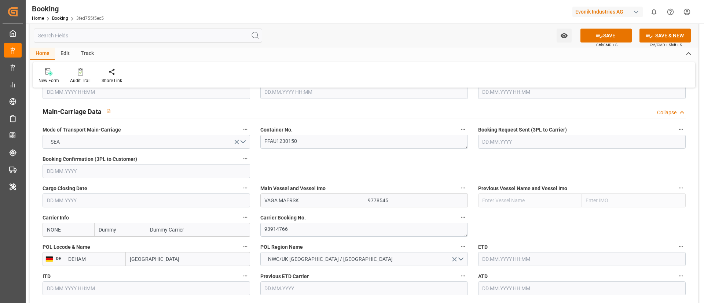
type input "9778545"
click at [48, 247] on b "HLCU" at bounding box center [53, 246] width 13 height 6
type input "HLCU"
type input "Hapag [PERSON_NAME]"
type input "Hapag [PERSON_NAME] Aktiengesellschaft"
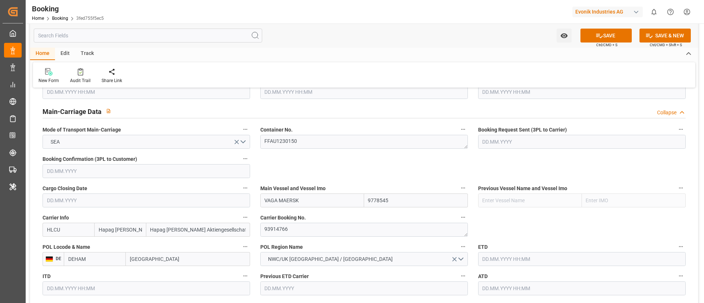
type input "HLCU"
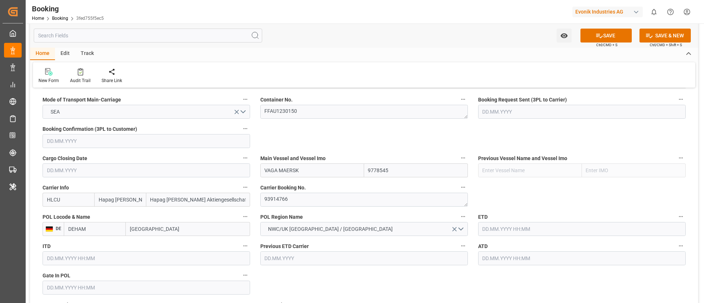
scroll to position [495, 0]
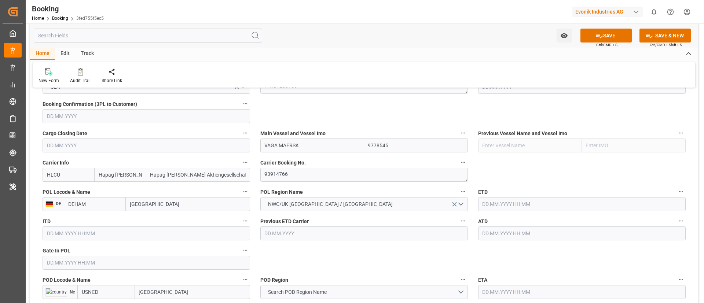
click at [170, 204] on input "[GEOGRAPHIC_DATA]" at bounding box center [188, 204] width 124 height 14
paste input "[GEOGRAPHIC_DATA]"
type input "[GEOGRAPHIC_DATA]"
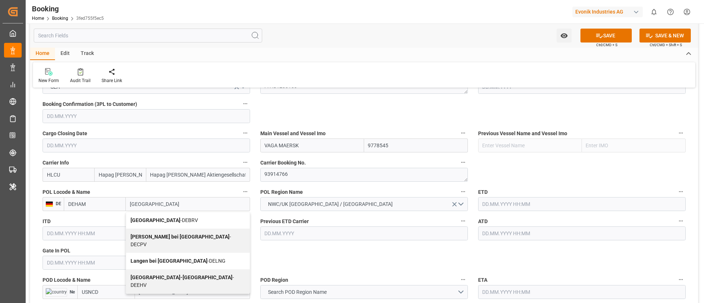
drag, startPoint x: 153, startPoint y: 220, endPoint x: 231, endPoint y: 220, distance: 77.8
click at [154, 219] on b "[GEOGRAPHIC_DATA]" at bounding box center [156, 221] width 50 height 6
type input "DEBRV"
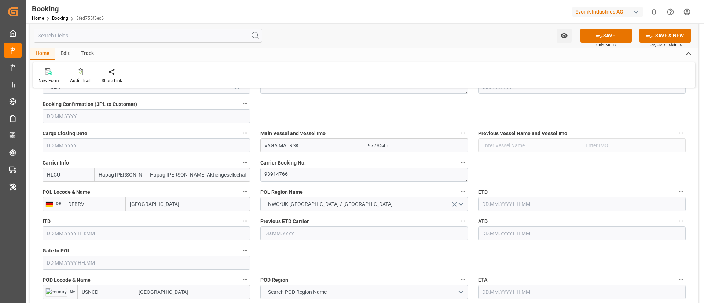
type input "[GEOGRAPHIC_DATA]"
click at [126, 263] on input "text" at bounding box center [147, 263] width 208 height 14
paste input "[DATE]"
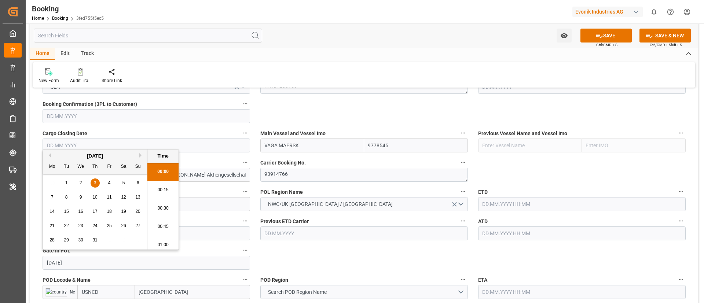
scroll to position [1140, 0]
click at [96, 185] on span "3" at bounding box center [95, 182] width 3 height 5
type input "[DATE] 00:00"
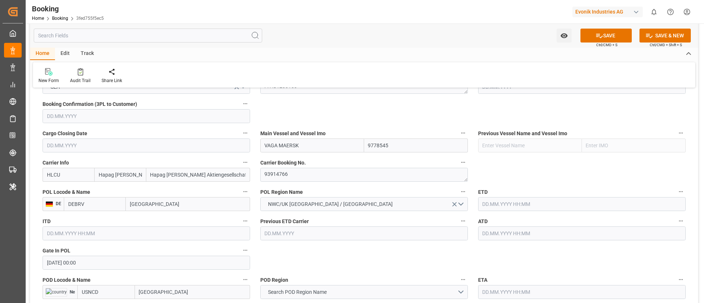
click at [513, 232] on input "text" at bounding box center [582, 234] width 208 height 14
paste input "2025-07-07"
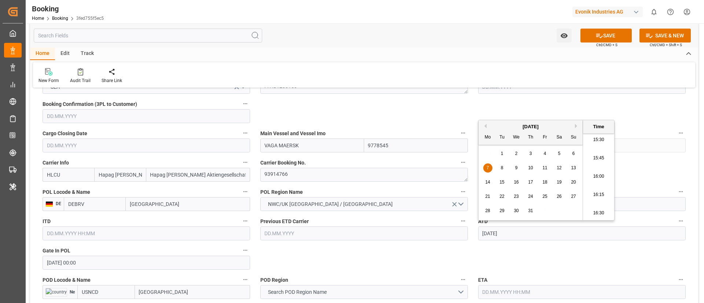
click at [491, 169] on div "7" at bounding box center [487, 168] width 9 height 9
type input "07.07.2025 00:00"
click at [532, 234] on input "07.07.2025 00:00" at bounding box center [582, 234] width 208 height 14
click at [532, 233] on input "07.07.2025 00:00" at bounding box center [582, 234] width 208 height 14
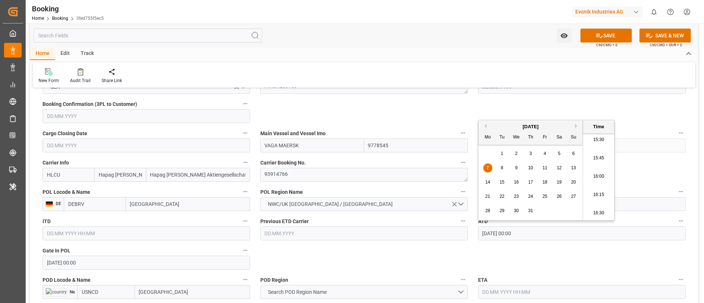
click at [532, 233] on input "07.07.2025 00:00" at bounding box center [582, 234] width 208 height 14
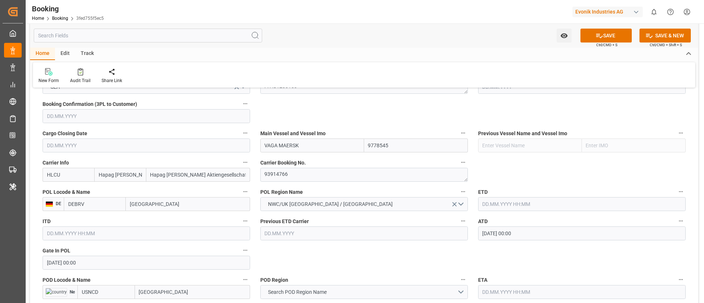
click at [509, 203] on input "text" at bounding box center [582, 204] width 208 height 14
paste input "07.07.2025 00:00"
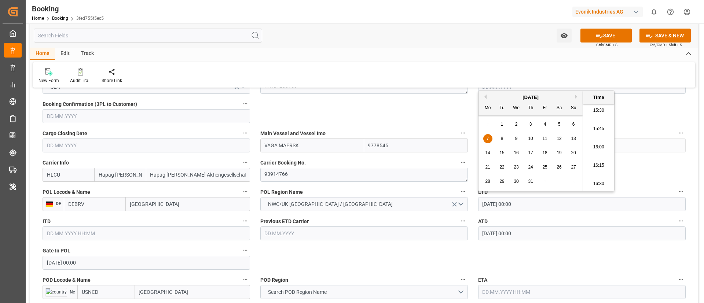
type input "07.07.2025 00:00"
drag, startPoint x: 425, startPoint y: 262, endPoint x: 308, endPoint y: 206, distance: 129.3
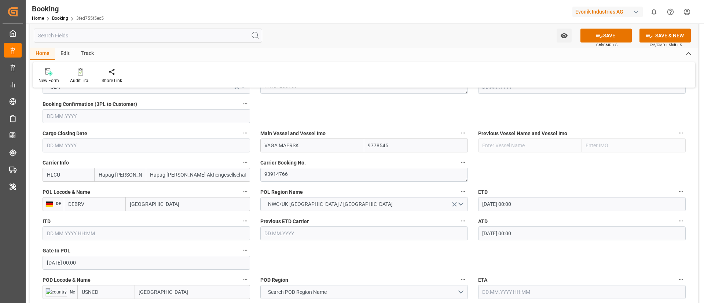
scroll to position [605, 0]
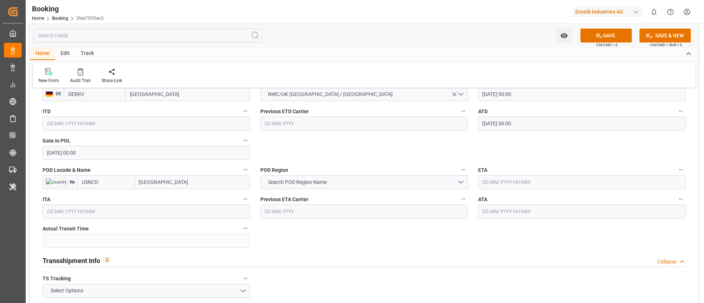
click at [173, 182] on input "[GEOGRAPHIC_DATA]" at bounding box center [192, 182] width 115 height 14
paste input "PHILADELPHIA"
type input "PHILADELPHIA"
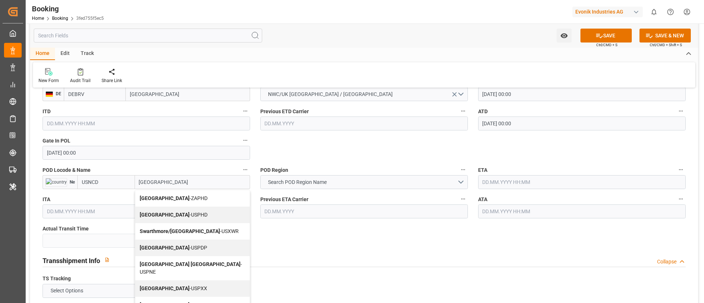
click at [175, 256] on div "Philadelphia North East Apt - USPNE" at bounding box center [192, 268] width 114 height 24
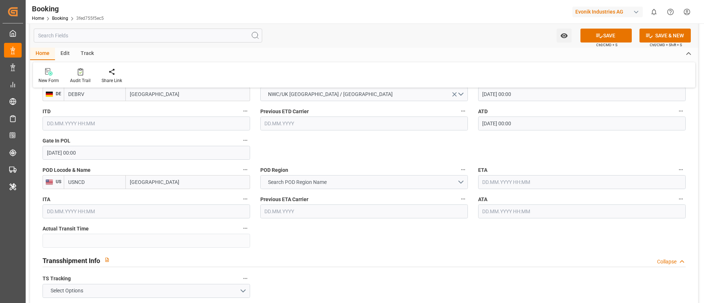
type input "USPNE"
type input "Philadelphia North East Apt"
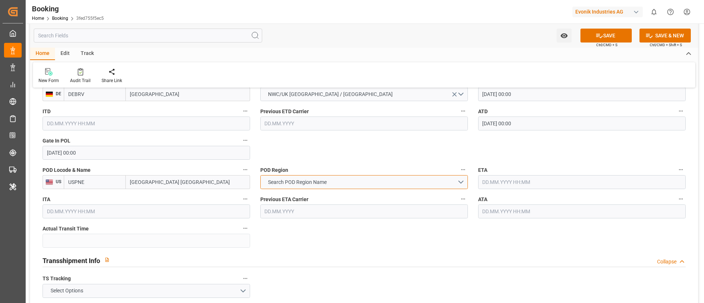
drag, startPoint x: 317, startPoint y: 178, endPoint x: 357, endPoint y: 149, distance: 50.1
click at [317, 178] on button "Search POD Region Name" at bounding box center [364, 182] width 208 height 14
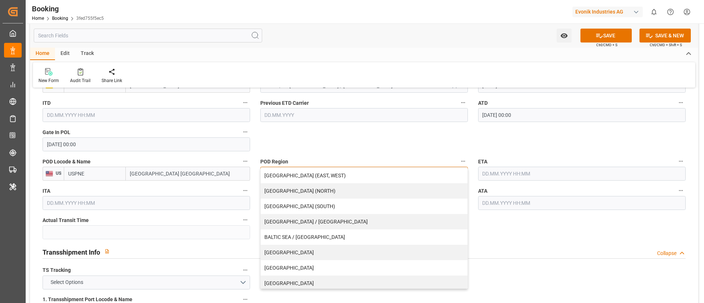
scroll to position [660, 0]
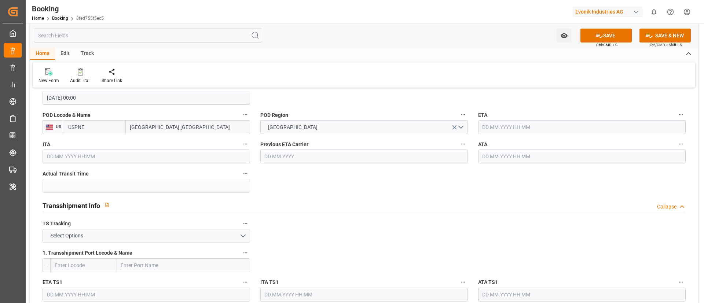
click at [505, 127] on input "text" at bounding box center [582, 127] width 208 height 14
paste input "2025-07-30"
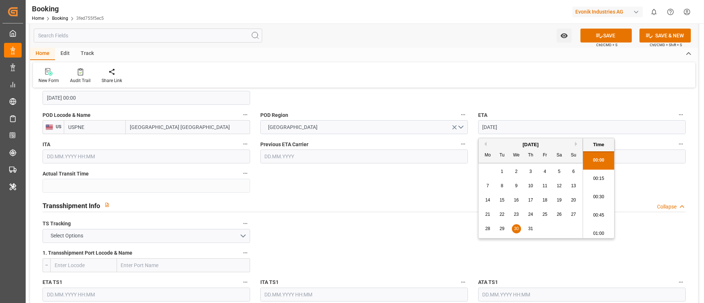
scroll to position [1140, 0]
click at [519, 229] on div "30" at bounding box center [516, 229] width 9 height 9
type input "30.07.2025 00:00"
click at [476, 36] on div "Watch Option SAVE Ctrl/CMD + S SAVE & NEW Ctrl/CMD + Shift + S" at bounding box center [364, 35] width 668 height 24
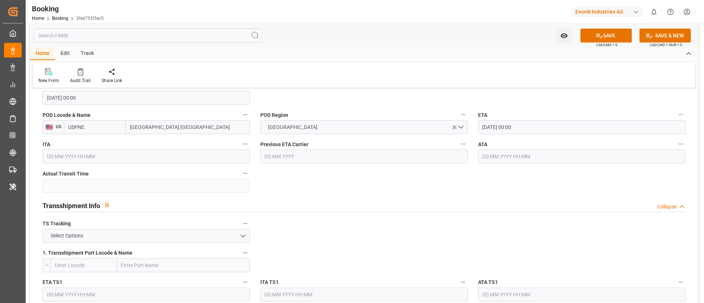
click at [533, 123] on input "30.07.2025 00:00" at bounding box center [582, 127] width 208 height 14
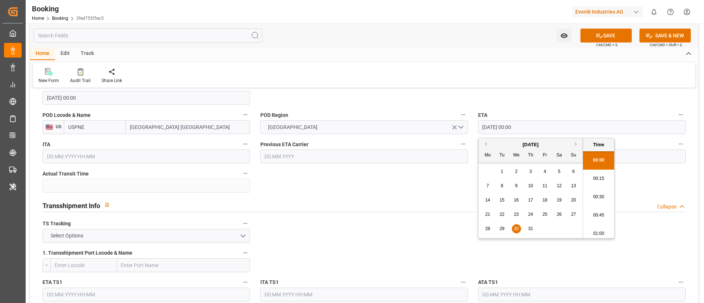
click at [533, 123] on input "30.07.2025 00:00" at bounding box center [582, 127] width 208 height 14
click at [452, 57] on div "Home Edit Track" at bounding box center [364, 54] width 668 height 12
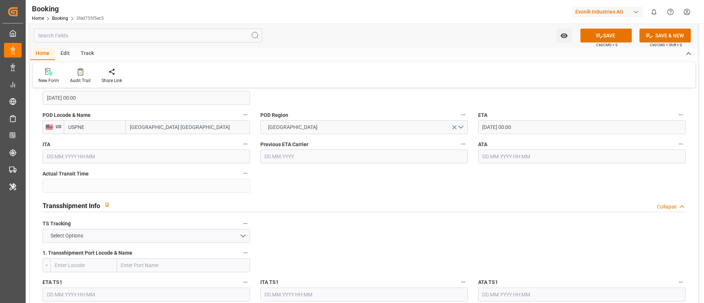
click at [504, 157] on input "text" at bounding box center [582, 157] width 208 height 14
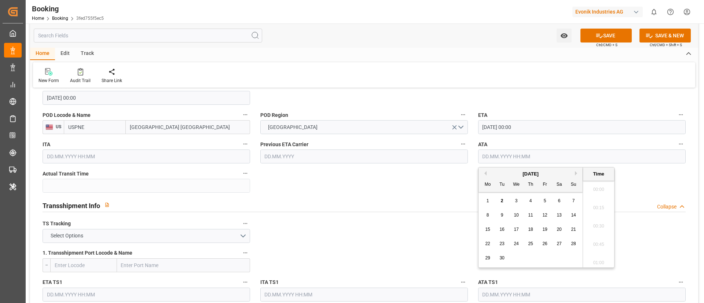
paste input "30.07.2025 00:00"
type input "30.07.2025 00:00"
click at [443, 63] on div "New Form Audit Trail Share Link" at bounding box center [364, 74] width 662 height 25
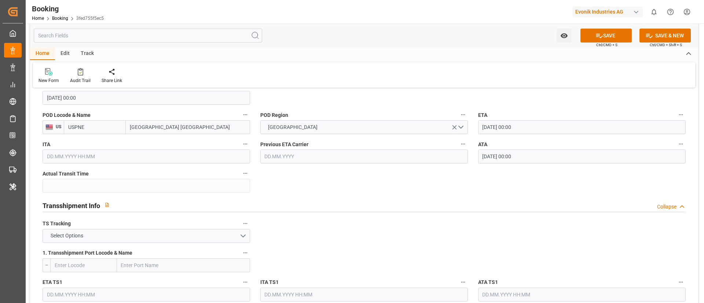
scroll to position [715, 0]
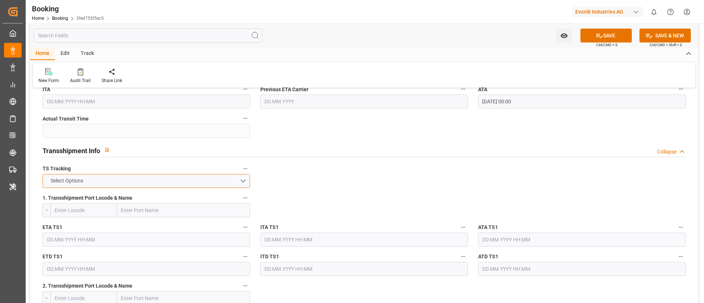
click at [219, 180] on button "Select Options" at bounding box center [147, 181] width 208 height 14
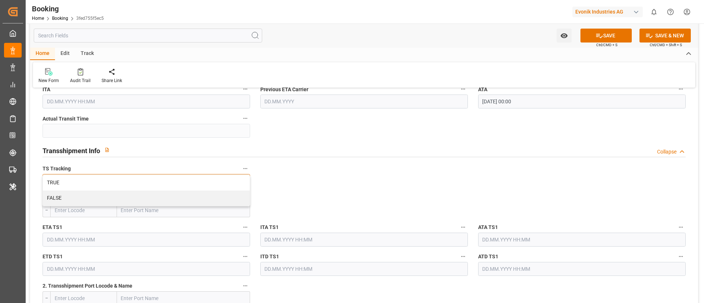
click at [219, 180] on div "TRUE" at bounding box center [146, 182] width 207 height 15
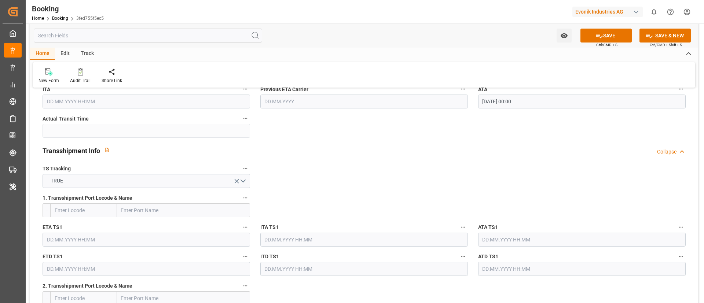
click at [142, 212] on input "text" at bounding box center [183, 211] width 133 height 14
paste input "[GEOGRAPHIC_DATA]"
type input "[GEOGRAPHIC_DATA]"
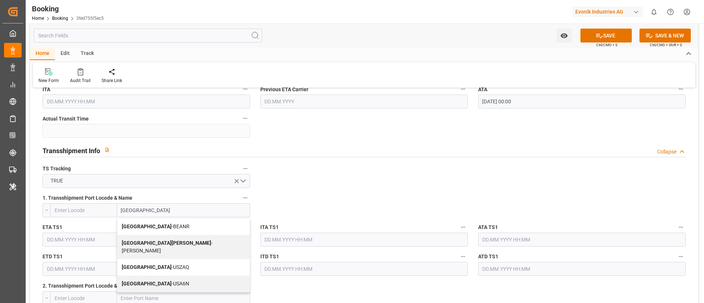
click at [147, 226] on span "Antwerp - BEANR" at bounding box center [156, 227] width 68 height 6
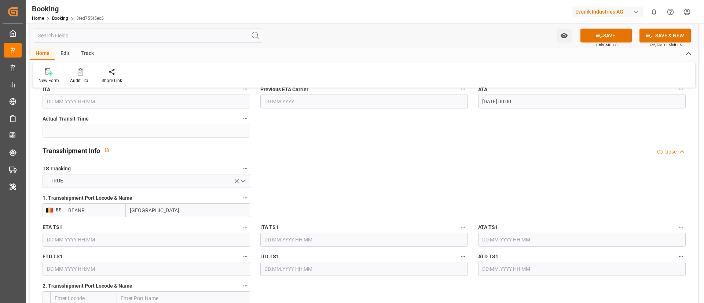
type input "BEANR"
type input "[GEOGRAPHIC_DATA]"
click at [138, 244] on input "text" at bounding box center [147, 240] width 208 height 14
paste input "[DATE]"
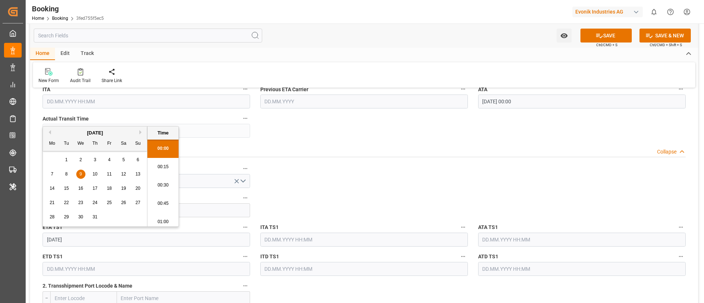
click at [83, 175] on div "9" at bounding box center [80, 174] width 9 height 9
type input "[DATE] 00:00"
click at [202, 237] on input "[DATE] 00:00" at bounding box center [147, 240] width 208 height 14
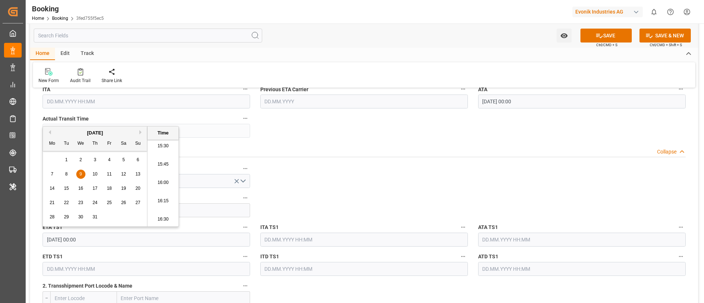
click at [202, 237] on input "[DATE] 00:00" at bounding box center [147, 240] width 208 height 14
click at [526, 238] on input "text" at bounding box center [582, 240] width 208 height 14
paste input "[DATE] 00:00"
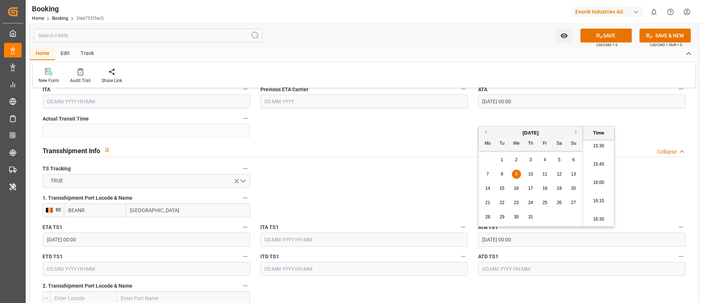
type input "[DATE] 00:00"
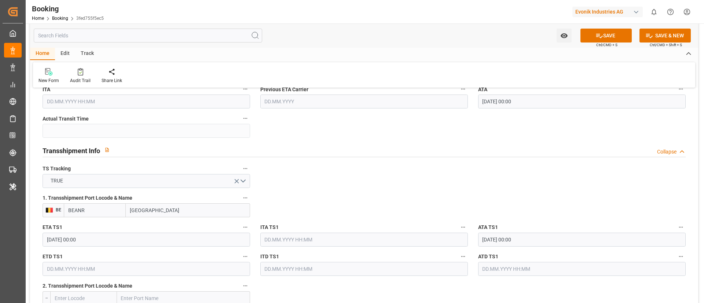
click at [120, 270] on input "text" at bounding box center [147, 269] width 208 height 14
paste input "[DATE]"
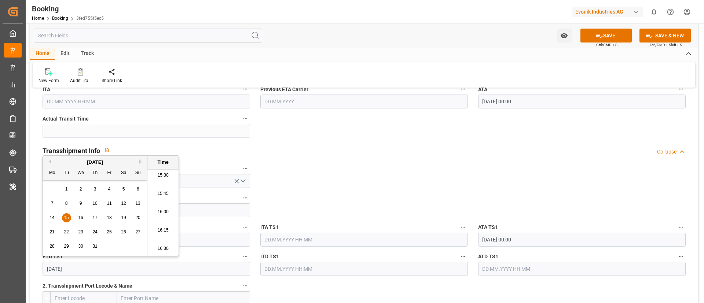
click at [66, 219] on span "15" at bounding box center [66, 217] width 5 height 5
type input "[DATE] 00:00"
click at [111, 268] on input "[DATE] 00:00" at bounding box center [147, 269] width 208 height 14
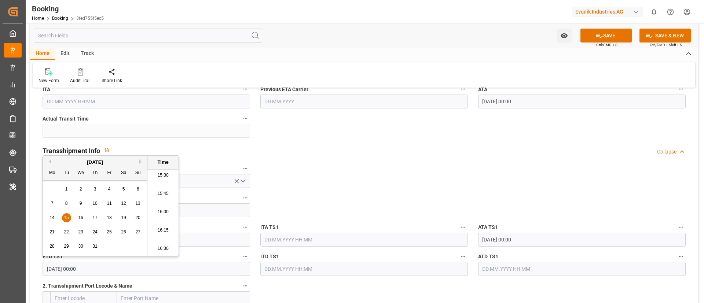
click at [516, 271] on input "text" at bounding box center [582, 269] width 208 height 14
paste input "[DATE] 00:00"
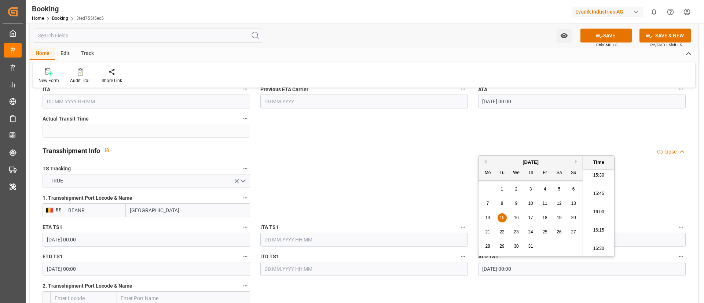
type input "[DATE] 00:00"
drag, startPoint x: 400, startPoint y: 191, endPoint x: 295, endPoint y: 204, distance: 105.3
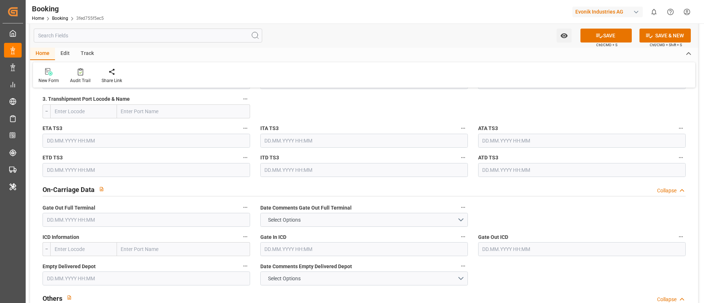
scroll to position [1045, 0]
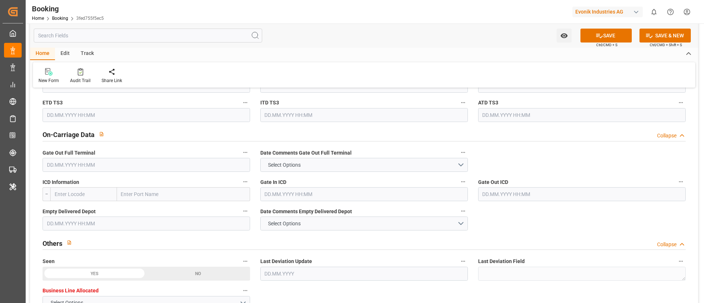
click at [158, 161] on input "text" at bounding box center [147, 165] width 208 height 14
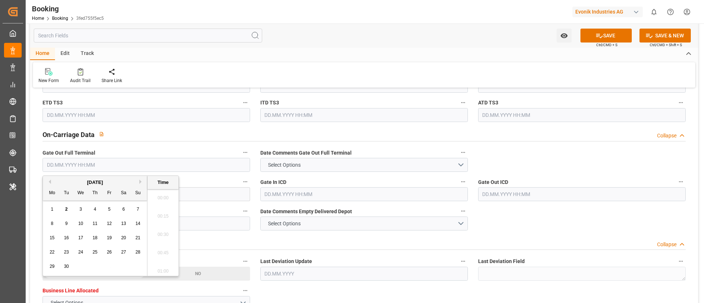
click at [148, 162] on input "text" at bounding box center [147, 165] width 208 height 14
paste input "[DATE]"
click at [81, 224] on span "6" at bounding box center [81, 223] width 3 height 5
type input "[DATE] 00:00"
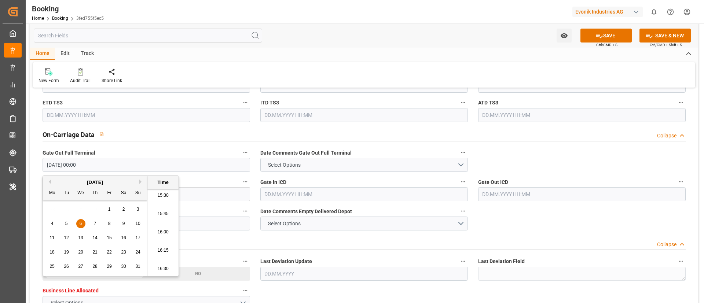
click at [212, 219] on input "text" at bounding box center [147, 224] width 208 height 14
paste input "[DATE]"
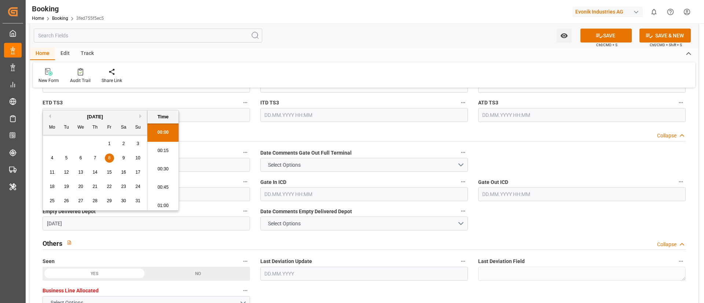
click at [109, 160] on span "8" at bounding box center [109, 158] width 3 height 5
click at [329, 30] on div "Watch Option SAVE Ctrl/CMD + S SAVE & NEW Ctrl/CMD + Shift + S" at bounding box center [364, 35] width 668 height 24
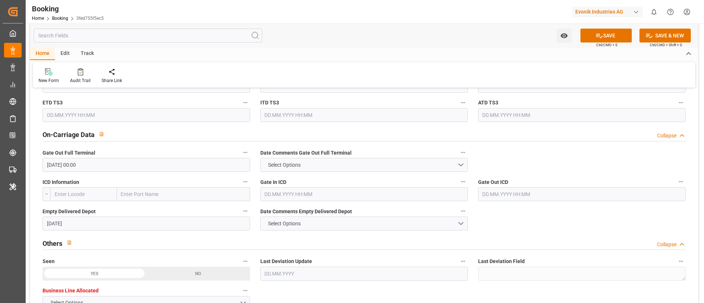
type input "[DATE] 00:00"
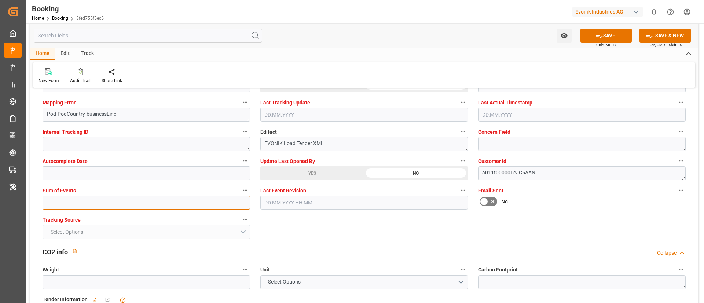
click at [150, 200] on input "text" at bounding box center [147, 203] width 208 height 14
type input "0"
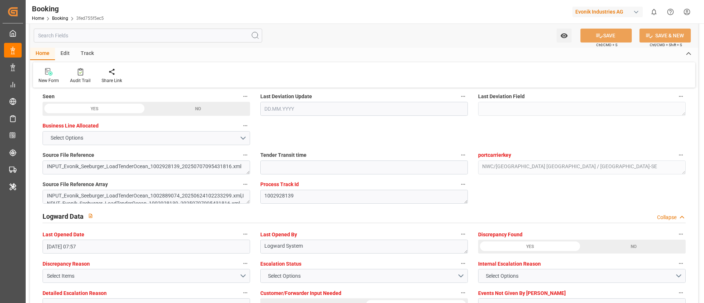
scroll to position [983, 0]
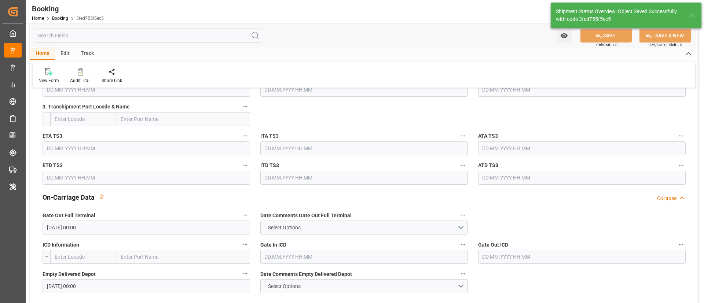
type textarea "NWC/UK North West Continent / UK_USPNE_HLCU_AT-SE"
type textarea "Vismitha Mahadev"
type textarea "Pod-PodRegionName-businessLine-"
type textarea "Yes"
type input "23"
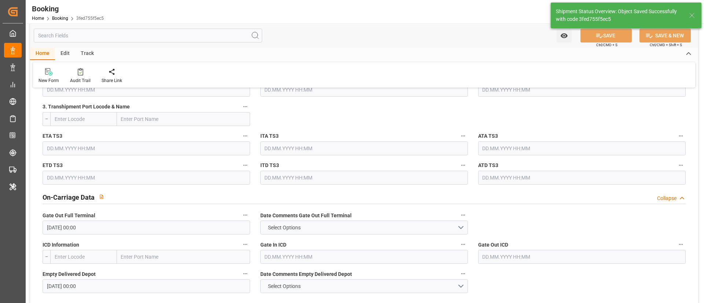
scroll to position [495, 0]
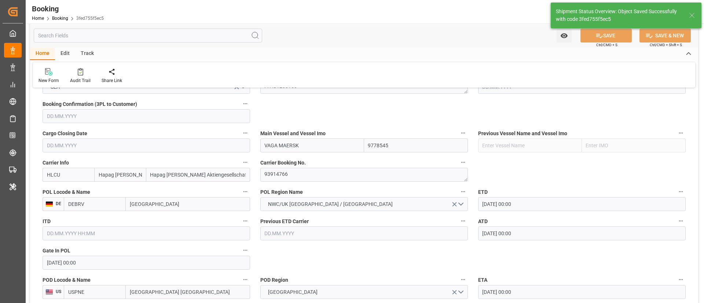
type input "[DATE] 00:00"
type input "02.09.2025 10:39"
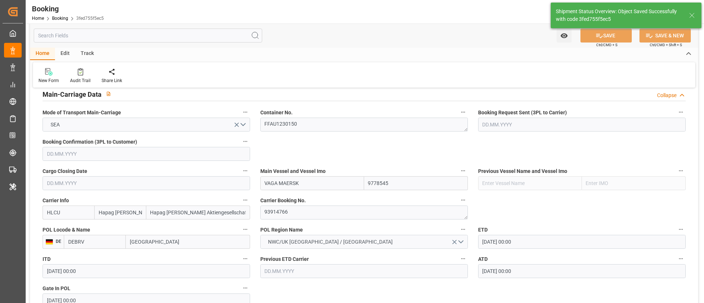
scroll to position [440, 0]
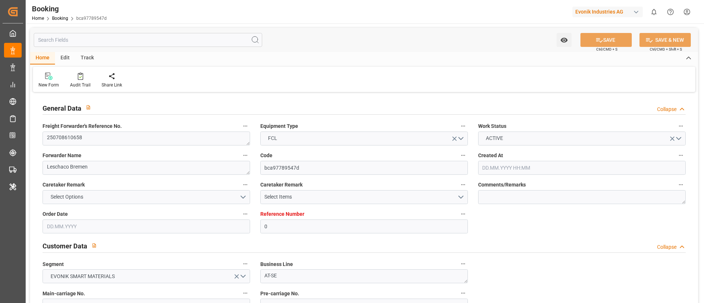
type input "0"
type input "Dummy"
type input "Dummy Carrier"
type input "DEHAM"
type input "USNCD"
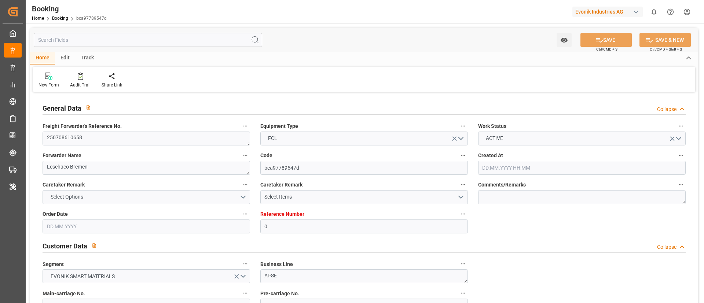
type input "[DATE] 11:19"
type input "[DATE]"
type input "[DATE] 07:53"
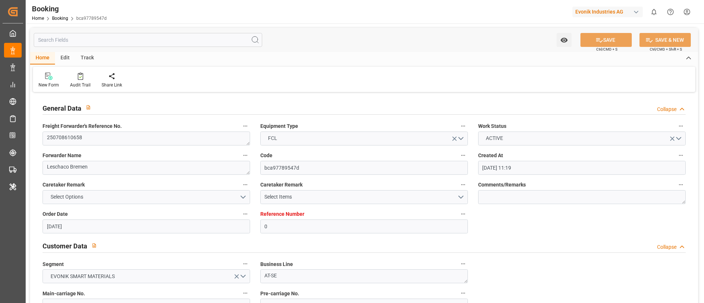
paste textarea "30050402"
type textarea "30050402"
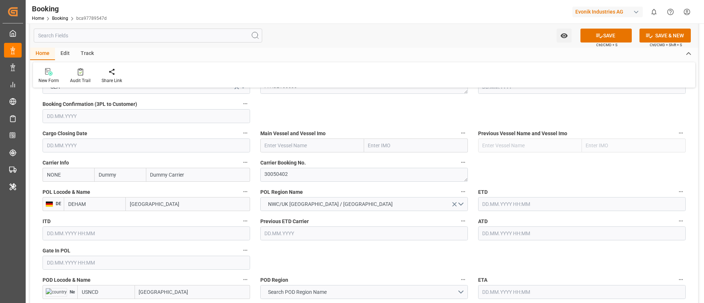
click at [284, 142] on input "text" at bounding box center [312, 146] width 104 height 14
paste input "VAGA MAERSK"
click at [285, 161] on b "VAGA MAERSK" at bounding box center [282, 162] width 35 height 6
type input "VAGA MAERSK"
type input "9778545"
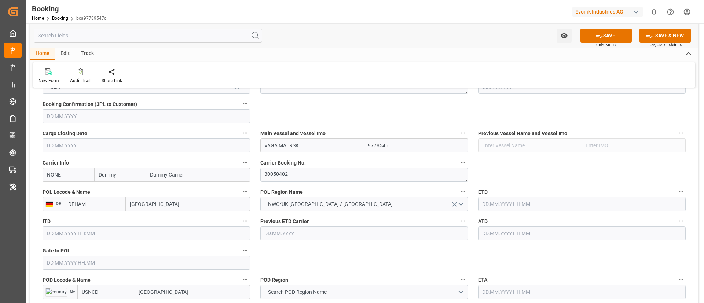
type input "VAGA MAERSK"
click at [67, 171] on input "NONE" at bounding box center [69, 175] width 52 height 14
click at [53, 190] on b "HLCU" at bounding box center [53, 191] width 13 height 6
type input "HLCU"
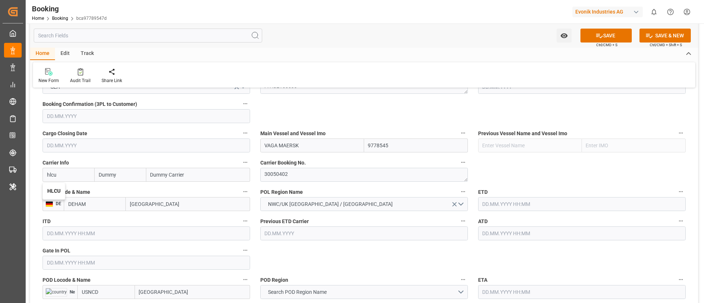
type input "Hapag [PERSON_NAME]"
type input "Hapag [PERSON_NAME] Aktiengesellschaft"
type input "HLCU"
click at [167, 206] on input "[GEOGRAPHIC_DATA]" at bounding box center [188, 204] width 124 height 14
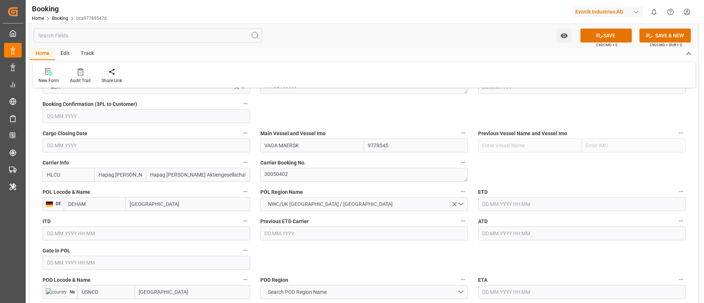
click at [167, 206] on input "[GEOGRAPHIC_DATA]" at bounding box center [188, 204] width 124 height 14
paste input "[GEOGRAPHIC_DATA]"
type input "[GEOGRAPHIC_DATA]"
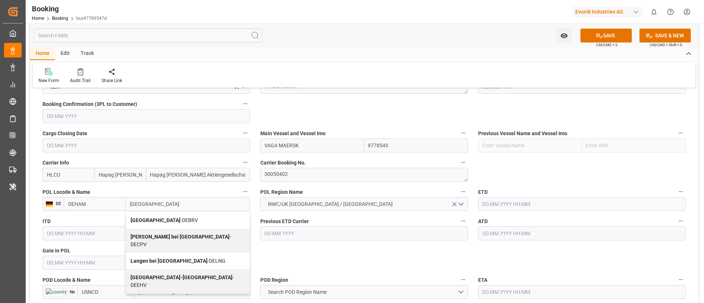
click at [165, 218] on span "[GEOGRAPHIC_DATA] - DEBRV" at bounding box center [164, 221] width 67 height 6
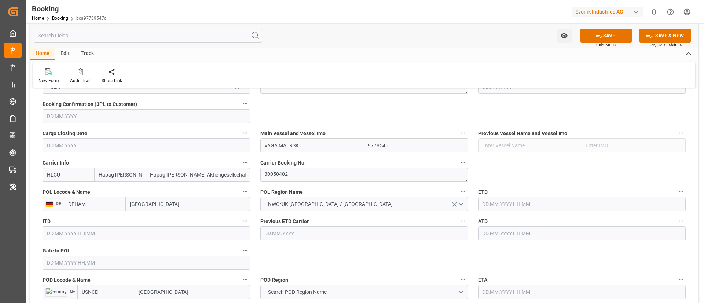
type input "DEBRV"
type input "[GEOGRAPHIC_DATA]"
click at [109, 262] on input "text" at bounding box center [147, 263] width 208 height 14
paste input "[DATE]"
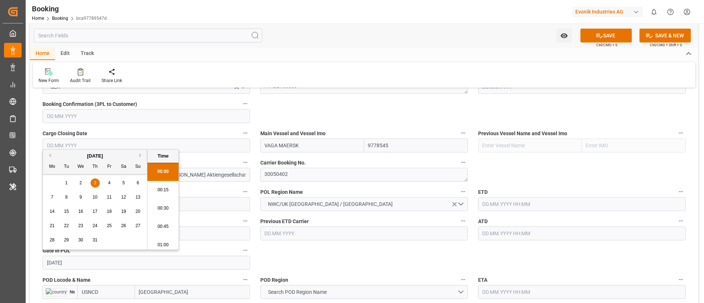
scroll to position [1140, 0]
click at [96, 181] on div "3" at bounding box center [95, 183] width 9 height 9
type input "[DATE] 00:00"
click at [501, 231] on input "text" at bounding box center [582, 234] width 208 height 14
paste input "2025-07-07"
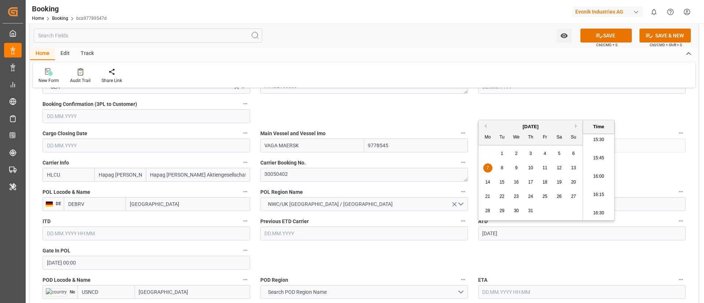
click at [487, 165] on span "7" at bounding box center [488, 167] width 3 height 5
type input "07.07.2025 00:00"
click at [528, 236] on input "07.07.2025 00:00" at bounding box center [582, 234] width 208 height 14
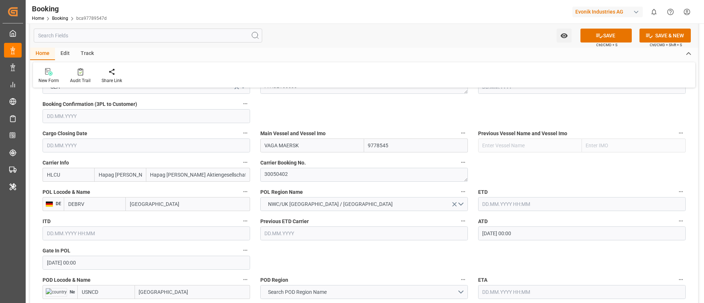
click at [504, 206] on input "text" at bounding box center [582, 204] width 208 height 14
paste input "07.07.2025 00:00"
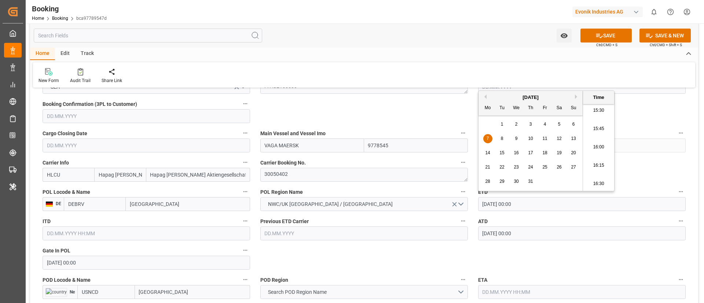
type input "07.07.2025 00:00"
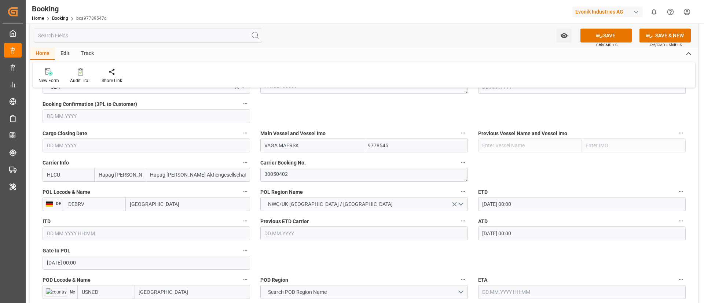
scroll to position [550, 0]
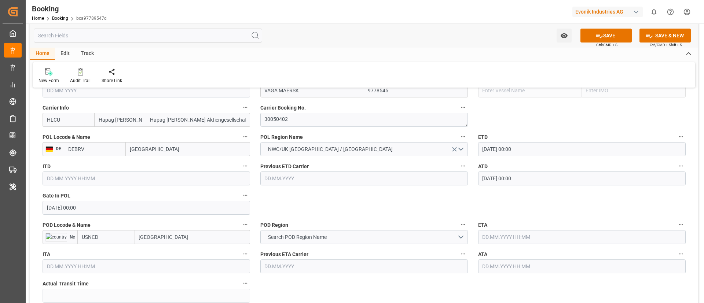
click at [188, 238] on input "[GEOGRAPHIC_DATA]" at bounding box center [192, 237] width 115 height 14
paste input "PHILADELPHIA"
type input "PHILADELPHIA"
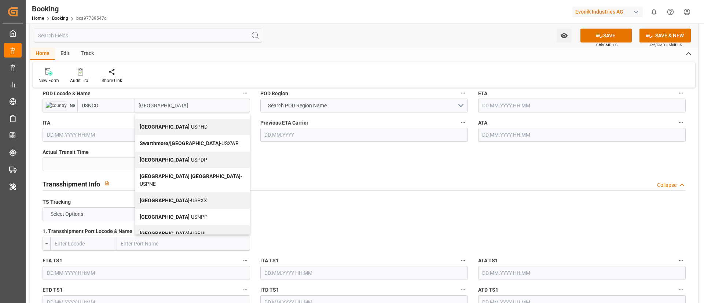
scroll to position [715, 0]
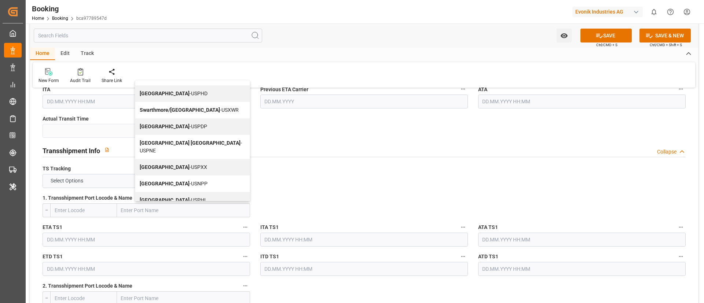
click at [177, 197] on span "Philadelphia - USPHL" at bounding box center [173, 200] width 67 height 6
type input "USPHL"
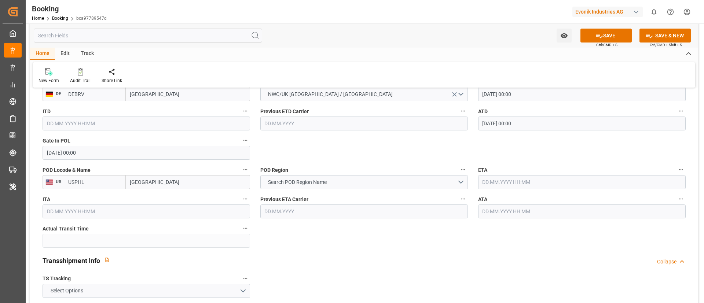
scroll to position [550, 0]
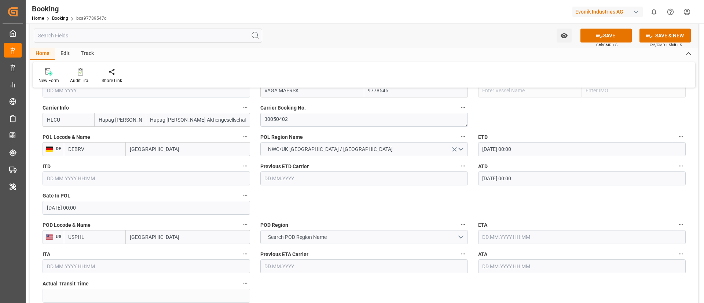
type input "Philadelphia"
click at [315, 234] on span "Search POD Region Name" at bounding box center [297, 238] width 66 height 8
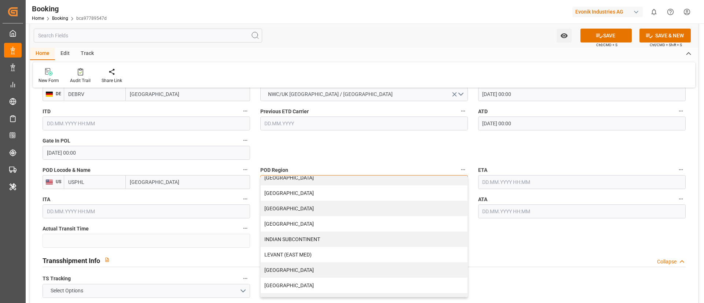
scroll to position [157, 0]
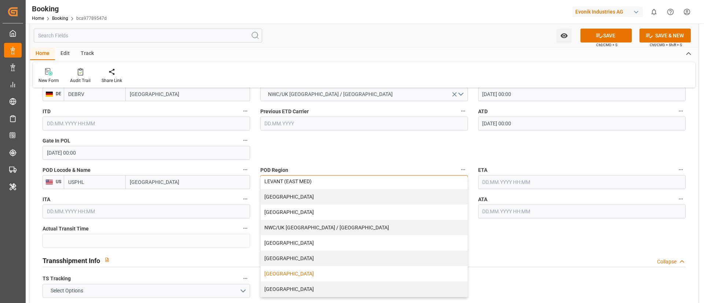
click at [281, 270] on div "USA" at bounding box center [364, 273] width 207 height 15
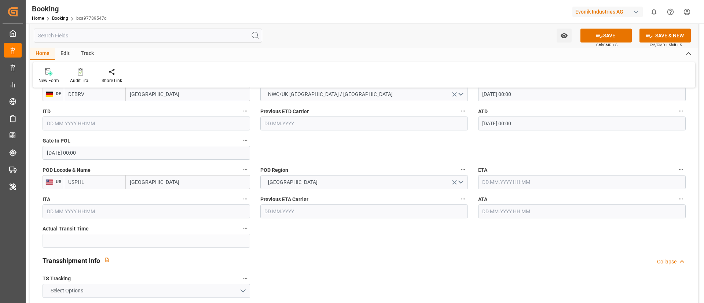
click at [533, 179] on input "text" at bounding box center [582, 182] width 208 height 14
paste input "2025-07-30"
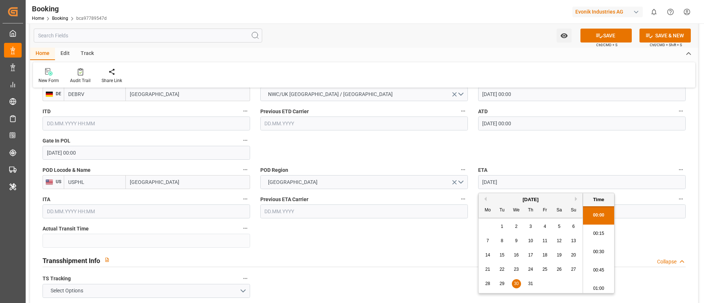
click at [518, 284] on span "30" at bounding box center [516, 283] width 5 height 5
type input "30.07.2025 00:00"
click at [542, 179] on input "30.07.2025 00:00" at bounding box center [582, 182] width 208 height 14
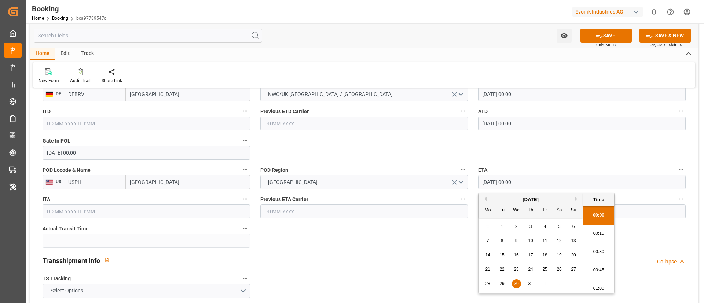
scroll to position [1140, 0]
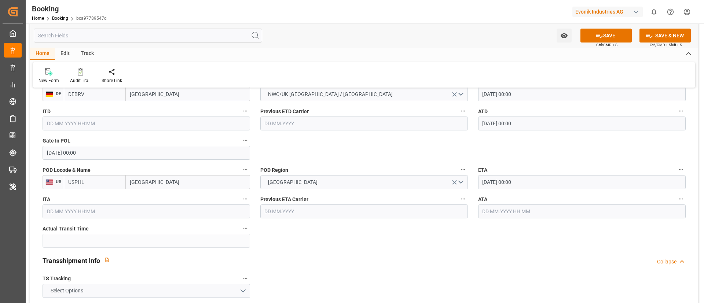
click at [498, 214] on input "text" at bounding box center [582, 212] width 208 height 14
paste input "30.07.2025 00:00"
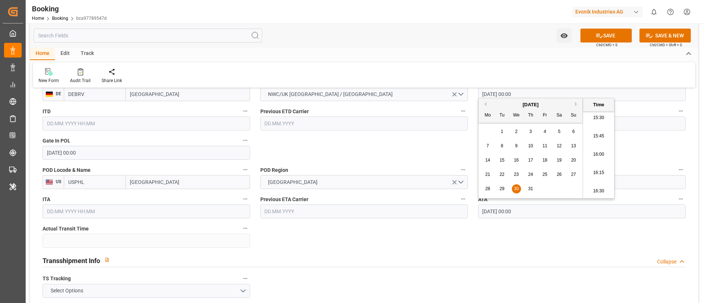
type input "30.07.2025 00:00"
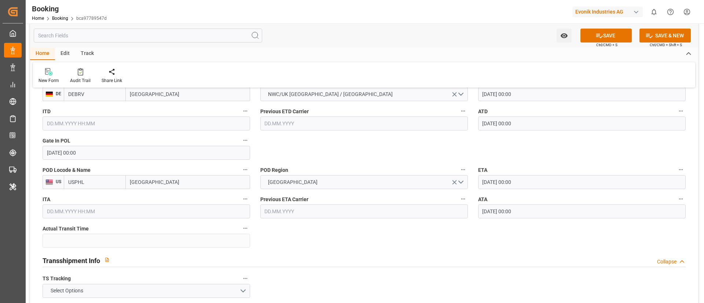
scroll to position [770, 0]
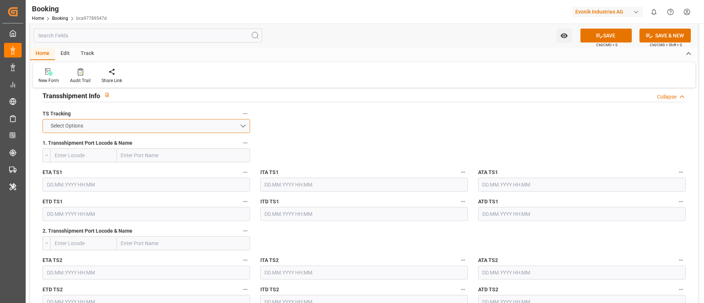
click at [202, 124] on button "Select Options" at bounding box center [147, 126] width 208 height 14
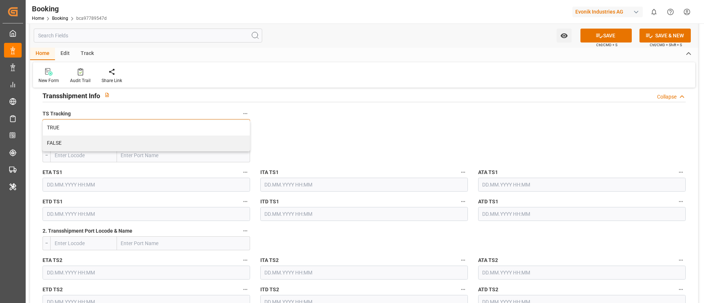
click at [200, 124] on div "TRUE" at bounding box center [146, 127] width 207 height 15
click at [156, 155] on input "text" at bounding box center [183, 156] width 133 height 14
paste input "ANTWERP"
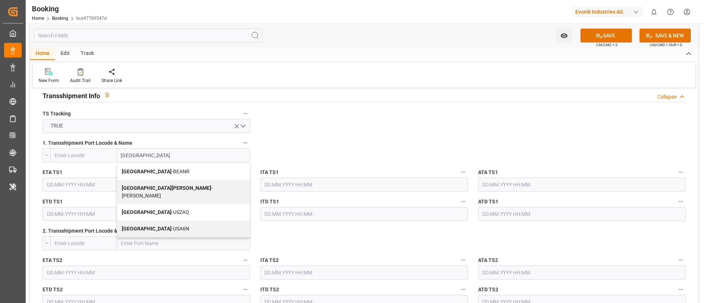
click at [157, 169] on span "Antwerp - BEANR" at bounding box center [156, 172] width 68 height 6
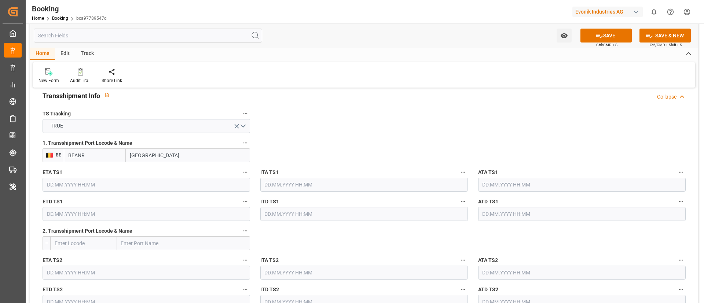
type input "[GEOGRAPHIC_DATA]"
type input "BEANR"
click at [141, 183] on input "text" at bounding box center [147, 185] width 208 height 14
paste input "[DATE]"
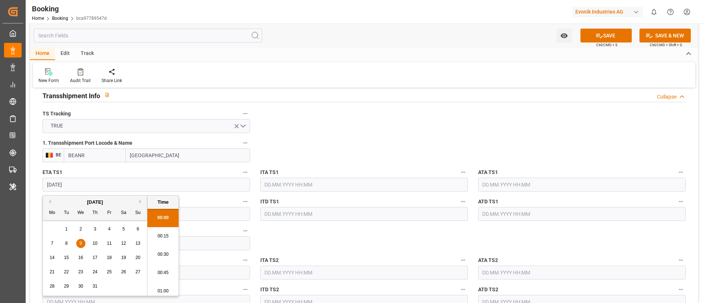
click at [80, 245] on span "9" at bounding box center [81, 243] width 3 height 5
click at [114, 182] on input "[DATE]" at bounding box center [147, 185] width 208 height 14
type input "[DATE] 00:00"
click at [114, 182] on input "[DATE] 00:00" at bounding box center [147, 185] width 208 height 14
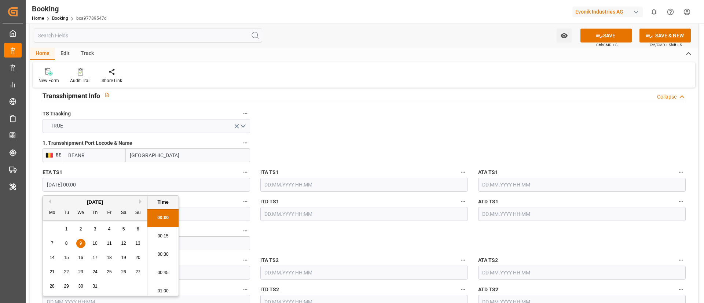
click at [114, 182] on input "[DATE] 00:00" at bounding box center [147, 185] width 208 height 14
click at [188, 185] on input "[DATE] 00:00" at bounding box center [147, 185] width 208 height 14
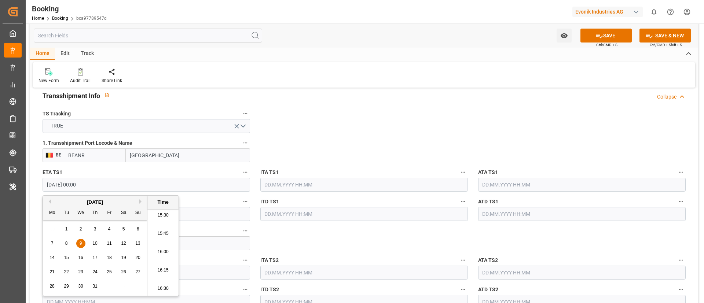
click at [503, 184] on input "text" at bounding box center [582, 185] width 208 height 14
paste input "[DATE] 00:00"
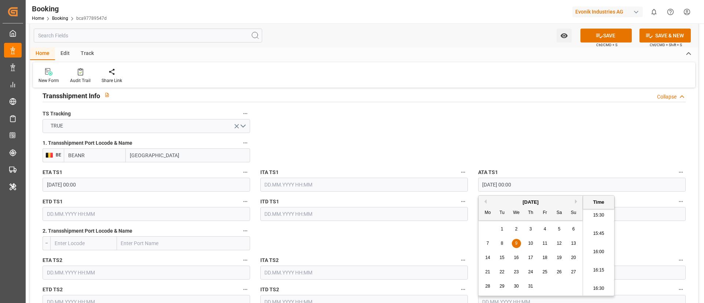
type input "[DATE] 00:00"
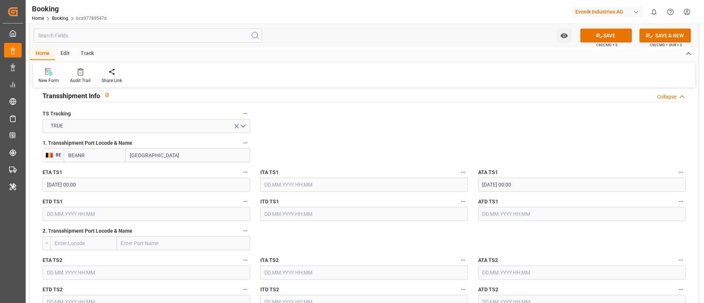
click at [159, 213] on input "text" at bounding box center [147, 214] width 208 height 14
paste input "[DATE]"
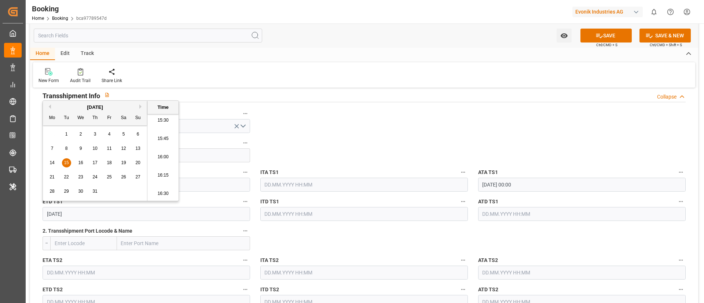
click at [65, 163] on span "15" at bounding box center [66, 162] width 5 height 5
type input "[DATE] 00:00"
click at [104, 215] on input "[DATE] 00:00" at bounding box center [147, 214] width 208 height 14
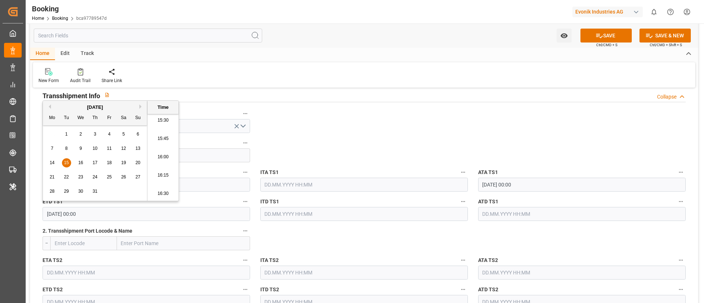
click at [500, 210] on input "text" at bounding box center [582, 214] width 208 height 14
paste input "[DATE] 00:00"
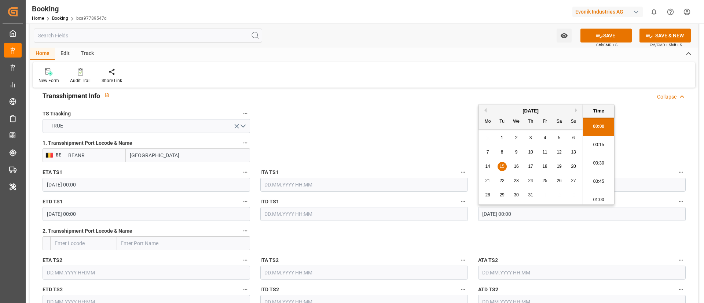
type input "[DATE] 00:00"
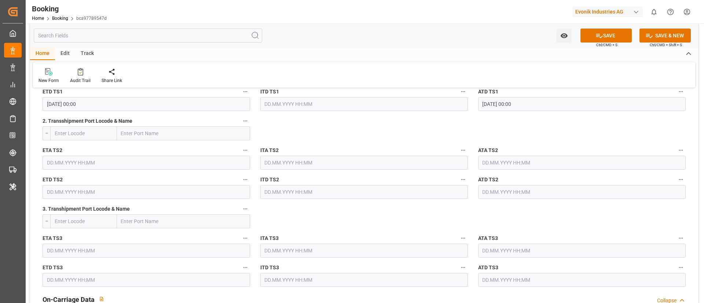
scroll to position [1045, 0]
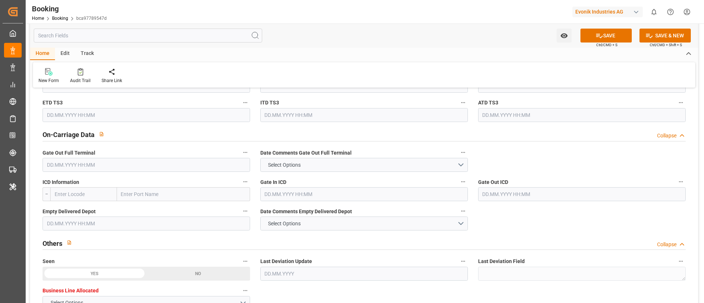
click at [156, 163] on input "text" at bounding box center [147, 165] width 208 height 14
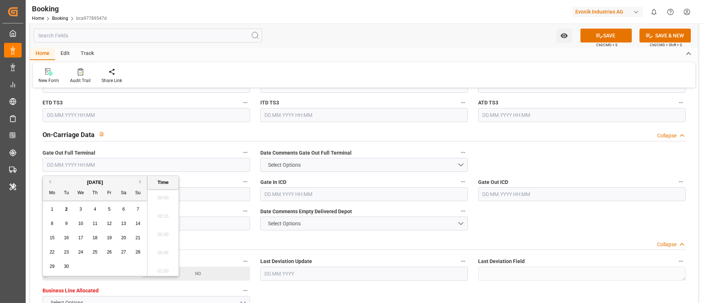
paste input "2025-08-04"
click at [53, 220] on div "4" at bounding box center [52, 224] width 9 height 9
type input "04.08.2025 00:00"
click at [194, 223] on input "text" at bounding box center [147, 224] width 208 height 14
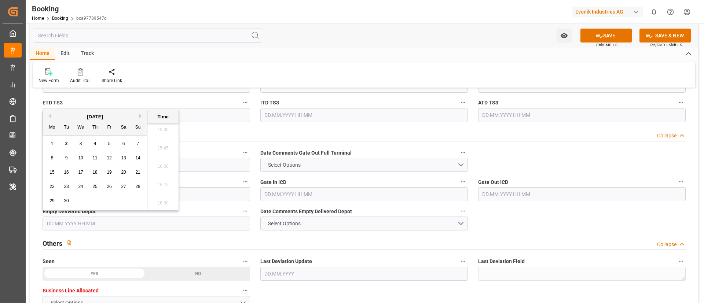
paste input "2025-08-05"
click at [68, 159] on div "5" at bounding box center [66, 158] width 9 height 9
type input "05.08.2025 00:00"
click at [324, 65] on div "New Form Audit Trail Share Link" at bounding box center [364, 74] width 662 height 25
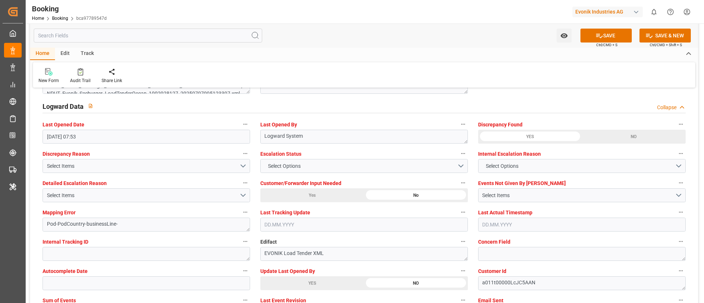
scroll to position [1431, 0]
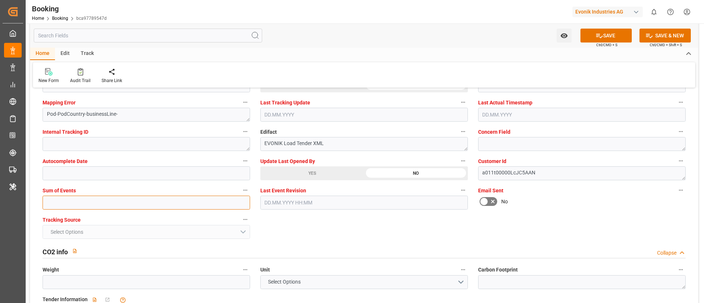
click at [145, 203] on input "text" at bounding box center [147, 203] width 208 height 14
type input "0"
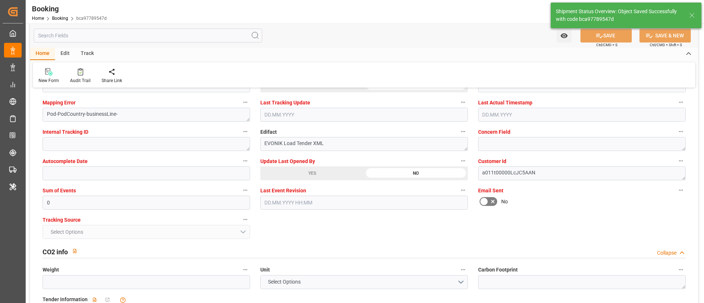
type textarea "NWC/[GEOGRAPHIC_DATA] [GEOGRAPHIC_DATA] Continent / [GEOGRAPHIC_DATA]-SE"
type textarea "Vismitha Mahadev"
type textarea "businessLine-"
type textarea "Yes"
type input "23"
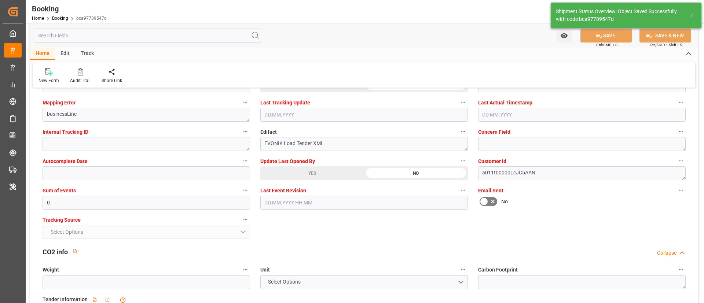
type input "[DATE] 00:00"
type input "02.09.2025 10:43"
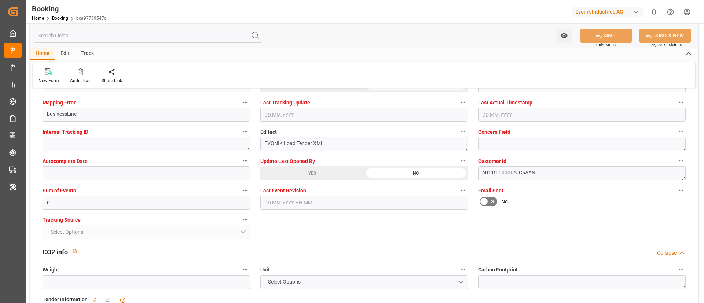
scroll to position [220, 0]
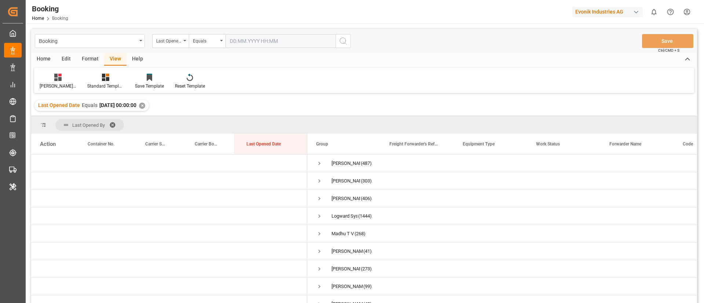
scroll to position [63, 0]
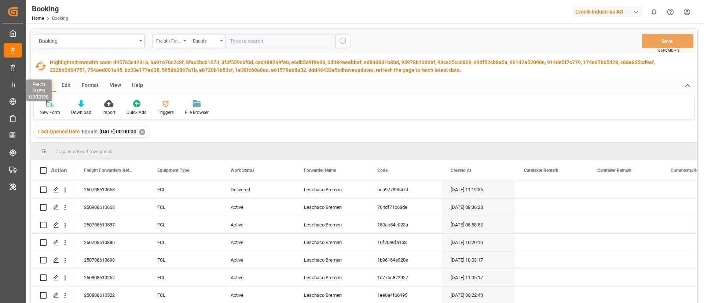
click at [39, 69] on icon "button" at bounding box center [41, 67] width 12 height 12
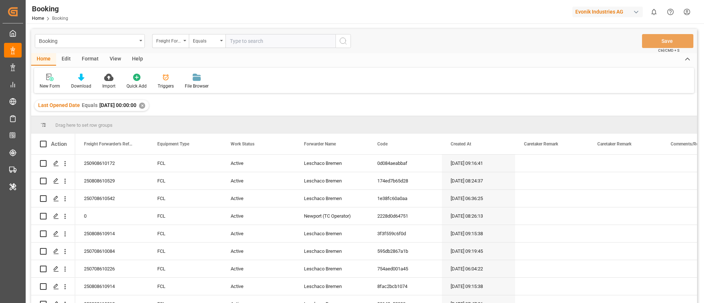
click at [115, 58] on div "View" at bounding box center [115, 59] width 22 height 12
click at [51, 78] on div at bounding box center [47, 77] width 14 height 8
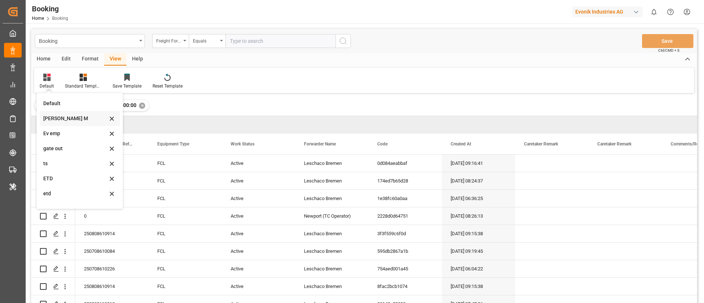
click at [66, 117] on div "[PERSON_NAME] M" at bounding box center [75, 119] width 64 height 8
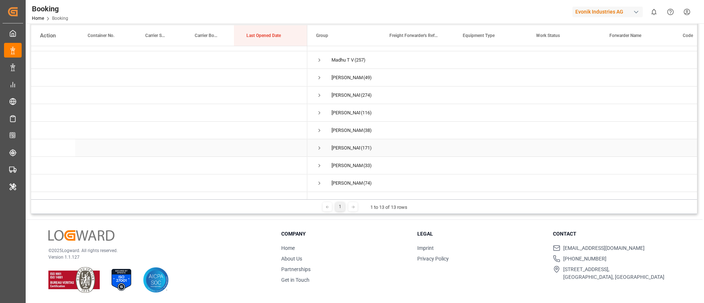
scroll to position [81, 0]
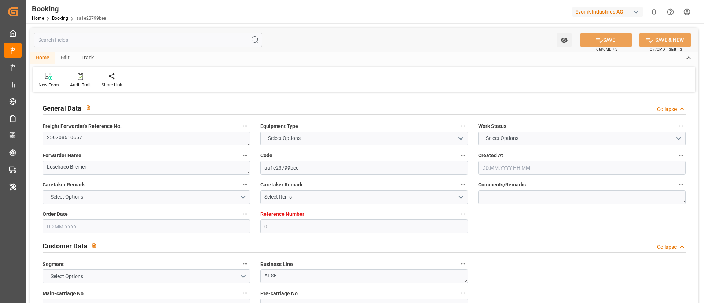
type textarea "250708610657"
type textarea "Leschaco Bremen"
type input "aa1e23799bee"
type input "0"
type textarea "AT-SE"
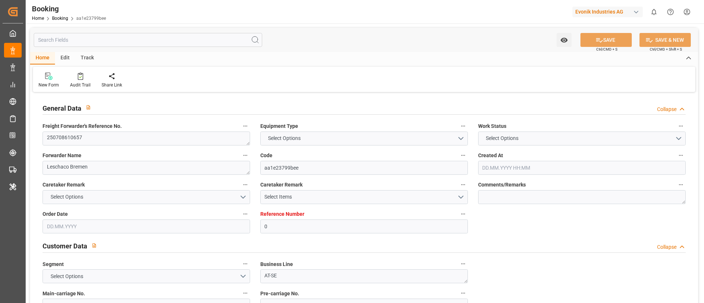
type input "4006642370"
type textarea "DAP"
type textarea "[GEOGRAPHIC_DATA], [GEOGRAPHIC_DATA]"
type textarea "Evonik Plant 0000501436"
type textarea "Hombourg"
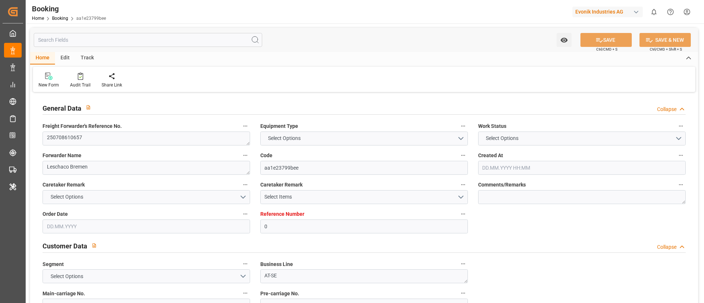
type textarea "CXDU2043023"
type input "NONE"
type input "[GEOGRAPHIC_DATA]"
type textarea "INPUT_Evonik_Seeburger_LoadTenderOcean_1002928123_20250707095017308.xml"
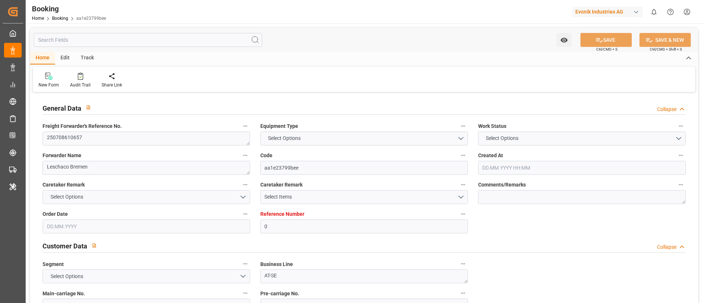
type textarea "NWC/[GEOGRAPHIC_DATA] [GEOGRAPHIC_DATA] / [GEOGRAPHIC_DATA]-SE"
type textarea "INPUT_Evonik_Seeburger_LoadTenderOcean_1002885598_20250623140748102.xml,INPUT_E…"
type textarea "1002928123"
type textarea "Logward System"
type textarea "Pod-PodCountry-businessLine-"
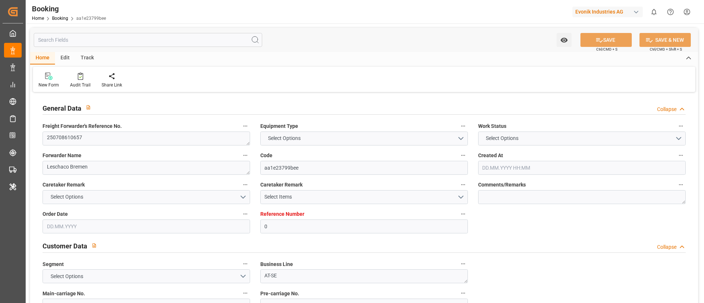
type textarea "EVONIK Load Tender XML"
type textarea "a011t00000LcJC5AAN"
type textarea "No"
type input "0"
type input "Dummy"
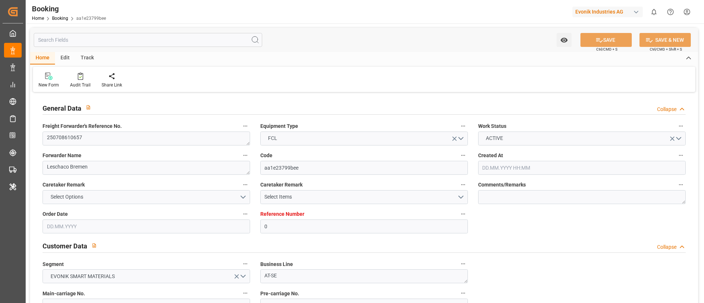
type input "Dummy Carrier"
type input "DEHAM"
type input "USNCD"
type input "[DATE] 12:12"
type input "[DATE]"
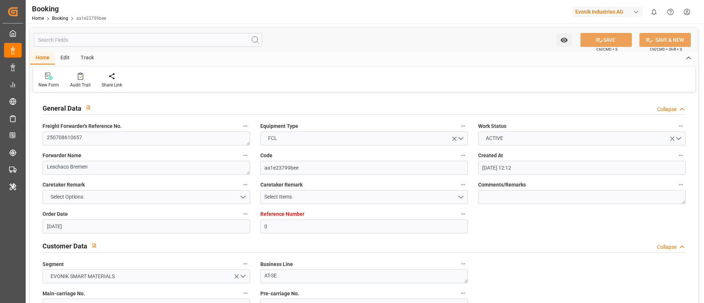
type input "[DATE]"
type input "[DATE] 07:52"
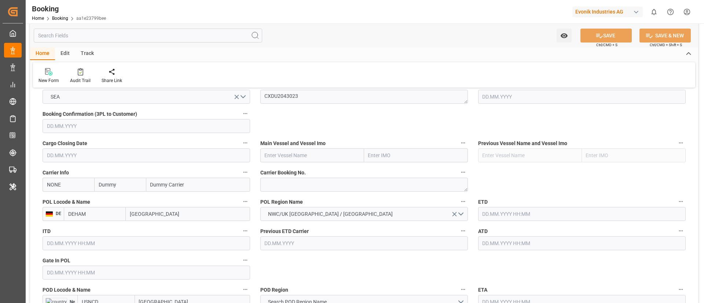
scroll to position [495, 0]
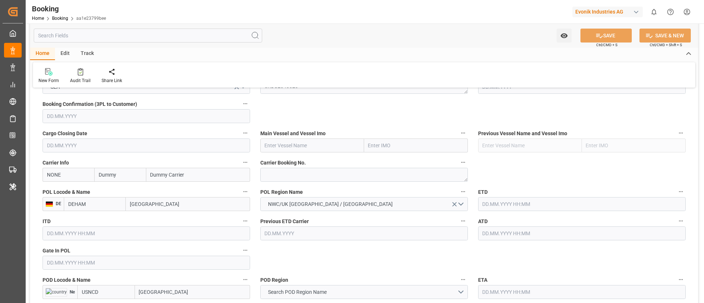
click at [70, 176] on input "NONE" at bounding box center [69, 175] width 52 height 14
click at [189, 173] on input "Dummy Carrier" at bounding box center [198, 175] width 104 height 14
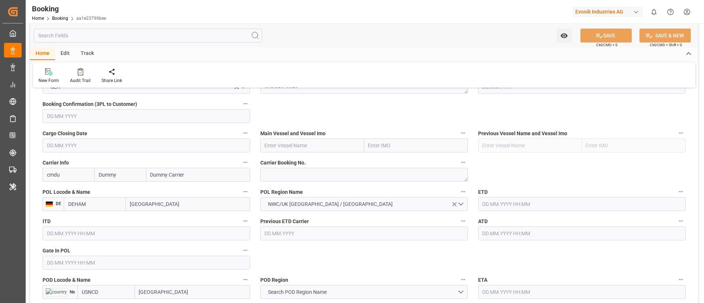
type input "NONE"
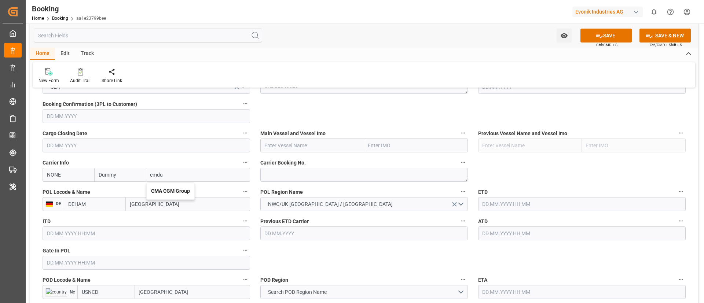
type input "cmdu"
click at [118, 173] on input "Dummy" at bounding box center [120, 175] width 52 height 14
type input "cmdu"
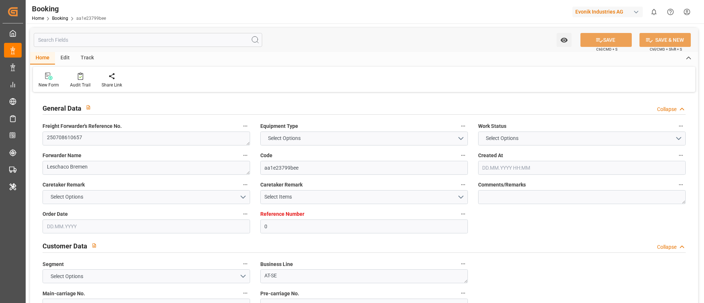
type textarea "250708610657"
type textarea "Leschaco Bremen"
type input "aa1e23799bee"
type input "0"
type textarea "AT-SE"
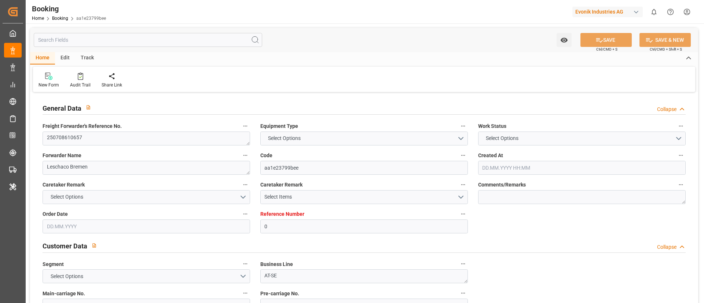
type input "4006642370"
type textarea "DAP"
type textarea "[GEOGRAPHIC_DATA], [GEOGRAPHIC_DATA]"
type textarea "Evonik Plant 0000501436"
type textarea "Hombourg"
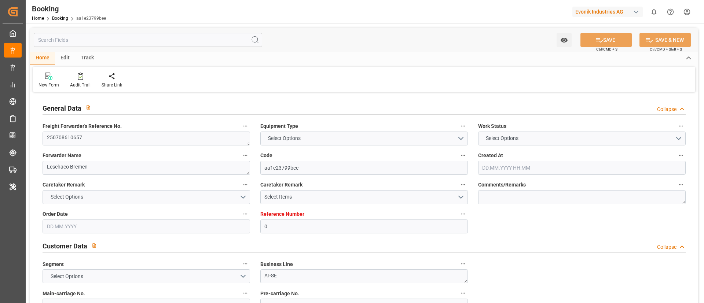
type textarea "CXDU2043023"
type input "NONE"
type input "[GEOGRAPHIC_DATA]"
type textarea "INPUT_Evonik_Seeburger_LoadTenderOcean_1002928123_20250707095017308.xml"
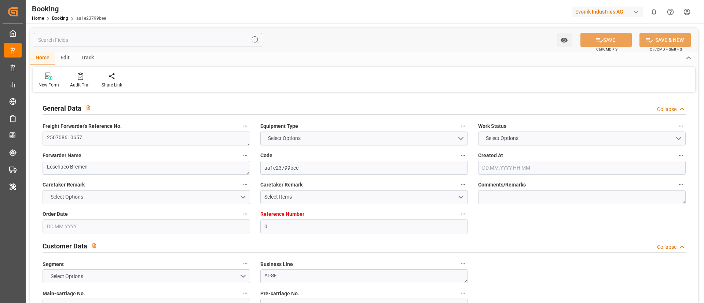
type textarea "NWC/[GEOGRAPHIC_DATA] [GEOGRAPHIC_DATA] / [GEOGRAPHIC_DATA]-SE"
type textarea "INPUT_Evonik_Seeburger_LoadTenderOcean_1002885598_20250623140748102.xml,INPUT_E…"
type textarea "1002928123"
type textarea "Logward System"
type textarea "Pod-PodCountry-businessLine-"
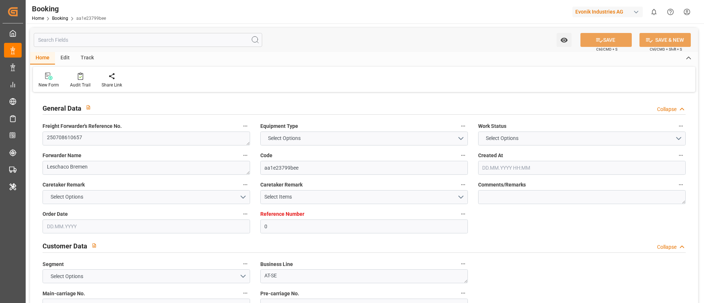
type textarea "EVONIK Load Tender XML"
type textarea "a011t00000LcJC5AAN"
type textarea "No"
type input "0"
type input "Dummy"
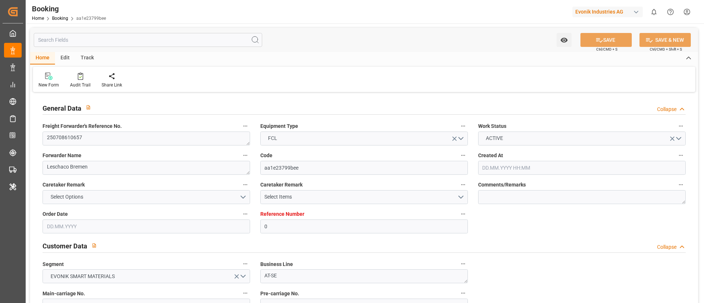
type input "Dummy Carrier"
type input "DEHAM"
type input "USNCD"
type input "[DATE] 12:12"
type input "[DATE]"
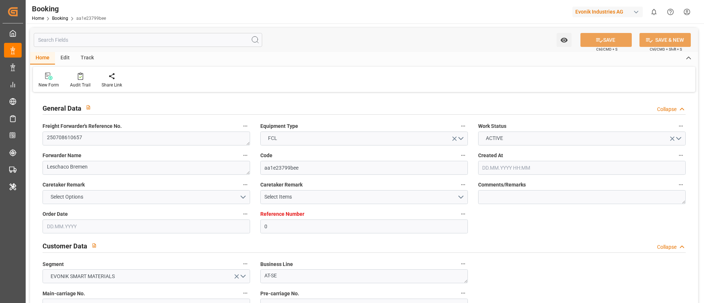
type input "[DATE]"
type input "[DATE] 07:52"
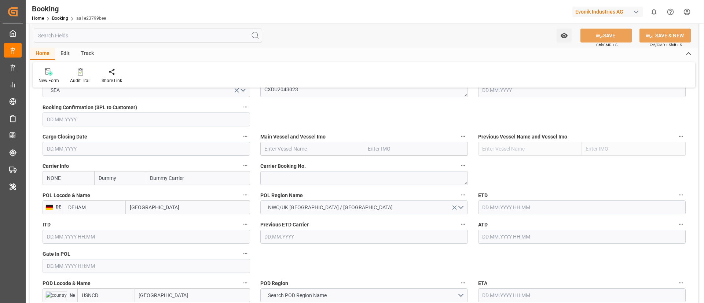
scroll to position [495, 0]
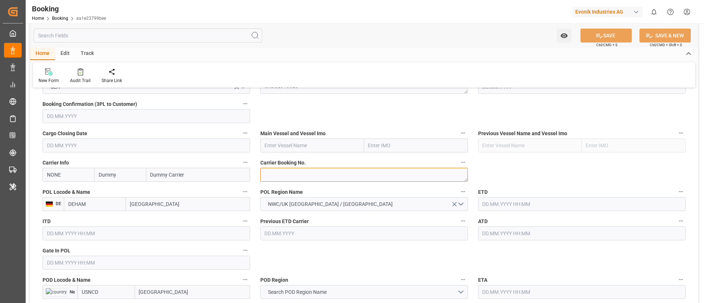
click at [288, 176] on textarea at bounding box center [364, 175] width 208 height 14
paste textarea "22782076"
type textarea "22782076"
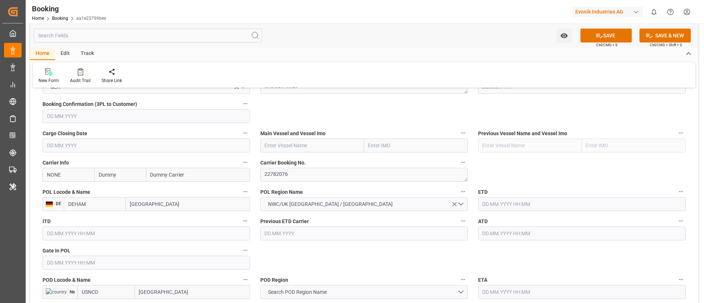
click at [80, 176] on input "NONE" at bounding box center [69, 175] width 52 height 14
click at [53, 191] on b "HLCU" at bounding box center [53, 191] width 13 height 6
type input "HLCU"
type input "Hapag [PERSON_NAME]"
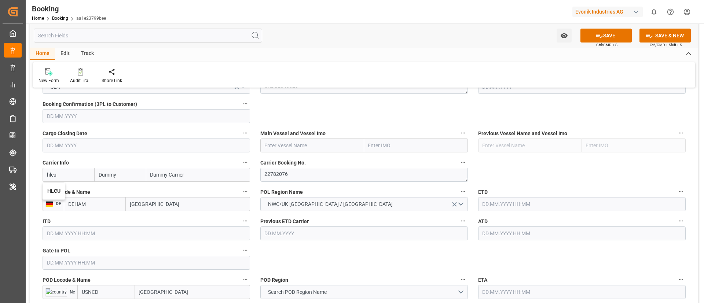
type input "Hapag [PERSON_NAME] Aktiengesellschaft"
type input "HLCU"
drag, startPoint x: 314, startPoint y: 145, endPoint x: 317, endPoint y: 146, distance: 3.8
click at [314, 144] on input "text" at bounding box center [312, 146] width 104 height 14
paste input "VAGA MAERSK"
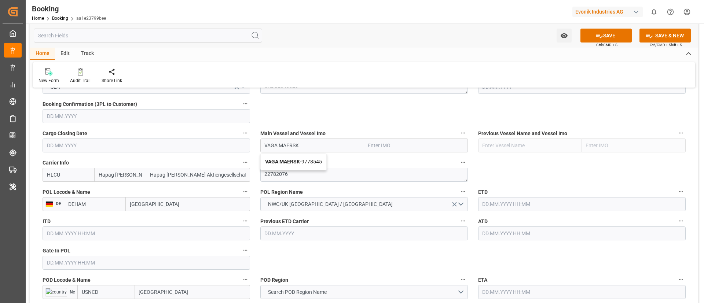
click at [299, 161] on b "VAGA MAERSK" at bounding box center [282, 162] width 35 height 6
type input "VAGA MAERSK"
type input "9778545"
type input "VAGA MAERSK"
click at [163, 204] on input "[GEOGRAPHIC_DATA]" at bounding box center [188, 204] width 124 height 14
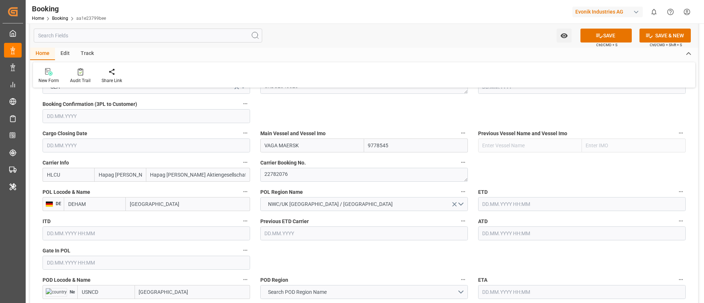
click at [163, 204] on input "[GEOGRAPHIC_DATA]" at bounding box center [188, 204] width 124 height 14
paste input "[GEOGRAPHIC_DATA]"
type input "[GEOGRAPHIC_DATA]"
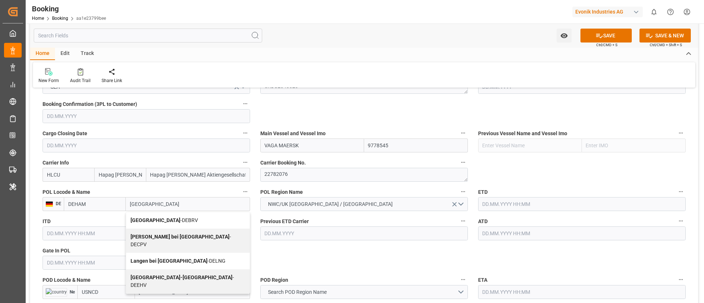
click at [153, 220] on b "[GEOGRAPHIC_DATA]" at bounding box center [156, 221] width 50 height 6
type input "DEBRV"
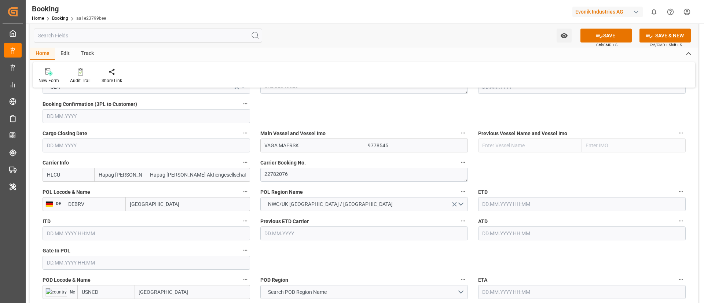
type input "[GEOGRAPHIC_DATA]"
click at [118, 258] on input "text" at bounding box center [147, 263] width 208 height 14
paste input "[DATE]"
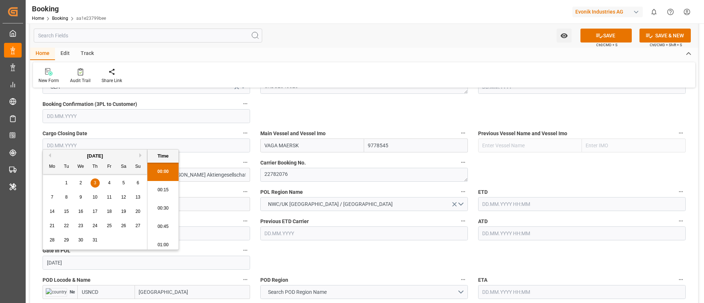
scroll to position [1158, 0]
click at [94, 179] on div "3" at bounding box center [95, 183] width 9 height 9
type input "03.07.2025 00:00"
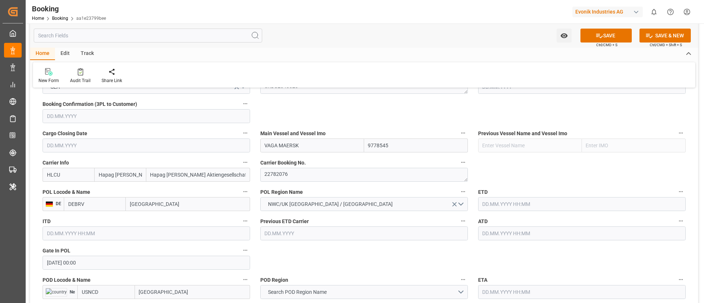
click at [504, 232] on input "text" at bounding box center [582, 234] width 208 height 14
paste input "2025-07-07"
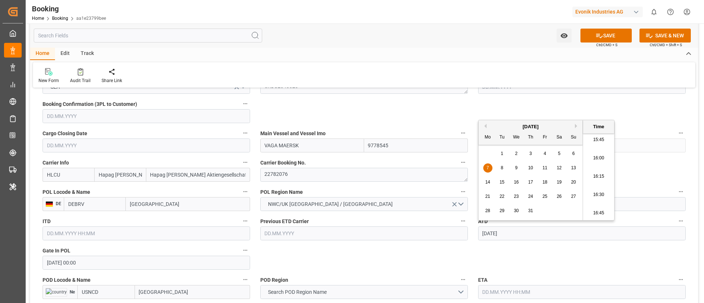
click at [488, 167] on span "7" at bounding box center [488, 167] width 3 height 5
type input "07.07.2025 00:00"
click at [542, 232] on input "07.07.2025 00:00" at bounding box center [582, 234] width 208 height 14
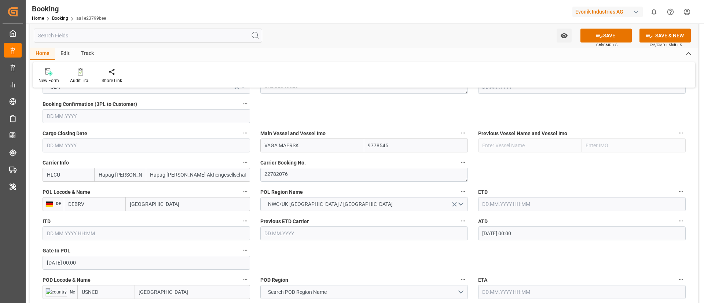
click at [504, 204] on input "text" at bounding box center [582, 204] width 208 height 14
paste input "07.07.2025 00:00"
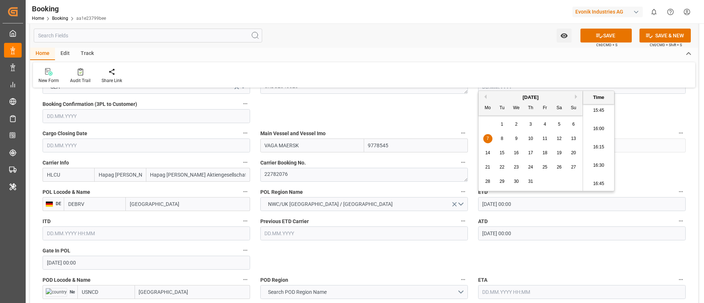
type input "07.07.2025 00:00"
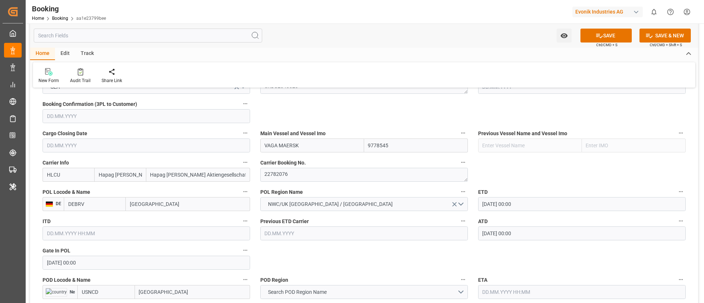
scroll to position [550, 0]
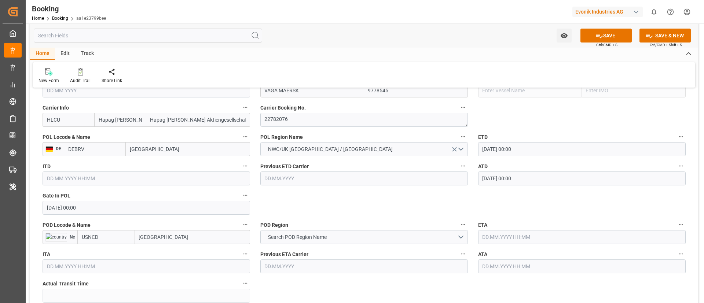
click at [173, 234] on input "New Castle" at bounding box center [192, 237] width 115 height 14
paste input "PHILADELPHIA"
type input "PHILADELPHIA"
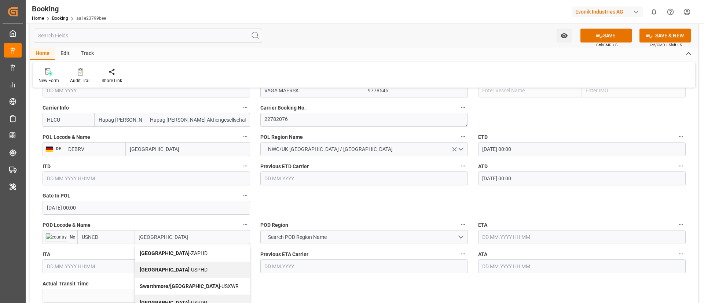
click at [160, 253] on b "Philadelphia" at bounding box center [165, 254] width 50 height 6
type input "ZAPHD"
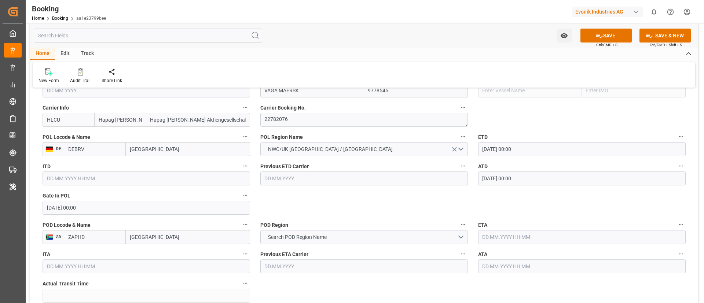
click at [172, 237] on input "Philadelphia" at bounding box center [188, 237] width 124 height 14
paste input "HILADELPHIA"
type input "PHILADELPHIA"
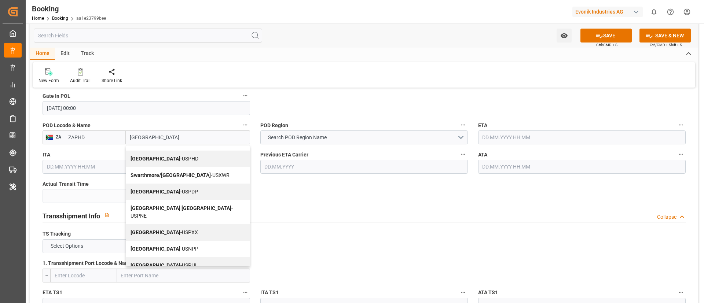
scroll to position [660, 0]
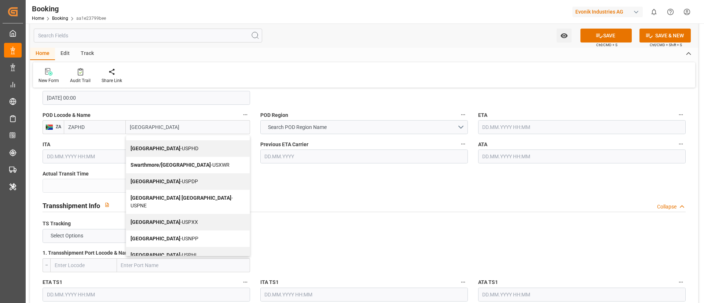
click at [164, 252] on span "Philadelphia - USPHL" at bounding box center [164, 255] width 67 height 6
type input "USPHL"
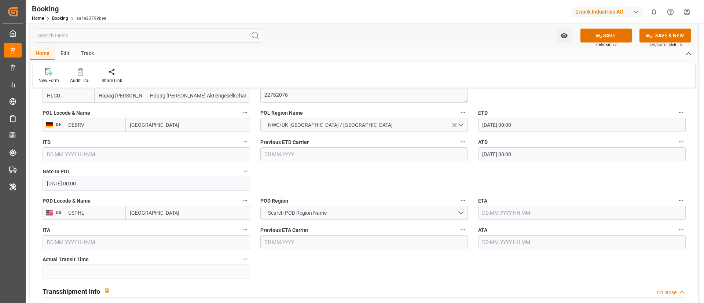
scroll to position [550, 0]
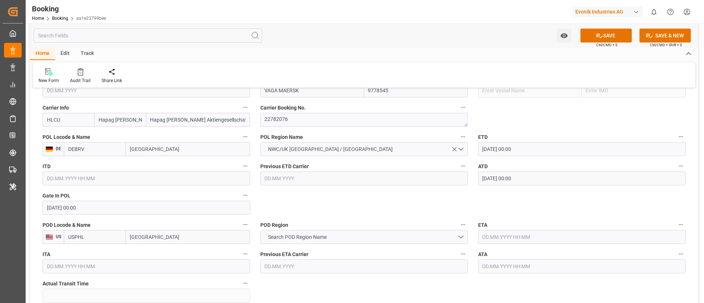
type input "Philadelphia"
click at [320, 235] on span "Search POD Region Name" at bounding box center [297, 238] width 66 height 8
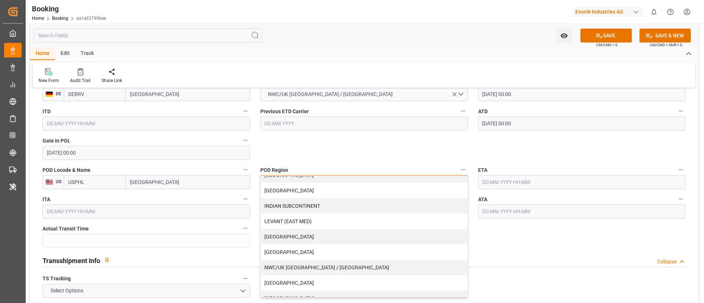
scroll to position [157, 0]
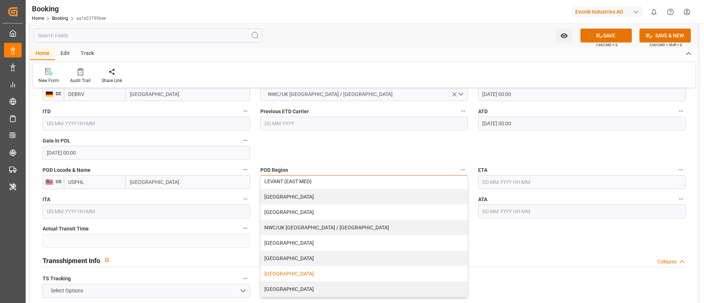
click at [283, 268] on div "USA" at bounding box center [364, 273] width 207 height 15
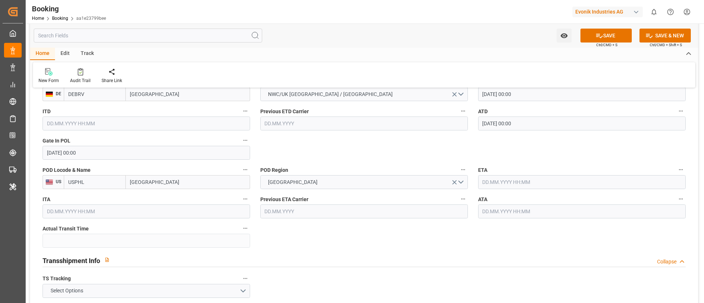
click at [496, 180] on input "text" at bounding box center [582, 182] width 208 height 14
paste input "2025-07-30"
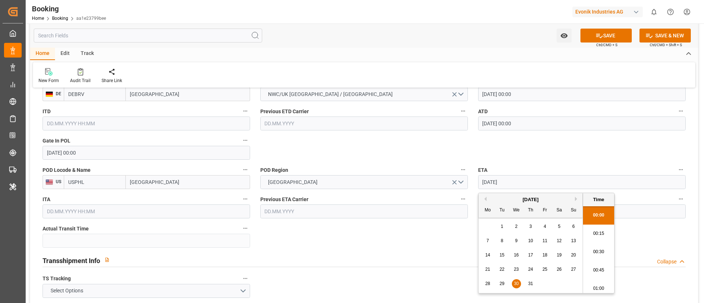
click at [518, 282] on span "30" at bounding box center [516, 283] width 5 height 5
type input "30.07.2025 00:00"
click at [533, 182] on input "30.07.2025 00:00" at bounding box center [582, 182] width 208 height 14
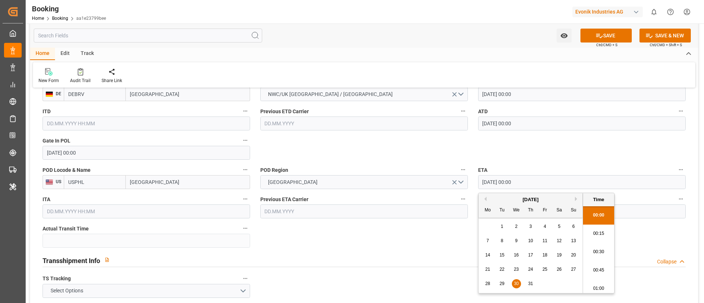
click at [503, 208] on input "text" at bounding box center [582, 212] width 208 height 14
paste input "30.07.2025 00:00"
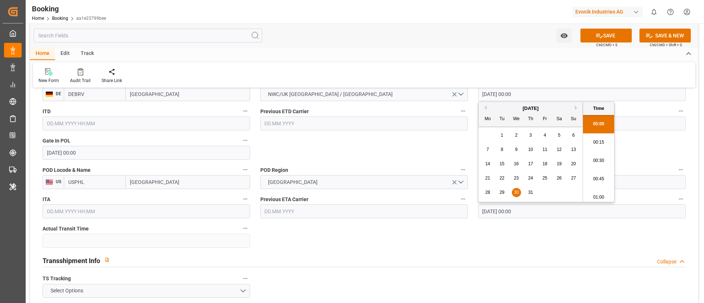
type input "30.07.2025 00:00"
click at [383, 132] on div "Previous ETD Carrier" at bounding box center [364, 118] width 218 height 29
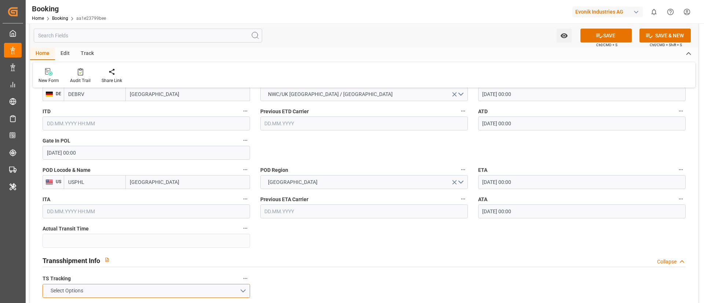
click at [216, 284] on button "Select Options" at bounding box center [147, 291] width 208 height 14
click at [215, 284] on button "Select Options" at bounding box center [147, 291] width 208 height 14
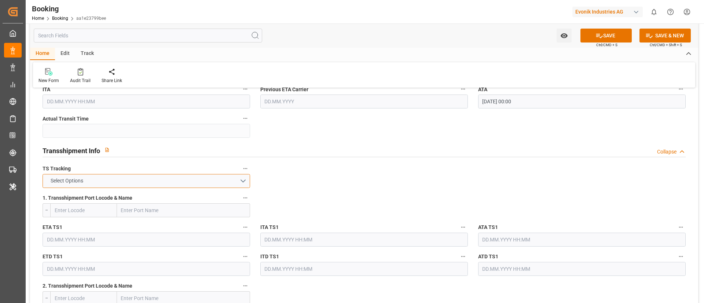
click at [186, 181] on button "Select Options" at bounding box center [147, 181] width 208 height 14
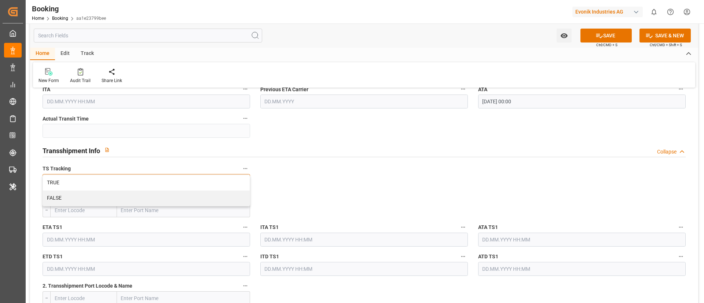
click at [186, 181] on div "TRUE" at bounding box center [146, 182] width 207 height 15
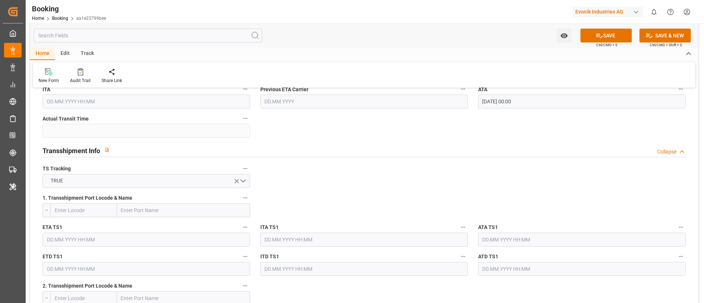
click at [169, 207] on input "text" at bounding box center [183, 211] width 133 height 14
paste input "ANTWERP"
type input "ANTWERP"
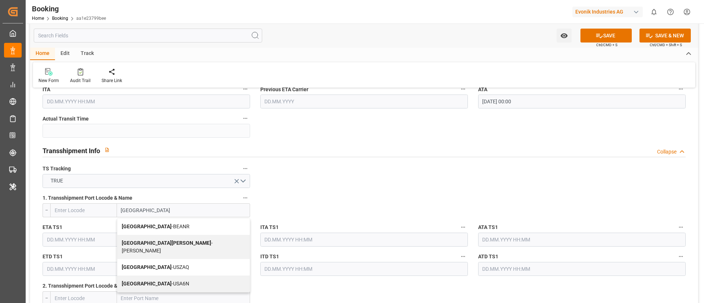
click at [147, 227] on span "Antwerp - BEANR" at bounding box center [156, 227] width 68 height 6
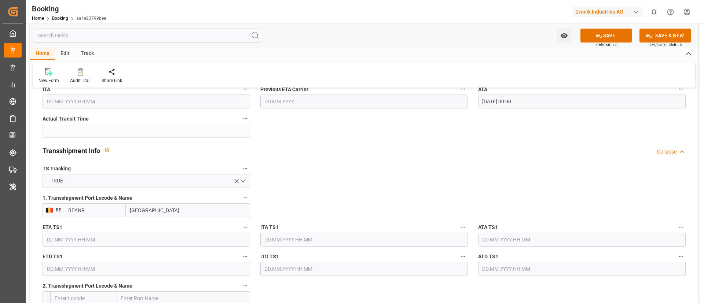
type input "BEANR"
type input "Antwerp"
click at [162, 240] on input "text" at bounding box center [147, 240] width 208 height 14
paste input "2025-07-09"
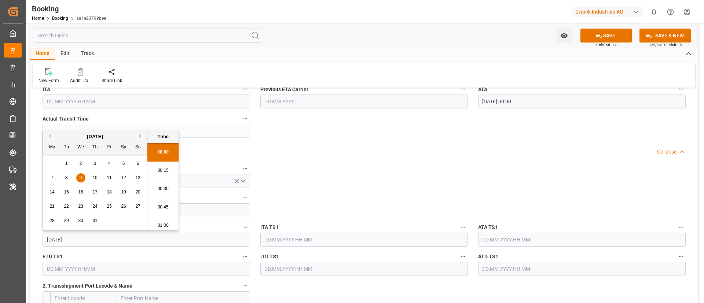
scroll to position [1158, 0]
click at [81, 174] on span "9" at bounding box center [81, 174] width 3 height 5
type input "09.07.2025 00:00"
click at [114, 242] on input "09.07.2025 00:00" at bounding box center [147, 240] width 208 height 14
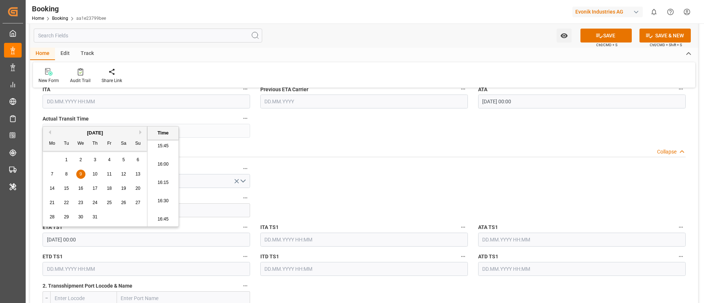
click at [114, 242] on input "09.07.2025 00:00" at bounding box center [147, 240] width 208 height 14
drag, startPoint x: 507, startPoint y: 241, endPoint x: 380, endPoint y: 200, distance: 133.2
click at [507, 240] on input "text" at bounding box center [582, 240] width 208 height 14
paste input "09.07.2025 00:00"
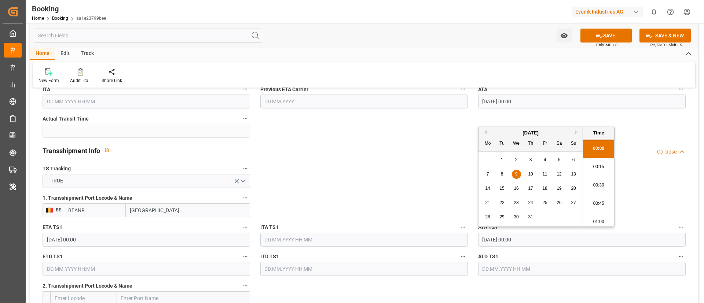
type input "09.07.2025 00:00"
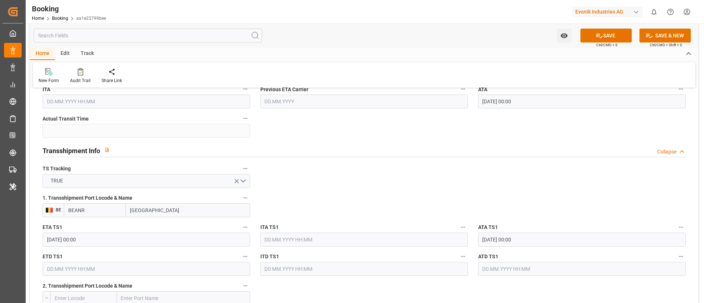
click at [112, 270] on input "text" at bounding box center [147, 269] width 208 height 14
paste input "2025-07-15"
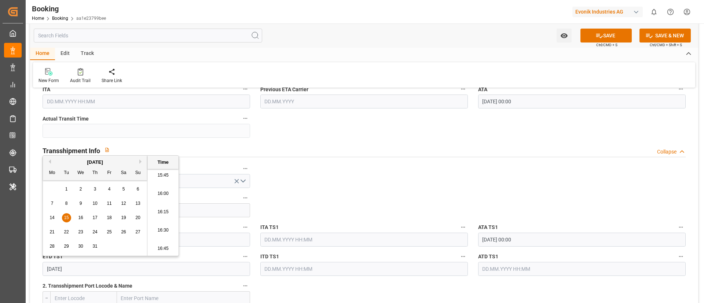
click at [67, 215] on span "15" at bounding box center [66, 217] width 5 height 5
type input "15.07.2025 00:00"
click at [99, 268] on input "15.07.2025 00:00" at bounding box center [147, 269] width 208 height 14
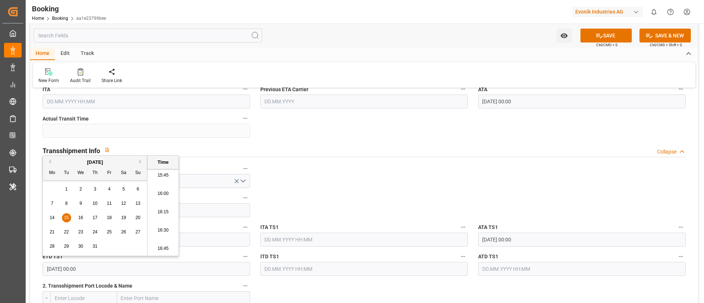
click at [513, 272] on input "text" at bounding box center [582, 269] width 208 height 14
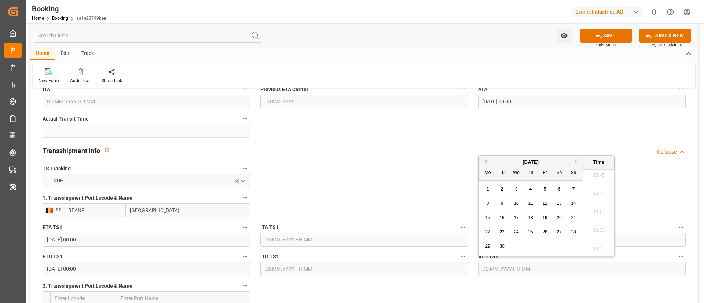
paste input "15.07.2025 00:00"
type input "15.07.2025 00:00"
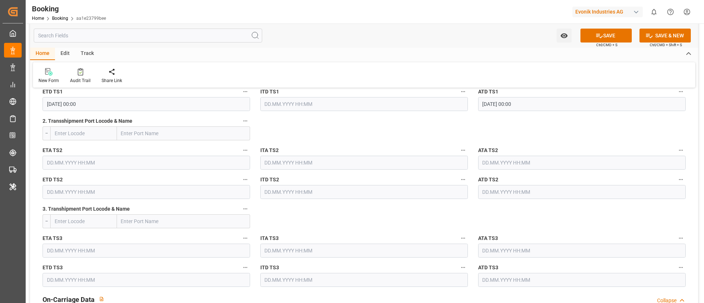
scroll to position [990, 0]
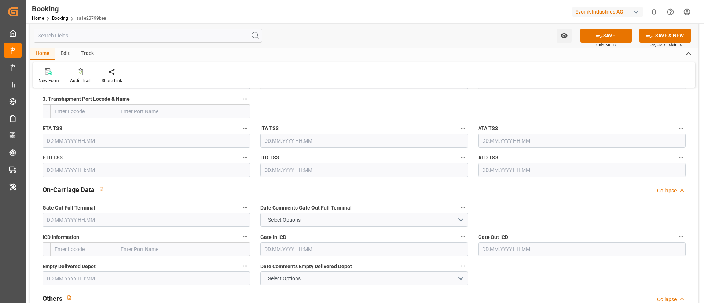
click at [143, 219] on input "text" at bounding box center [147, 220] width 208 height 14
paste input "2025-08-06"
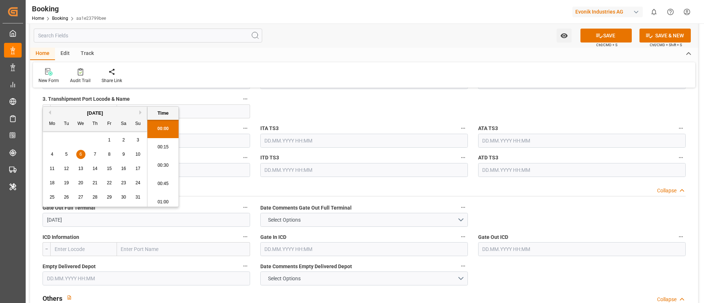
scroll to position [1158, 0]
click at [80, 156] on span "6" at bounding box center [81, 154] width 3 height 5
type input "06.08.2025 00:00"
click at [115, 280] on input "text" at bounding box center [147, 279] width 208 height 14
paste input "2025-08-08"
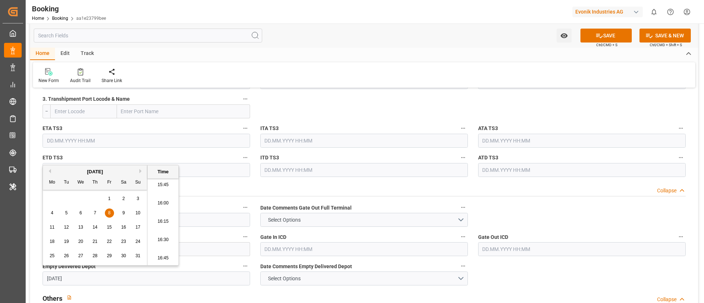
click at [110, 212] on span "8" at bounding box center [109, 213] width 3 height 5
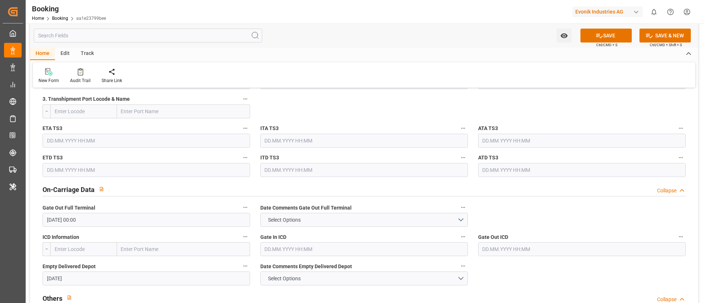
type input "08.08.2025 00:00"
click at [285, 65] on div "New Form Audit Trail Share Link" at bounding box center [364, 74] width 662 height 25
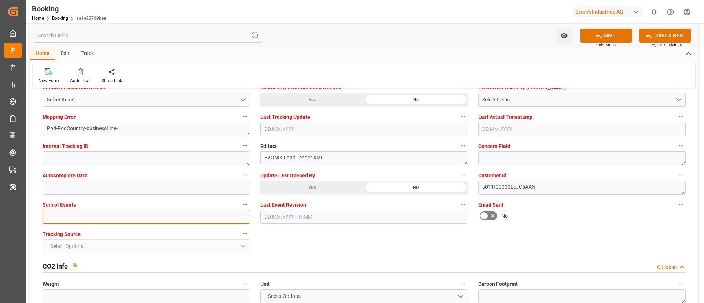
click at [124, 210] on input "text" at bounding box center [147, 217] width 208 height 14
type input "0"
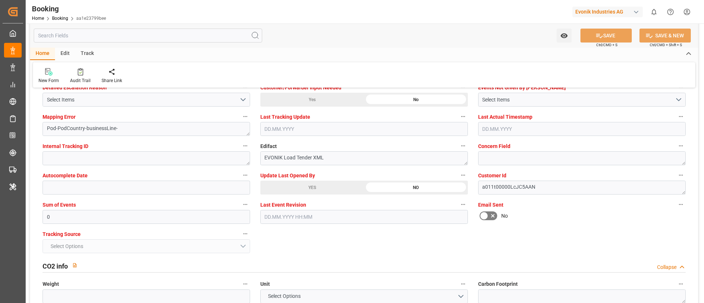
scroll to position [1320, 0]
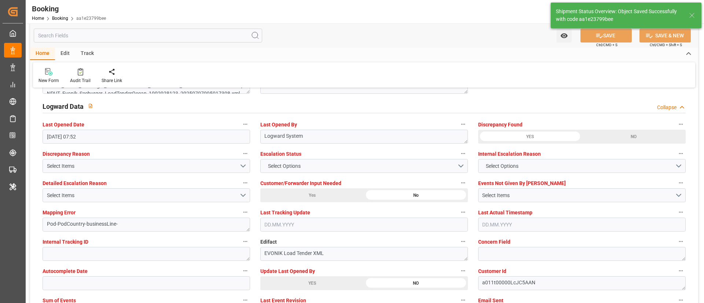
type textarea "NWC/UK North West Continent / UK_USPHL_HLCU_AT-SE"
type textarea "Vismitha Mahadev"
type textarea "businessLine-"
type textarea "Yes"
type input "23"
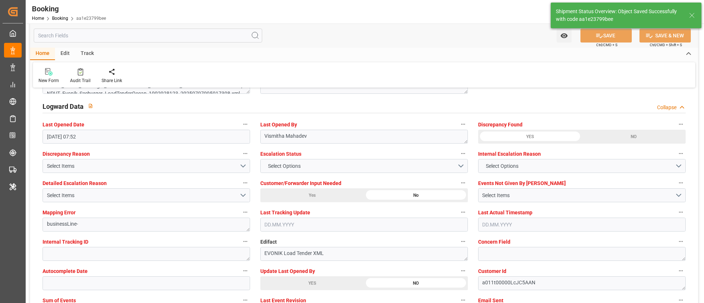
type input "07.07.2025 00:00"
type input "30.07.2025 00:00"
type input "09.07.2025 00:00"
type input "15.07.2025 00:00"
type input "02.09.2025 10:52"
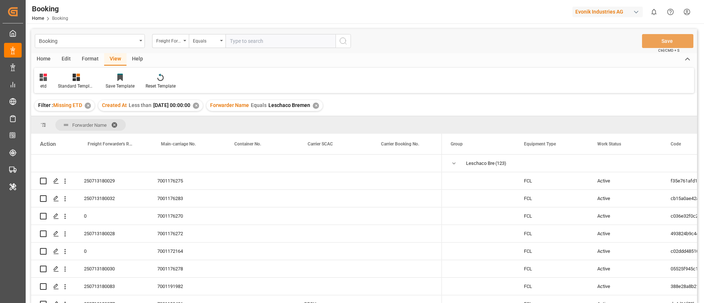
scroll to position [935, 0]
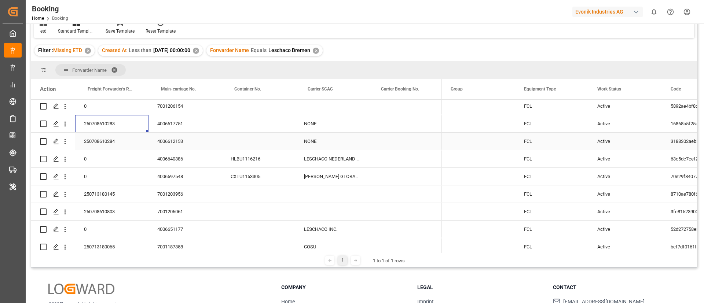
click at [121, 143] on div "250708610284" at bounding box center [111, 141] width 73 height 17
click at [178, 159] on div "4006640386" at bounding box center [185, 158] width 73 height 17
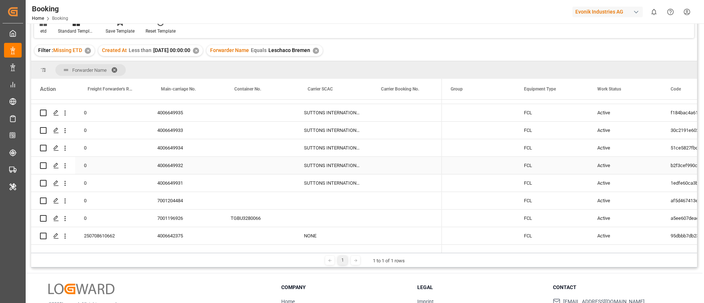
scroll to position [1265, 0]
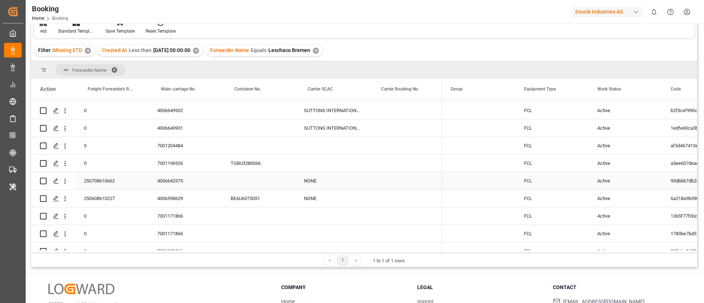
click at [101, 180] on div "250708610662" at bounding box center [111, 180] width 73 height 17
click at [240, 159] on div "TGBU3280066" at bounding box center [258, 163] width 73 height 17
click at [65, 167] on icon "open menu" at bounding box center [65, 164] width 8 height 8
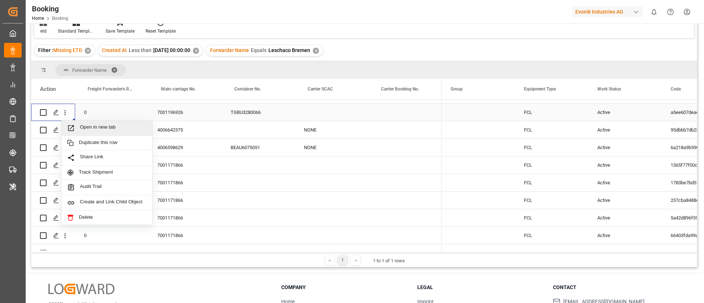
scroll to position [1320, 0]
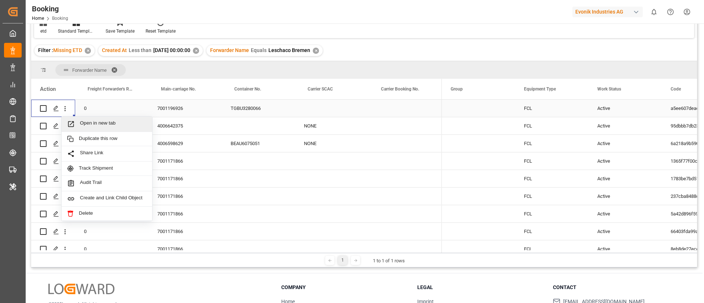
click at [101, 124] on span "Open in new tab" at bounding box center [113, 124] width 67 height 8
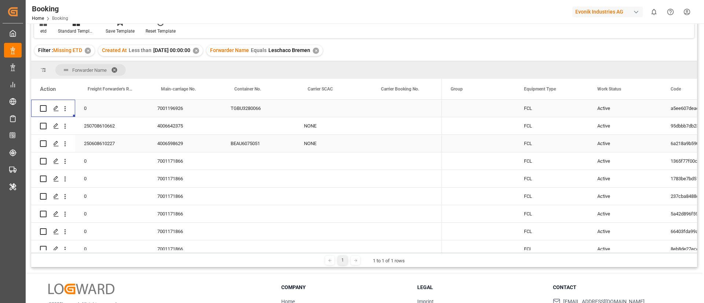
click at [94, 140] on div "250608610227" at bounding box center [111, 143] width 73 height 17
click at [180, 146] on div "4006598629" at bounding box center [185, 143] width 73 height 17
click at [64, 147] on icon "open menu" at bounding box center [65, 144] width 8 height 8
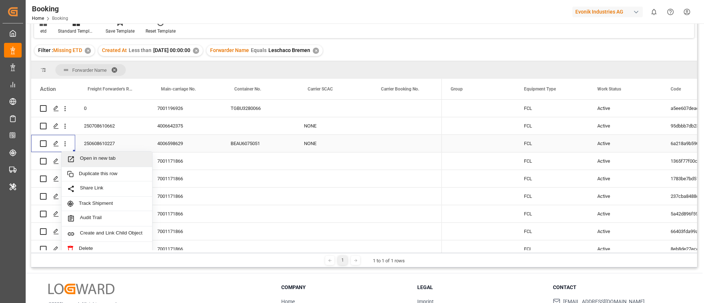
click at [92, 158] on span "Open in new tab" at bounding box center [113, 160] width 67 height 8
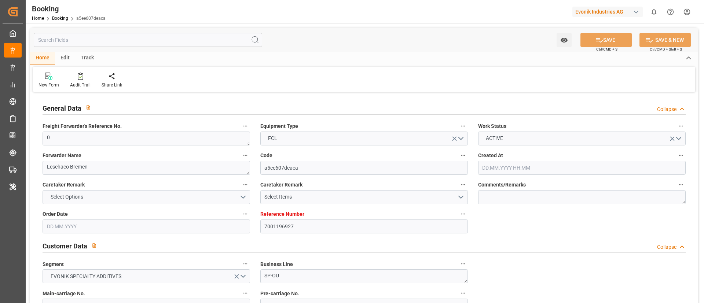
type input "7001196927"
type input "DEBRV"
type input "ZACPT"
type input "[DATE] 06:00"
type input "[DATE]"
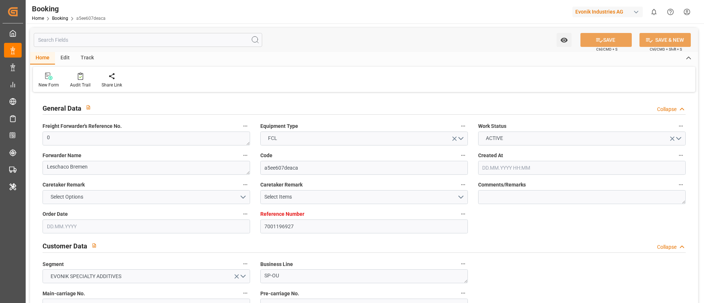
type input "[DATE]"
type input "[DATE] 09:51"
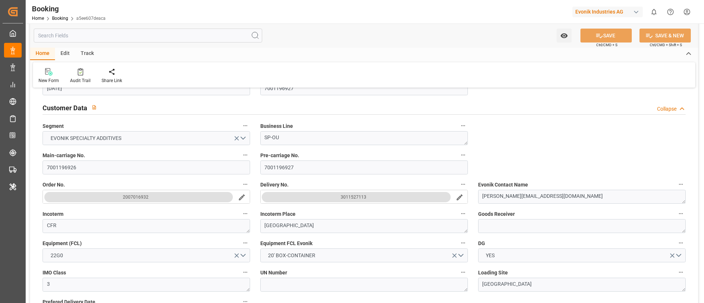
scroll to position [165, 0]
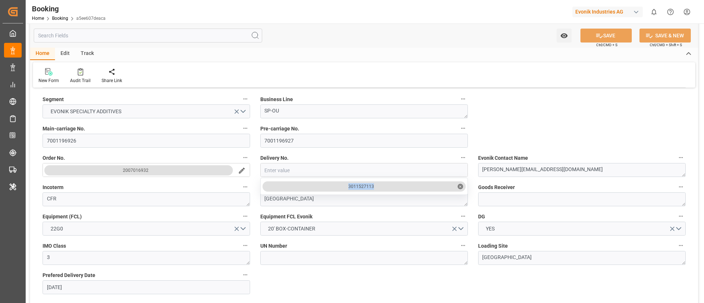
click at [375, 190] on div "3011527113 ✕" at bounding box center [364, 187] width 203 height 10
drag, startPoint x: 349, startPoint y: 186, endPoint x: 377, endPoint y: 188, distance: 27.6
click at [377, 188] on div "3011527113 ✕" at bounding box center [364, 187] width 203 height 10
copy div "3011527113"
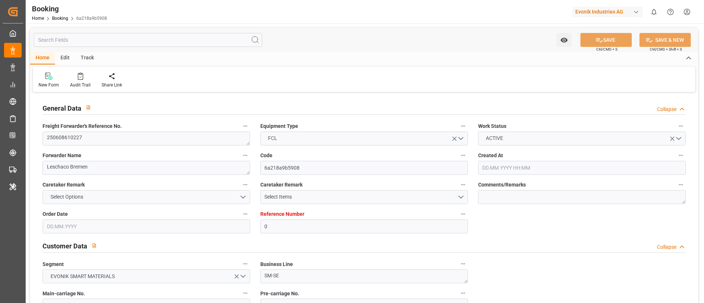
type input "0"
type input "Dummy"
type input "Dummy Carrier"
type input "DEHAM"
type input "Kocaeli"
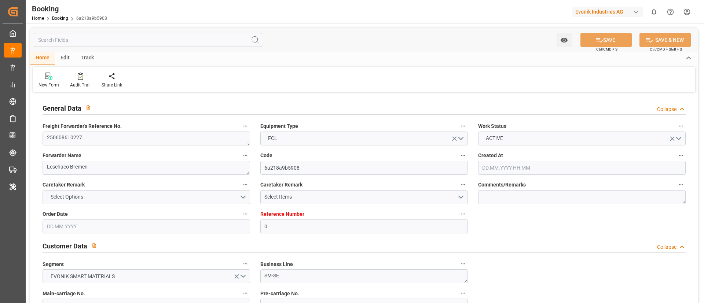
type input "[DATE] 06:17"
type input "[DATE]"
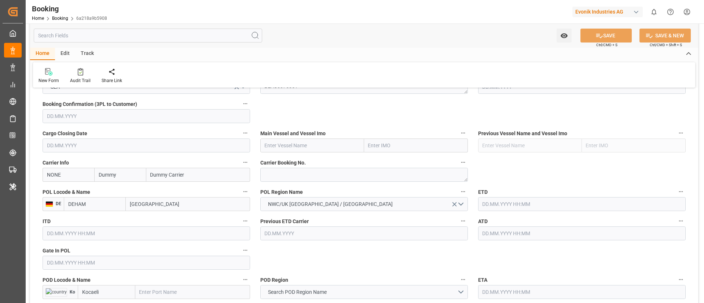
scroll to position [440, 0]
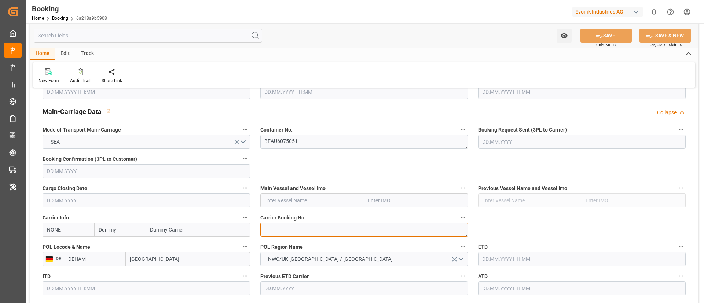
click at [296, 229] on textarea at bounding box center [364, 230] width 208 height 14
paste textarea "2159141150"
type textarea "2159141150"
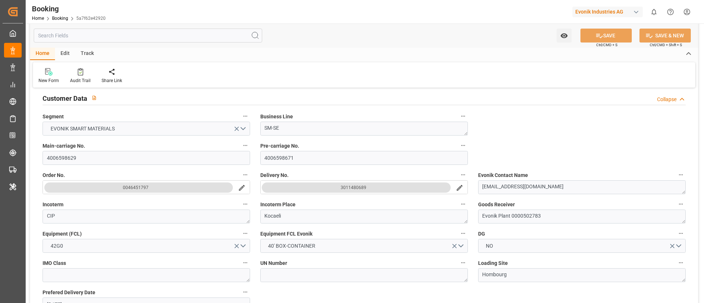
scroll to position [165, 0]
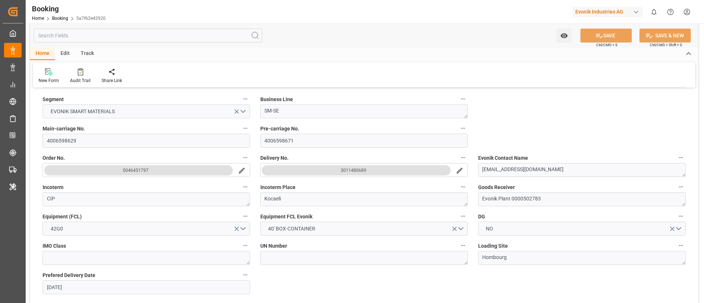
click at [458, 168] on icon "search button" at bounding box center [460, 171] width 8 height 8
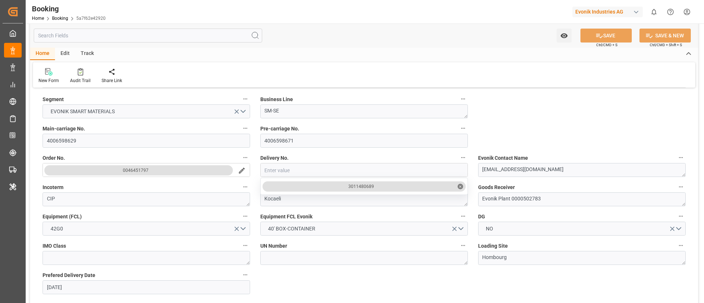
type input "3011480690"
